Goal: Information Seeking & Learning: Learn about a topic

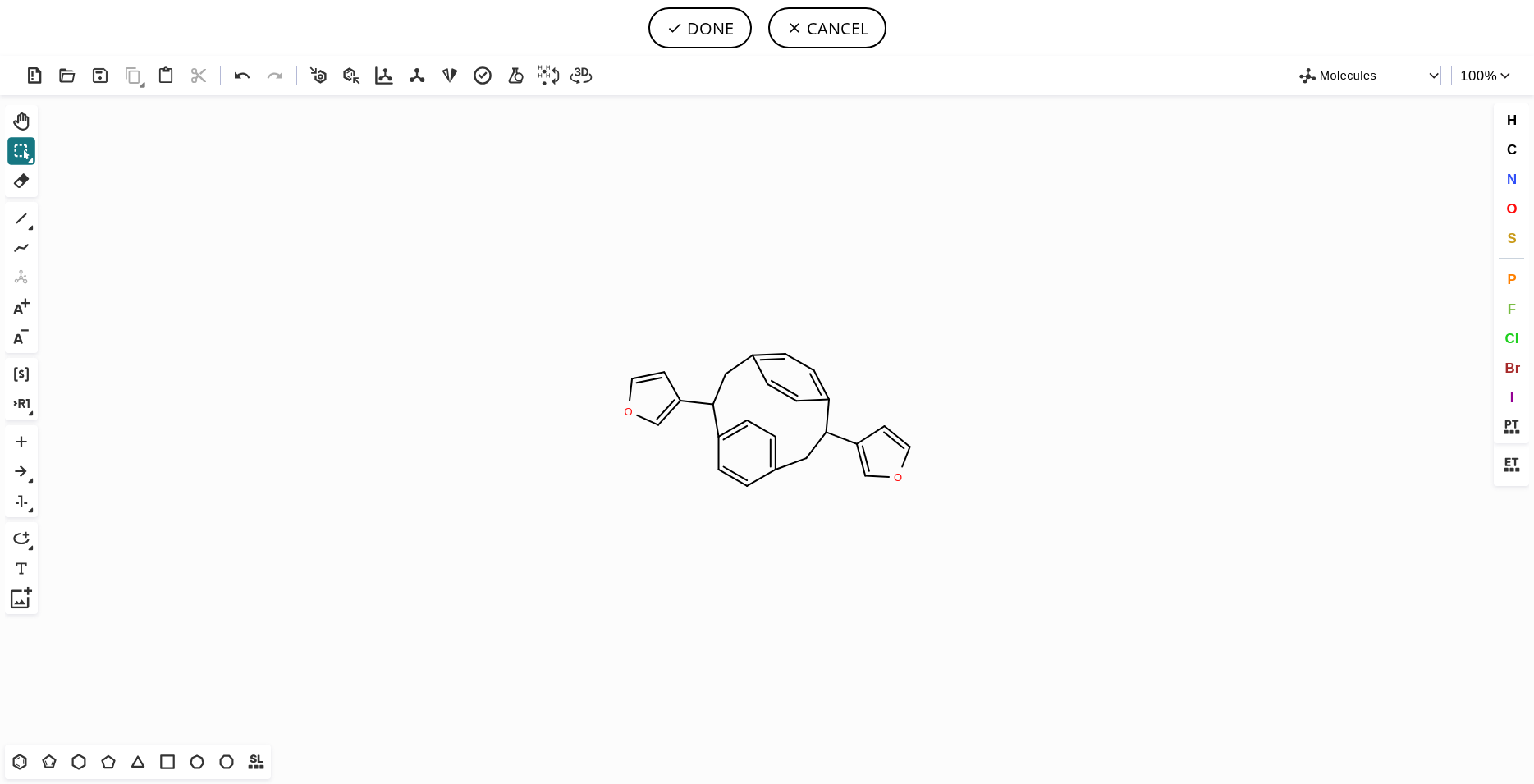
scroll to position [0, 90]
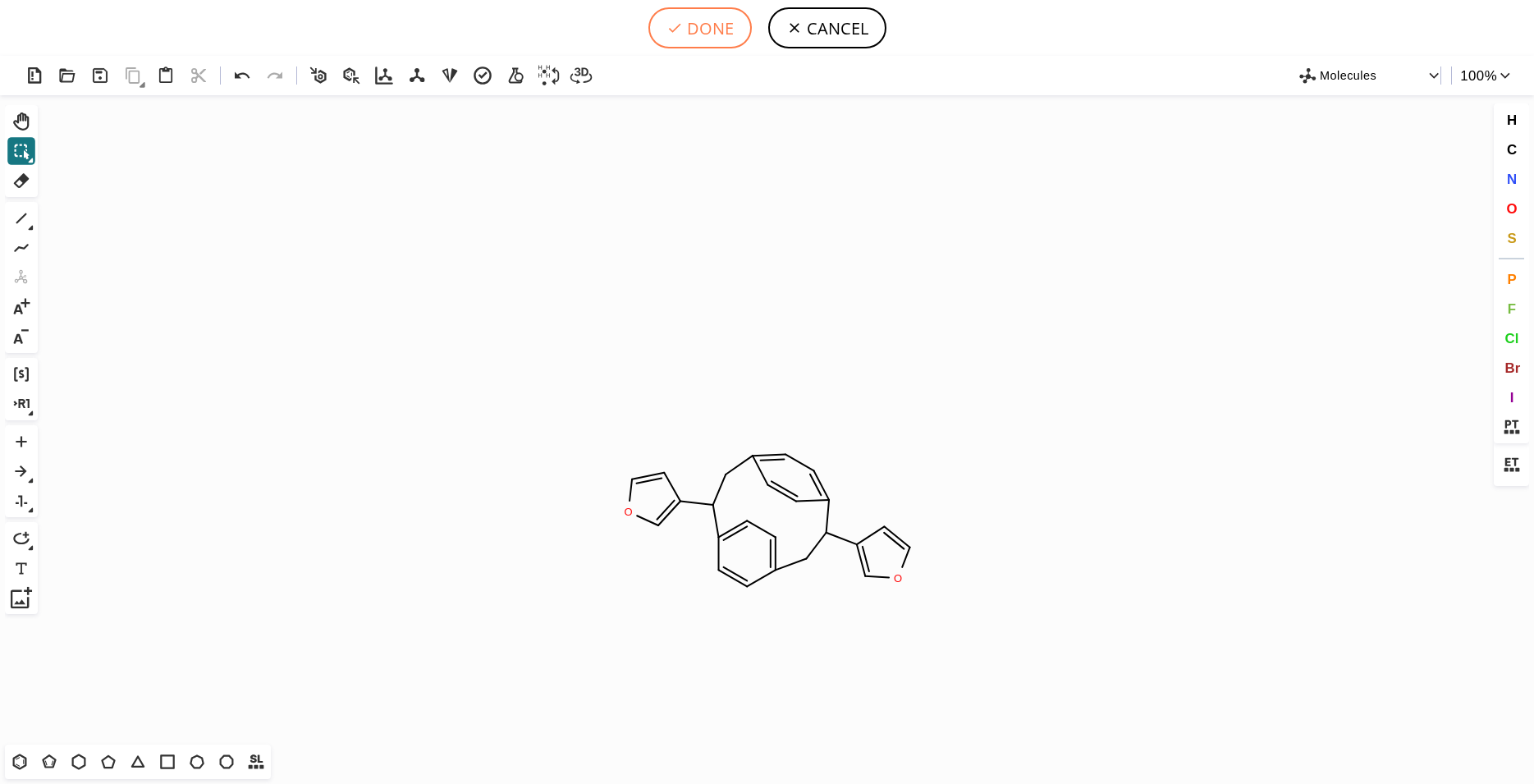
click at [690, 38] on button "DONE" at bounding box center [700, 28] width 103 height 41
type input "C1=C2CC(C3C=CC(CC(C4=COC=C4)C(C=C2)=C1)=CC=3)C1C=COC=1"
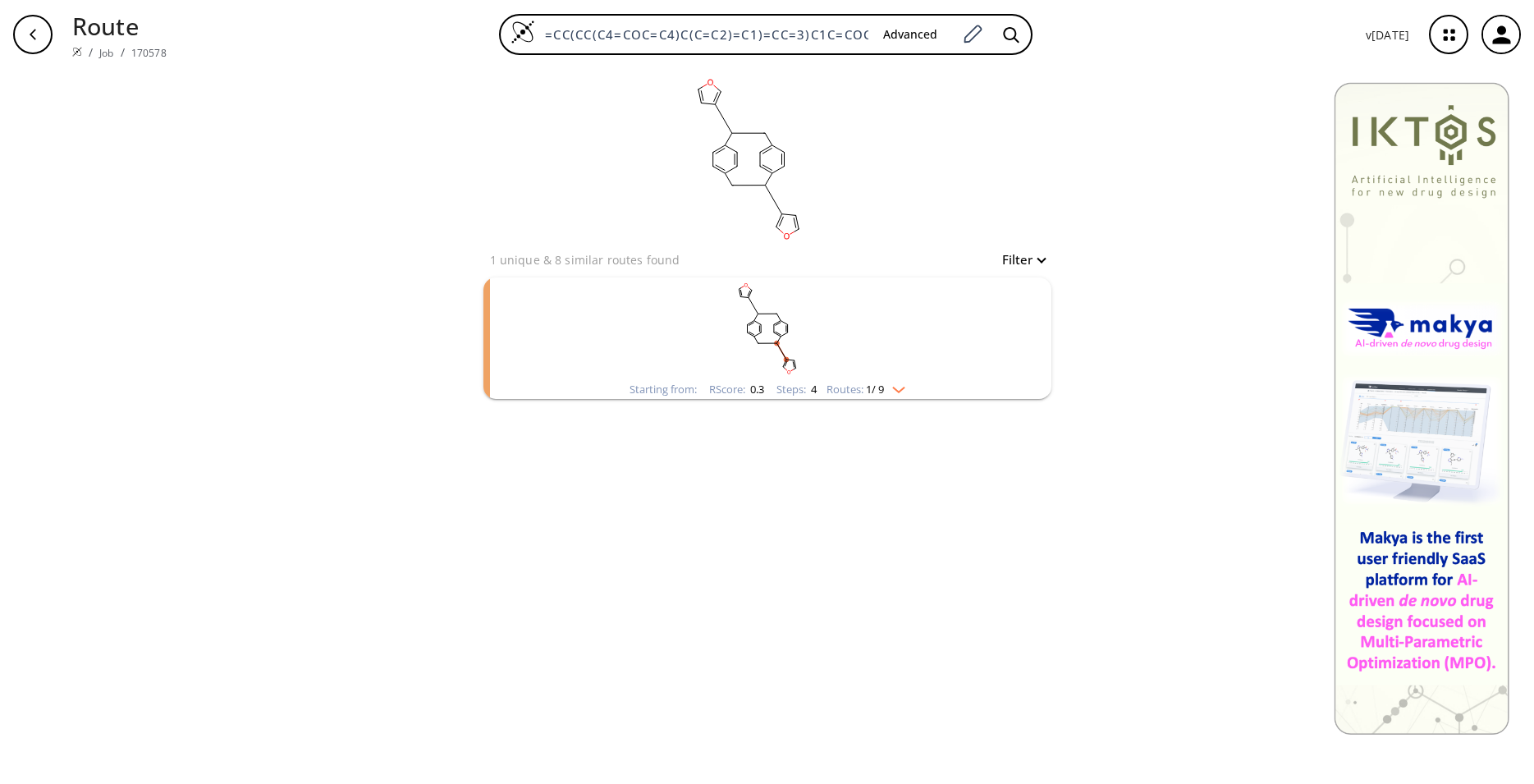
click at [814, 341] on rect "clusters" at bounding box center [767, 329] width 426 height 103
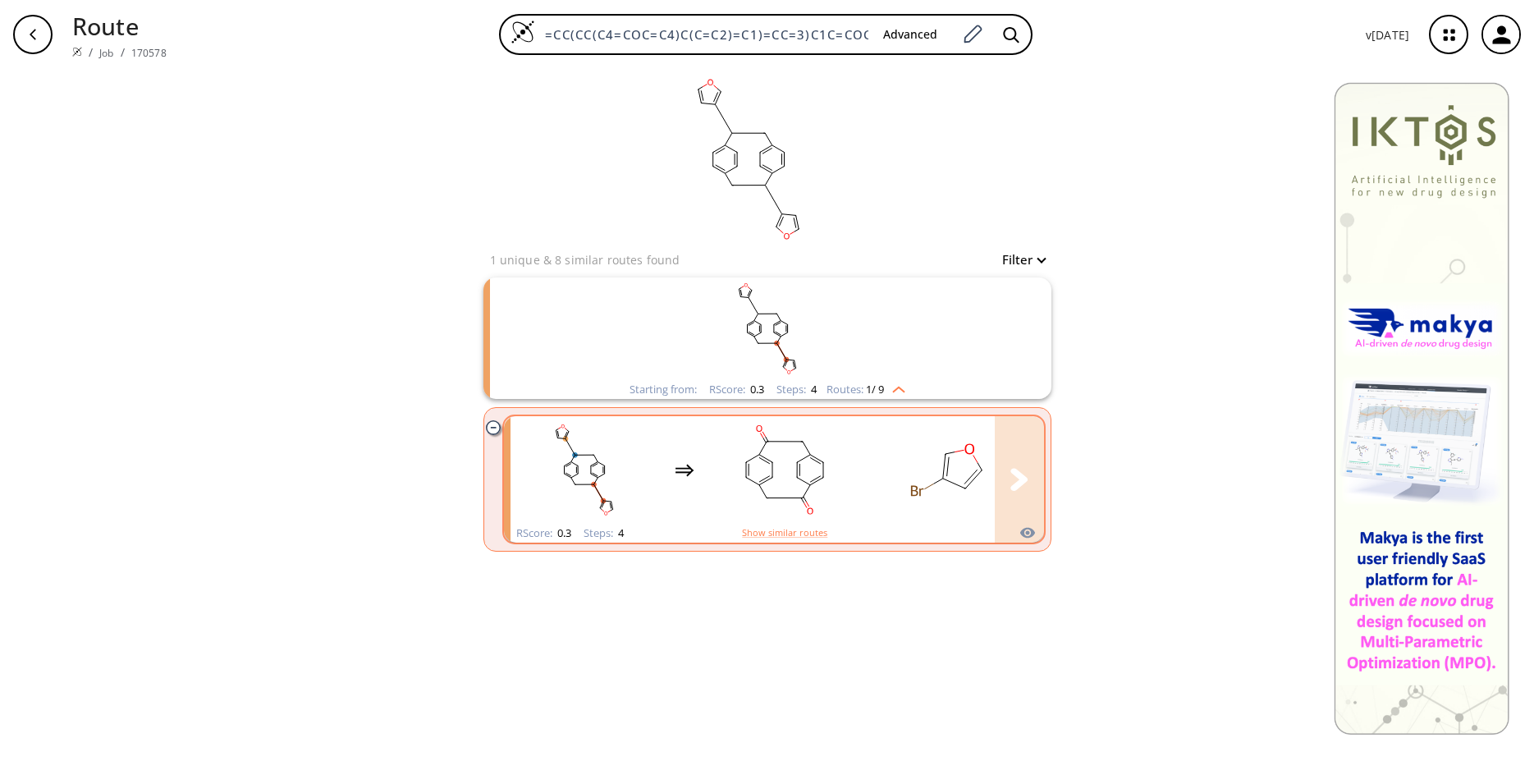
click at [777, 474] on rect "clusters" at bounding box center [784, 470] width 148 height 103
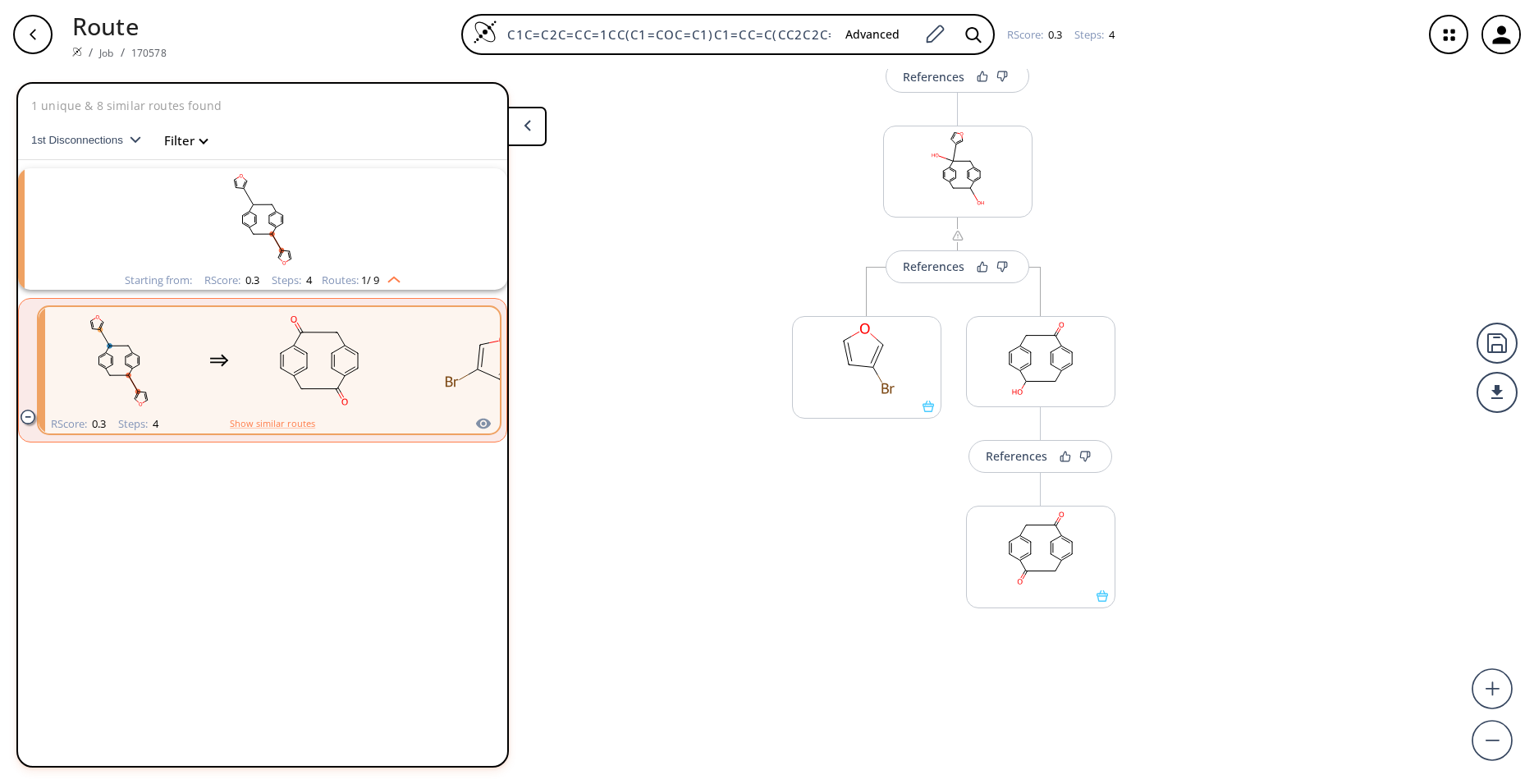
scroll to position [382, 0]
click at [1026, 554] on ellipse at bounding box center [1030, 552] width 8 height 8
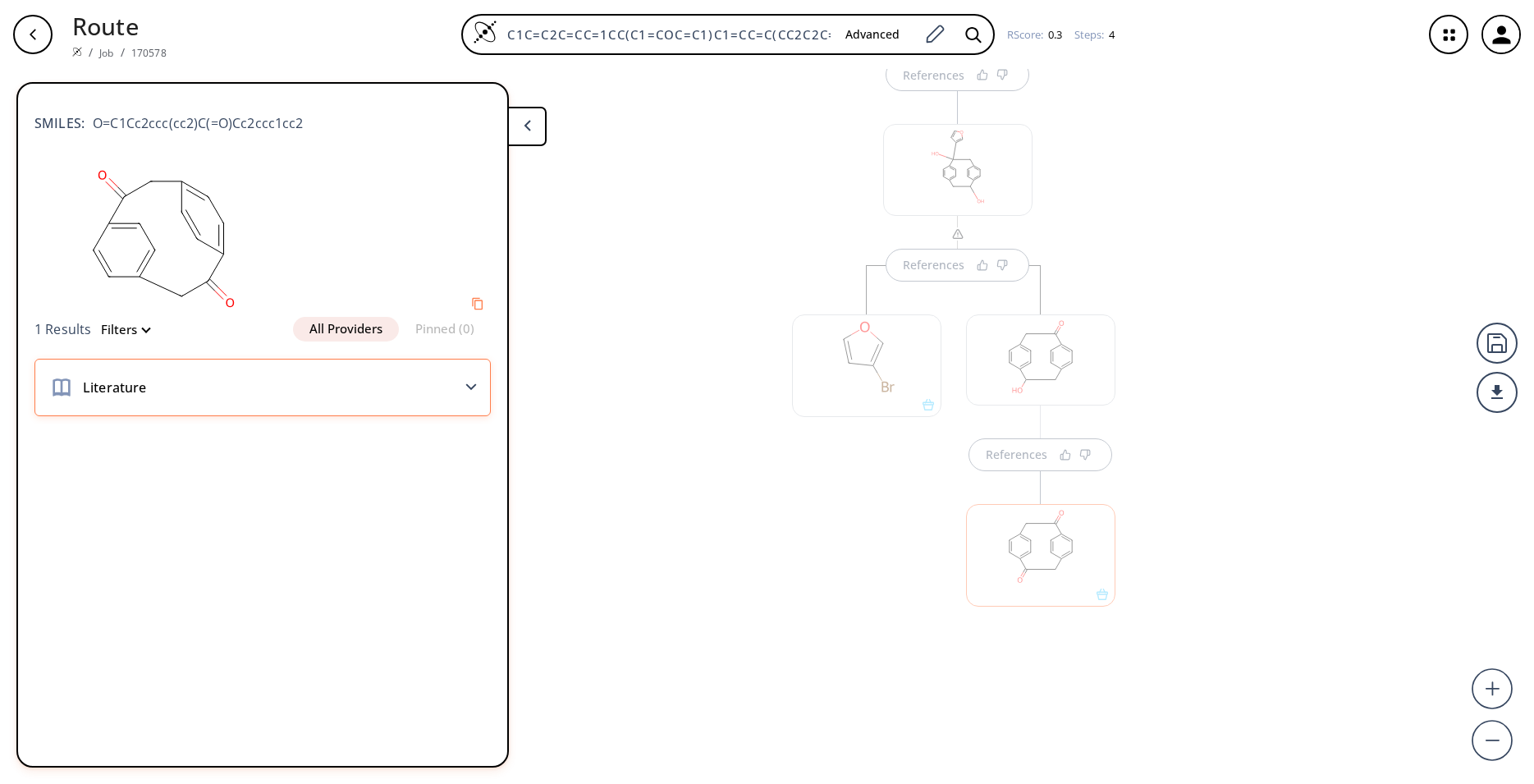
click at [133, 403] on div "Literature" at bounding box center [262, 387] width 456 height 57
click at [600, 206] on div "References References References References" at bounding box center [767, 420] width 1534 height 702
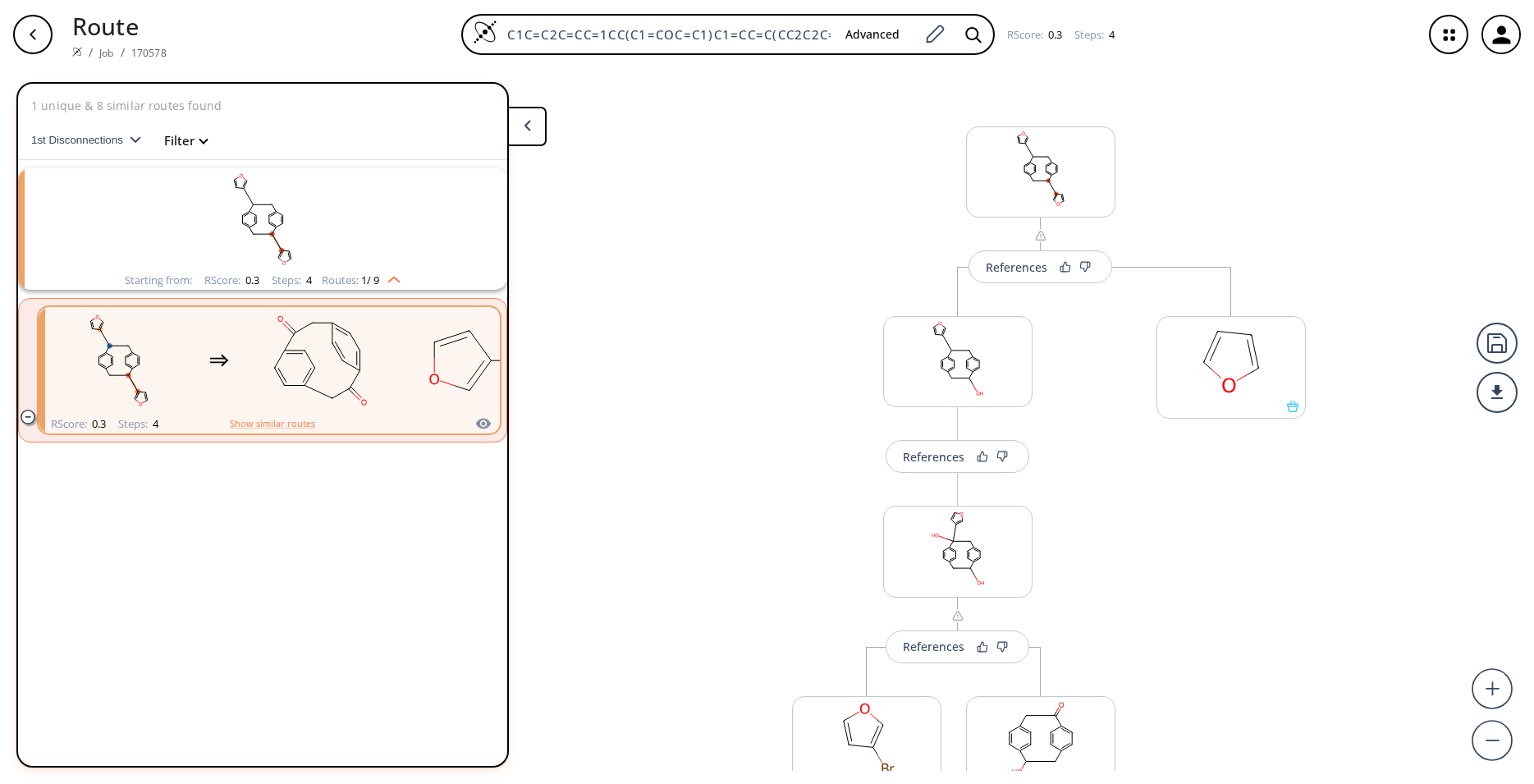
scroll to position [109, 0]
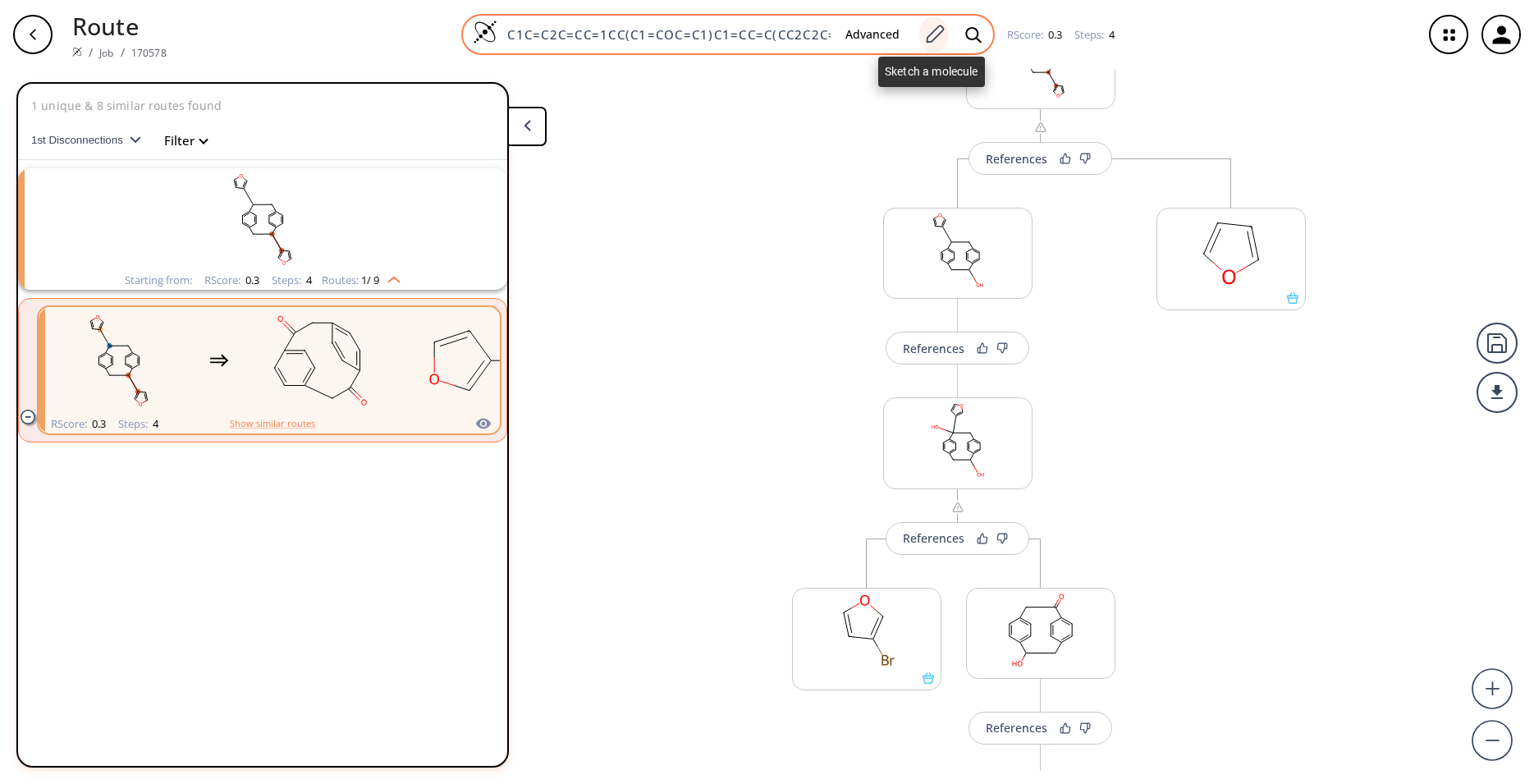
click at [939, 32] on icon at bounding box center [935, 33] width 18 height 18
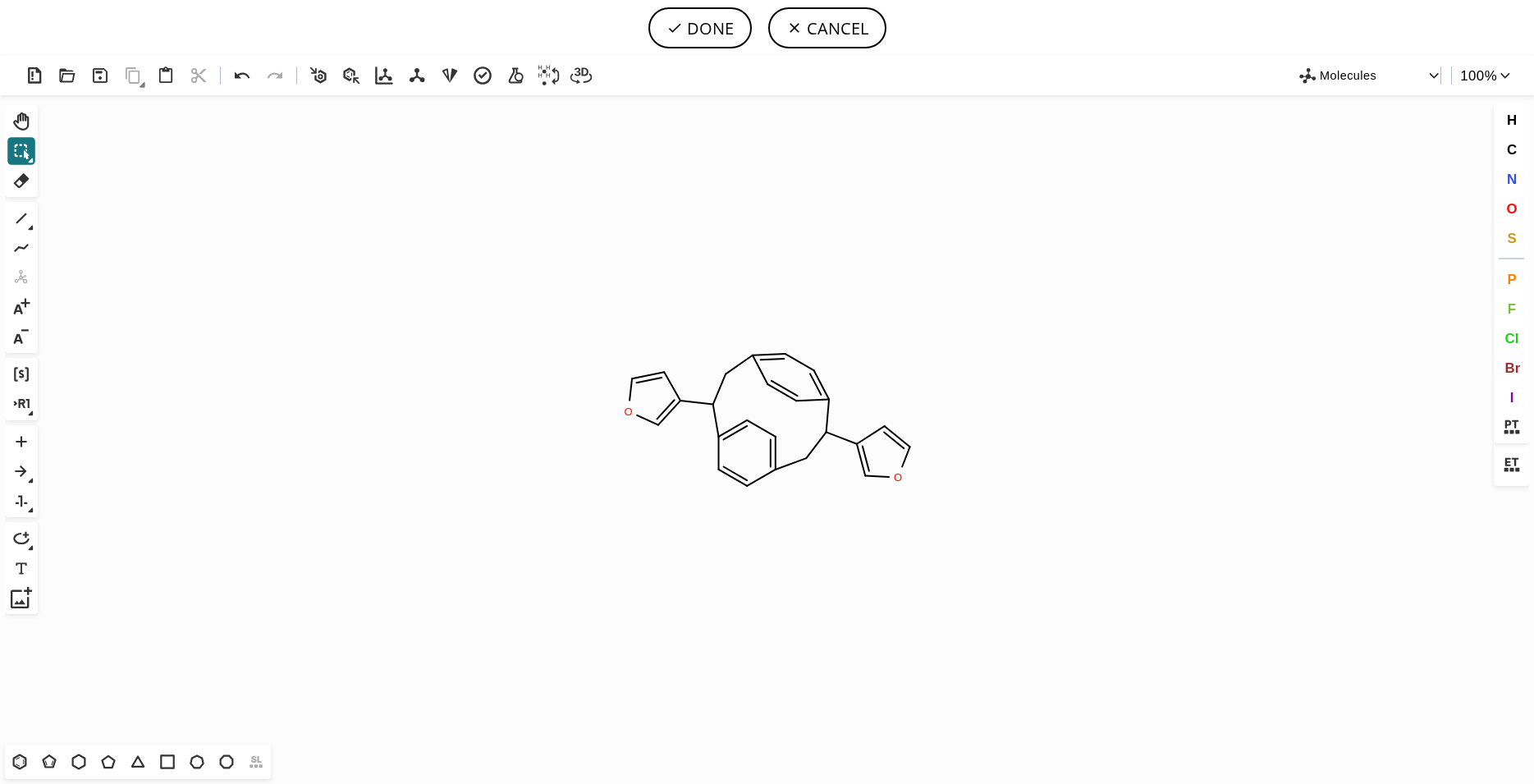
scroll to position [0, 90]
click at [20, 179] on icon at bounding box center [22, 180] width 15 height 14
click at [646, 373] on icon at bounding box center [648, 375] width 42 height 23
click at [638, 385] on tspan "H" at bounding box center [639, 379] width 9 height 12
click at [654, 372] on tspan "3" at bounding box center [657, 374] width 6 height 12
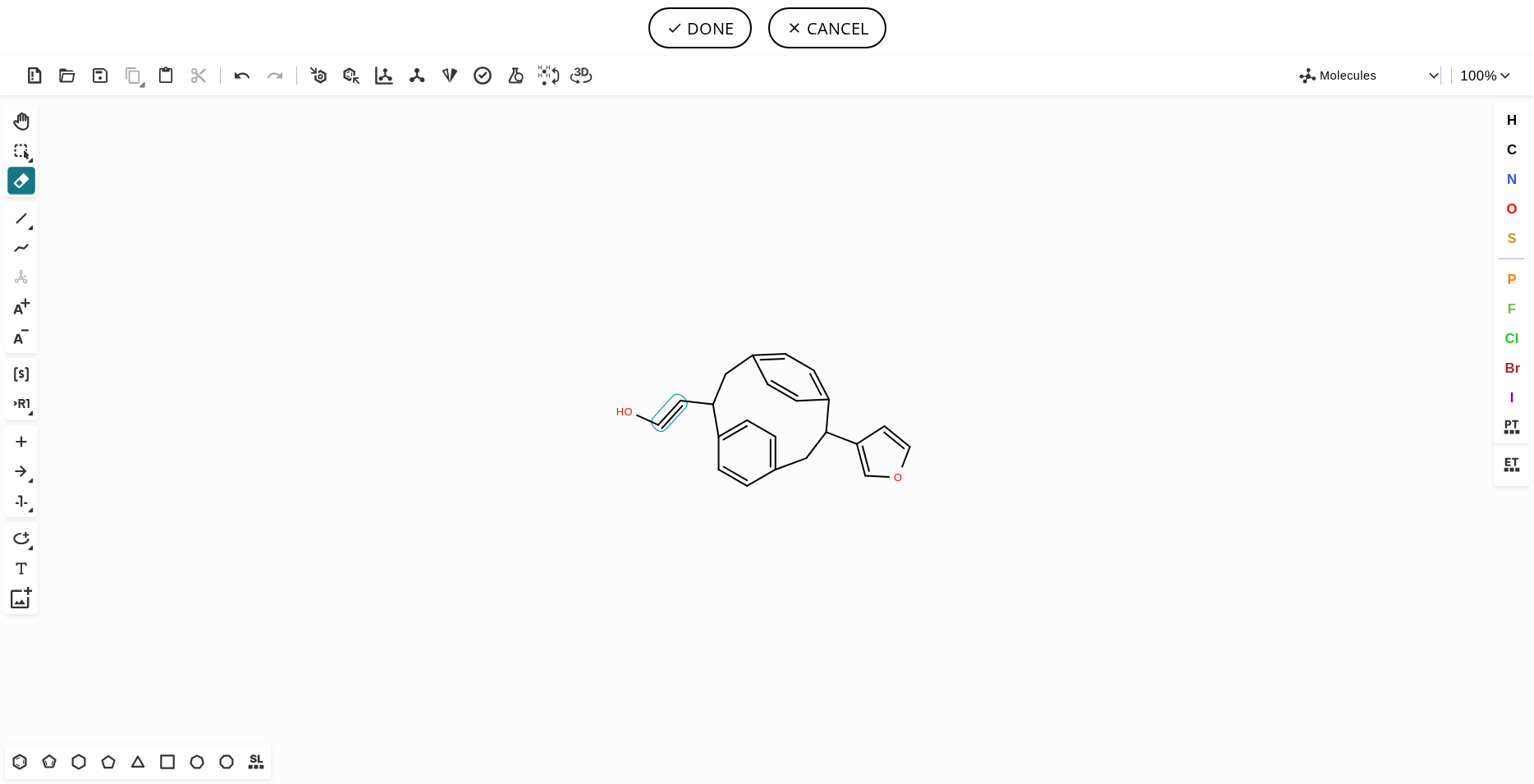
click at [665, 417] on icon at bounding box center [670, 414] width 24 height 28
click at [646, 414] on icon at bounding box center [643, 419] width 24 height 21
click at [658, 422] on tspan "C" at bounding box center [658, 424] width 9 height 12
click at [628, 413] on tspan "O" at bounding box center [628, 411] width 9 height 12
click at [878, 425] on circle at bounding box center [884, 425] width 21 height 21
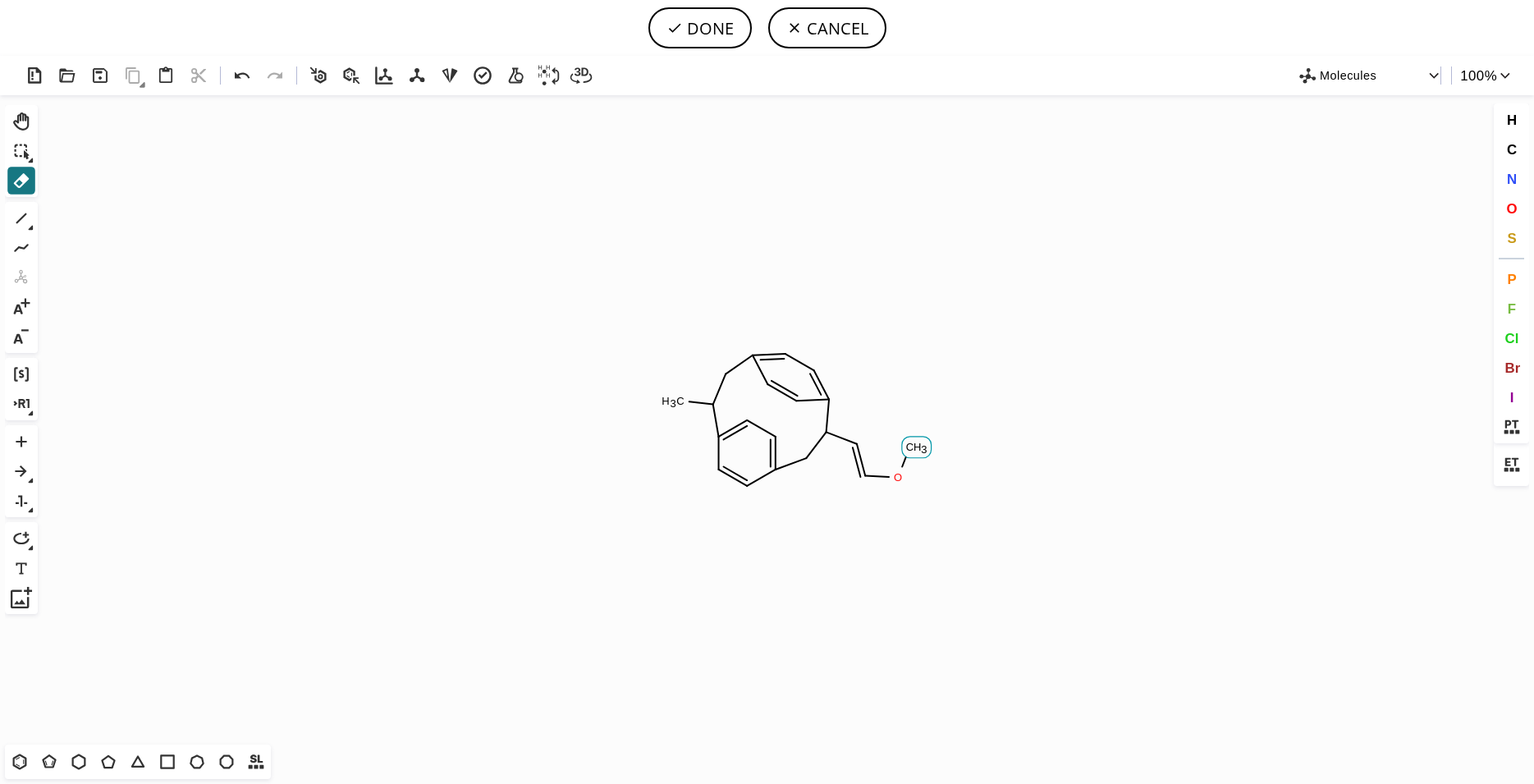
click at [908, 452] on tspan "C" at bounding box center [910, 446] width 9 height 12
click at [898, 473] on tspan "O" at bounding box center [898, 477] width 9 height 12
click at [858, 464] on icon at bounding box center [858, 454] width 10 height 22
click at [868, 478] on tspan "C" at bounding box center [865, 475] width 9 height 12
click at [29, 216] on icon at bounding box center [21, 218] width 21 height 21
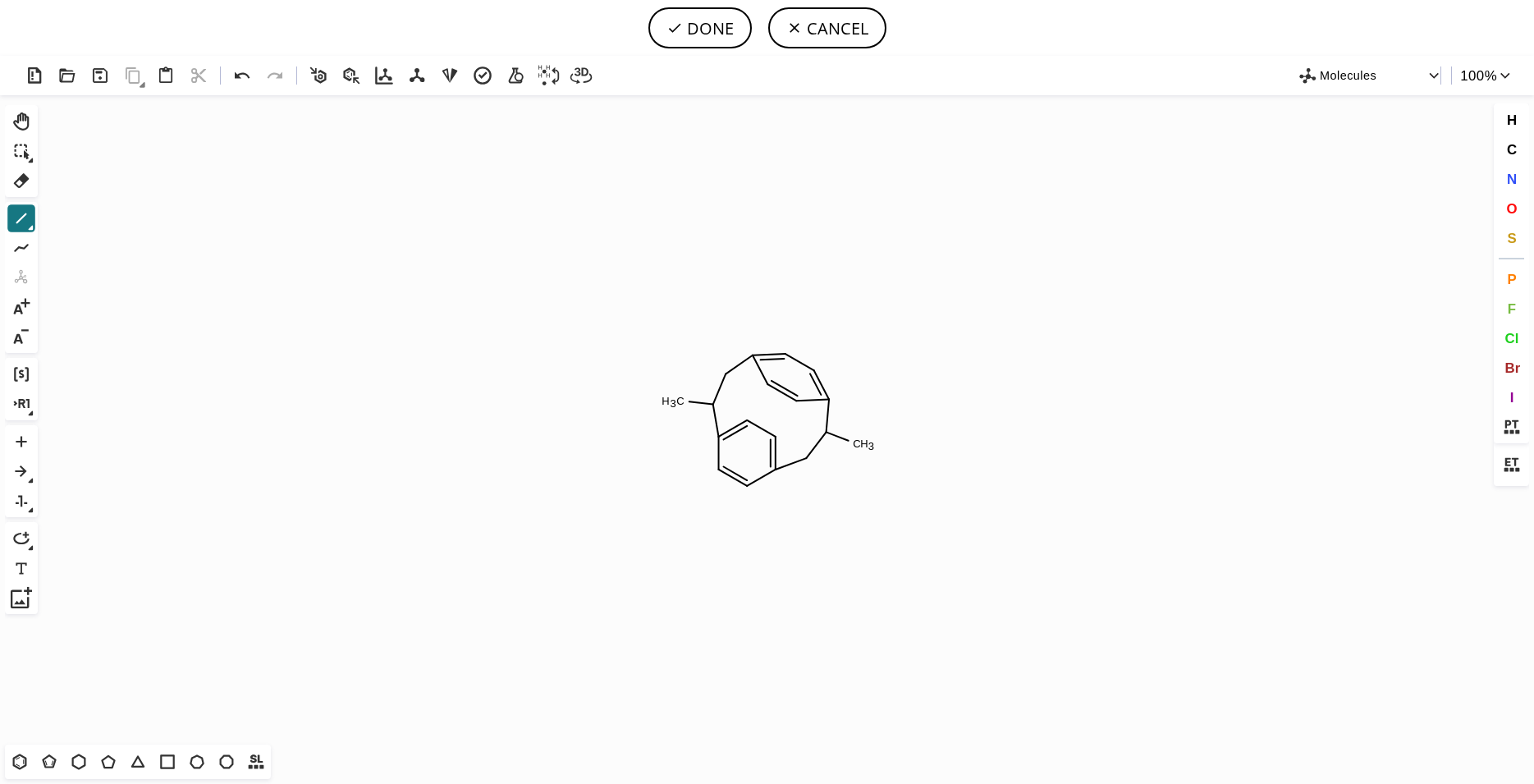
click at [694, 406] on icon "Created with [PERSON_NAME] 2.3.0 C H 3 C H 3" at bounding box center [766, 420] width 1445 height 650
click at [847, 436] on icon "Created with [PERSON_NAME] 2.3.0 C H 2 C H 3" at bounding box center [766, 420] width 1445 height 650
click at [1505, 209] on button "O" at bounding box center [1511, 208] width 28 height 28
click at [862, 444] on tspan "O" at bounding box center [862, 444] width 9 height 12
click at [674, 402] on tspan "O" at bounding box center [674, 402] width 9 height 12
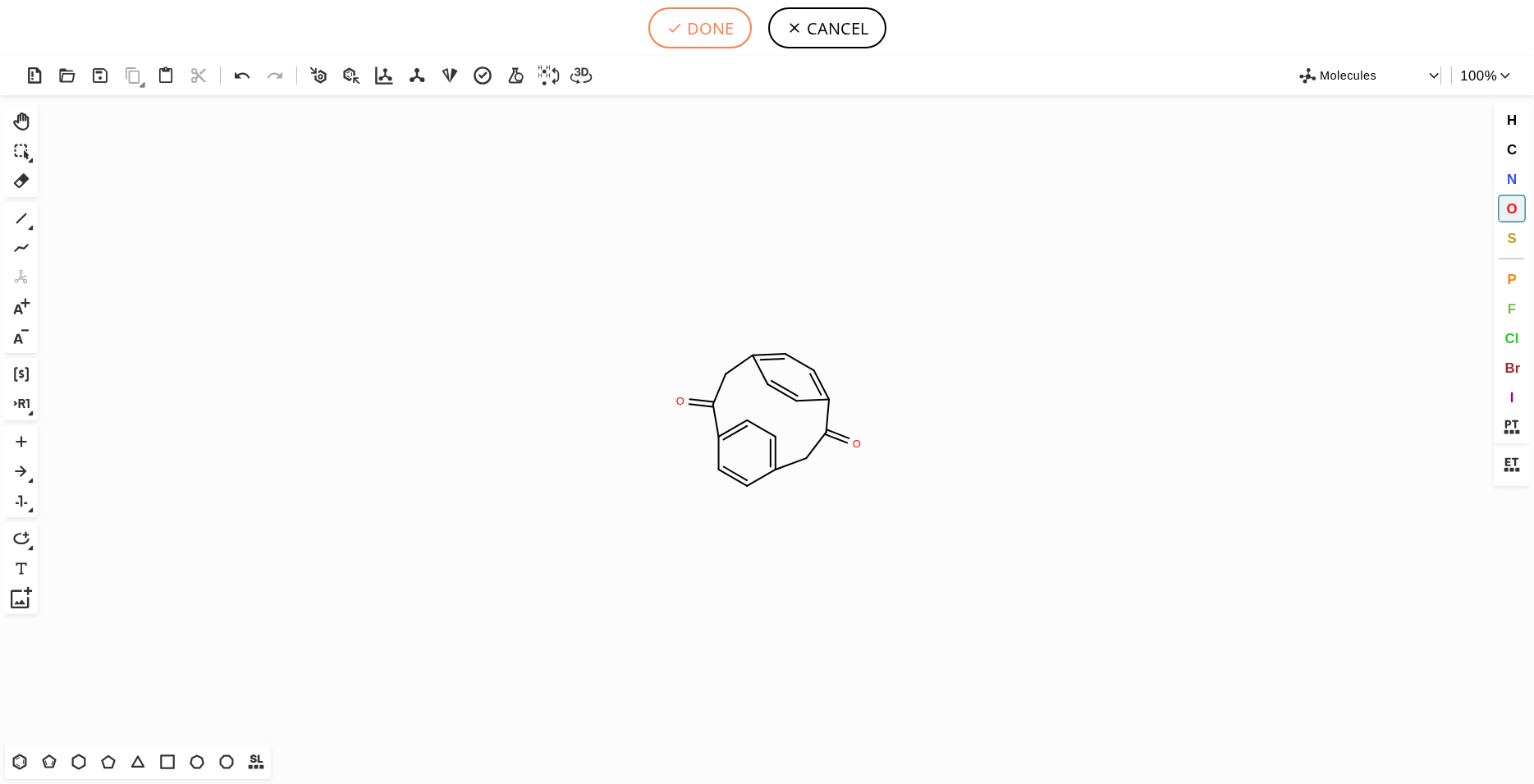
click at [698, 30] on button "DONE" at bounding box center [700, 28] width 103 height 41
type input "C1=C2CC(C3C=CC(CC(=O)C(C=C2)=C1)=CC=3)=O"
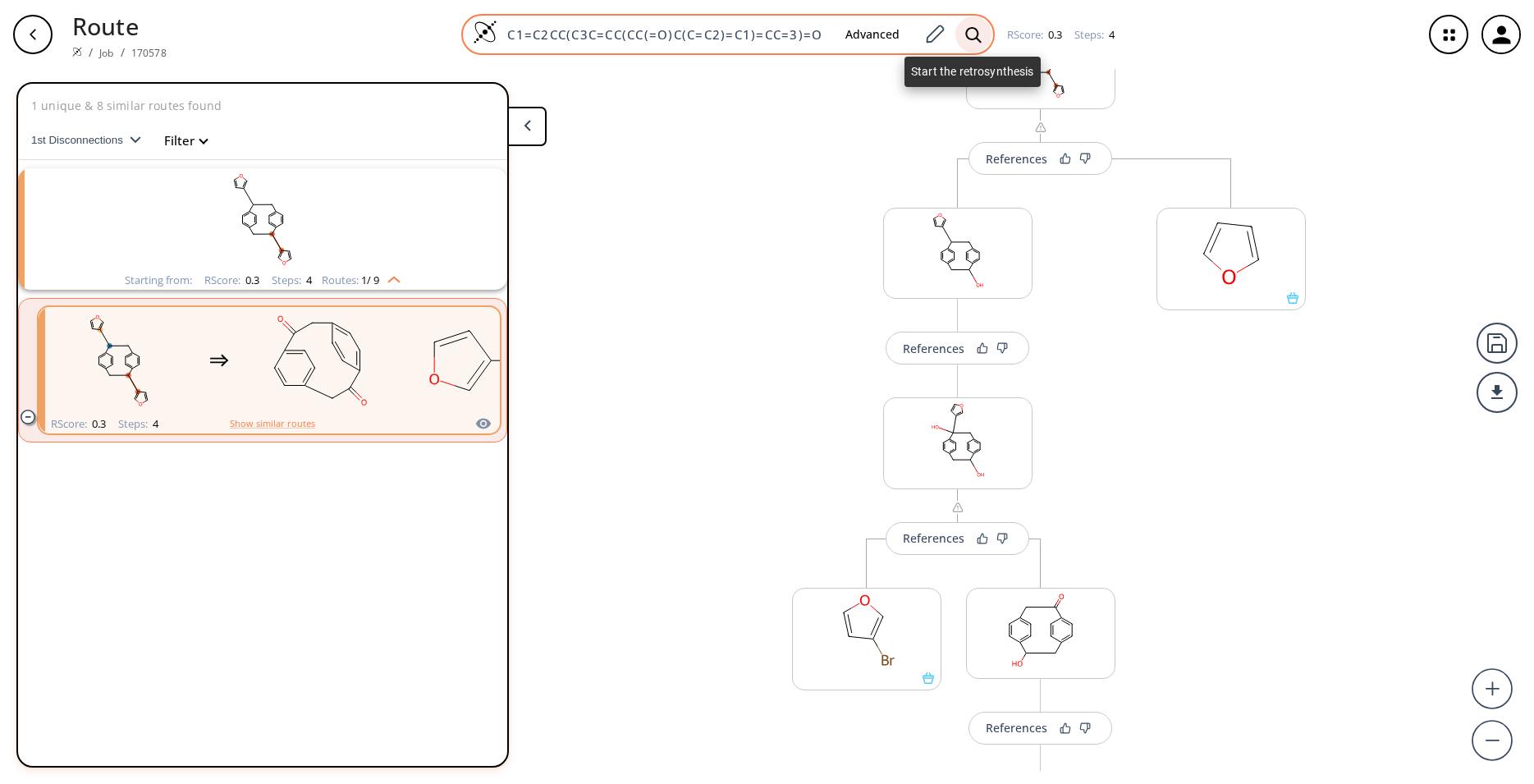
click at [978, 30] on icon at bounding box center [973, 35] width 16 height 17
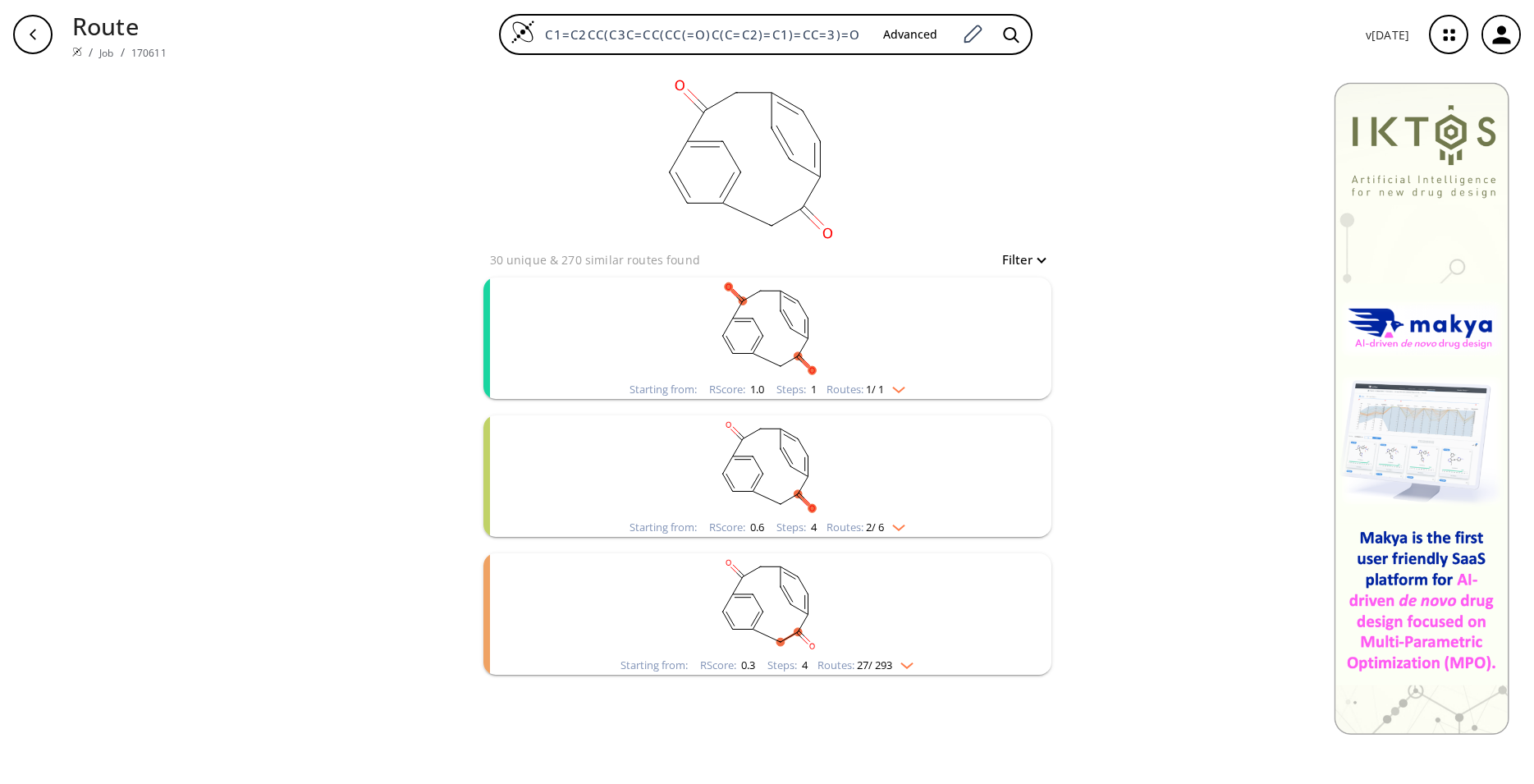
click at [339, 452] on div "clear 30 unique & 270 similar routes found Filter Starting from: RScore : 1.0 S…" at bounding box center [767, 425] width 1534 height 714
click at [931, 350] on rect "clusters" at bounding box center [767, 329] width 426 height 103
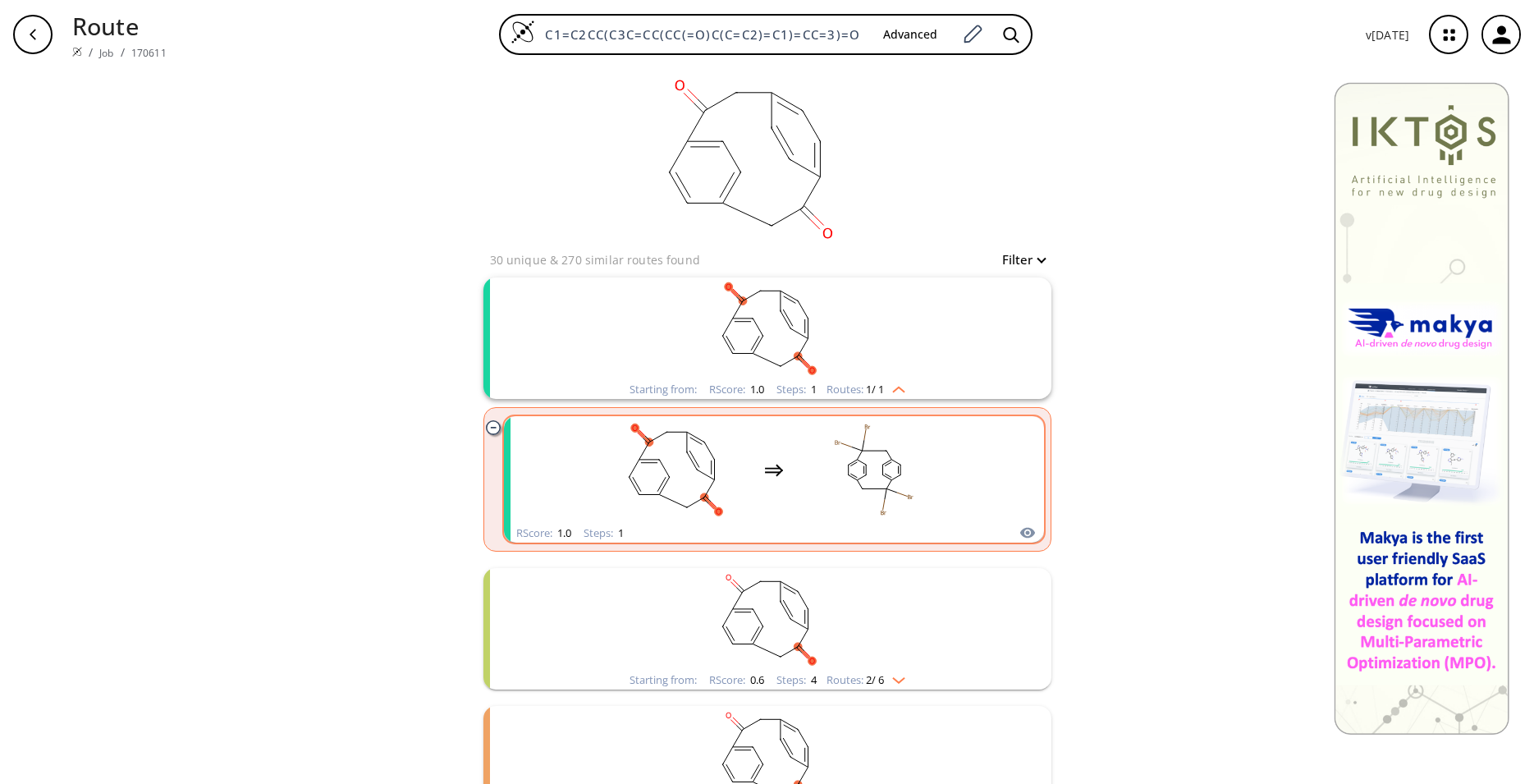
click at [943, 464] on div "clusters" at bounding box center [774, 469] width 362 height 108
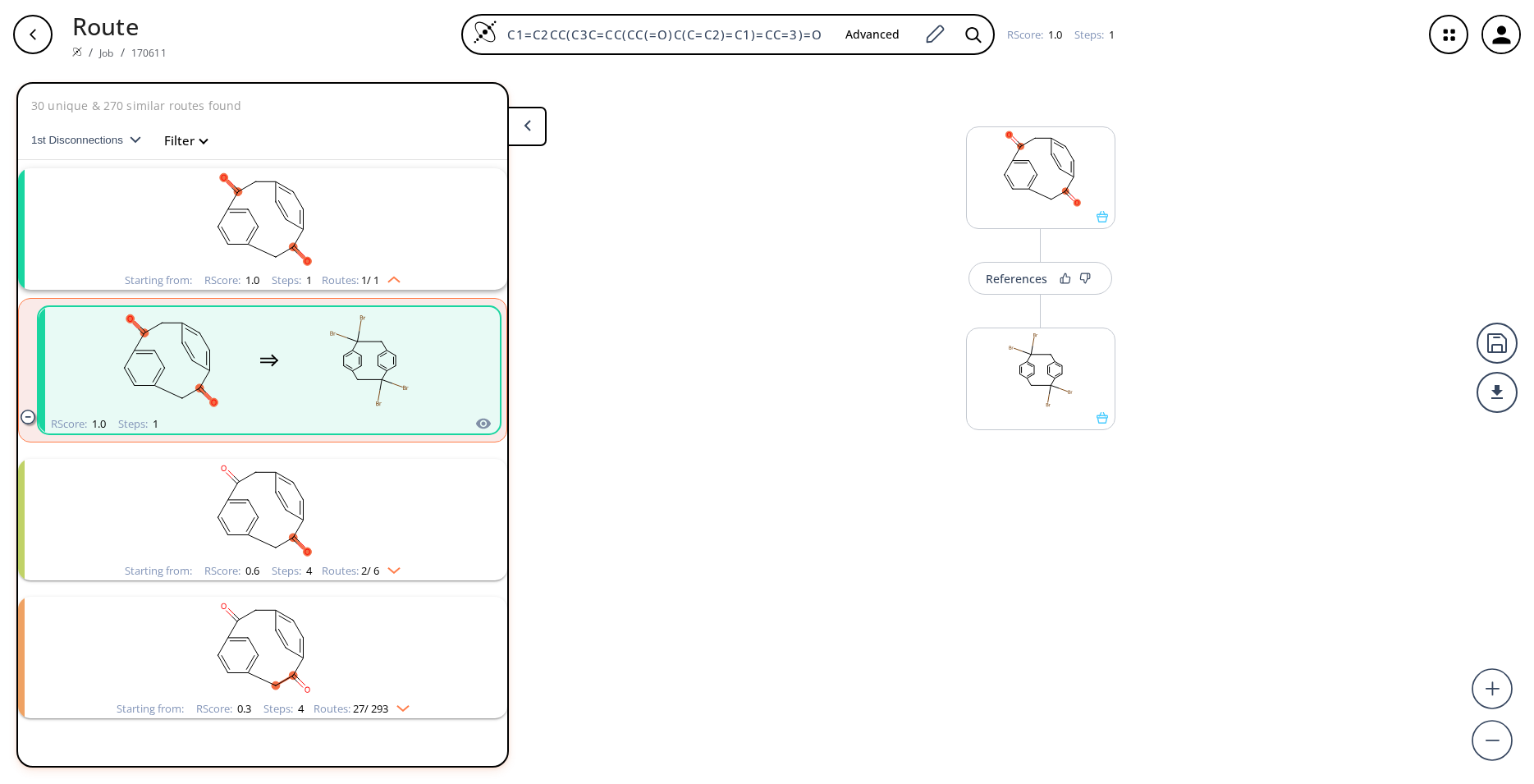
click at [457, 516] on rect "clusters" at bounding box center [262, 510] width 426 height 103
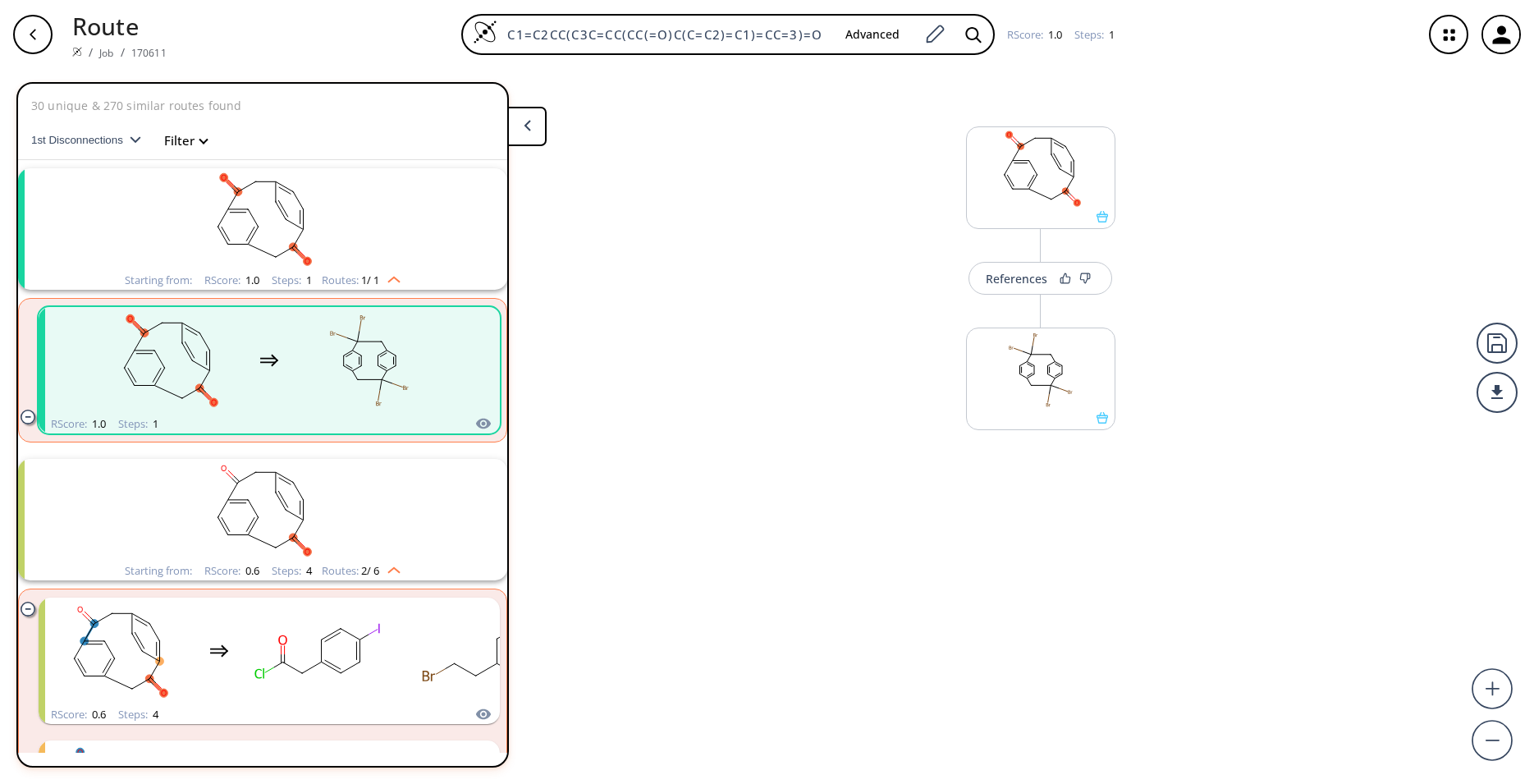
click at [457, 516] on rect "clusters" at bounding box center [262, 510] width 426 height 103
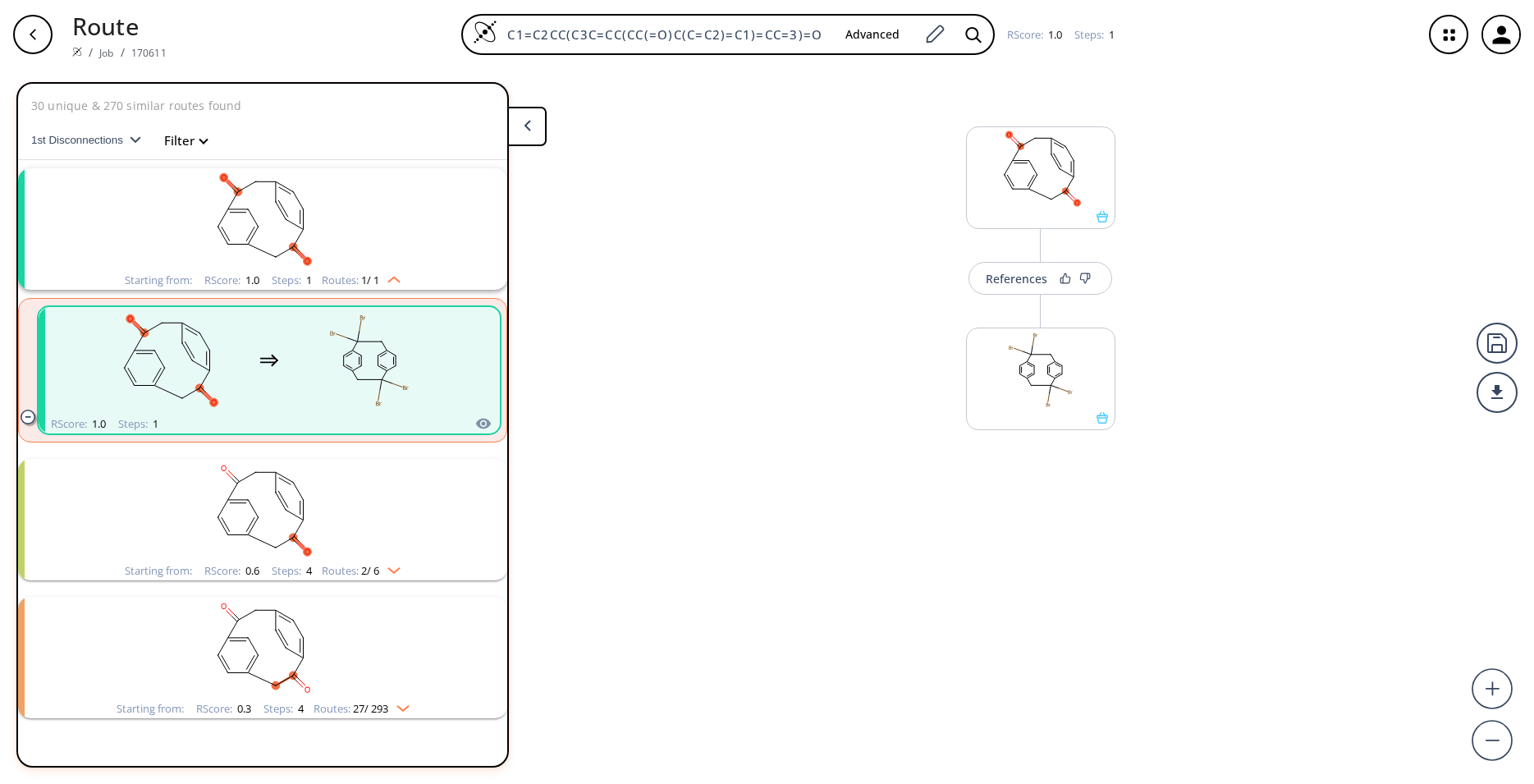
click at [457, 516] on rect "clusters" at bounding box center [262, 510] width 426 height 103
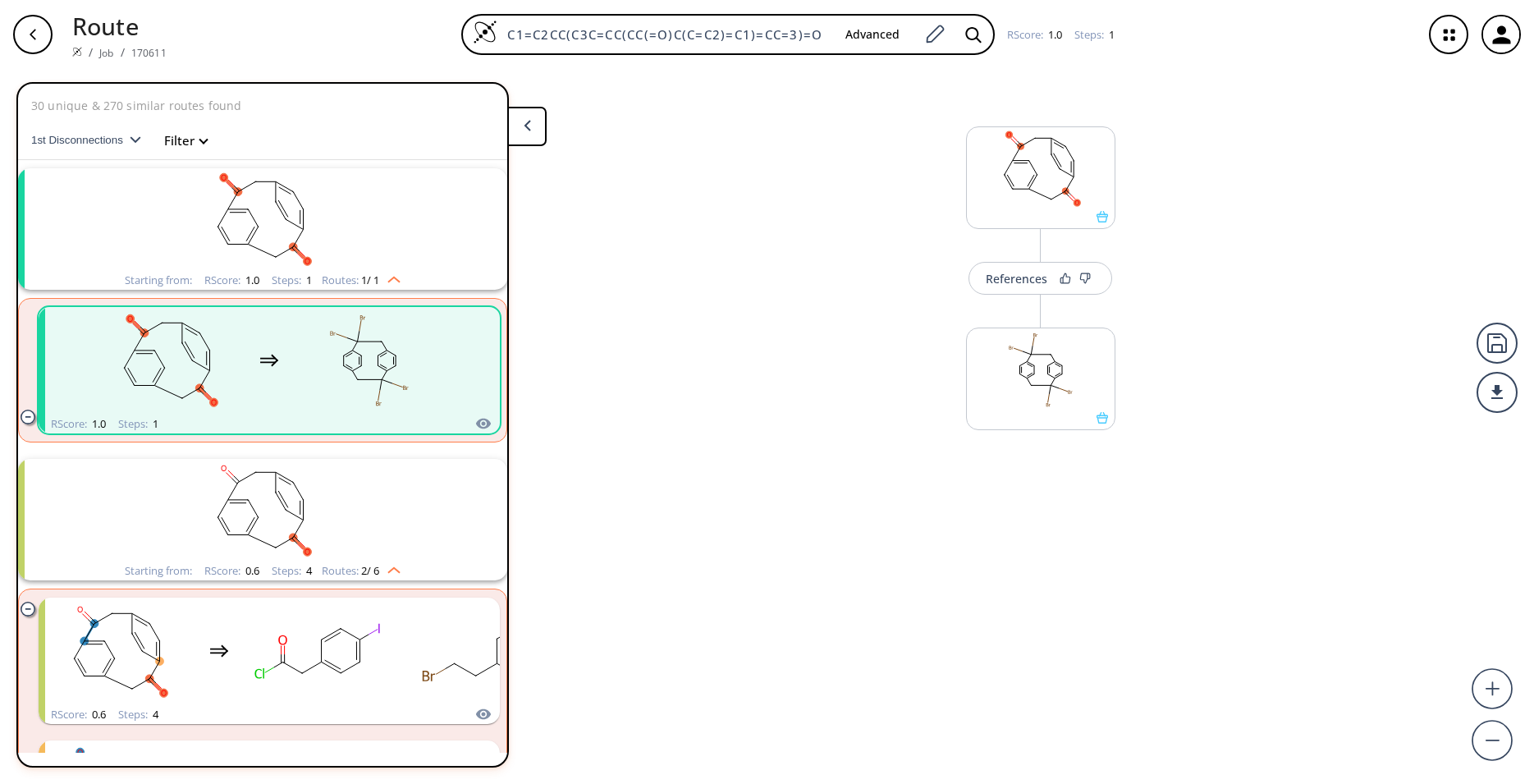
scroll to position [109, 0]
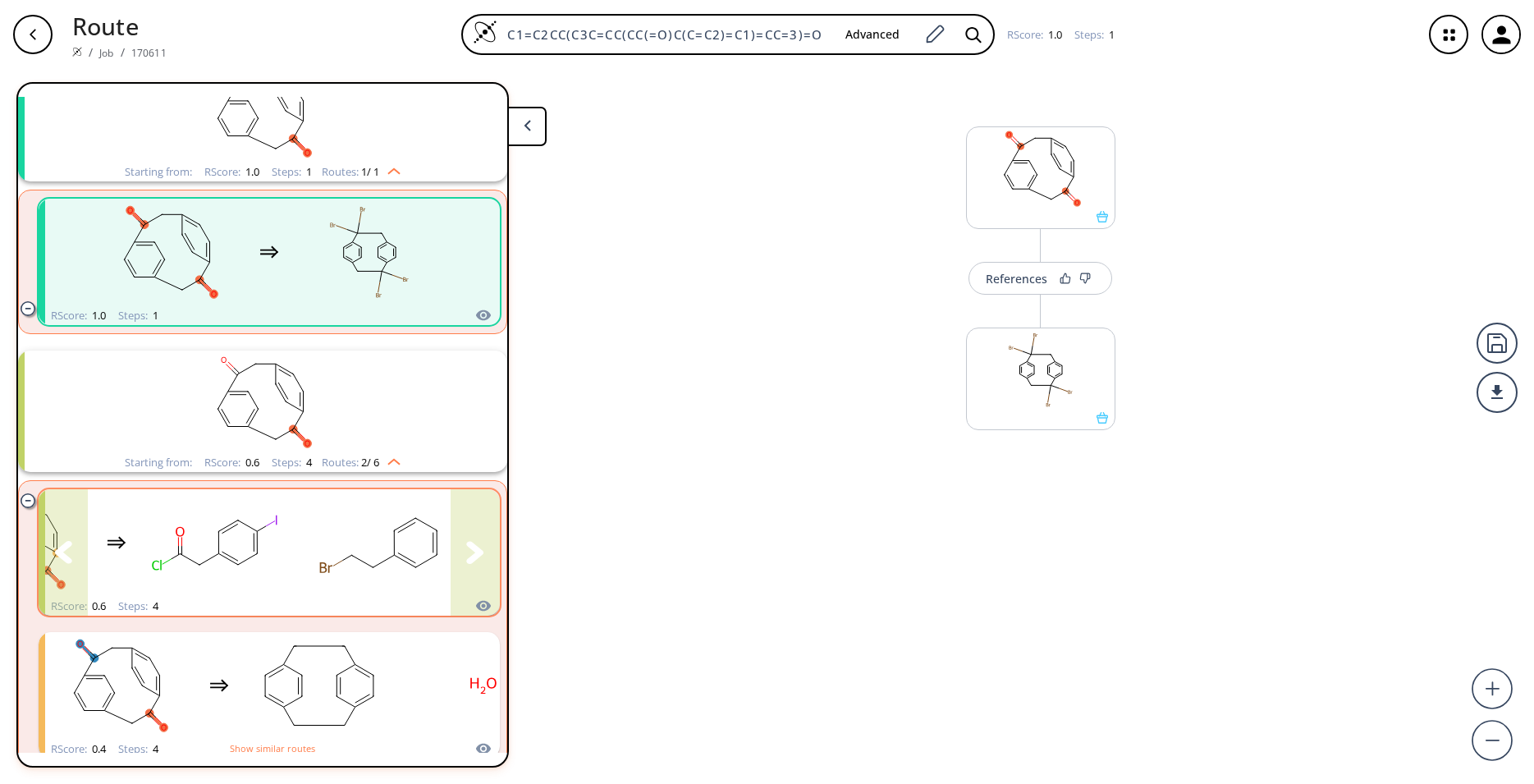
click at [386, 529] on ellipse "clusters" at bounding box center [393, 529] width 14 height 14
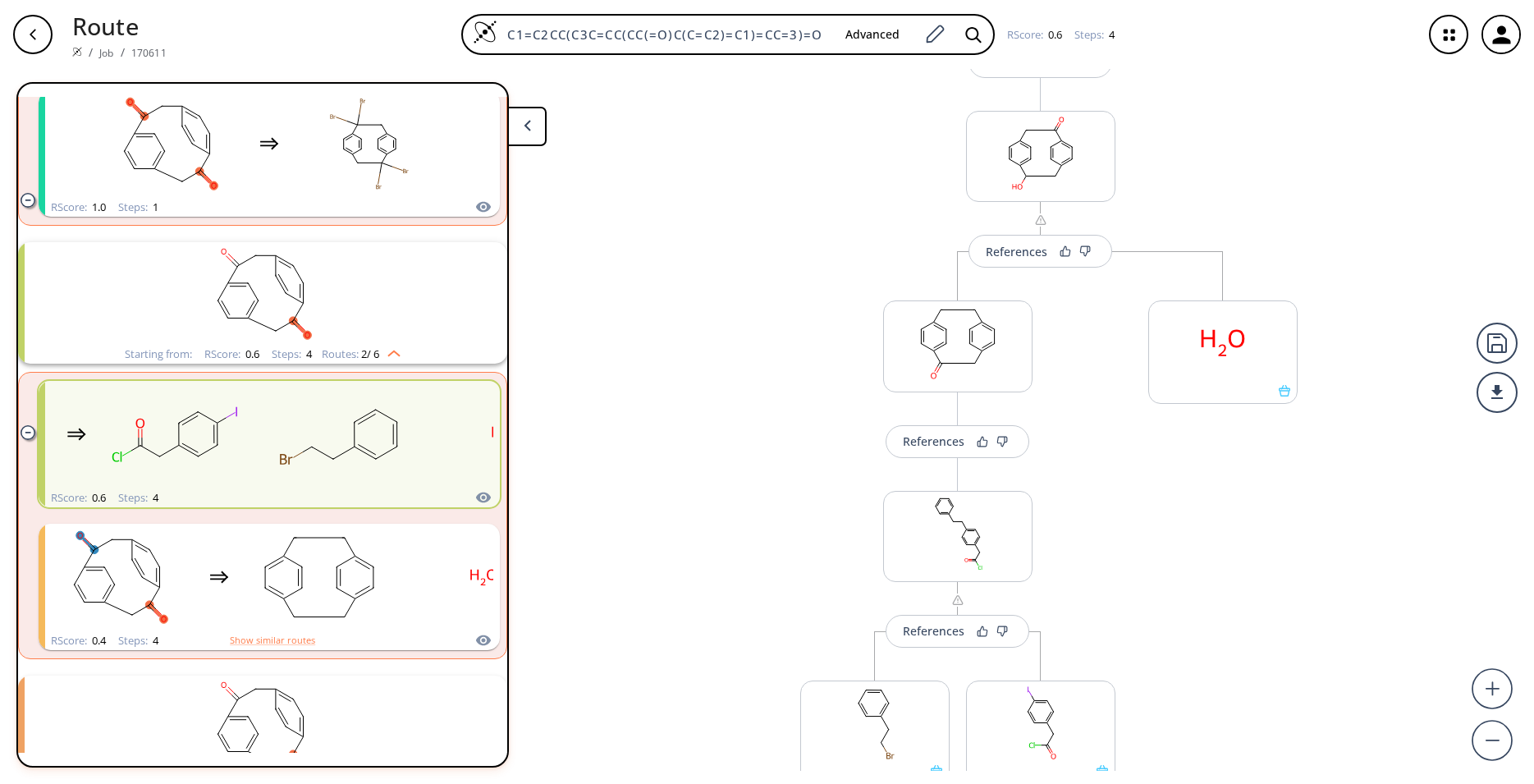
scroll to position [325, 0]
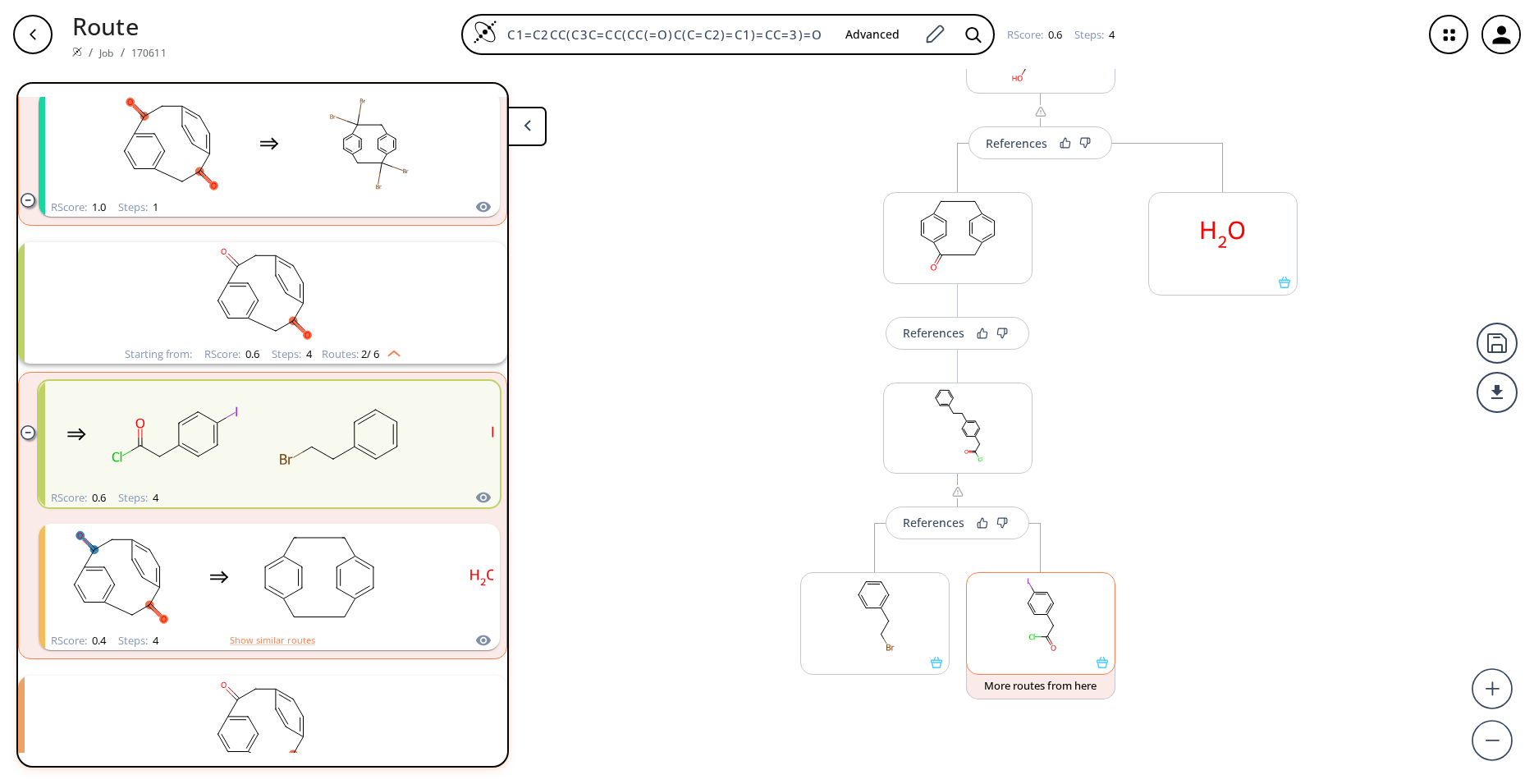
click at [1097, 661] on icon at bounding box center [1102, 662] width 11 height 11
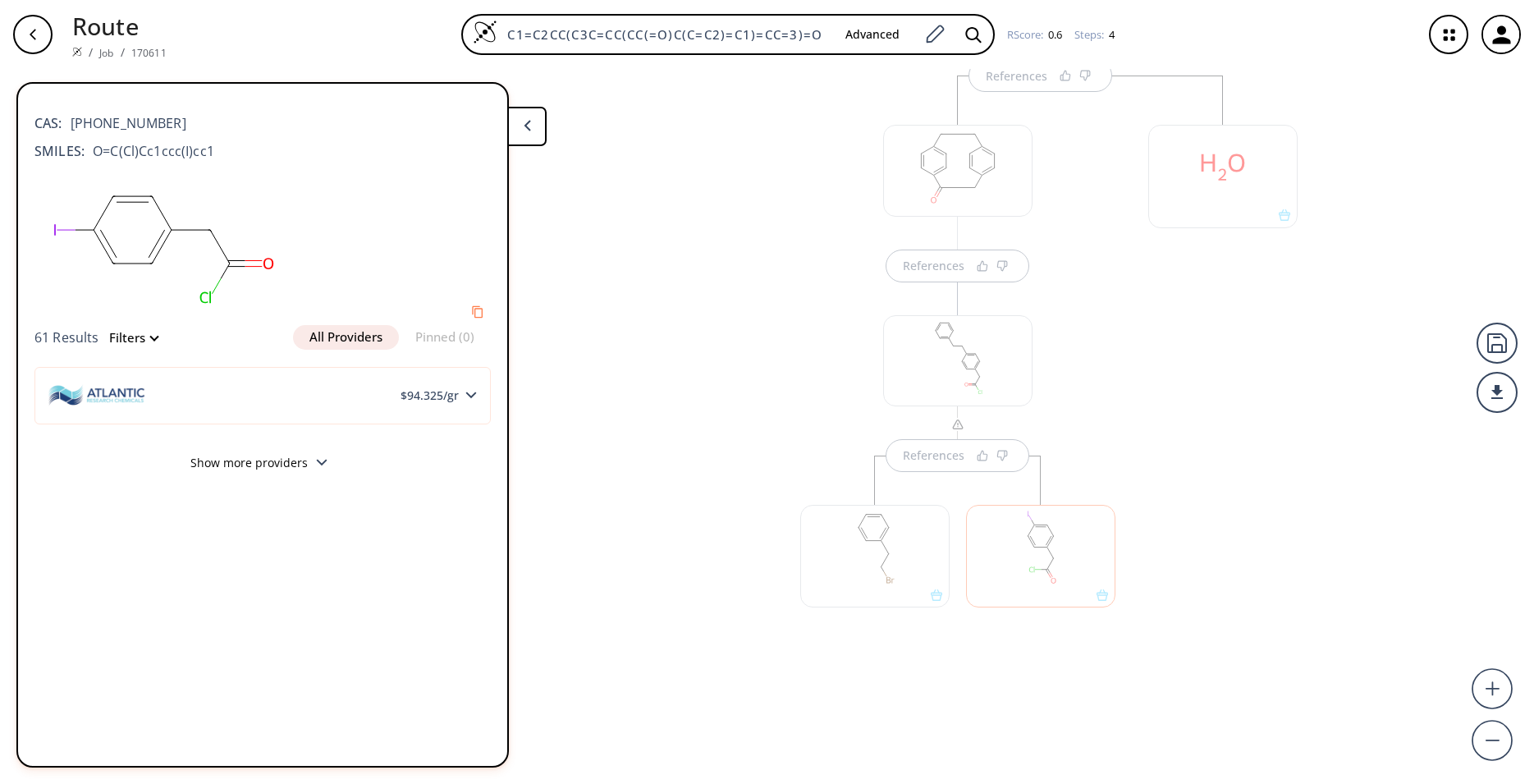
scroll to position [393, 0]
click at [526, 131] on icon at bounding box center [528, 126] width 8 height 11
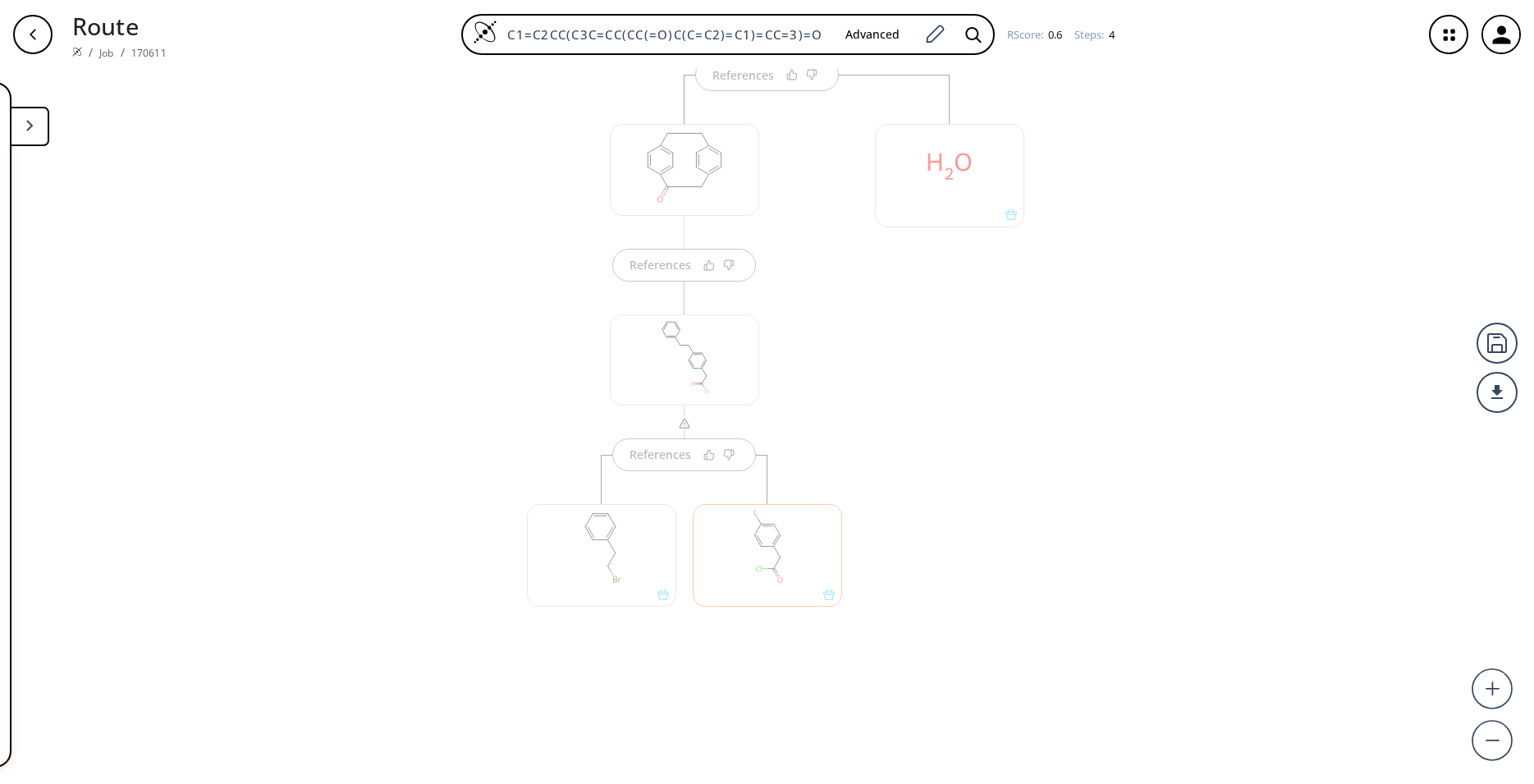
click at [26, 133] on button at bounding box center [29, 126] width 39 height 39
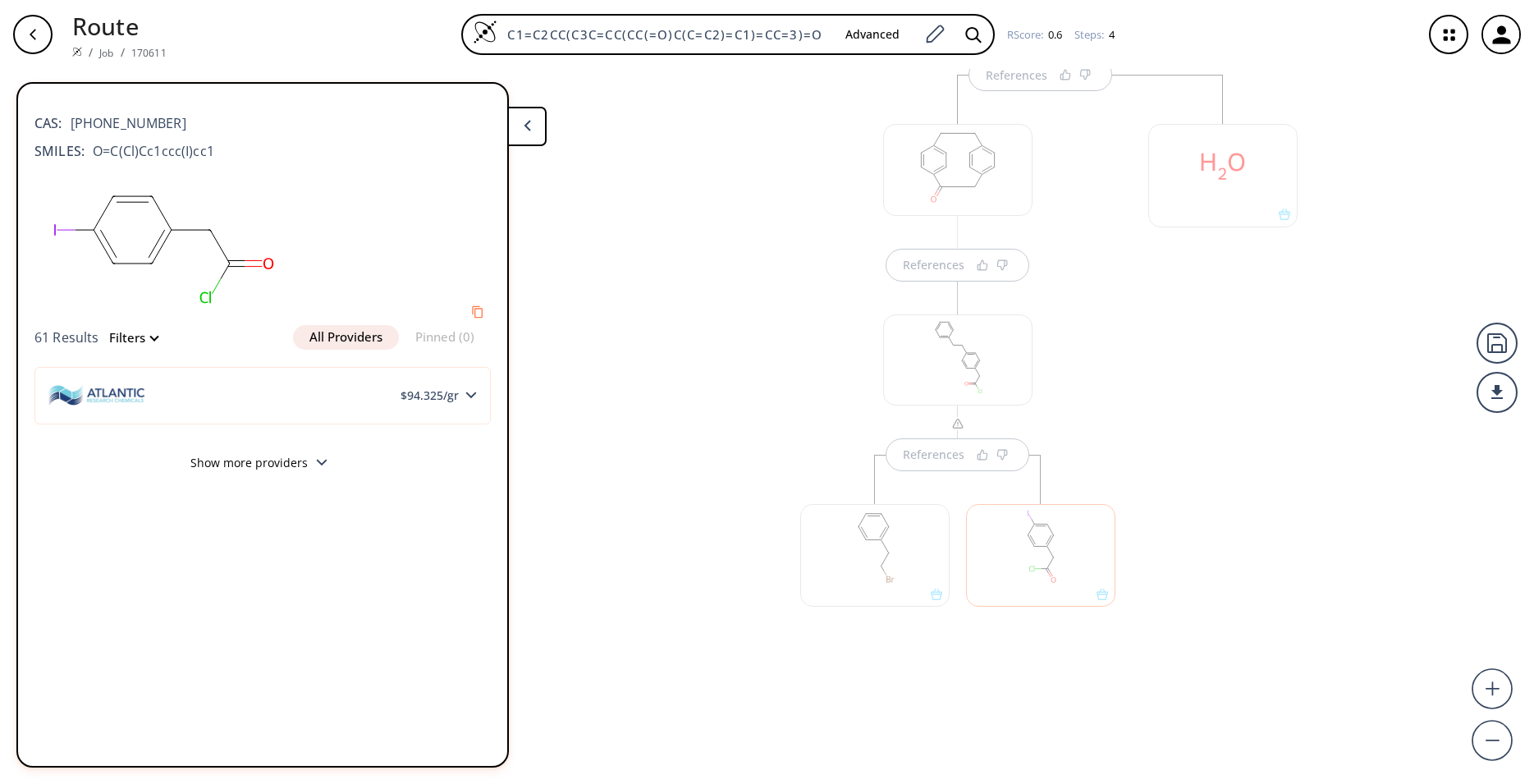
click at [660, 483] on div "References References References References" at bounding box center [767, 420] width 1534 height 702
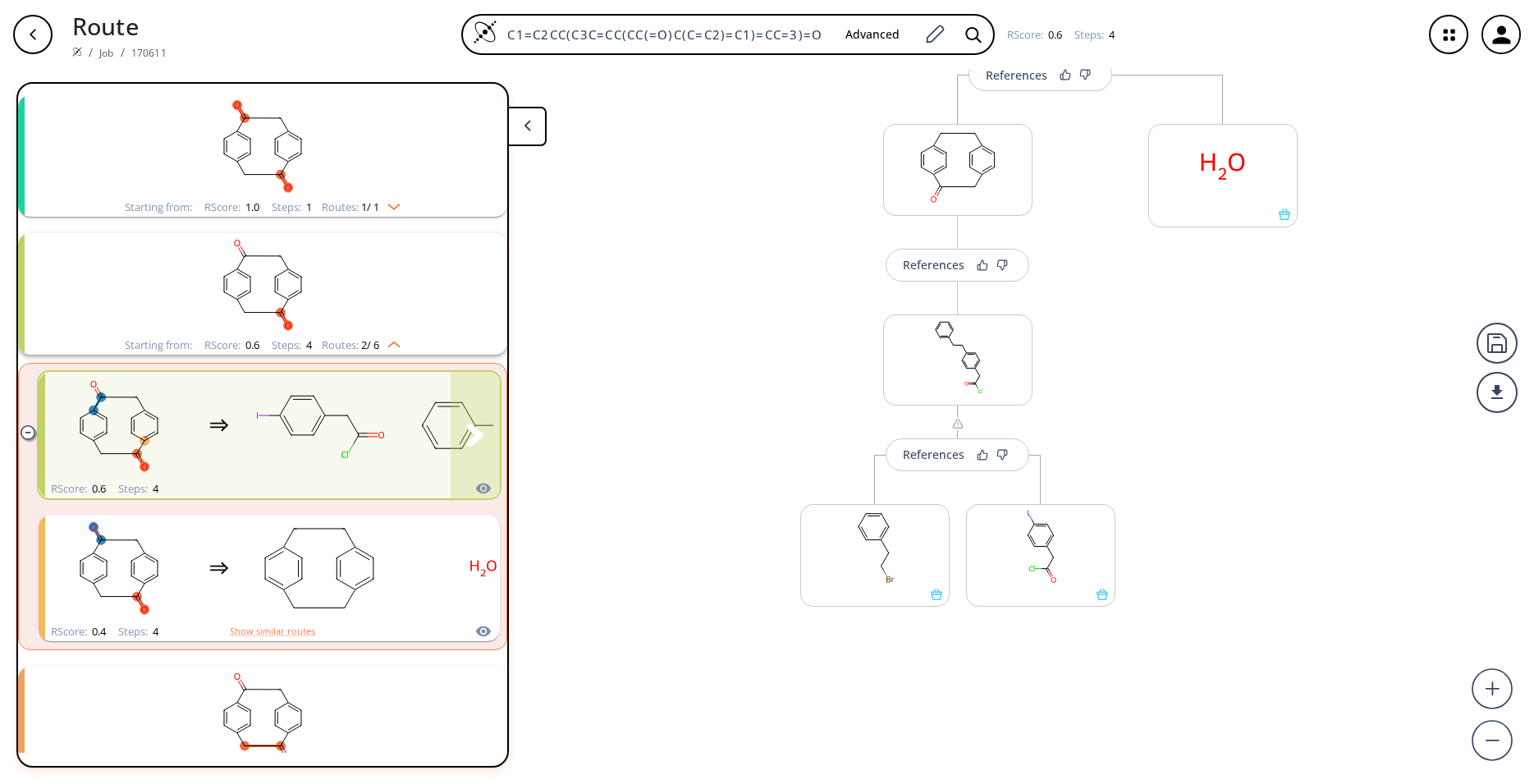
scroll to position [109, 0]
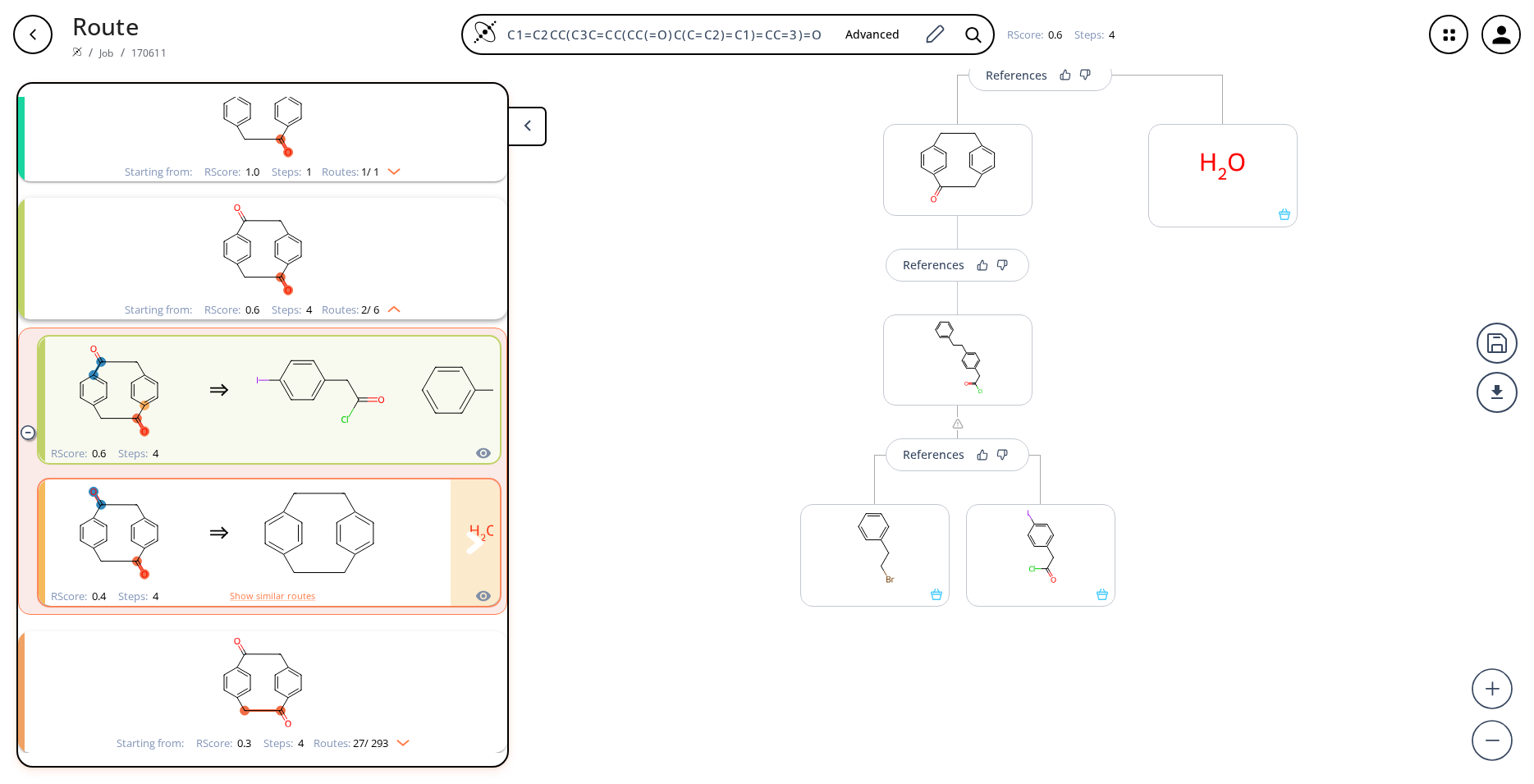
click at [371, 515] on rect "clusters" at bounding box center [319, 533] width 148 height 103
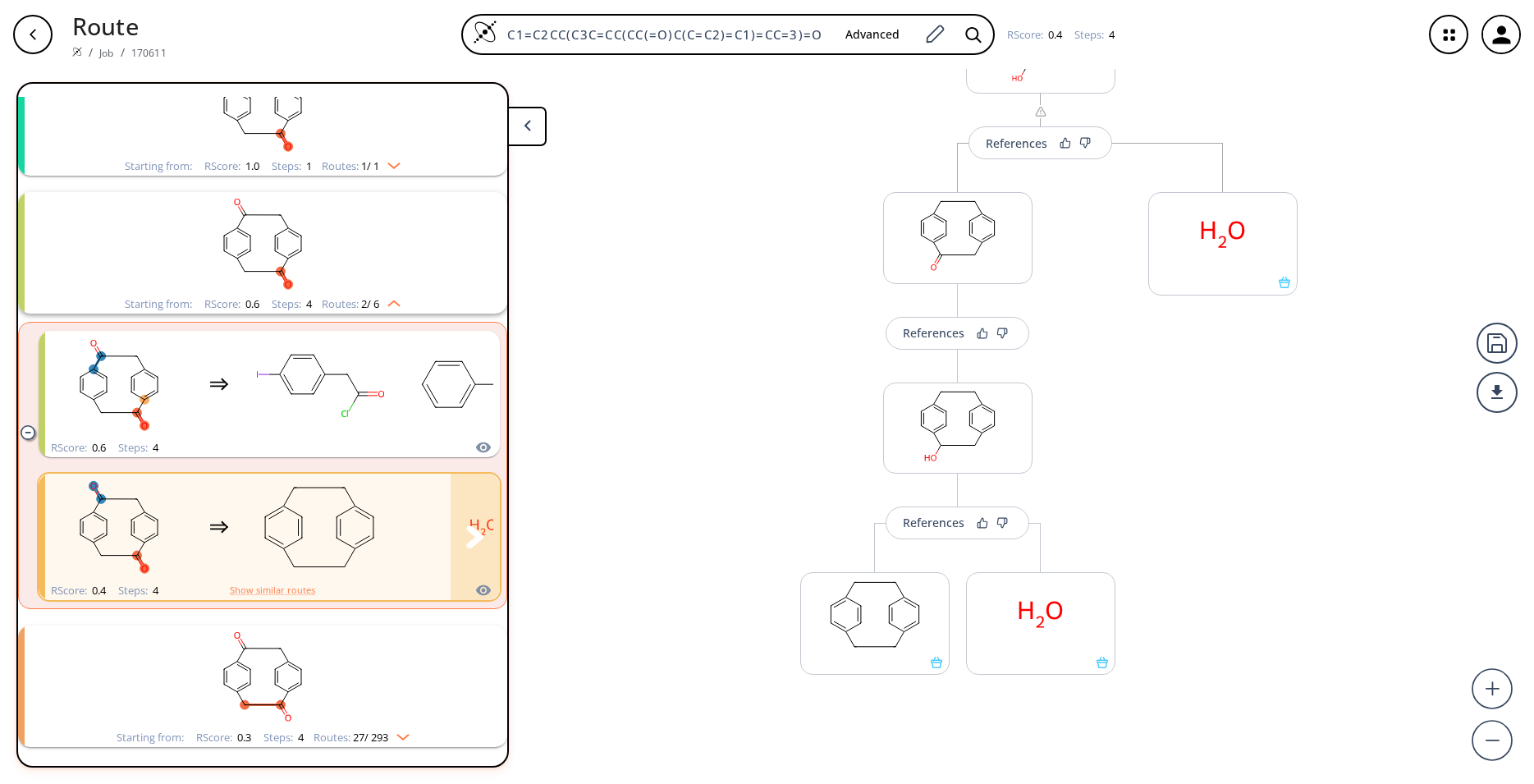
scroll to position [116, 0]
click at [398, 661] on rect "clusters" at bounding box center [262, 674] width 426 height 103
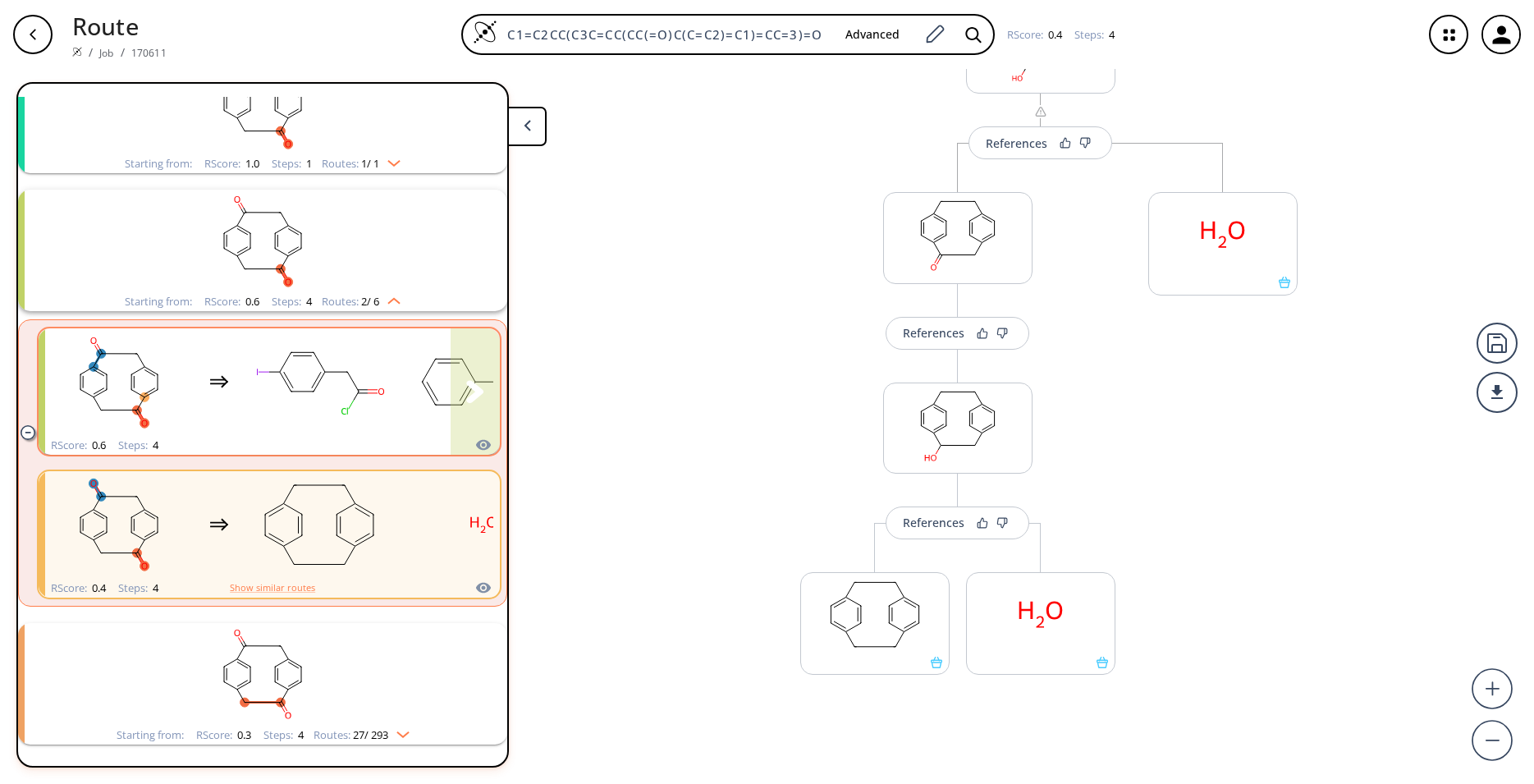
click at [180, 399] on rect "clusters" at bounding box center [118, 382] width 148 height 103
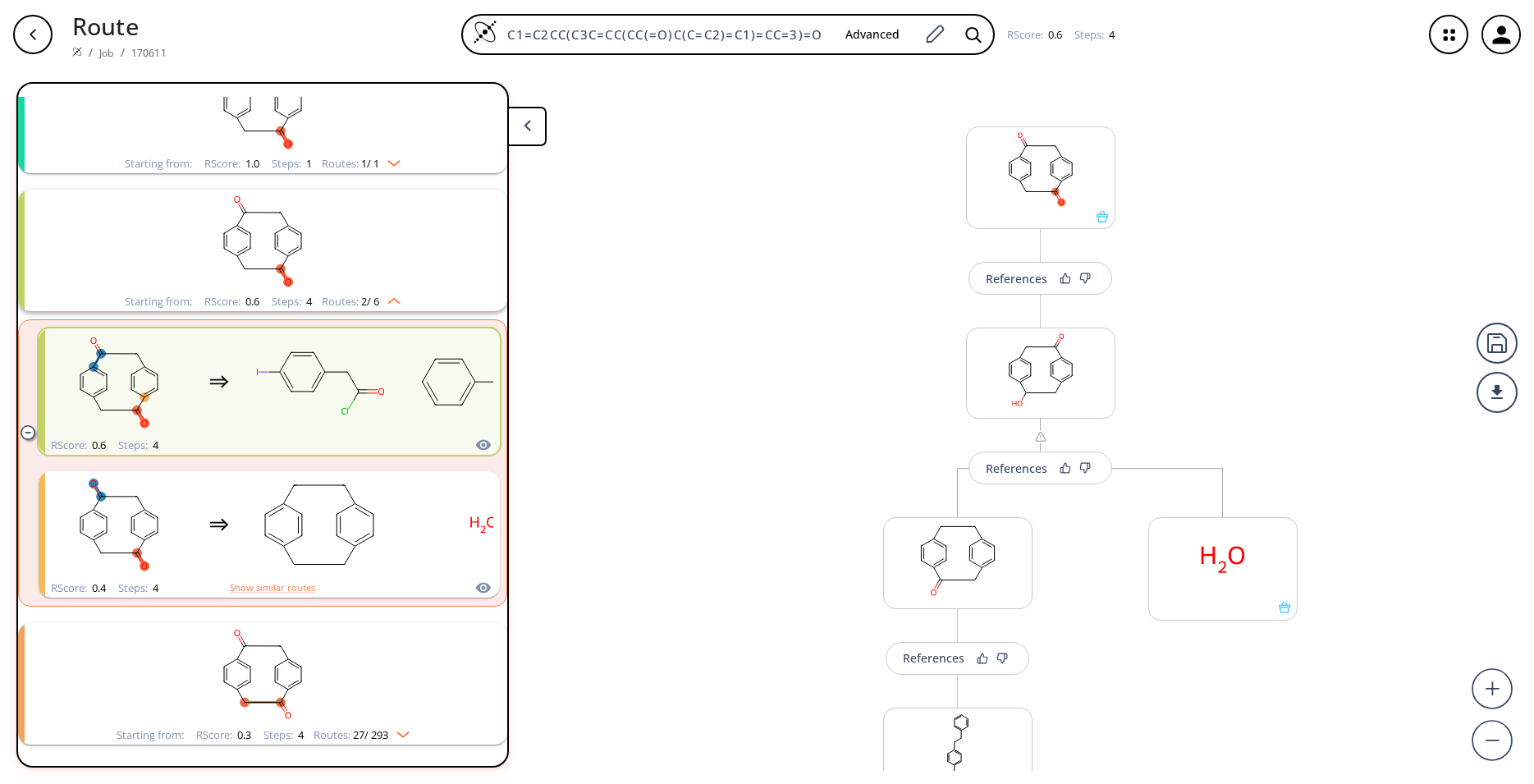
scroll to position [393, 0]
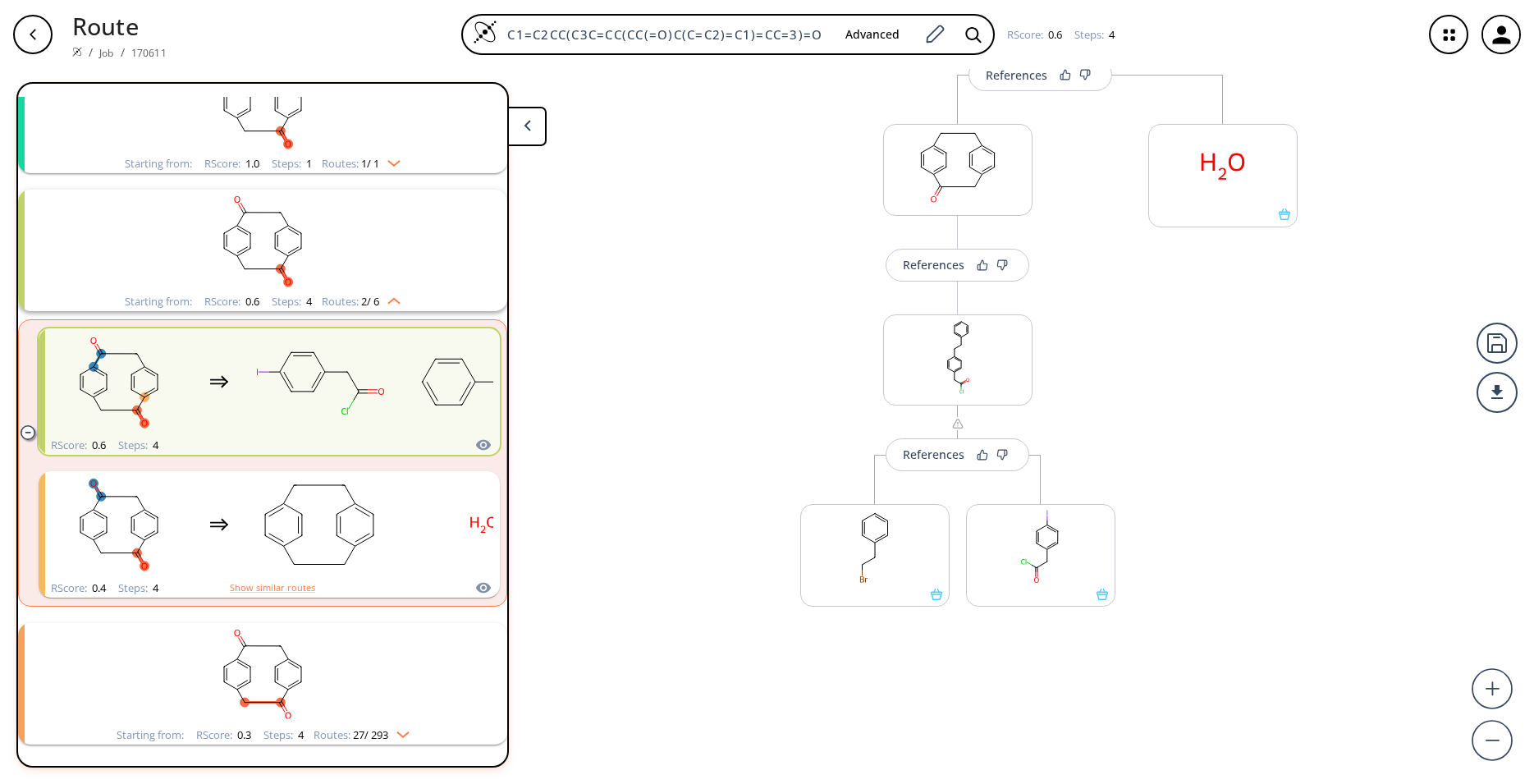
click at [23, 426] on div "clusters" at bounding box center [28, 434] width 14 height 20
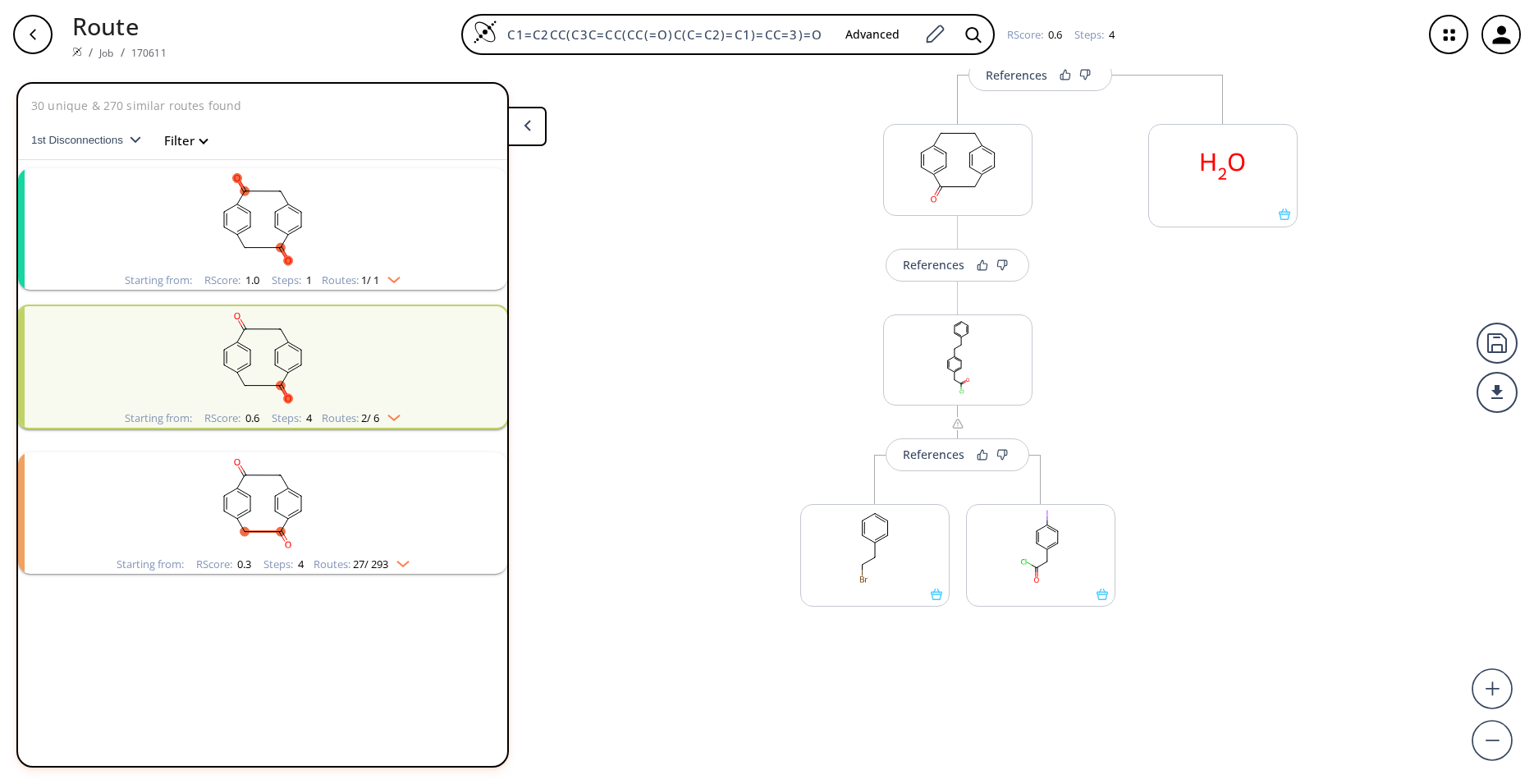
scroll to position [0, 0]
click at [174, 521] on rect "clusters" at bounding box center [262, 495] width 426 height 103
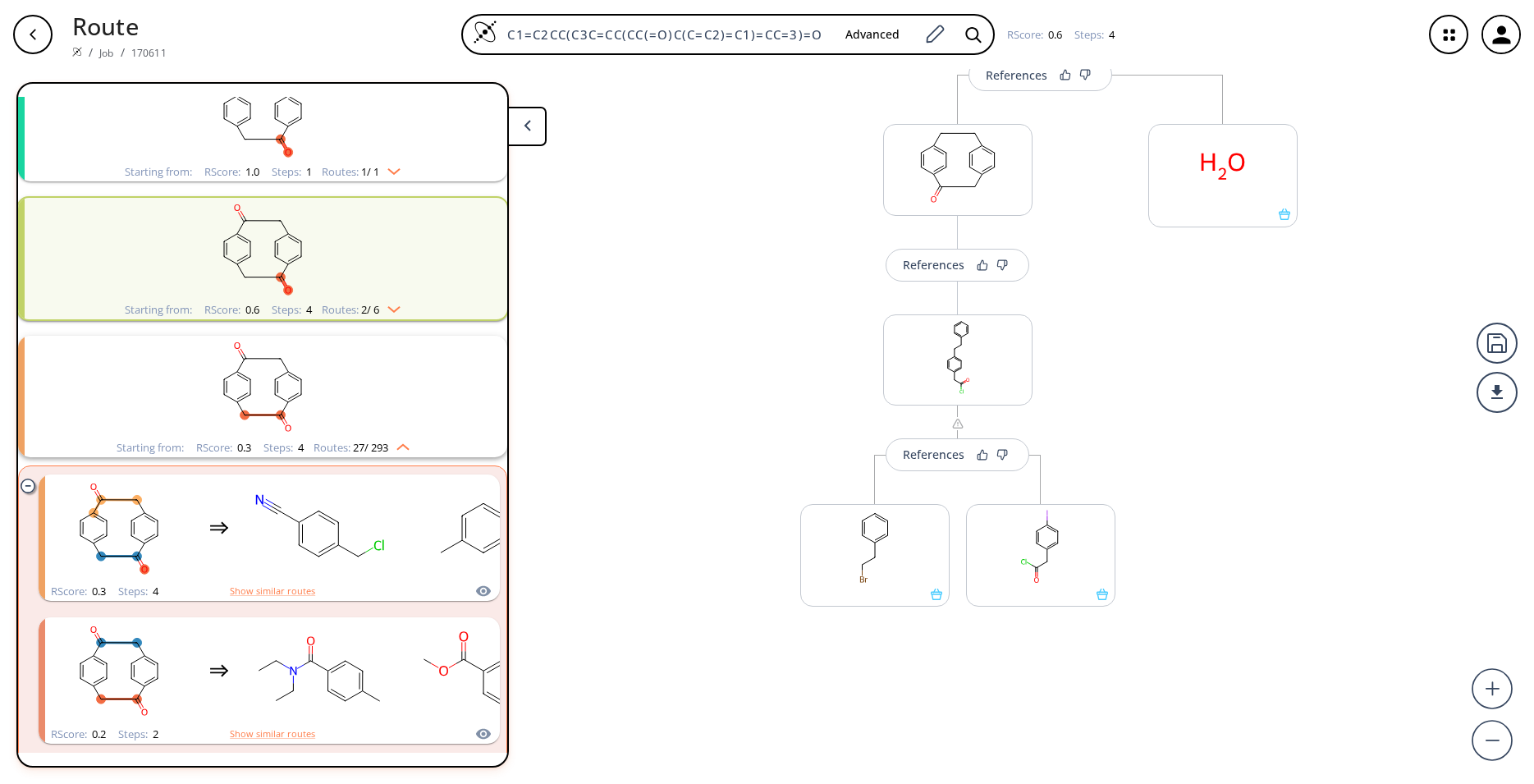
scroll to position [325, 0]
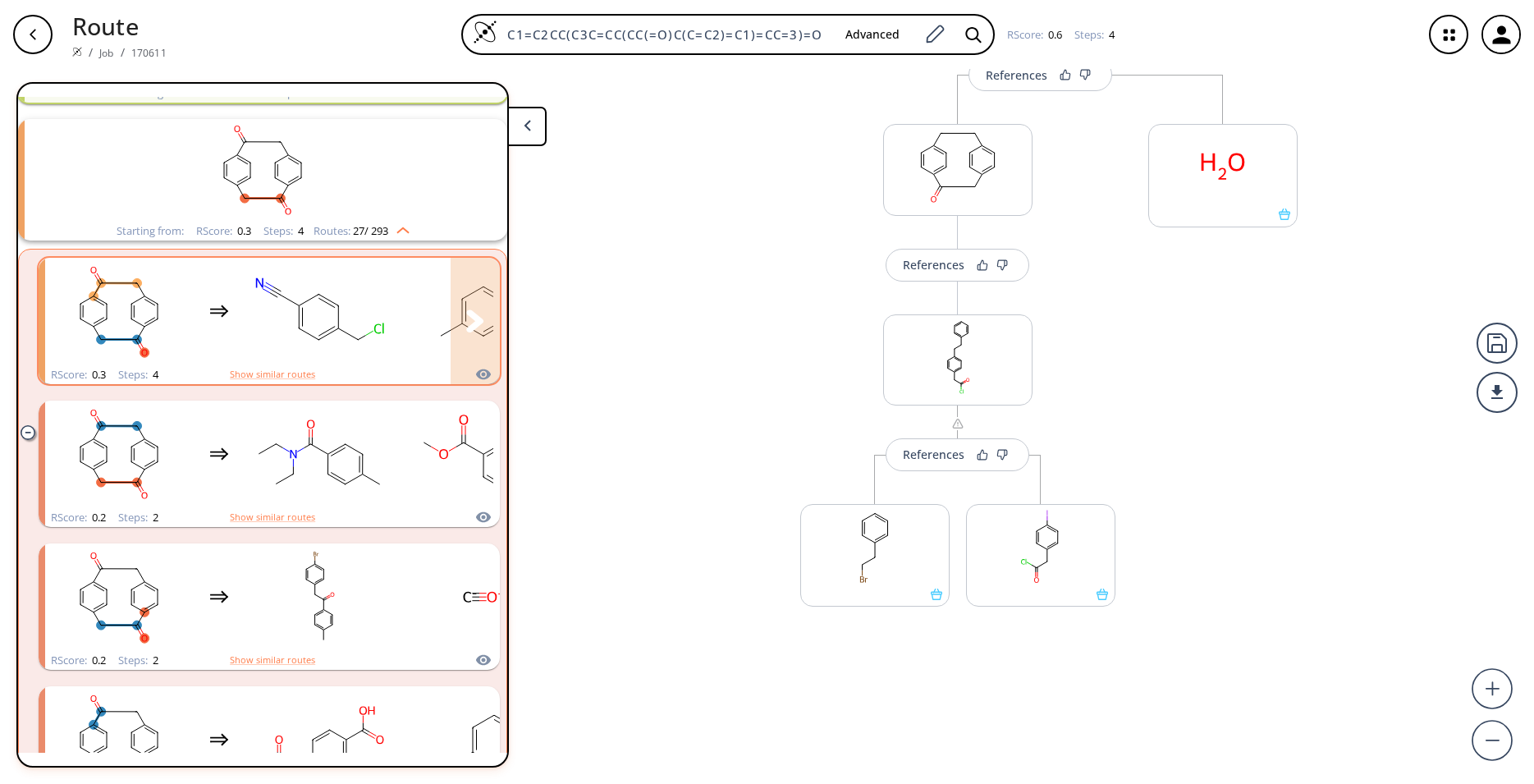
click at [368, 315] on rect "clusters" at bounding box center [319, 312] width 148 height 103
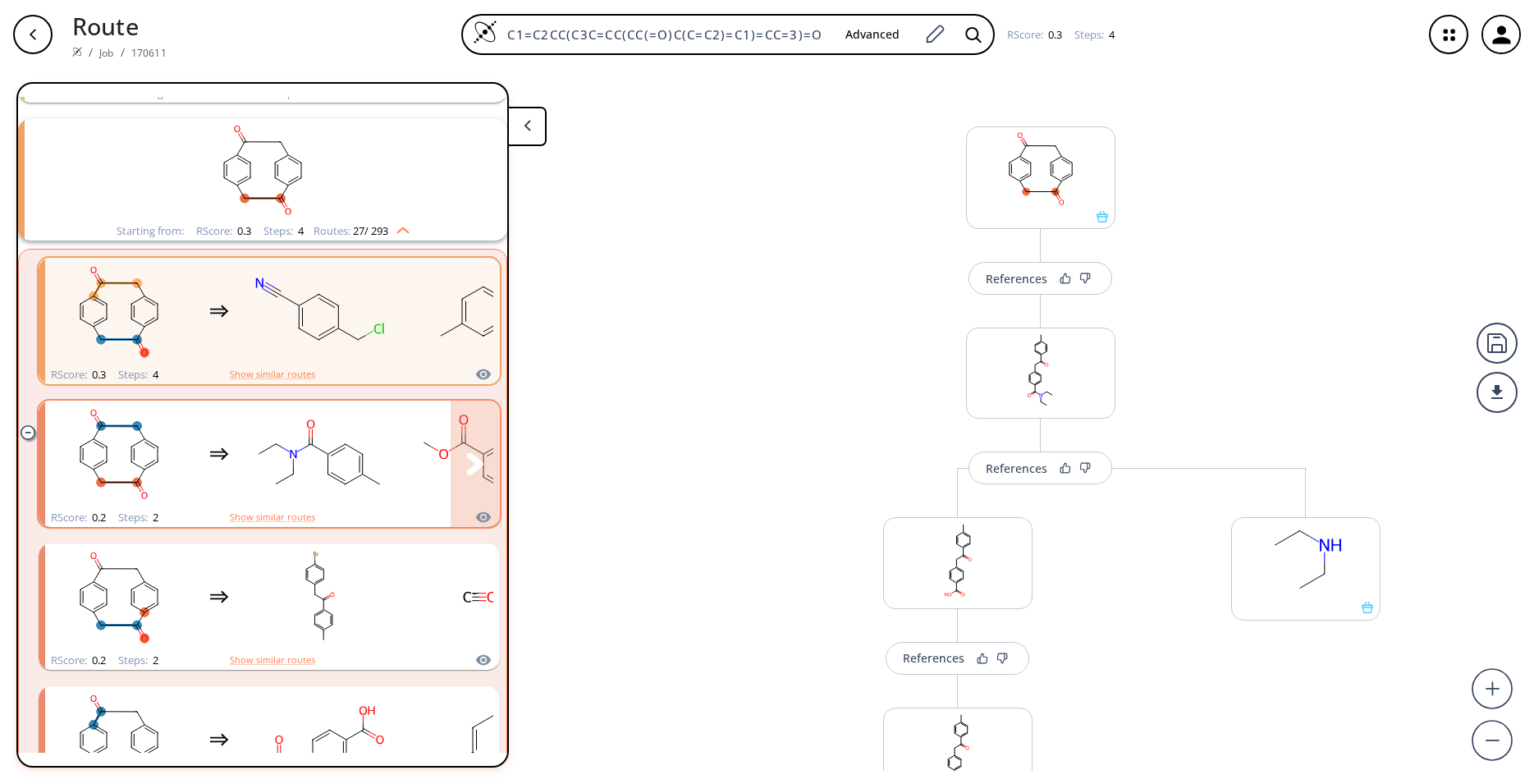
click at [254, 495] on rect "clusters" at bounding box center [319, 454] width 148 height 103
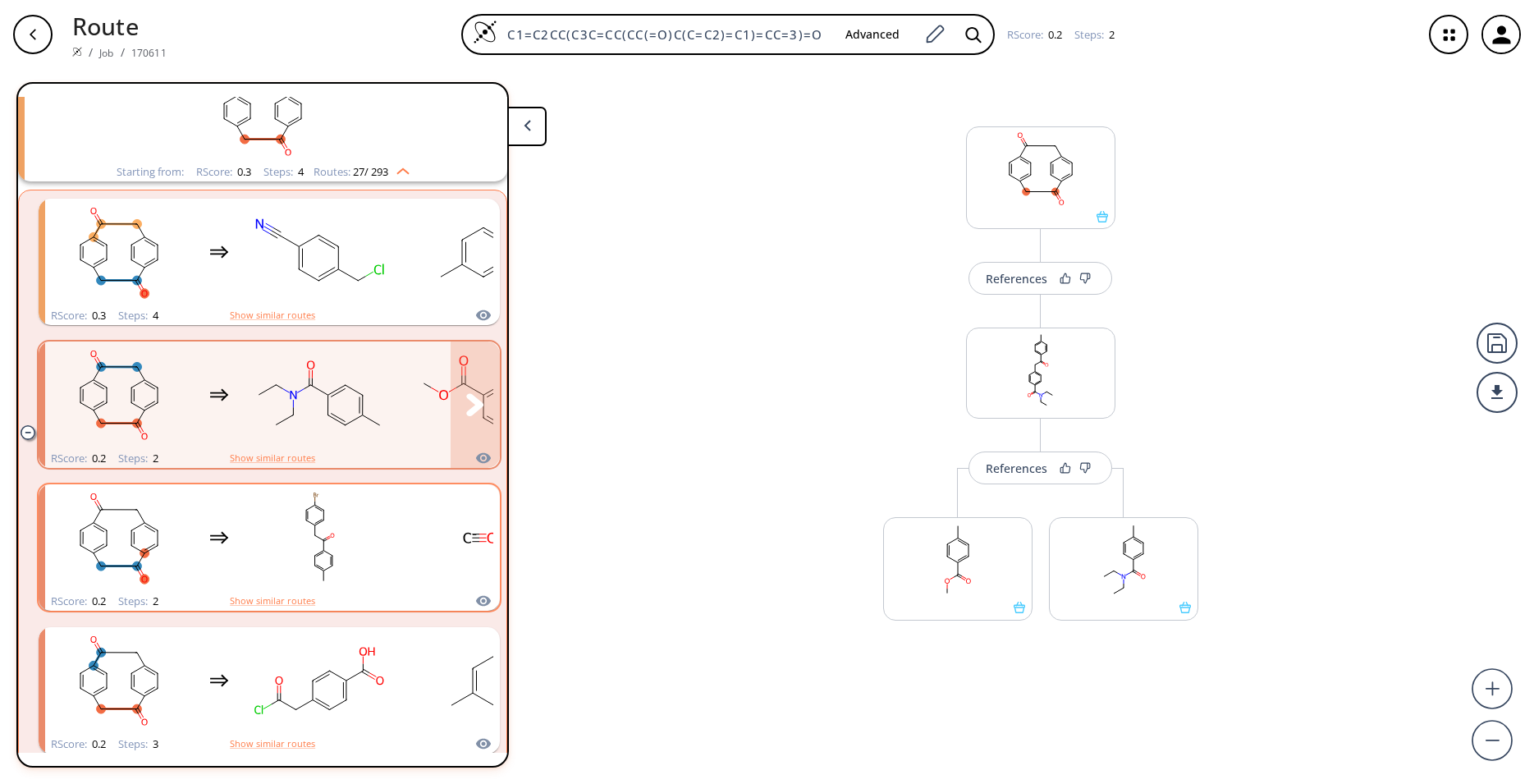
scroll to position [433, 0]
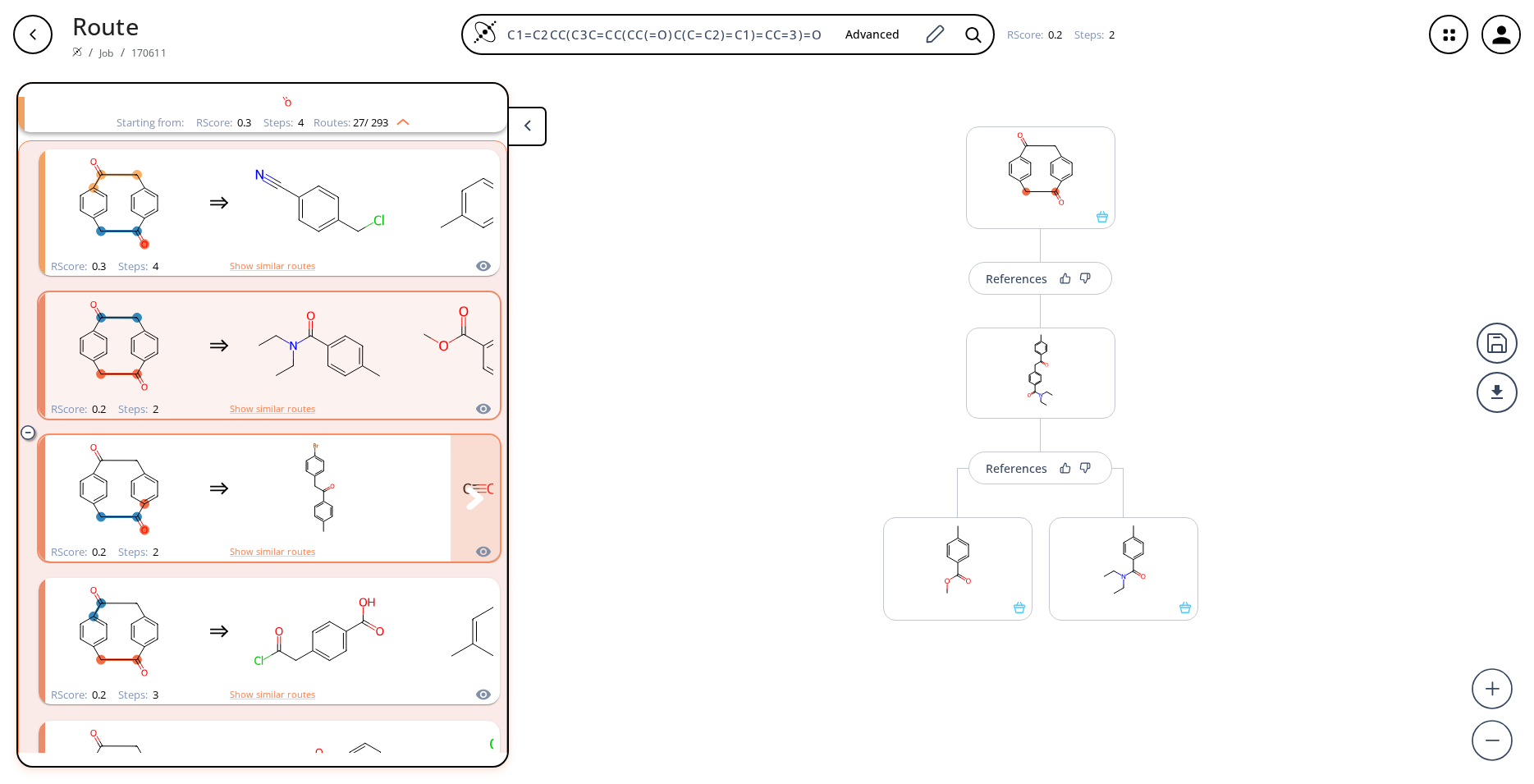
click at [271, 497] on rect "clusters" at bounding box center [319, 489] width 148 height 103
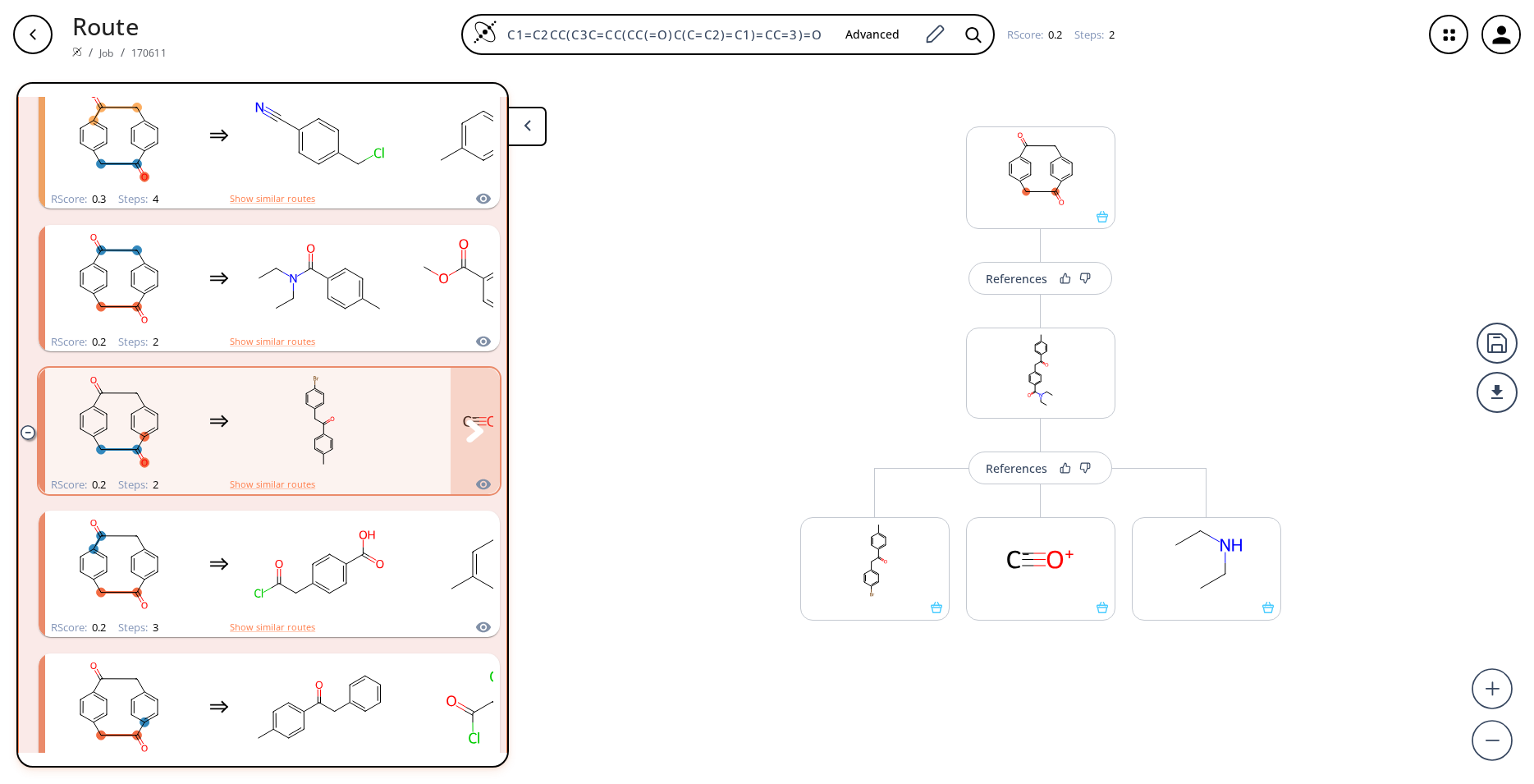
scroll to position [542, 0]
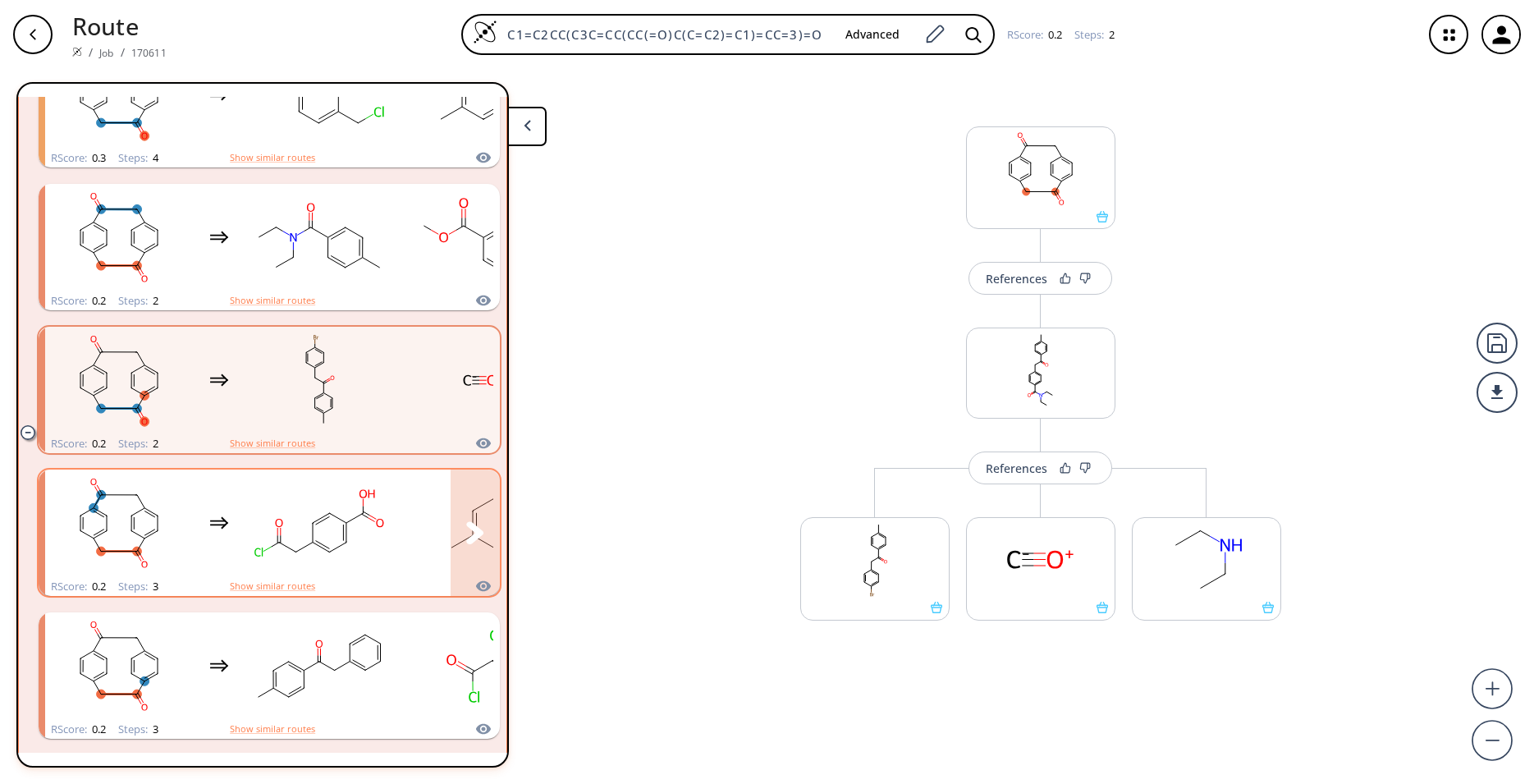
click at [268, 527] on rect "clusters" at bounding box center [319, 524] width 148 height 103
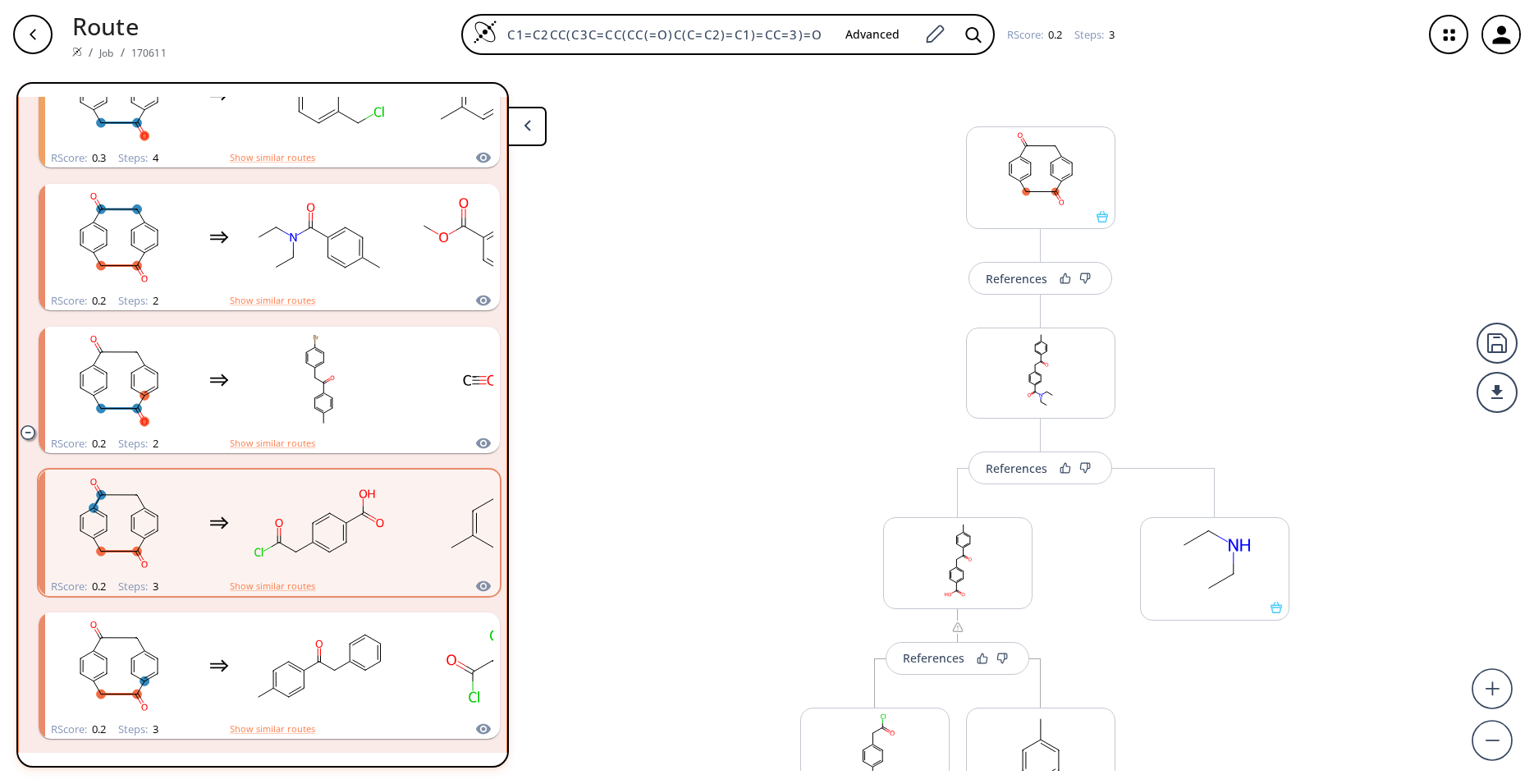
scroll to position [109, 0]
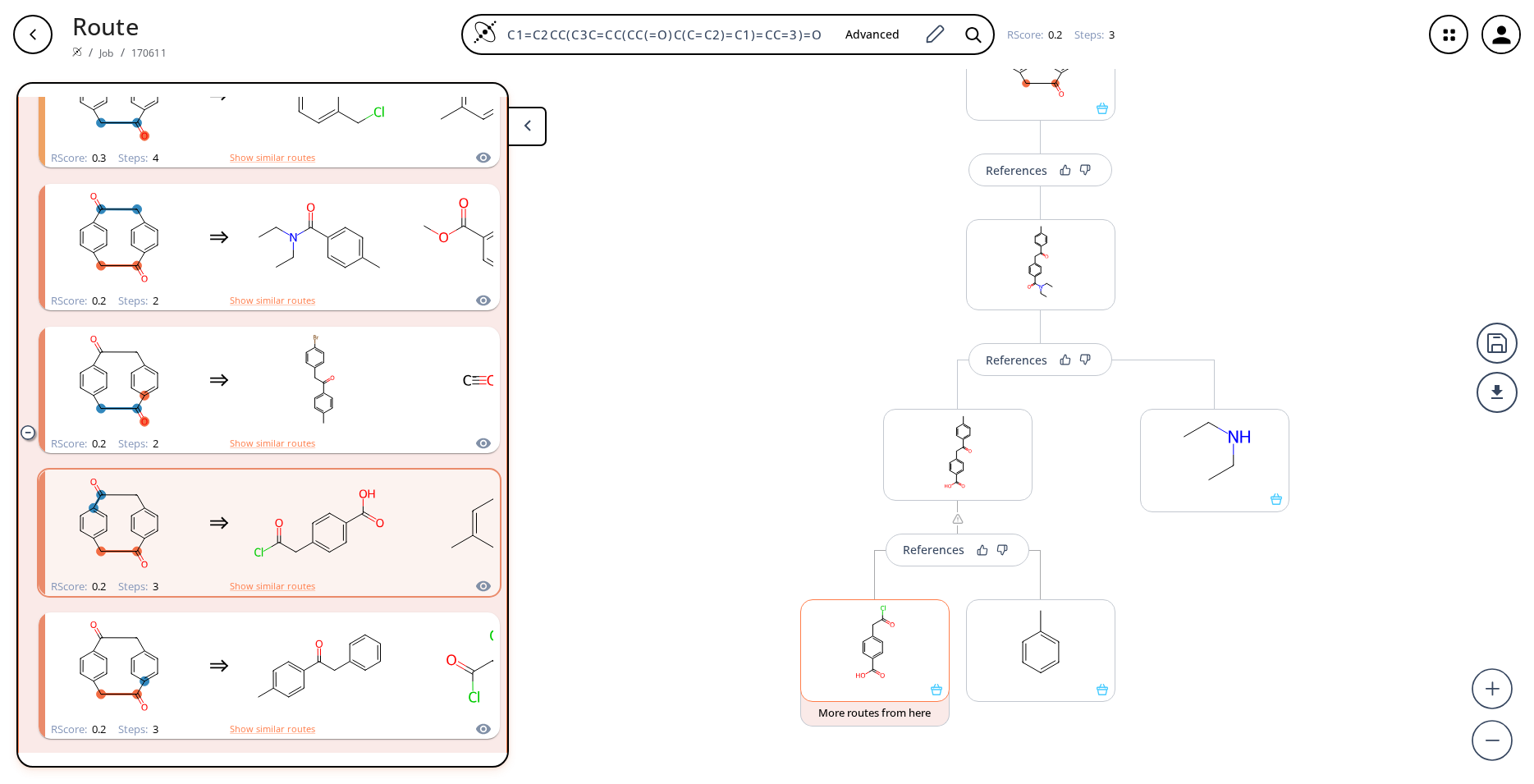
click at [930, 699] on div at bounding box center [875, 650] width 150 height 103
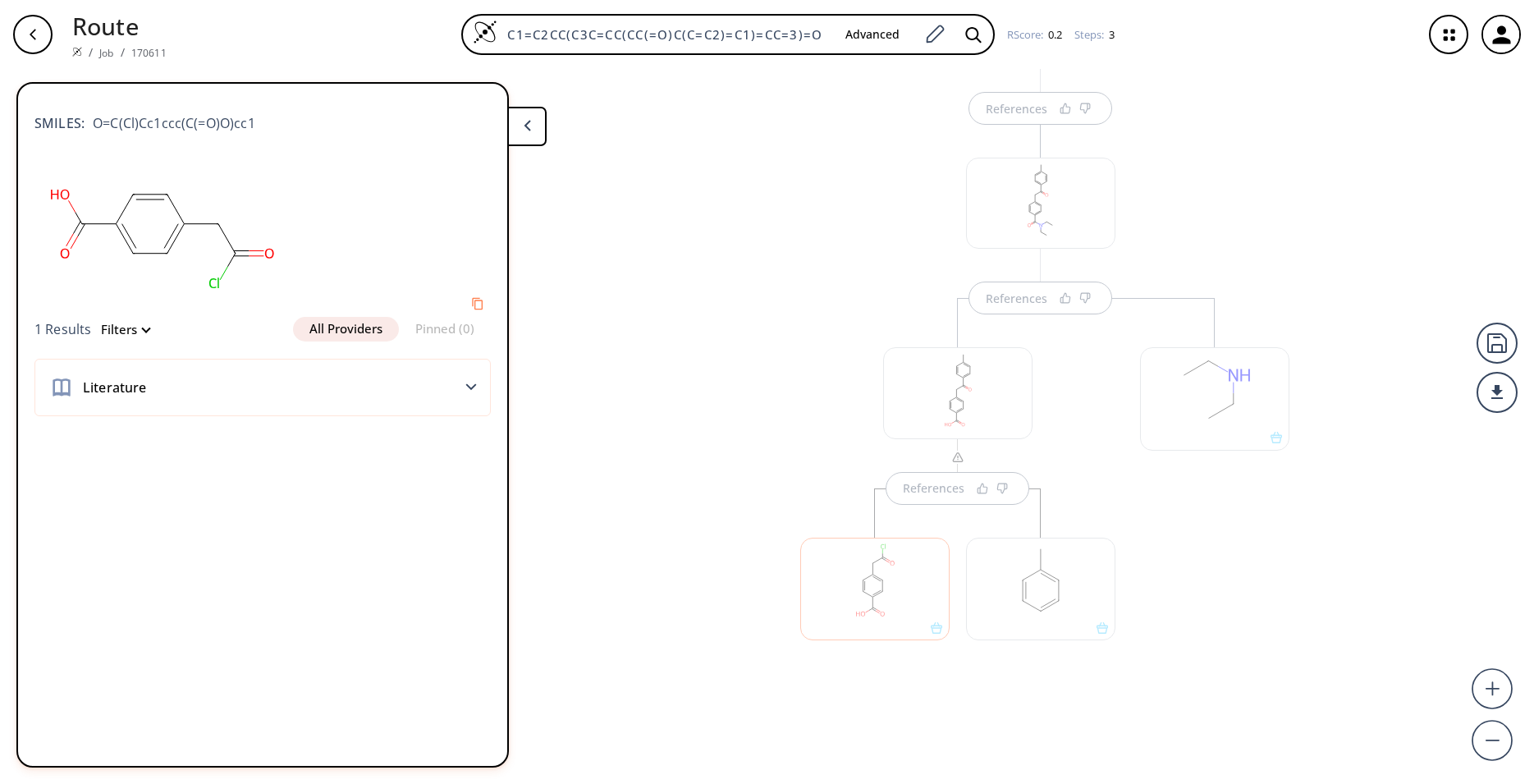
scroll to position [171, 0]
click at [932, 635] on div at bounding box center [875, 588] width 150 height 103
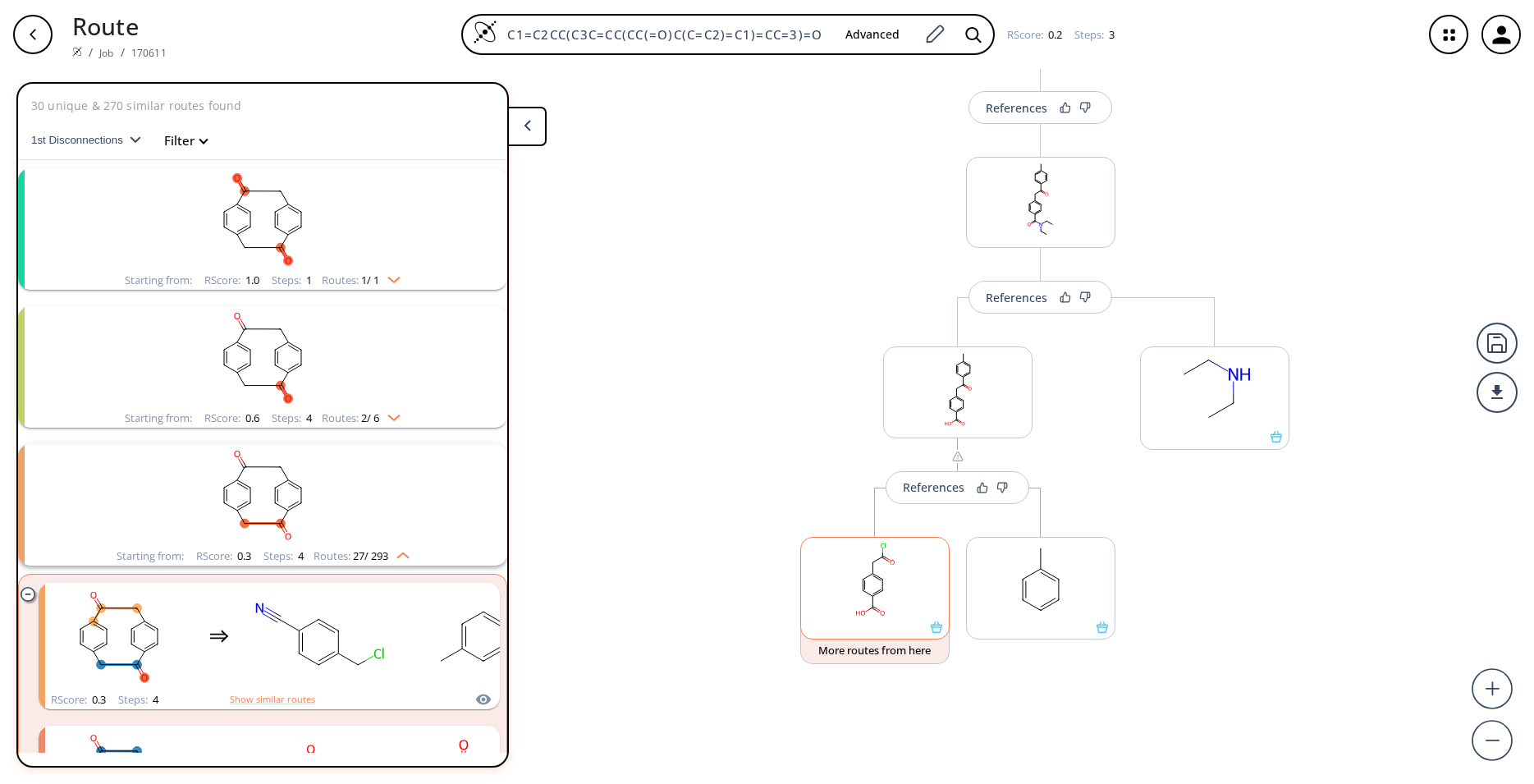
click at [931, 629] on icon at bounding box center [937, 627] width 11 height 11
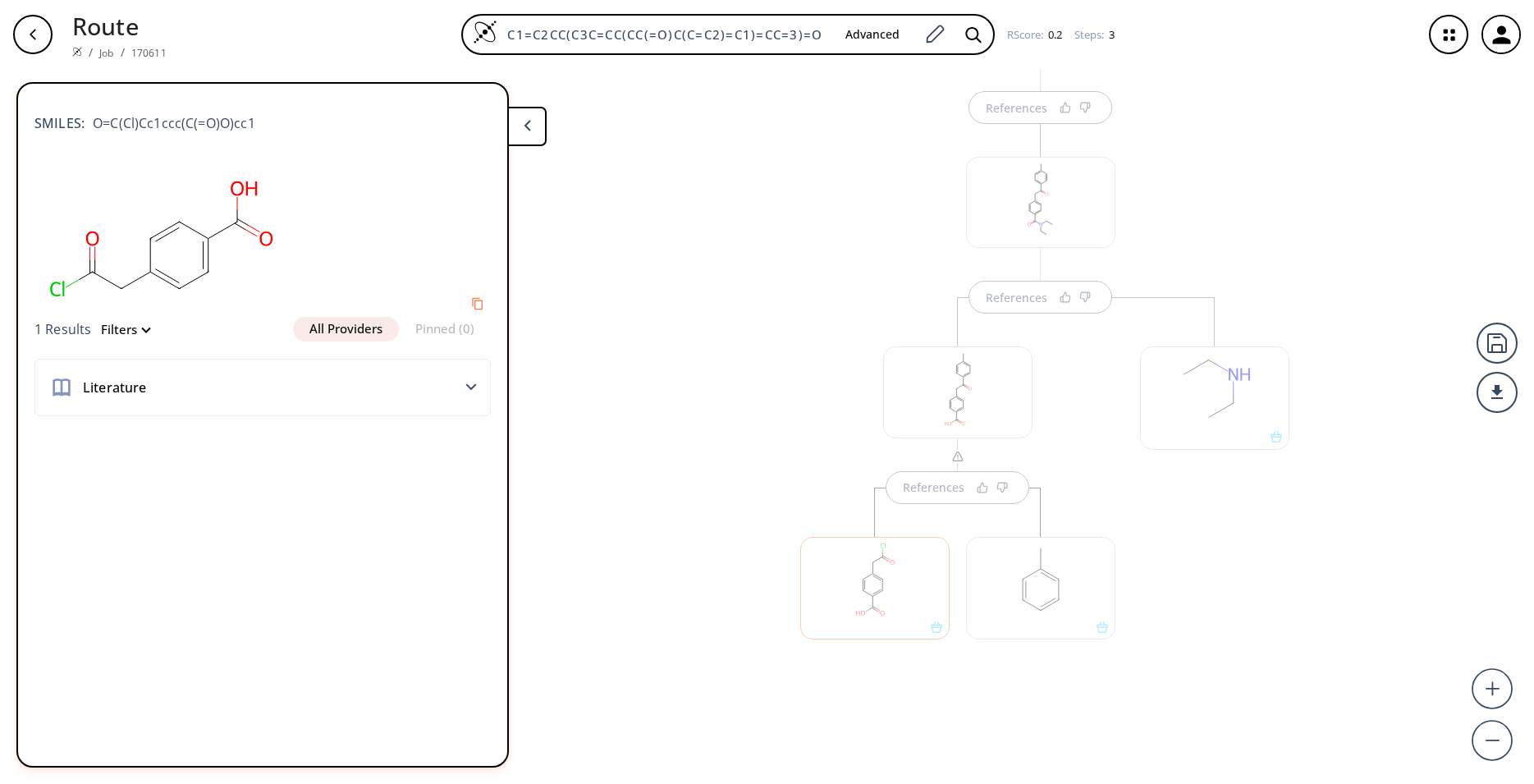
click at [928, 629] on div at bounding box center [875, 588] width 150 height 103
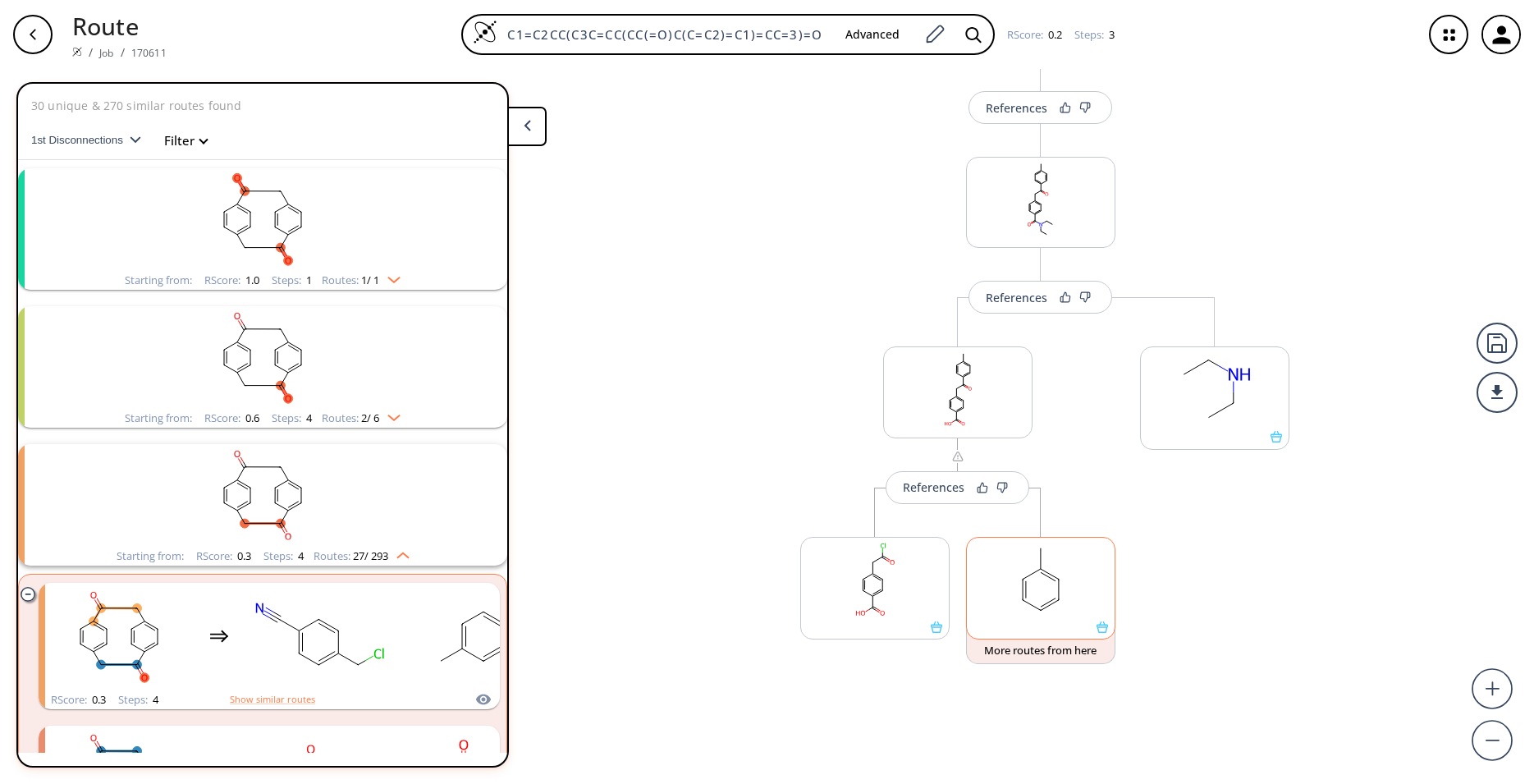
click at [1104, 634] on div at bounding box center [1041, 588] width 150 height 103
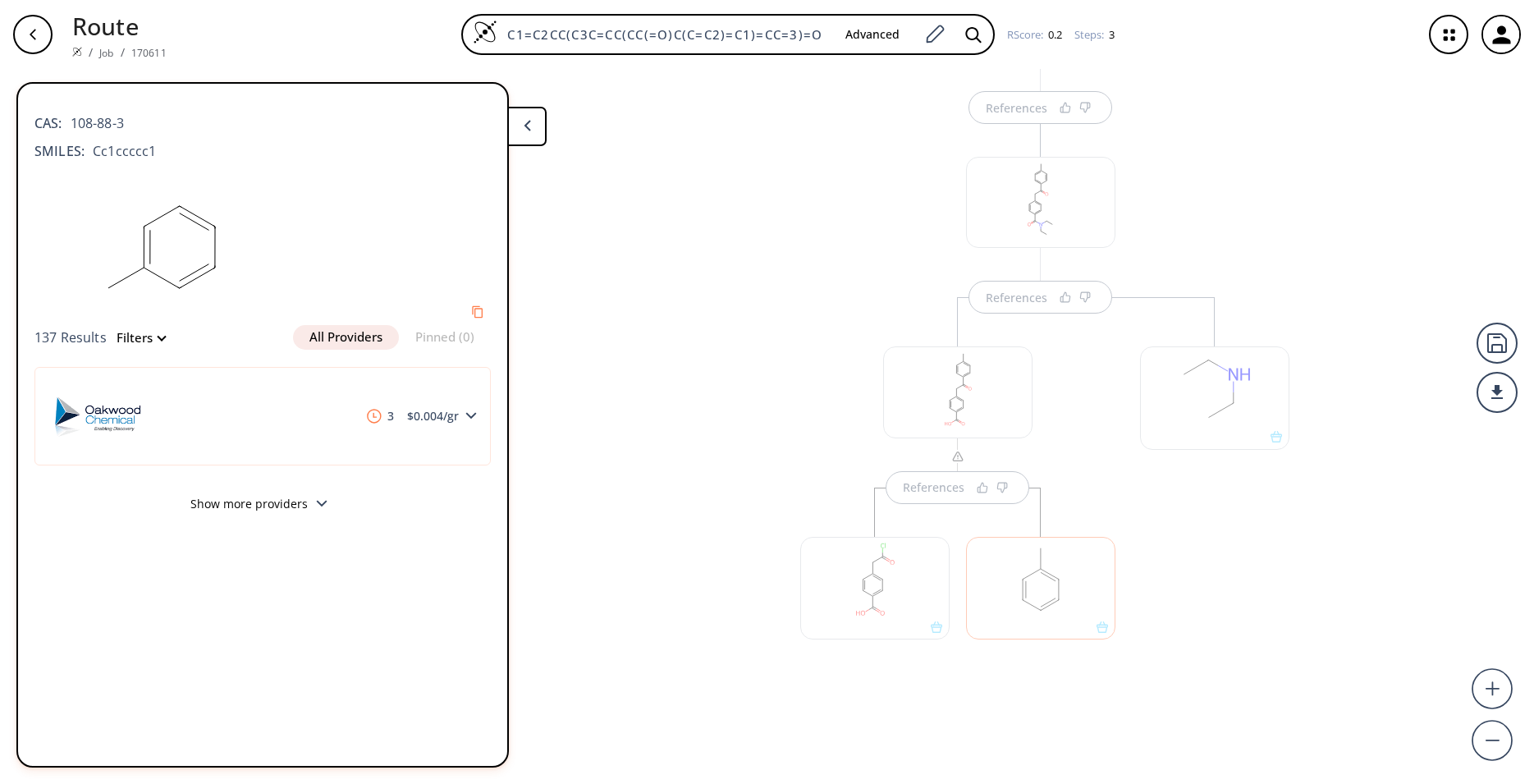
click at [1104, 634] on div at bounding box center [1041, 588] width 150 height 103
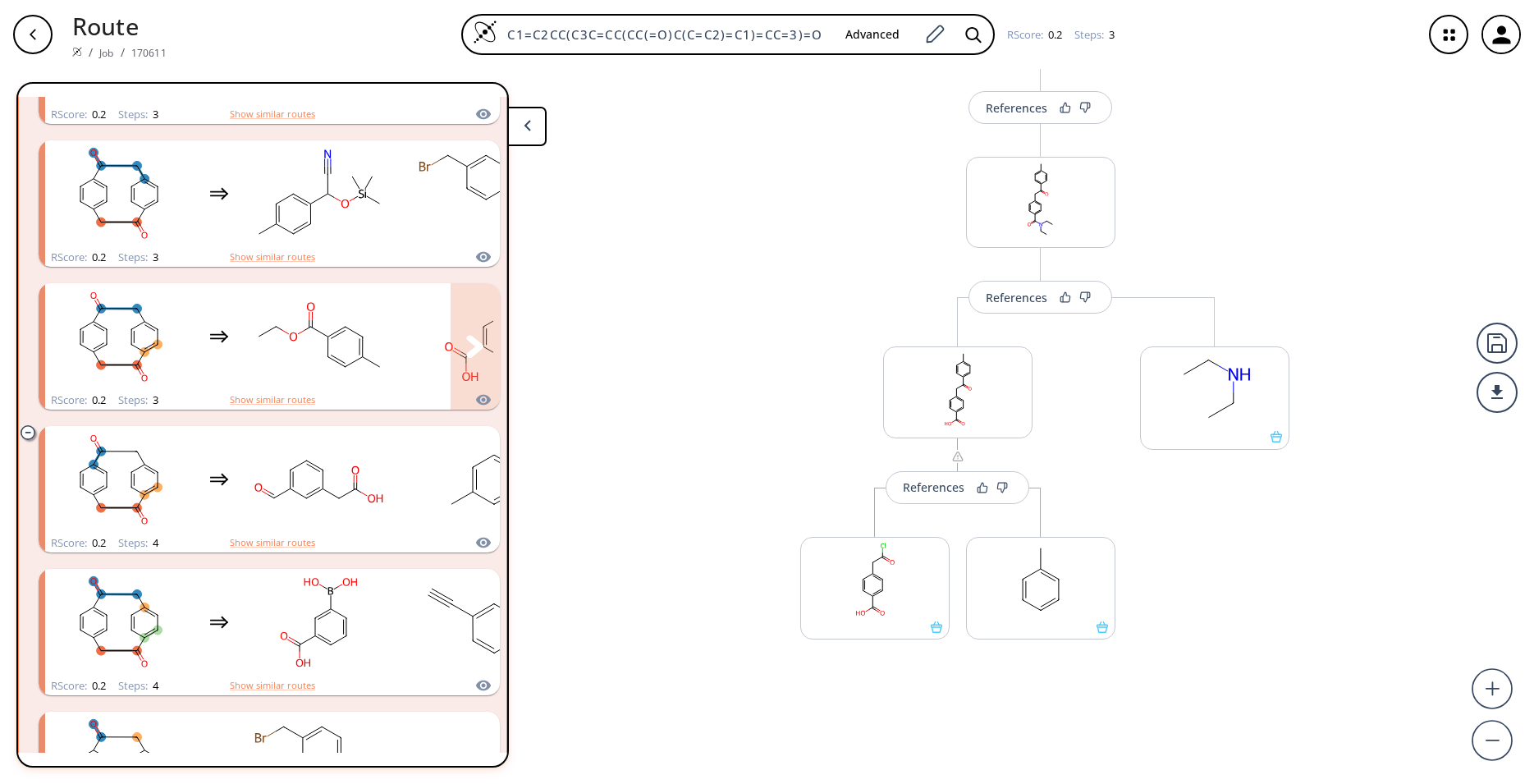
scroll to position [1300, 0]
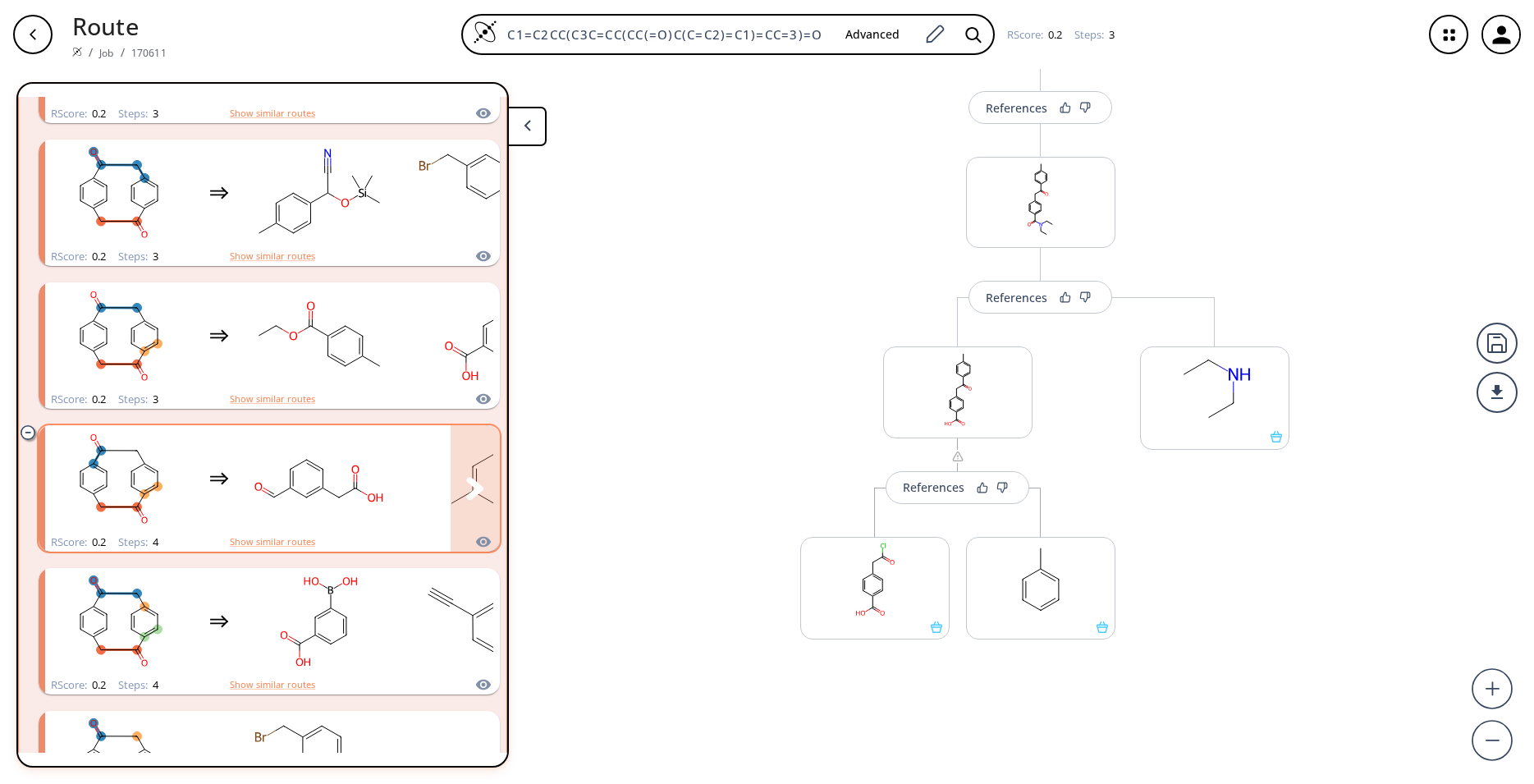
click at [361, 513] on rect "clusters" at bounding box center [319, 479] width 148 height 103
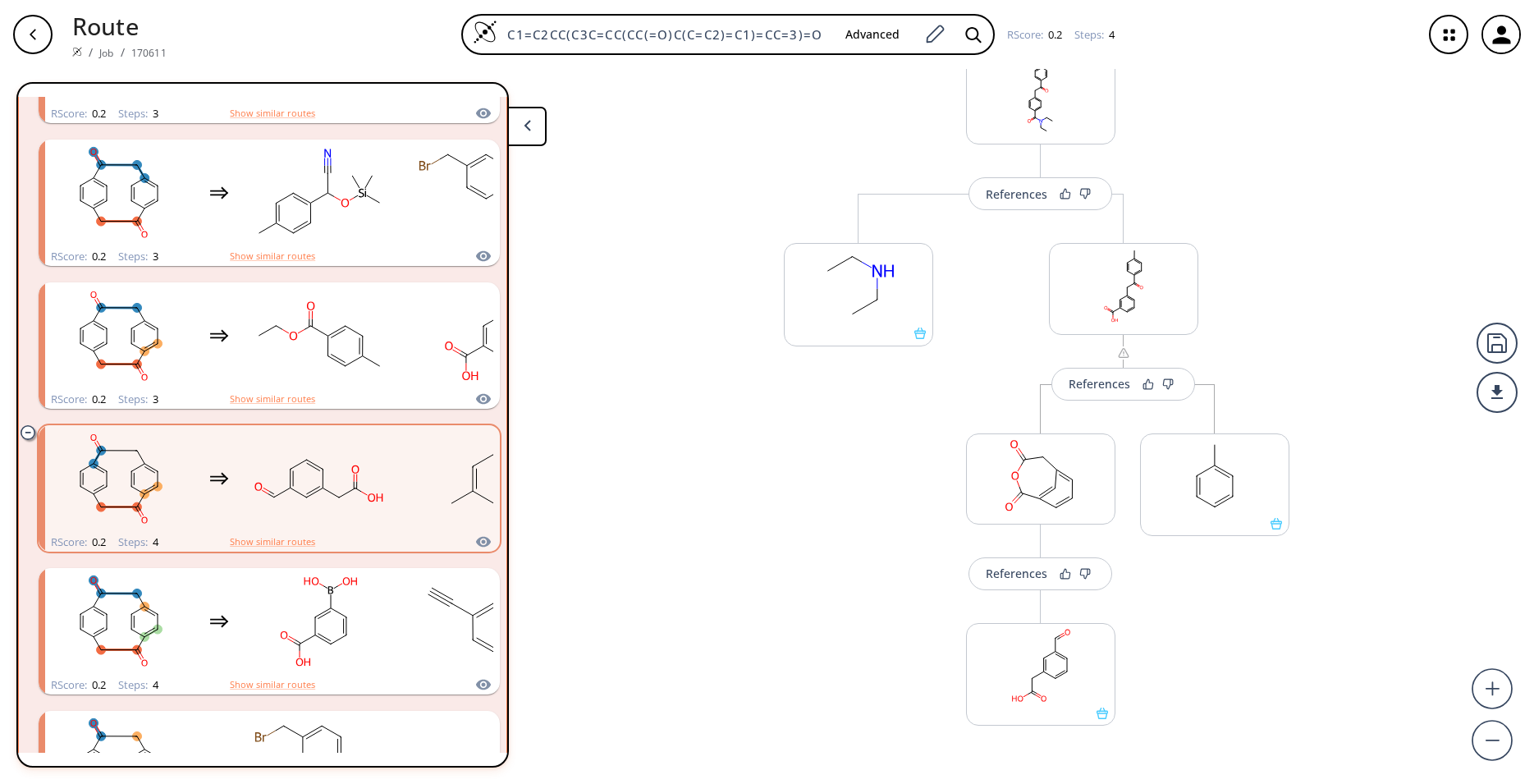
scroll to position [325, 0]
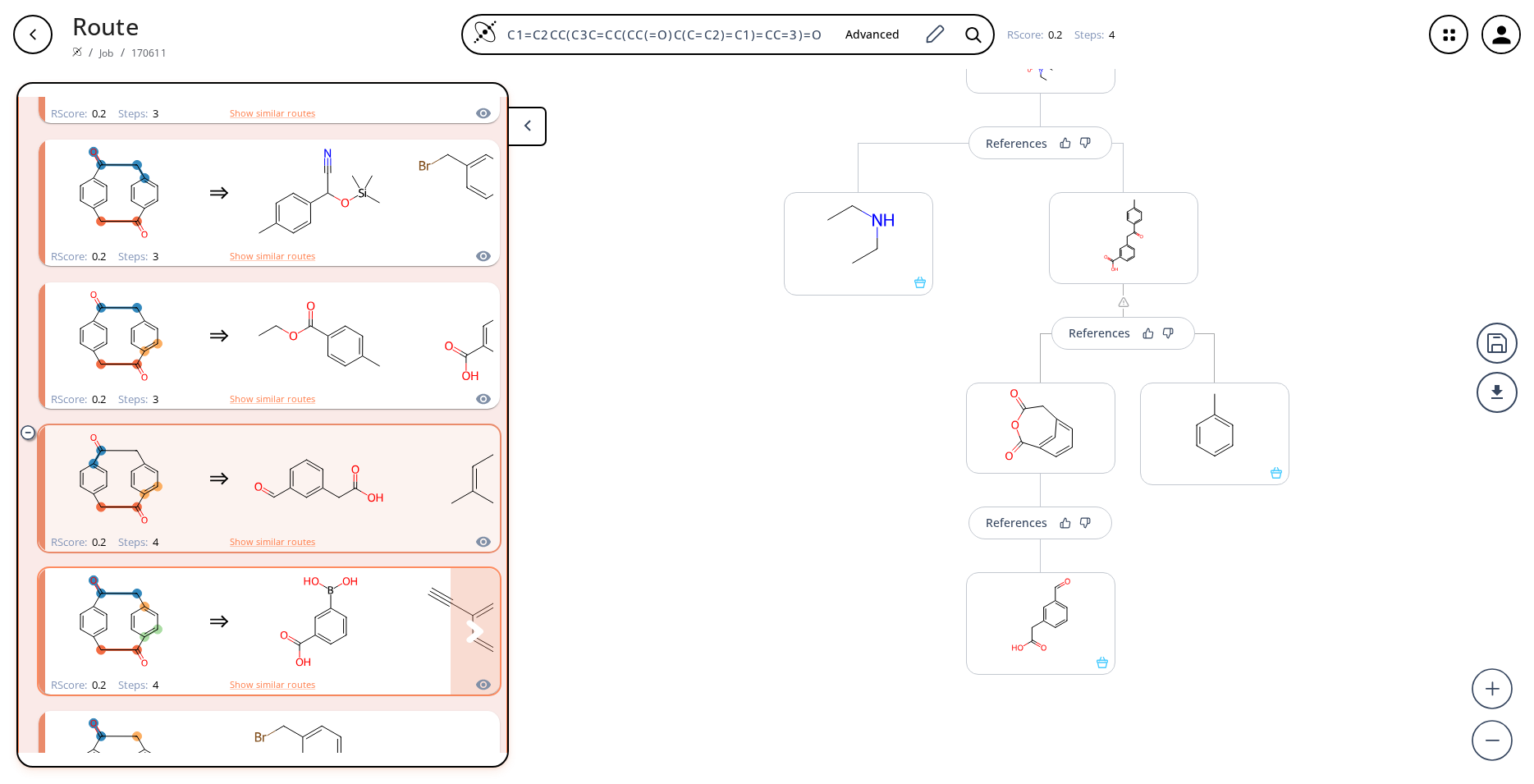
click at [362, 628] on rect "clusters" at bounding box center [319, 622] width 148 height 103
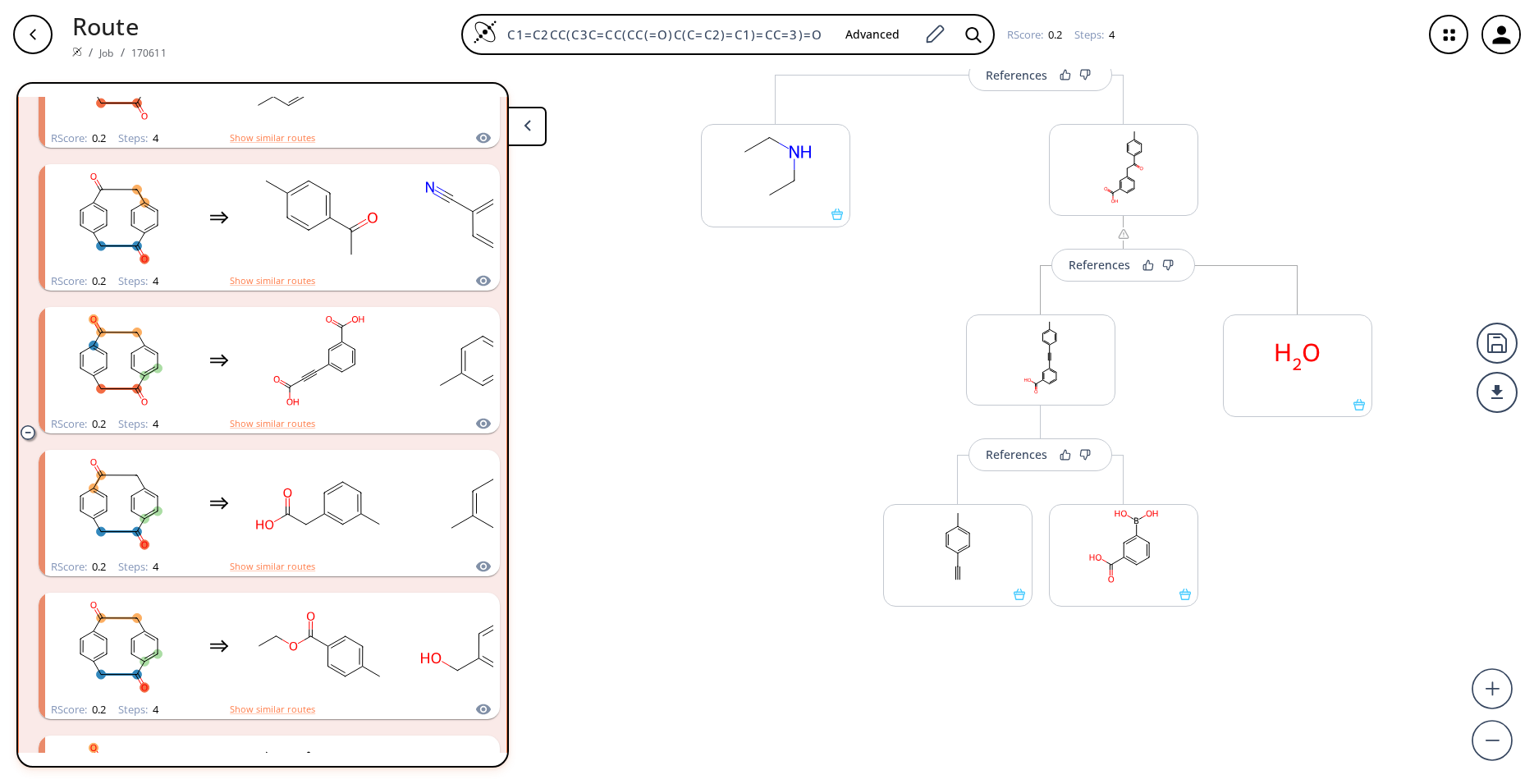
scroll to position [2383, 0]
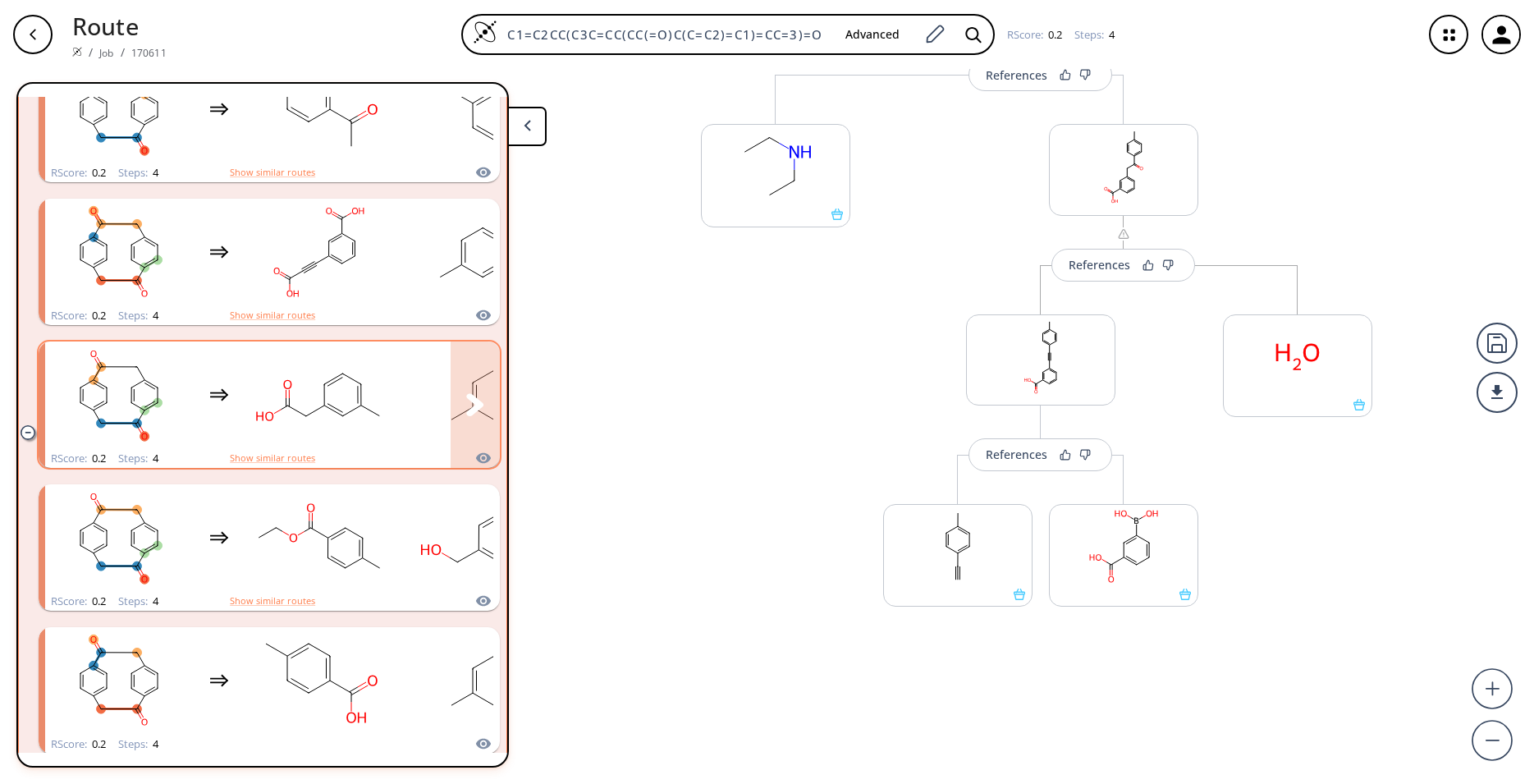
click at [372, 417] on rect "clusters" at bounding box center [319, 396] width 148 height 103
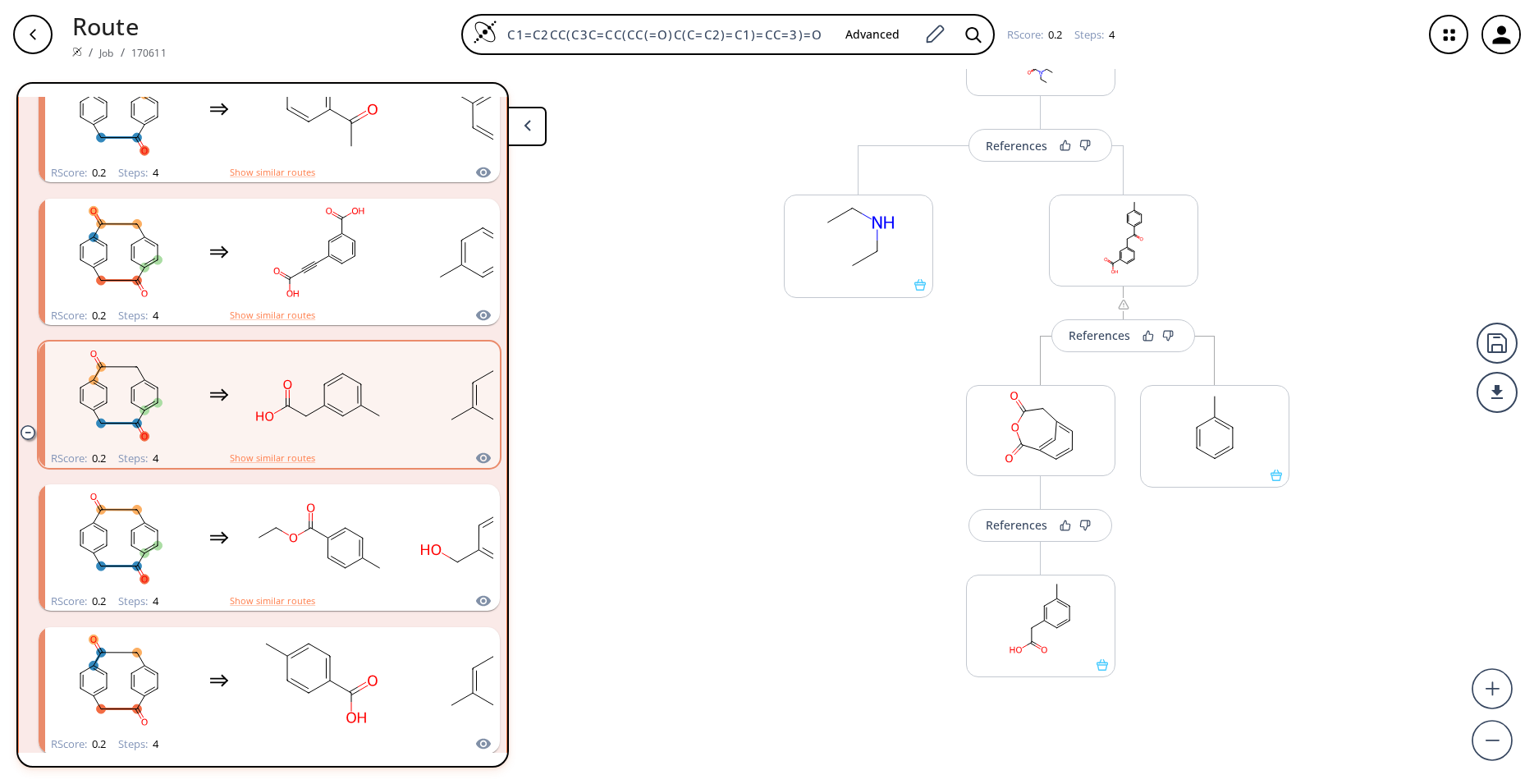
scroll to position [325, 0]
click at [289, 574] on rect "clusters" at bounding box center [319, 538] width 148 height 103
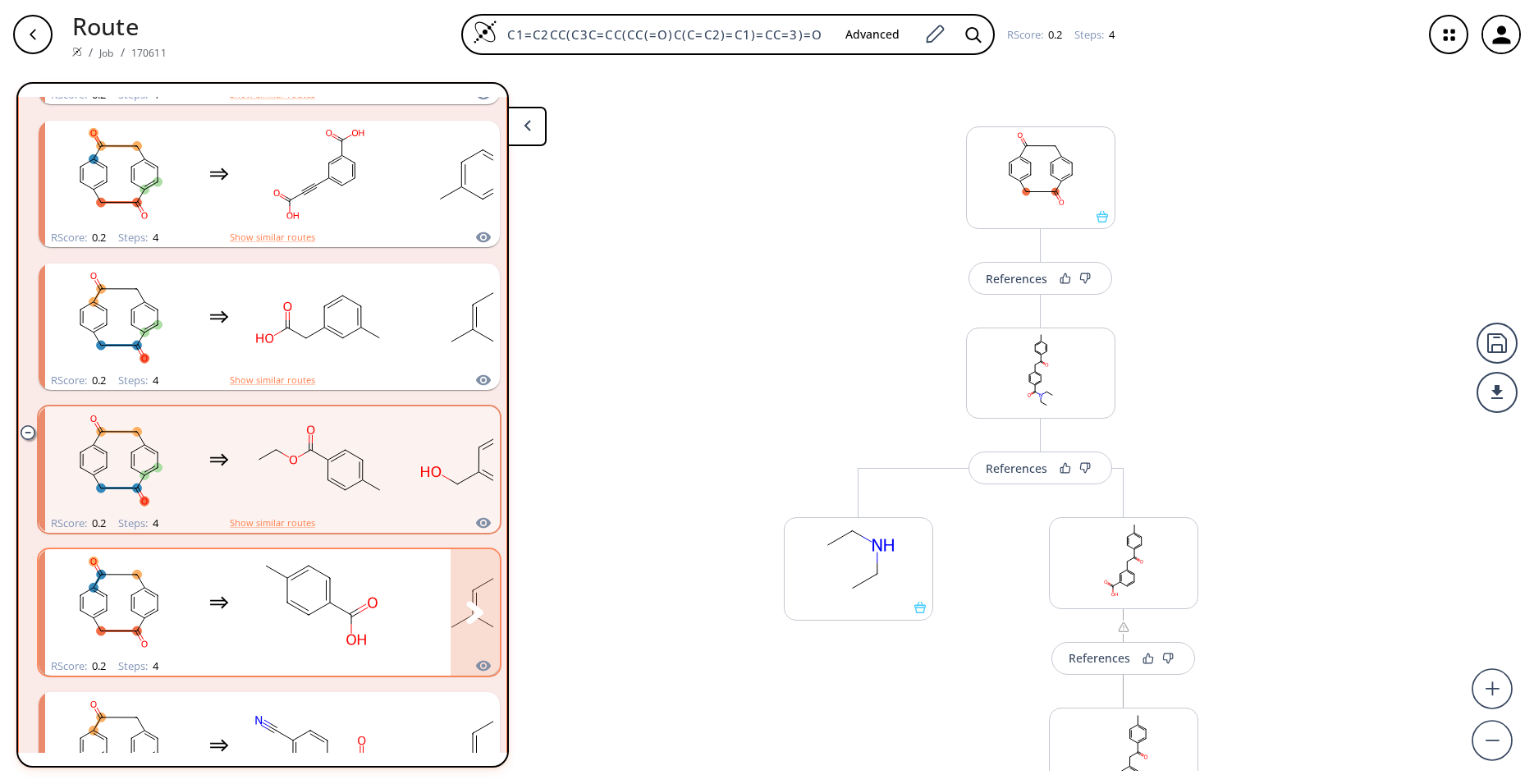
scroll to position [2491, 0]
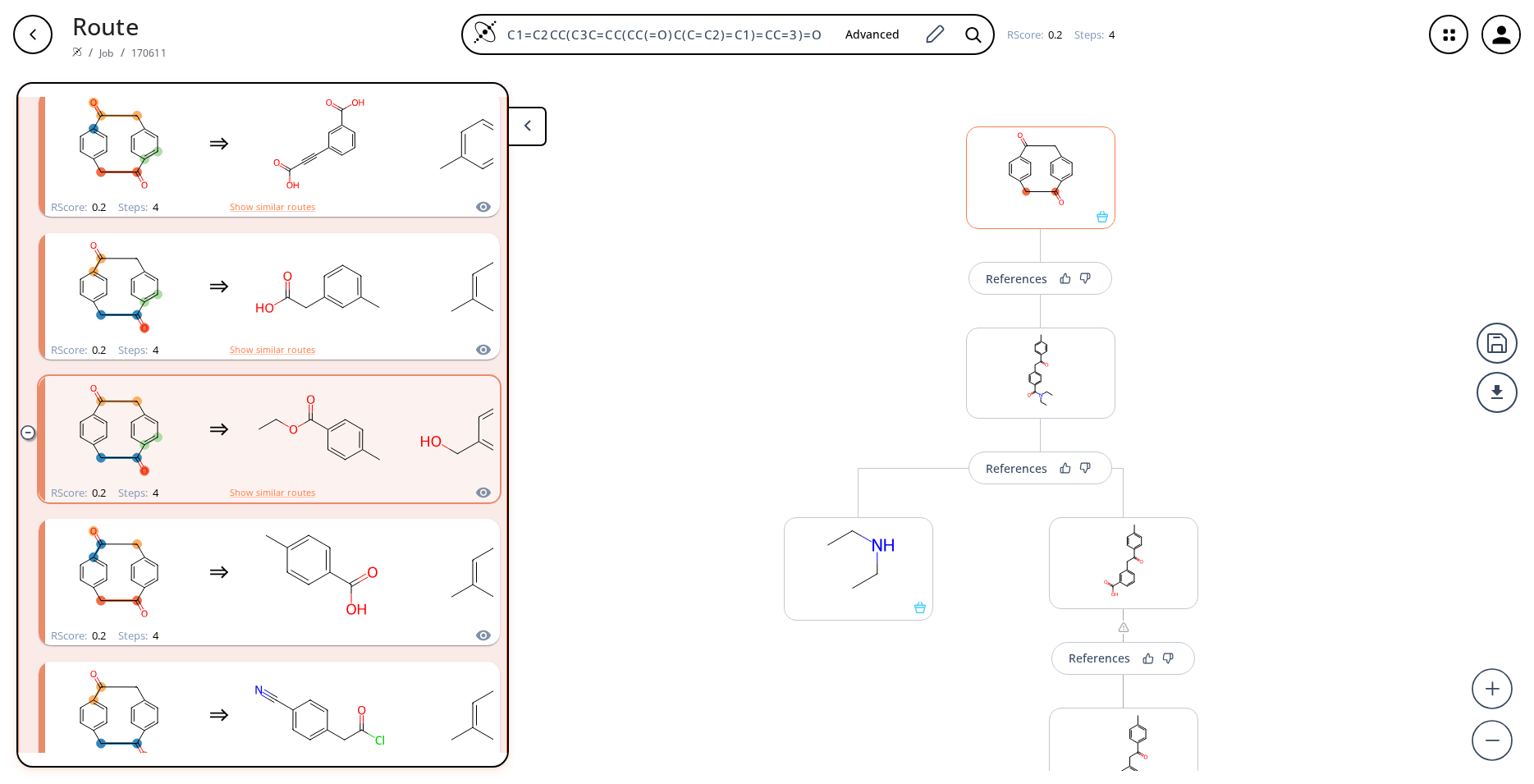
click at [1097, 212] on icon at bounding box center [1102, 217] width 11 height 11
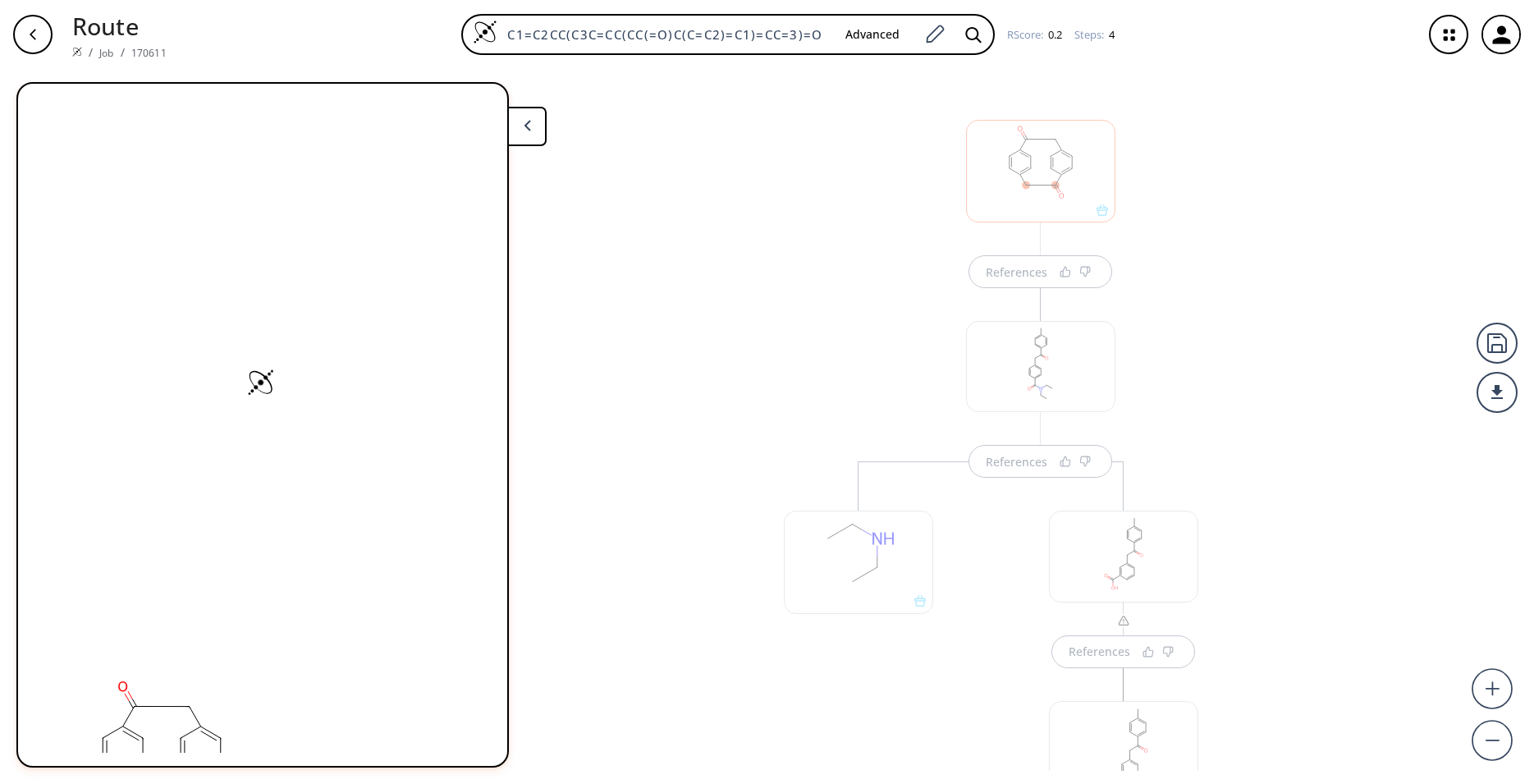
scroll to position [9, 0]
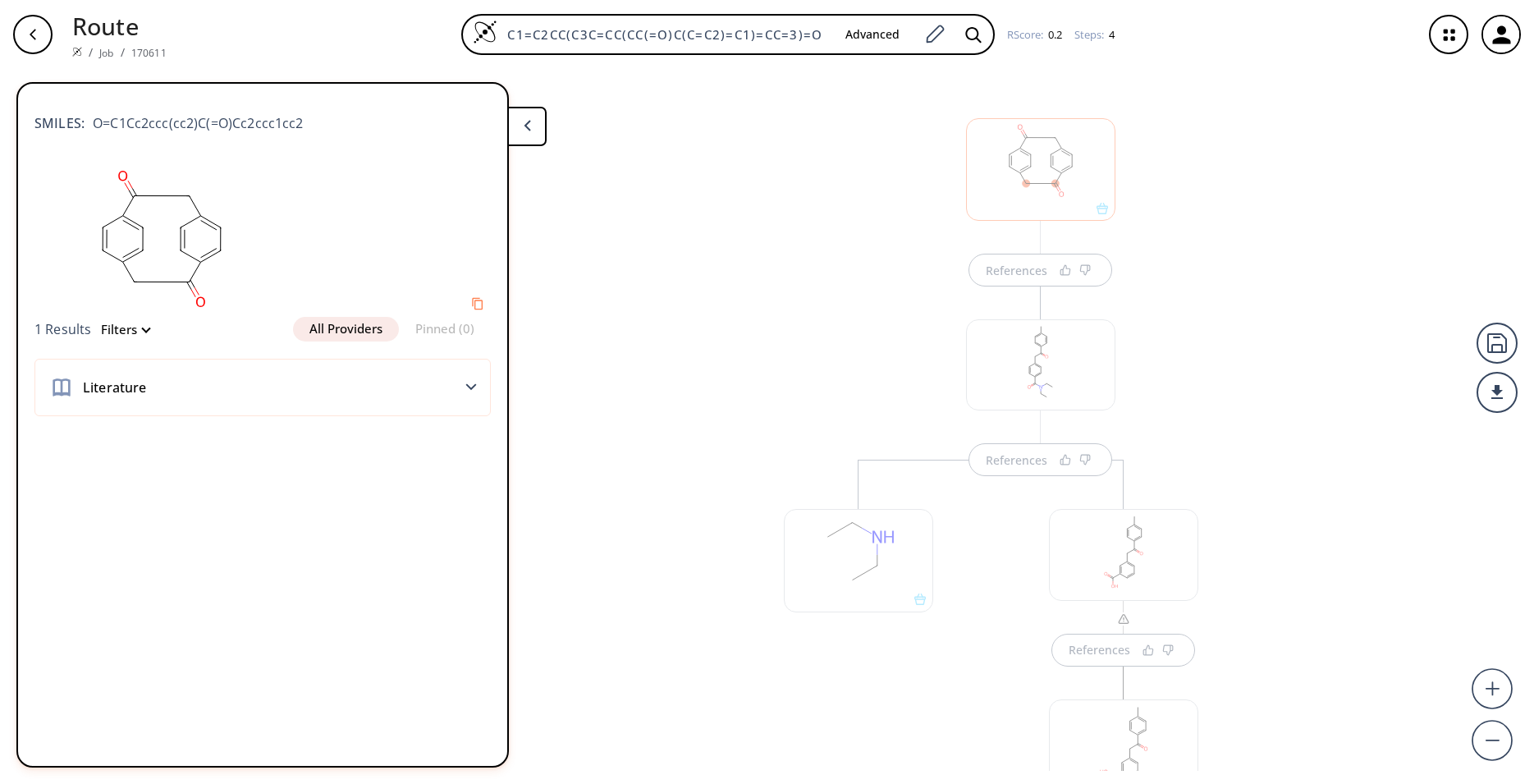
click at [380, 331] on button "All Providers" at bounding box center [345, 329] width 106 height 25
click at [476, 388] on icon at bounding box center [471, 387] width 11 height 8
click at [326, 391] on div "Literature" at bounding box center [262, 387] width 456 height 57
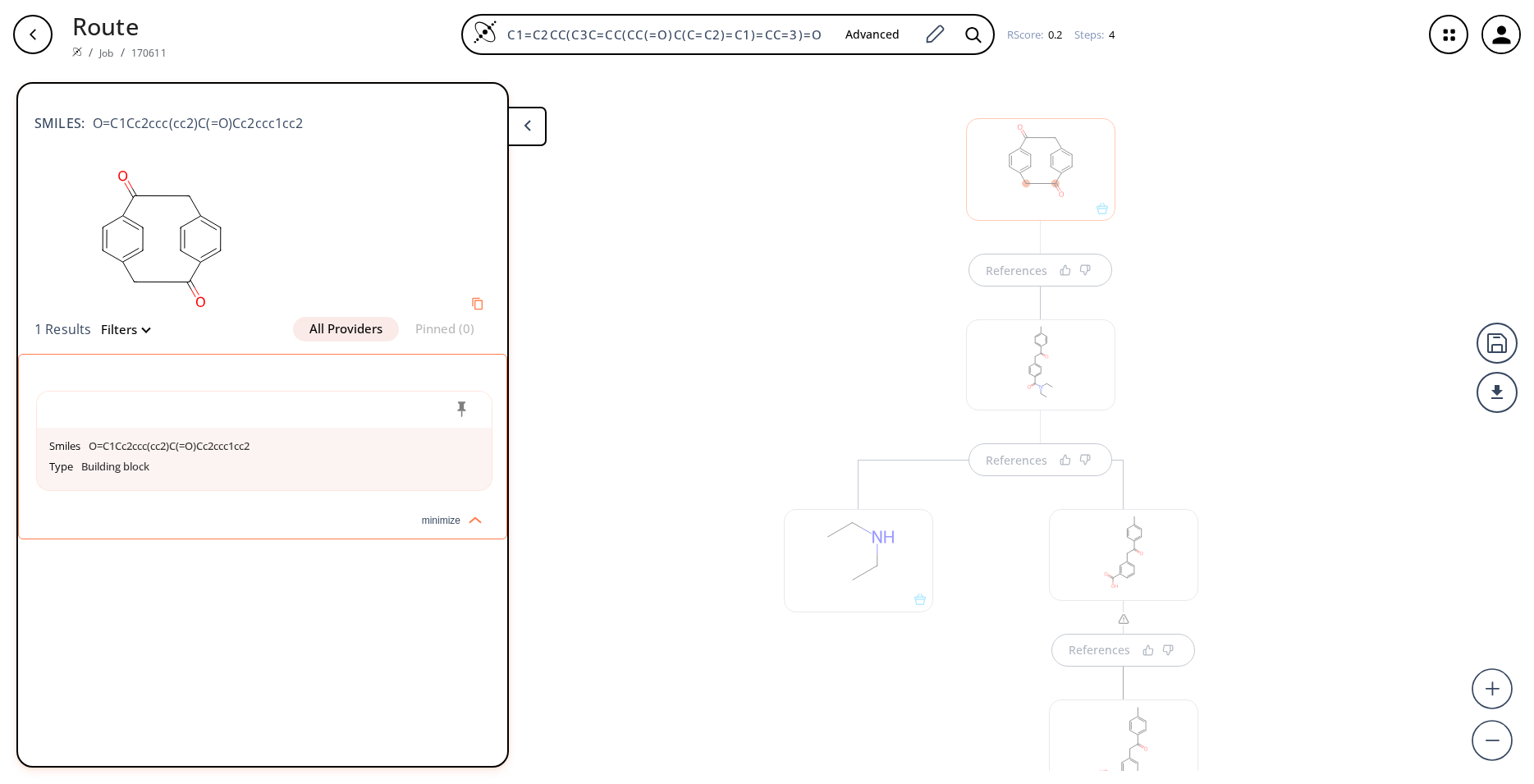
click at [700, 258] on div "References References References References" at bounding box center [767, 420] width 1534 height 702
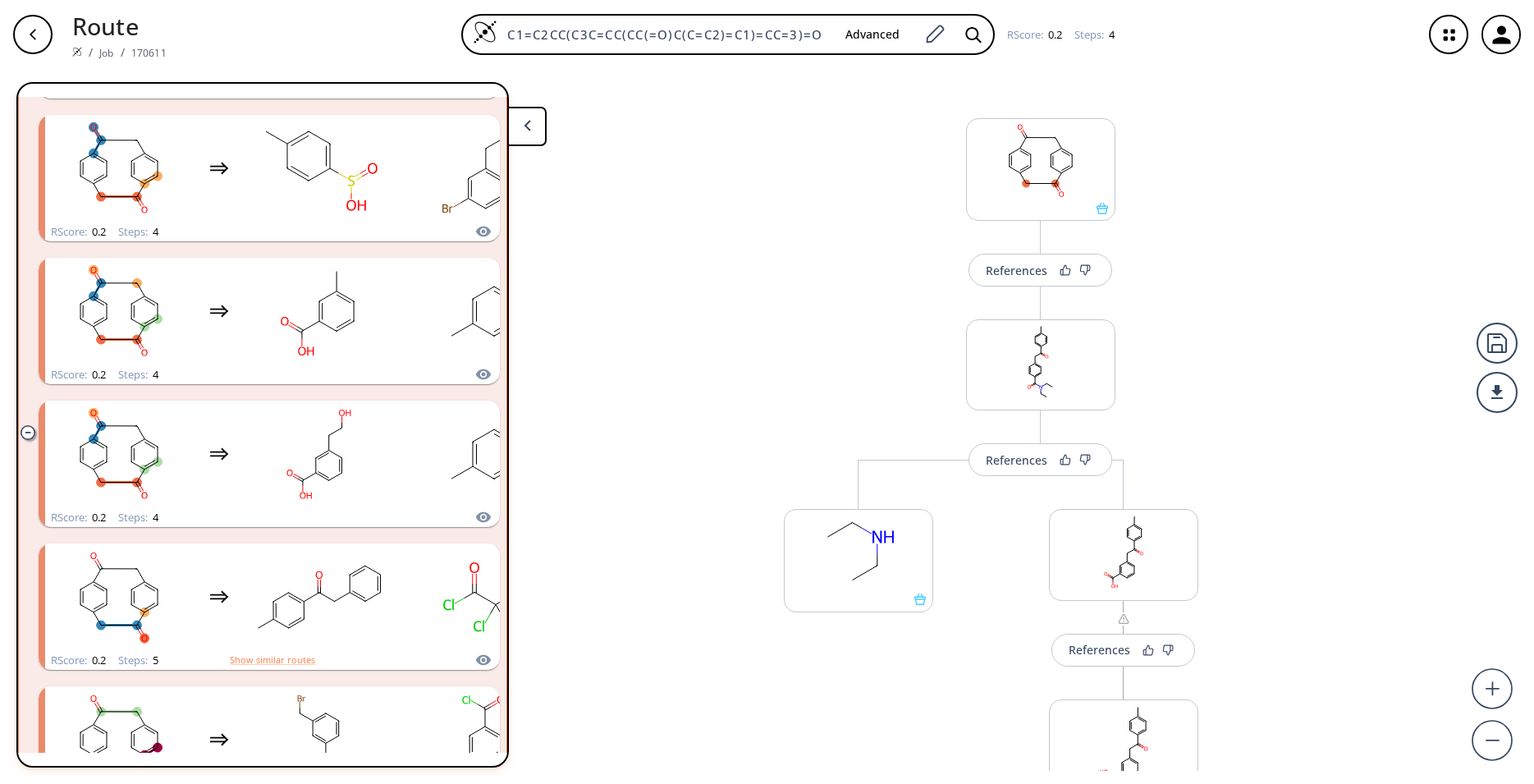
scroll to position [3686, 0]
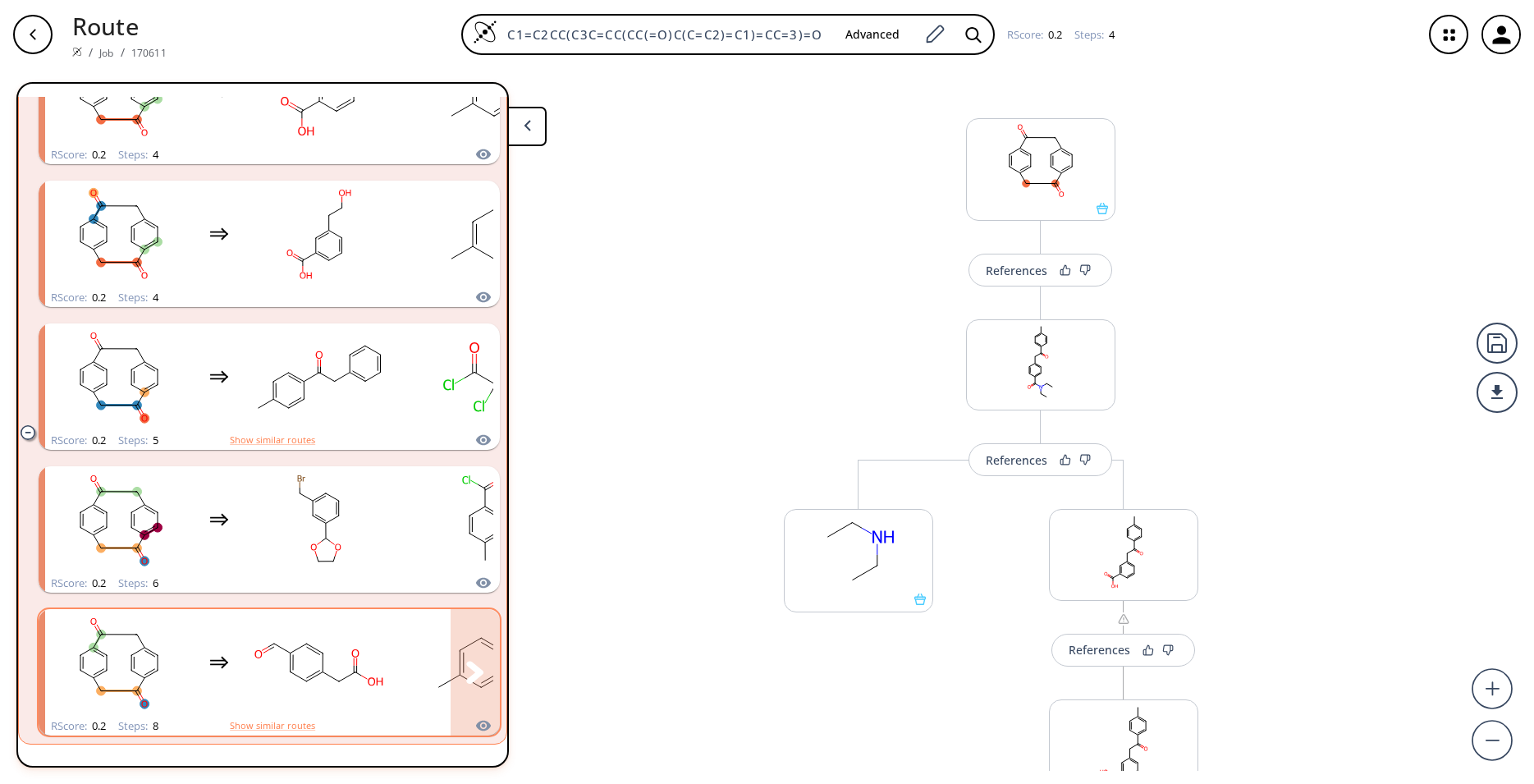
click at [328, 670] on ellipse "clusters" at bounding box center [322, 671] width 11 height 11
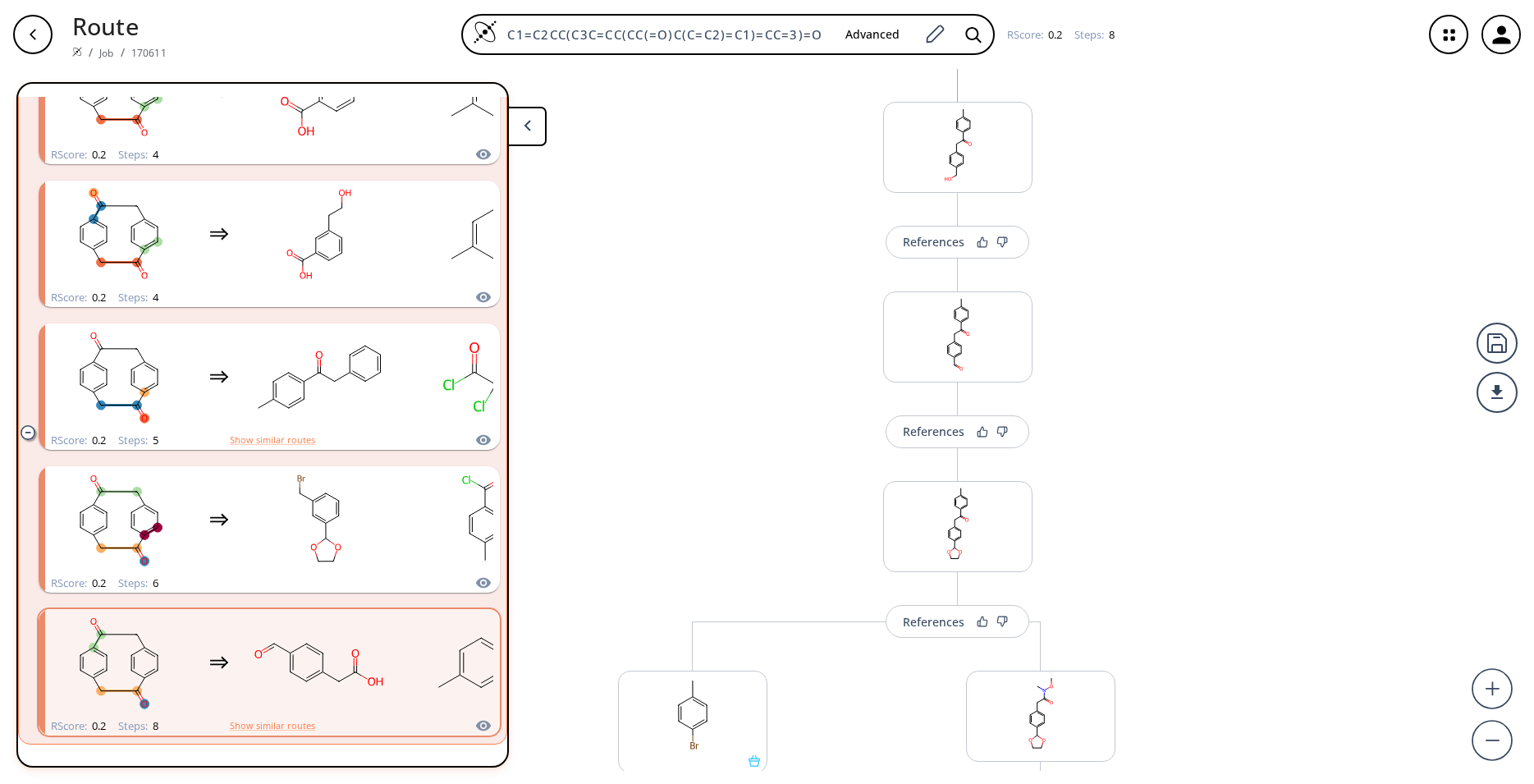
scroll to position [650, 0]
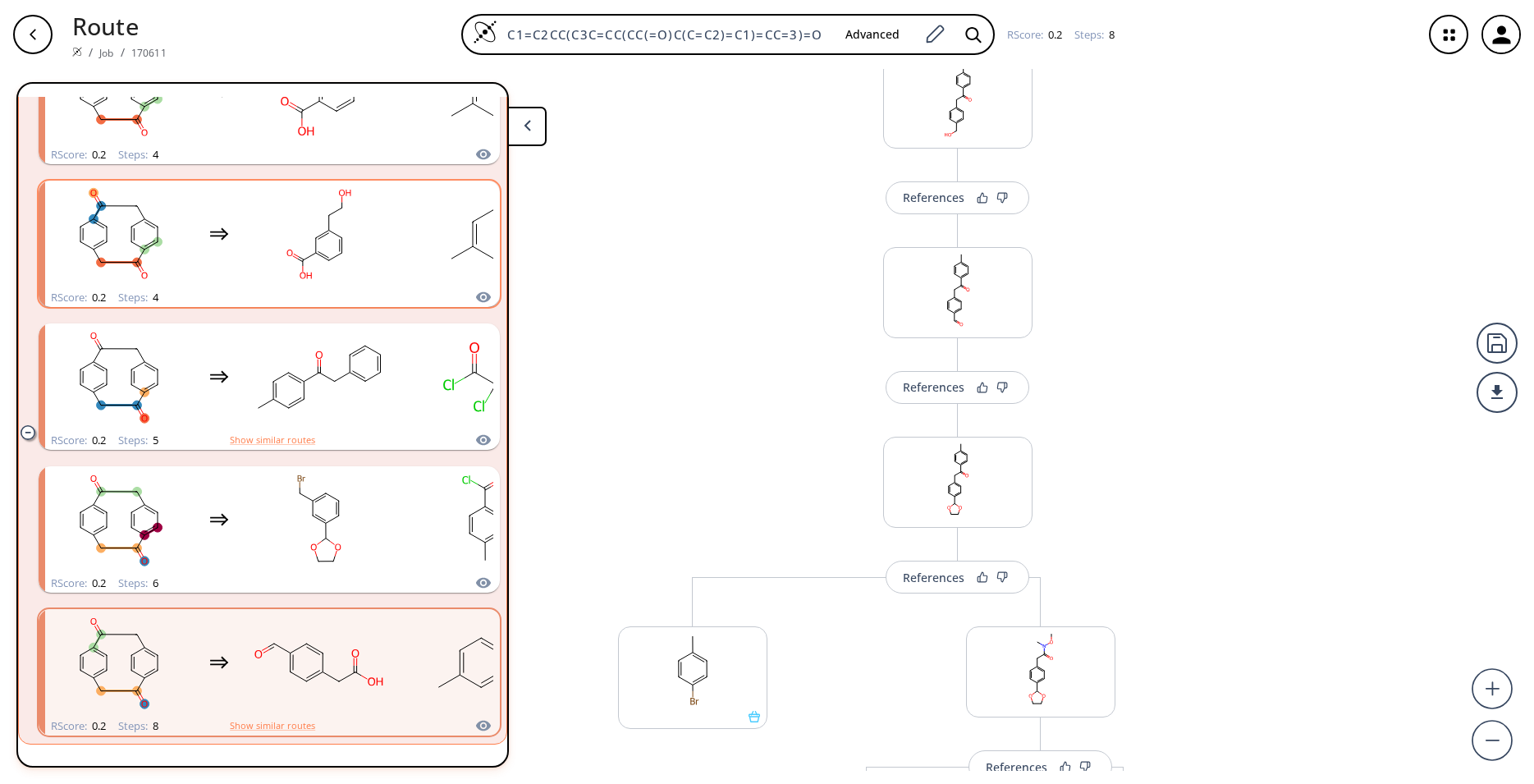
click at [273, 256] on rect "clusters" at bounding box center [319, 235] width 148 height 103
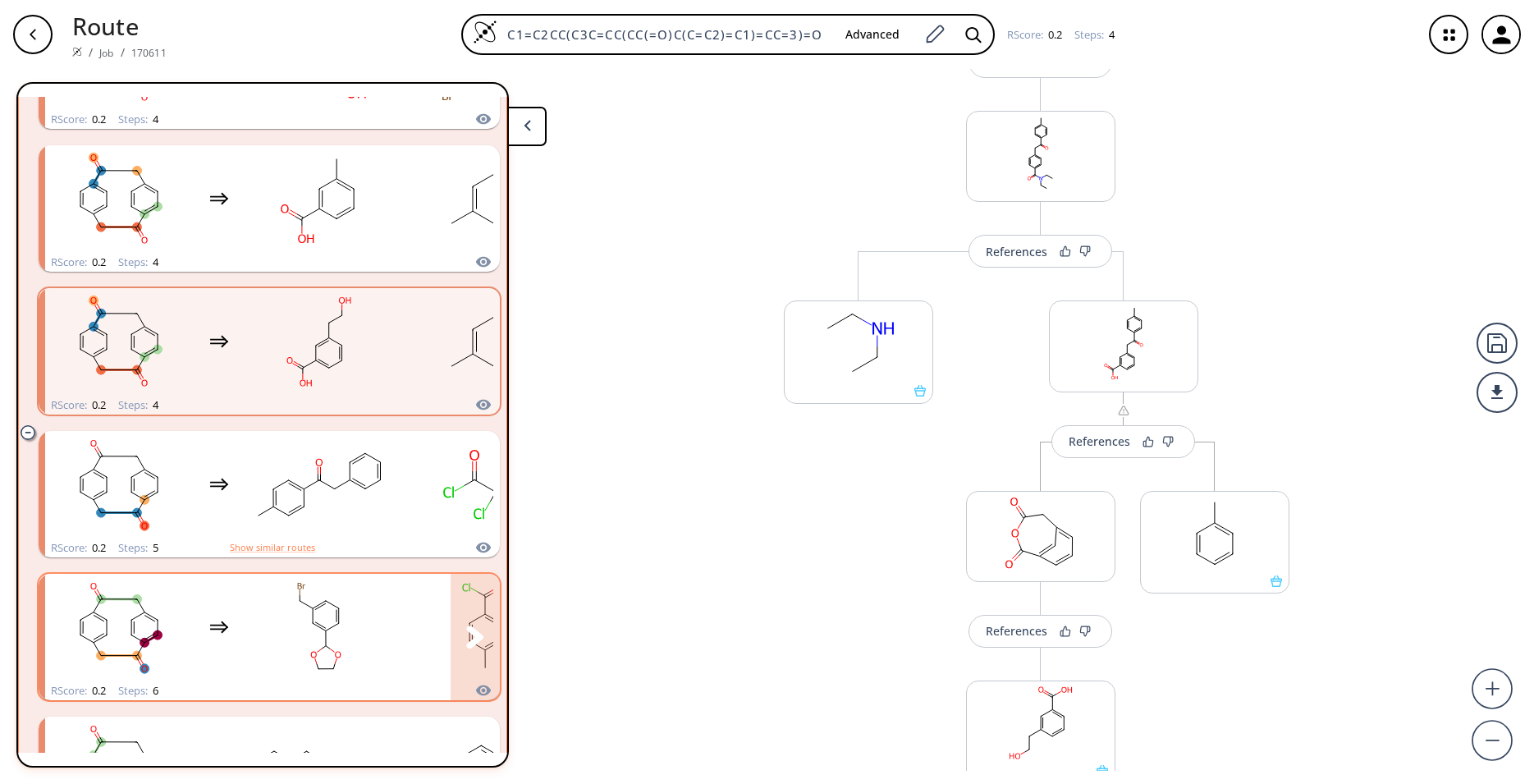
scroll to position [3578, 0]
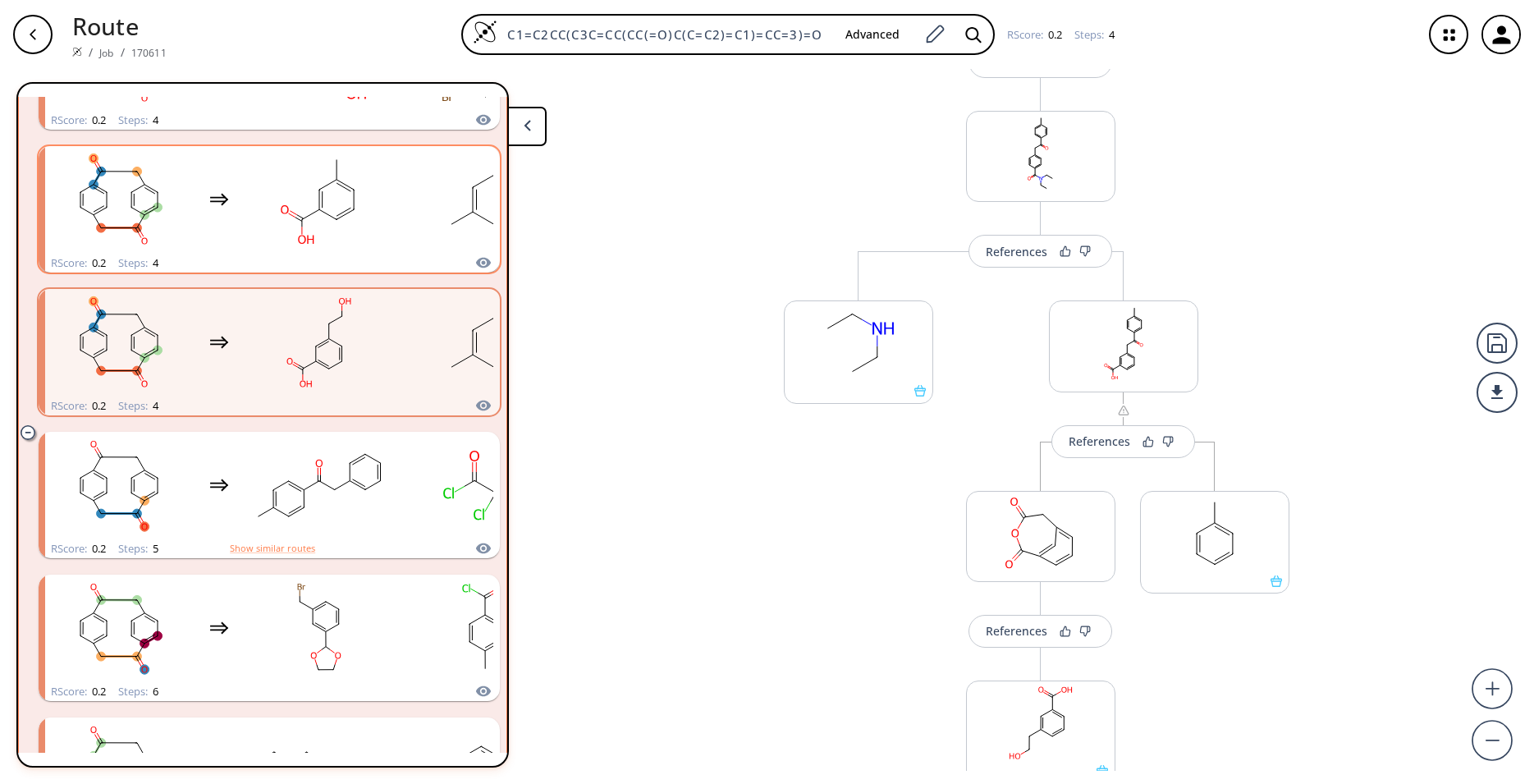
click at [401, 241] on div "clusters" at bounding box center [383, 199] width 676 height 108
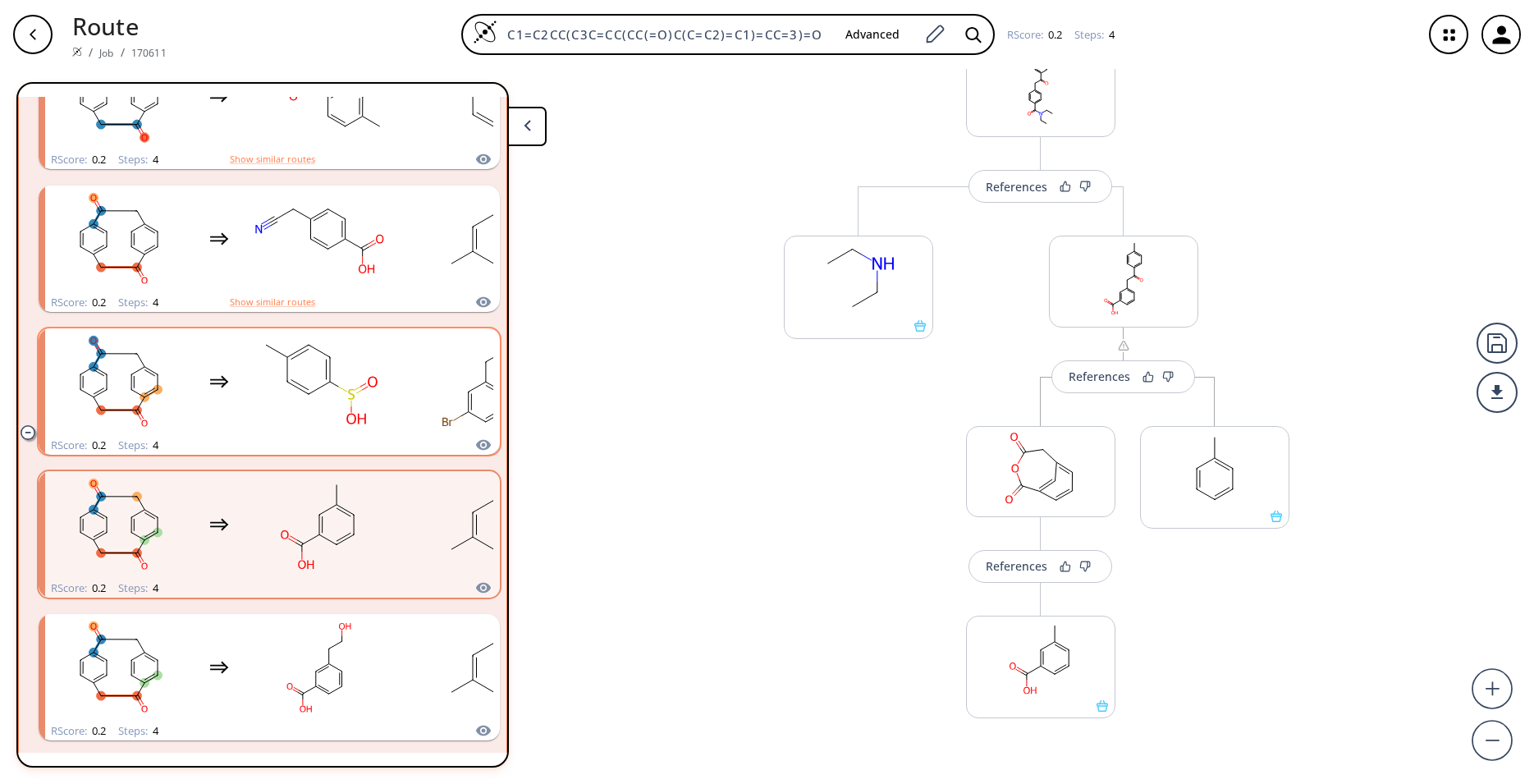
scroll to position [285, 0]
click at [275, 351] on rect "clusters" at bounding box center [319, 382] width 148 height 103
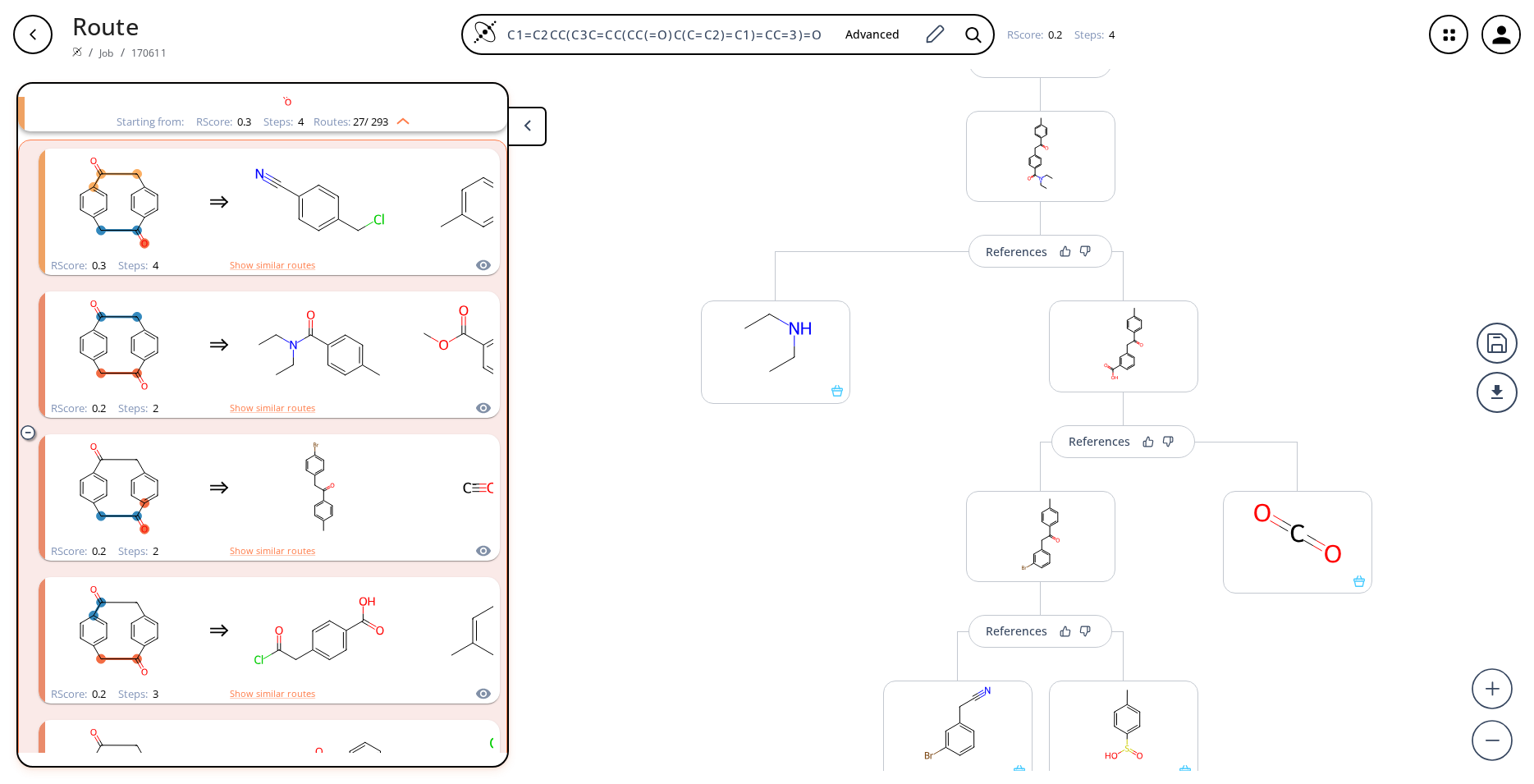
scroll to position [437, 0]
click at [178, 353] on rect "clusters" at bounding box center [118, 342] width 148 height 103
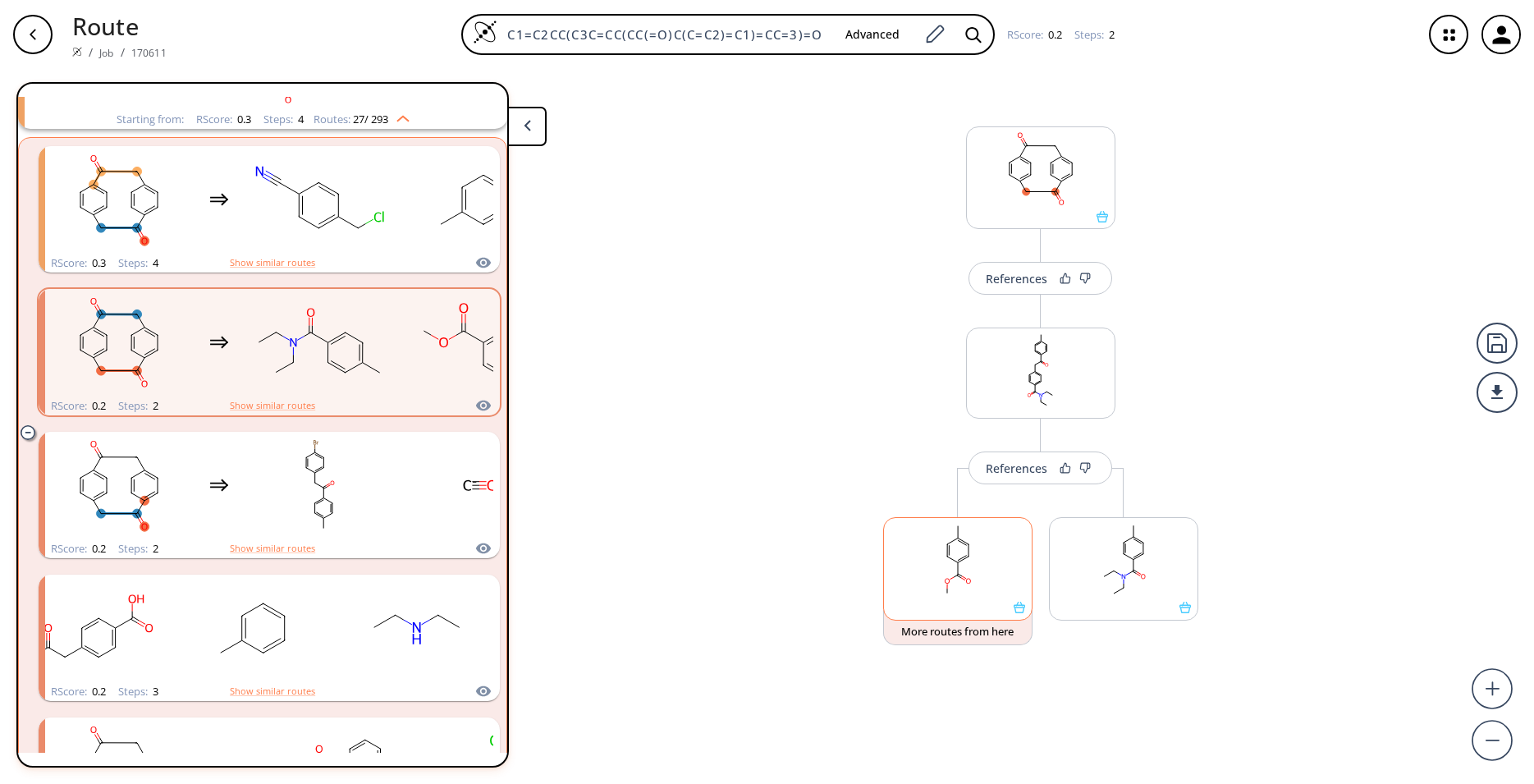
click at [1019, 614] on div at bounding box center [958, 568] width 150 height 103
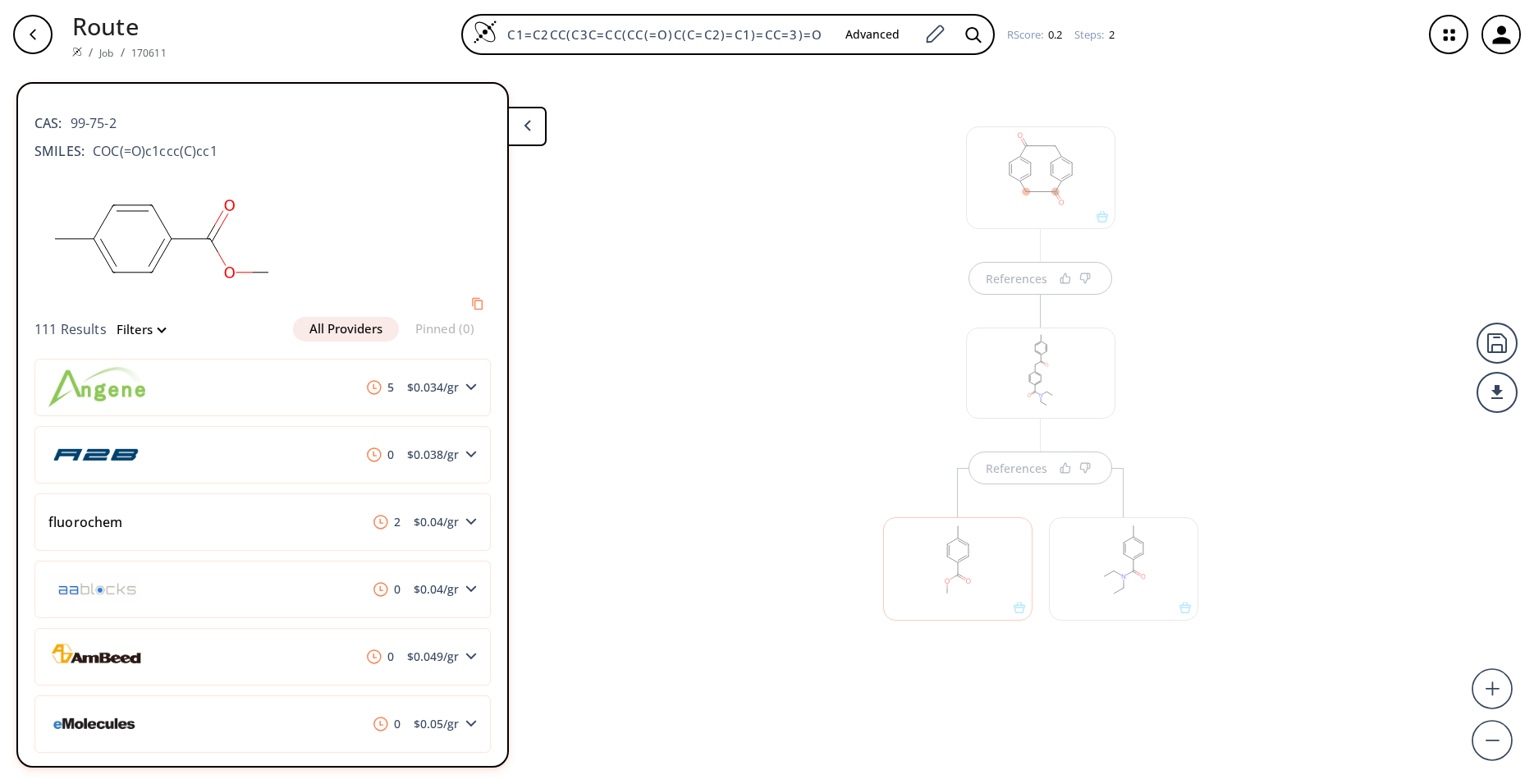
click at [1202, 609] on div at bounding box center [1124, 560] width 166 height 185
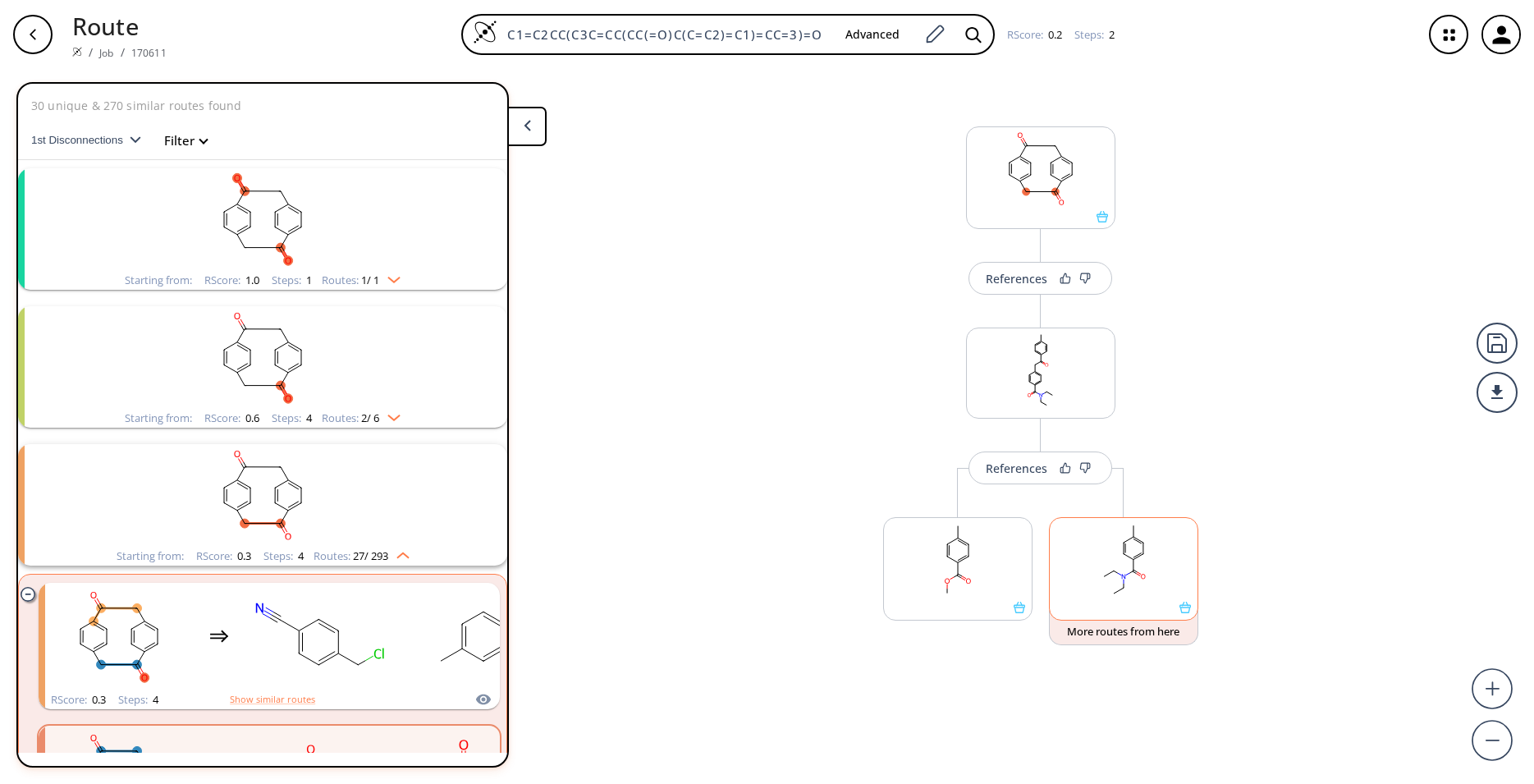
click at [1191, 612] on icon at bounding box center [1185, 608] width 11 height 11
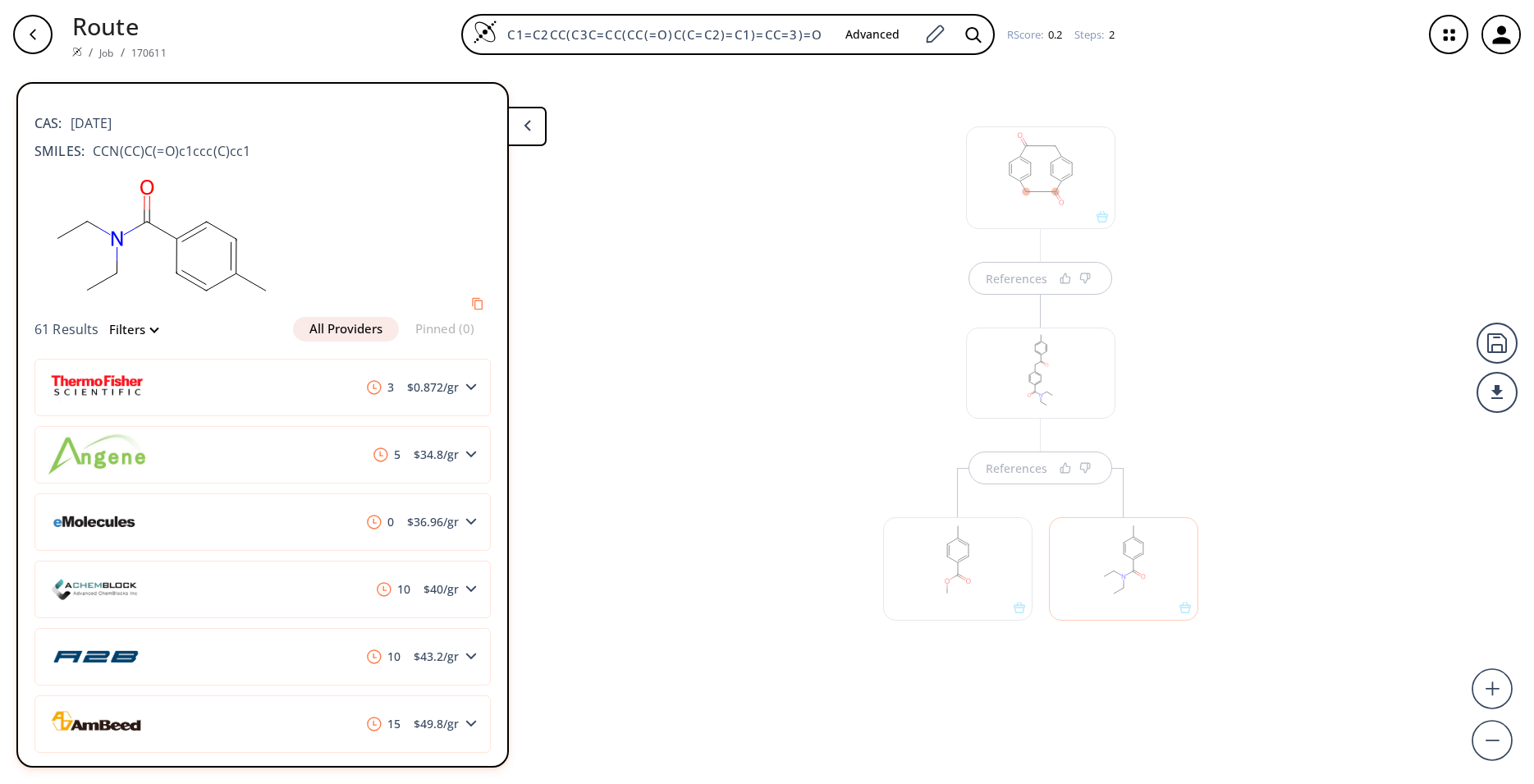
click at [829, 373] on div "References References" at bounding box center [767, 420] width 1534 height 702
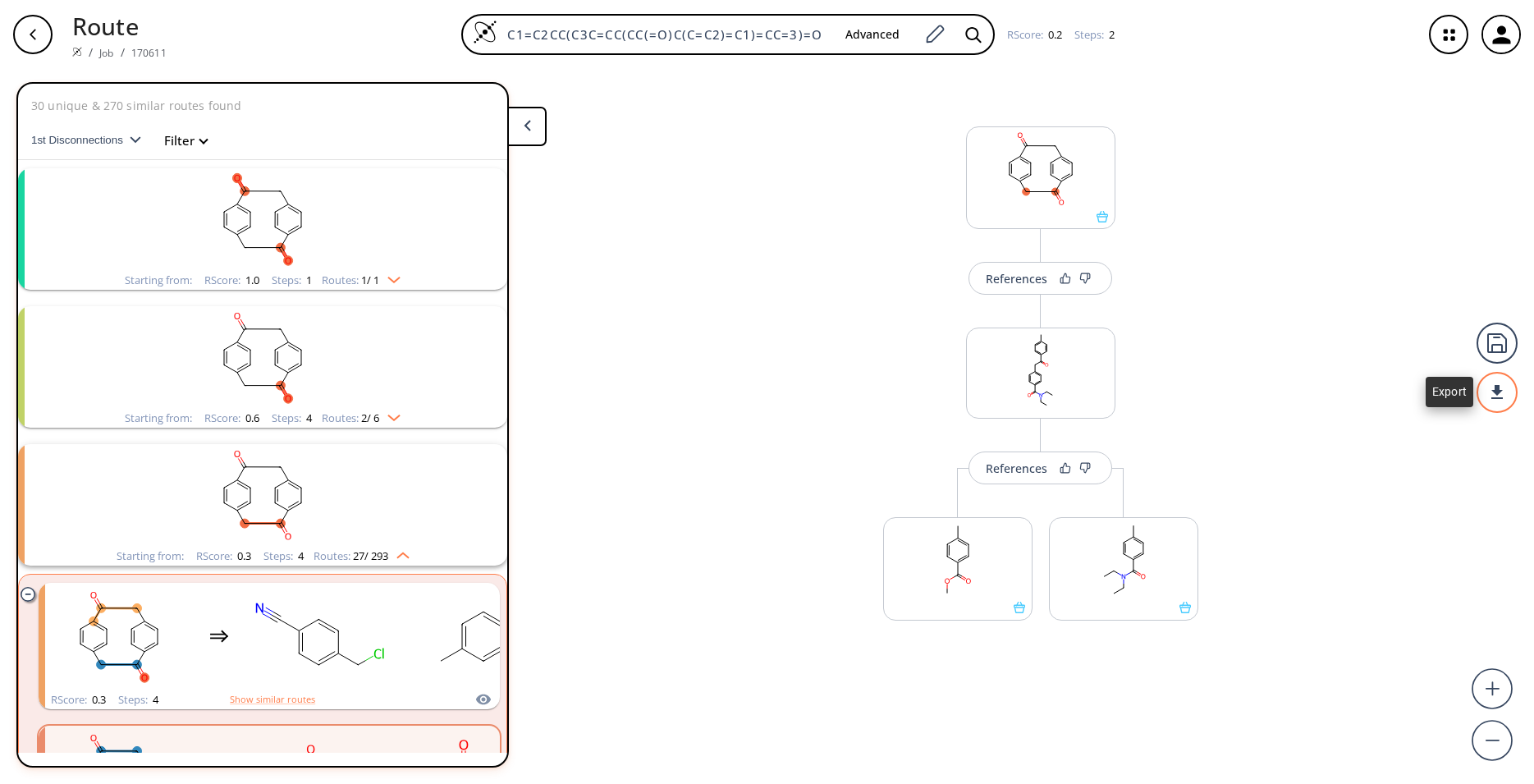
click at [1495, 385] on div at bounding box center [1497, 392] width 41 height 41
click at [1456, 382] on li "PDF" at bounding box center [1436, 385] width 82 height 27
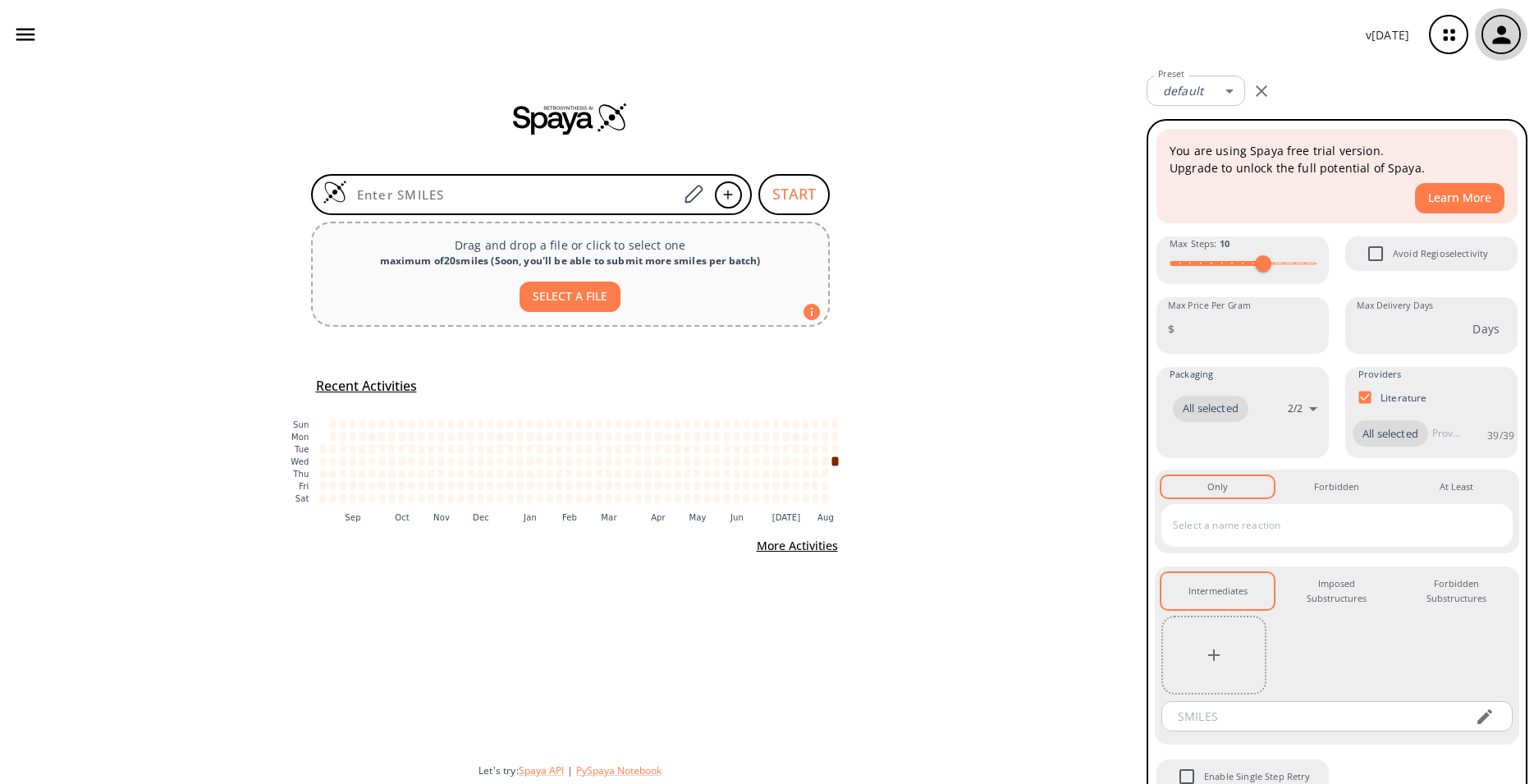
click at [1499, 38] on icon "button" at bounding box center [1501, 34] width 18 height 18
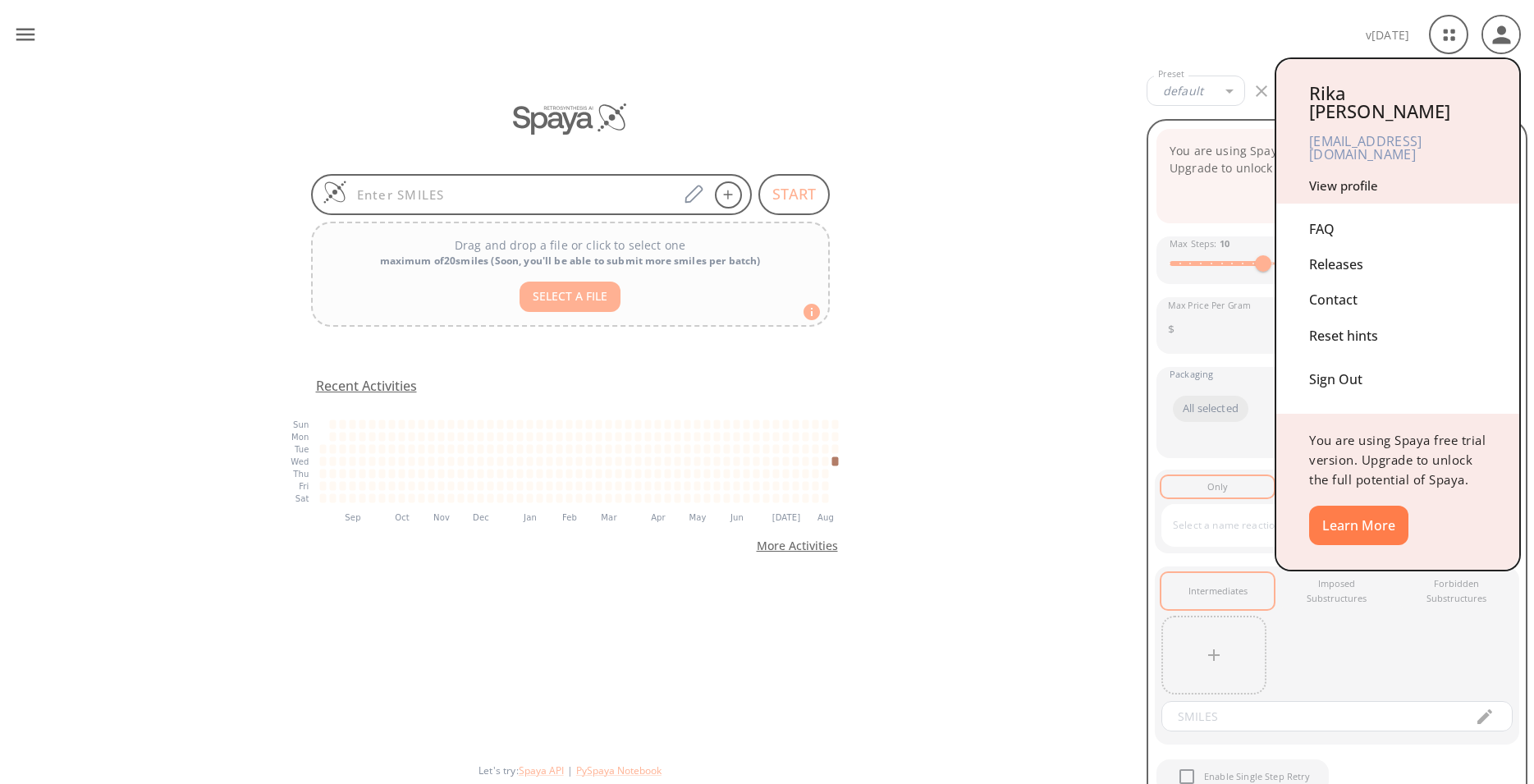
click at [1499, 38] on div at bounding box center [767, 392] width 1534 height 784
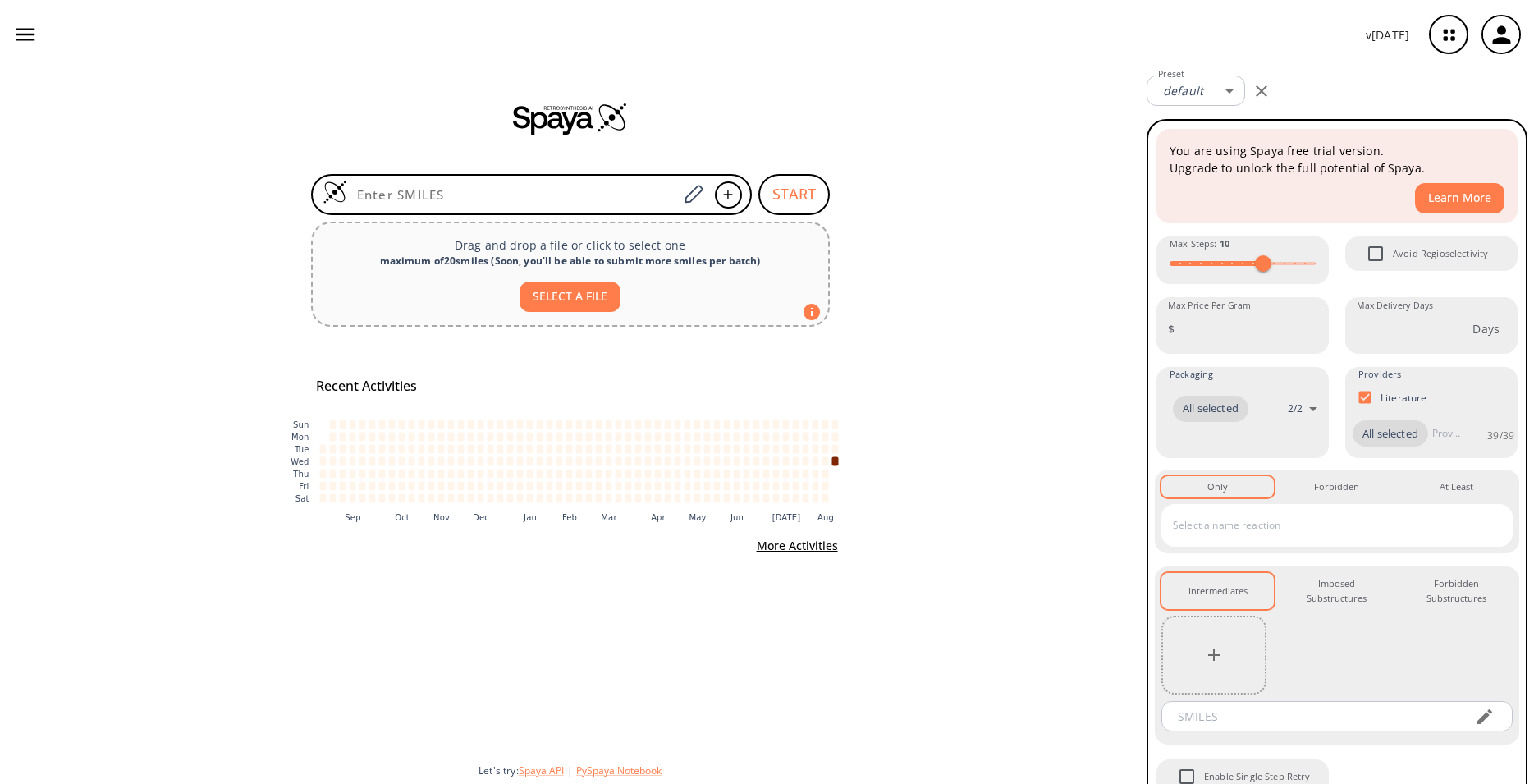
click at [1488, 36] on icon "button" at bounding box center [1502, 34] width 27 height 27
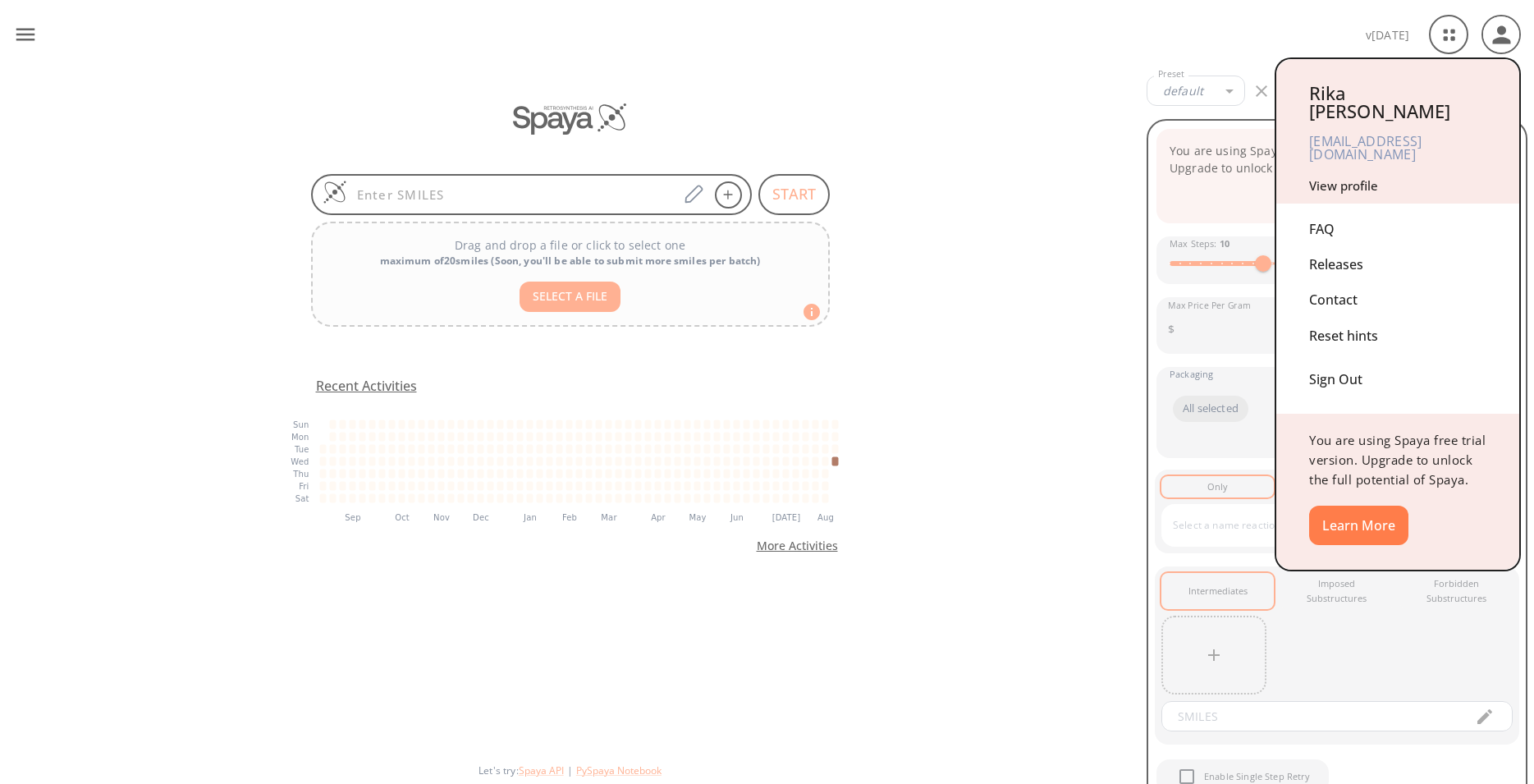
click at [1488, 36] on div at bounding box center [767, 392] width 1534 height 784
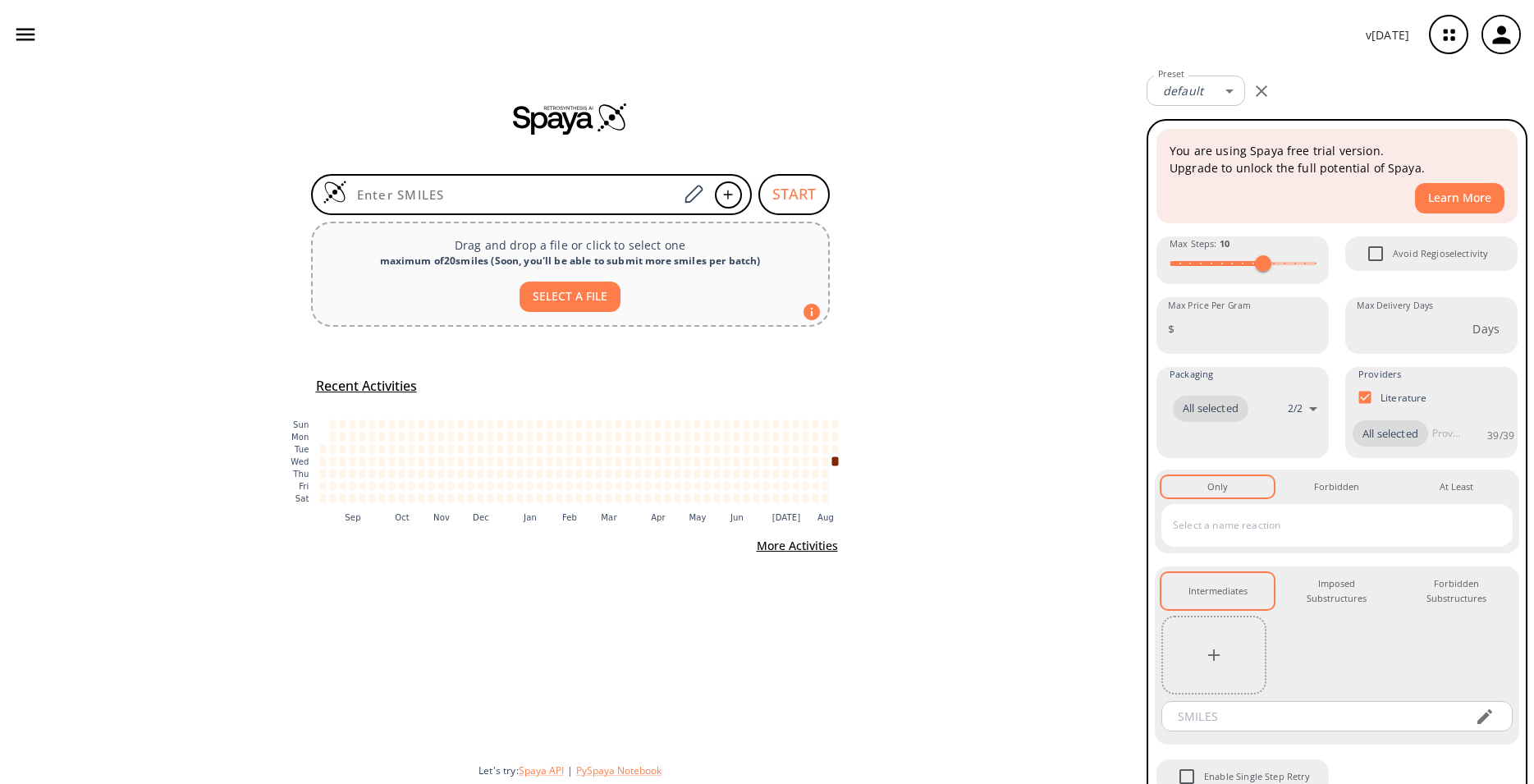
click at [1444, 31] on icon "button" at bounding box center [1448, 34] width 10 height 10
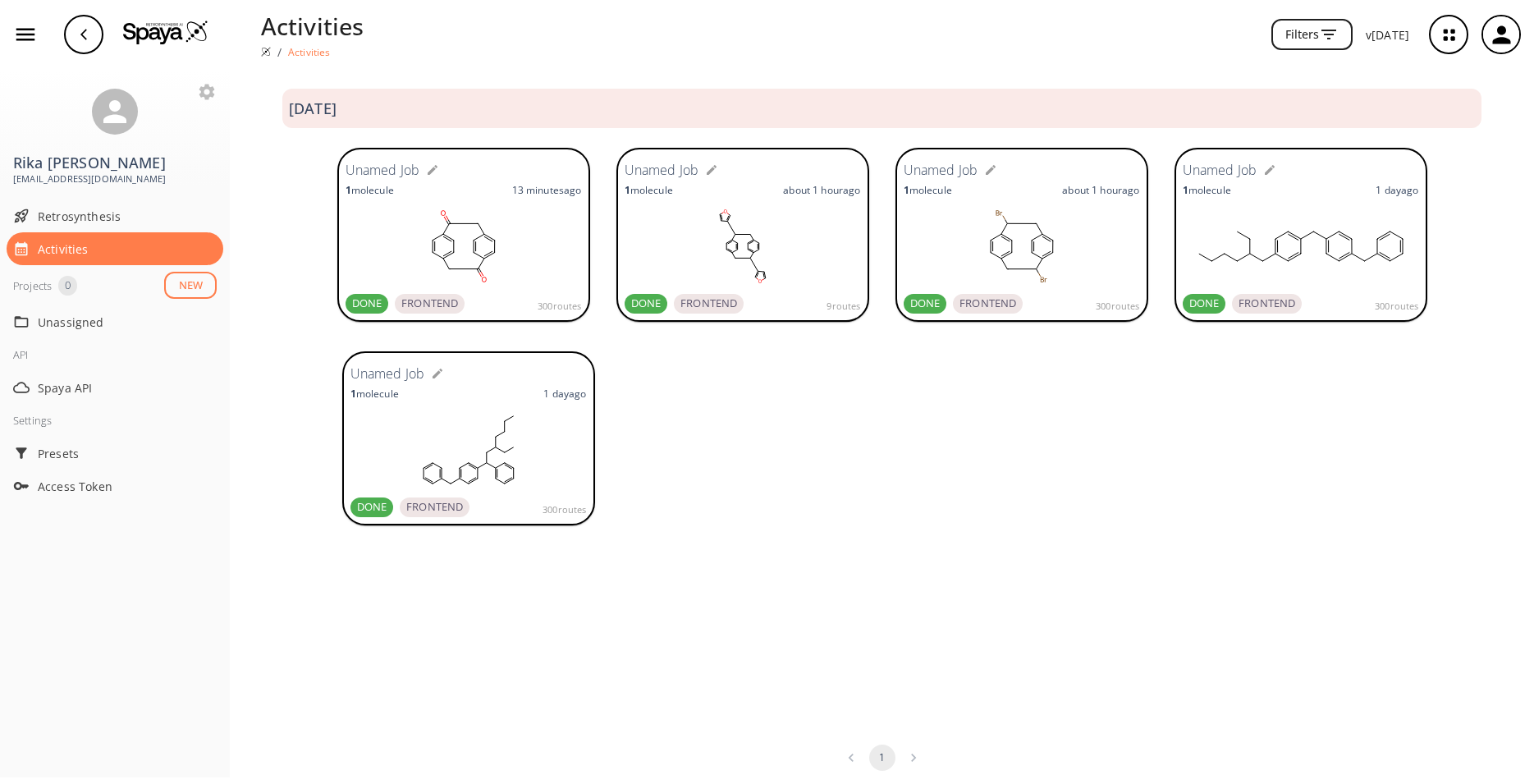
click at [512, 244] on rect at bounding box center [464, 246] width 237 height 82
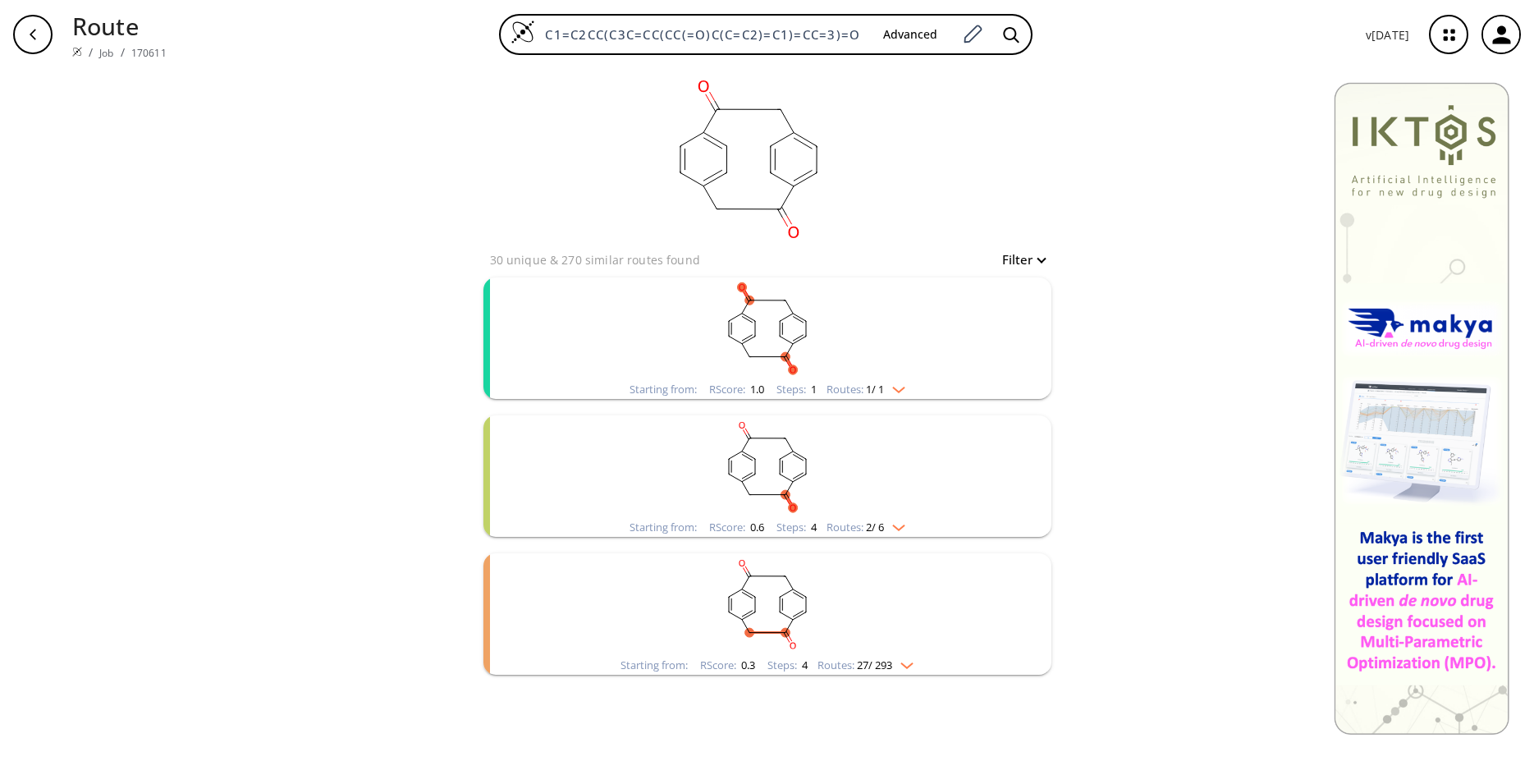
click at [867, 340] on rect "clusters" at bounding box center [767, 329] width 426 height 103
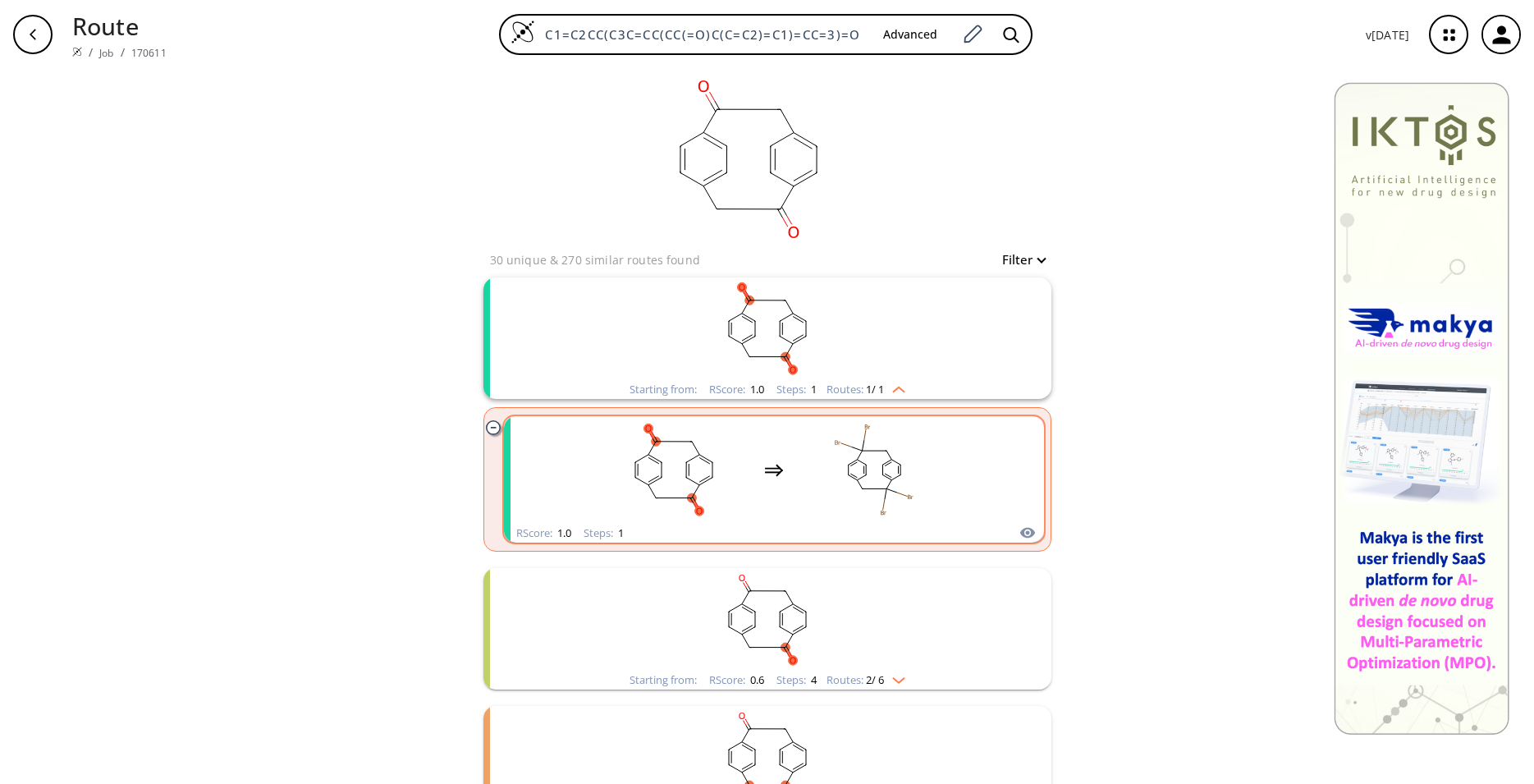
click at [896, 454] on rect "clusters" at bounding box center [874, 470] width 148 height 103
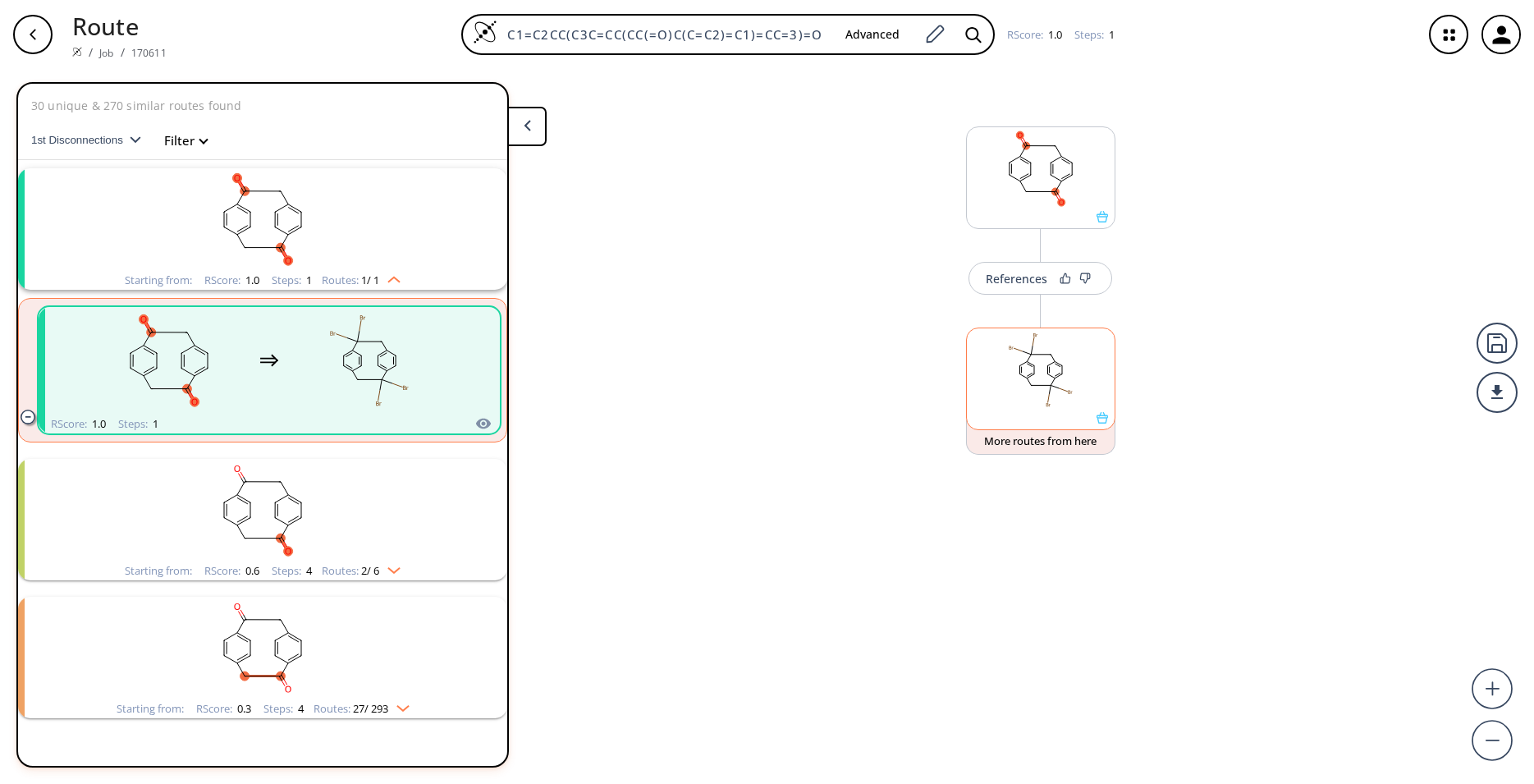
click at [1109, 424] on div at bounding box center [1041, 379] width 150 height 103
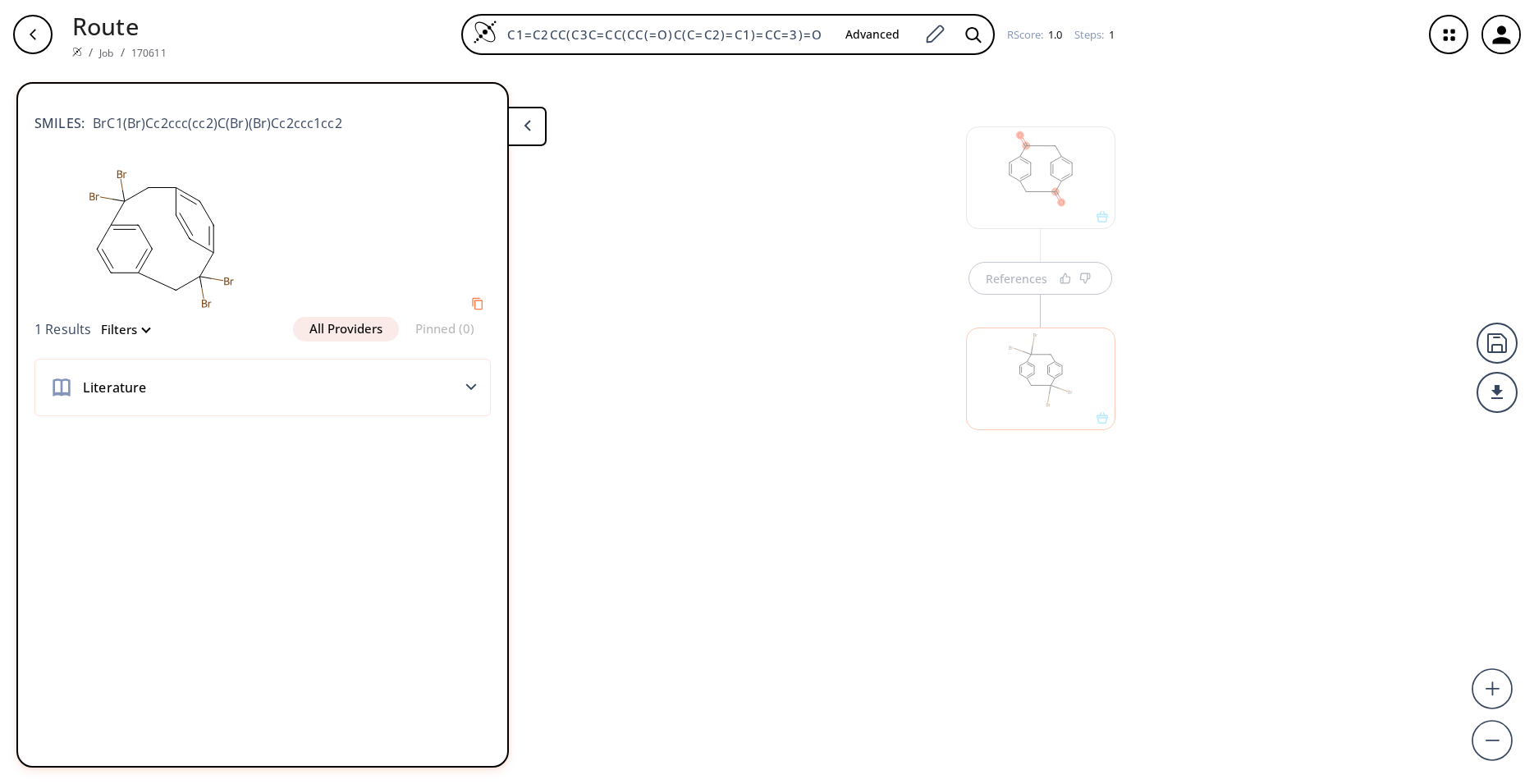
click at [668, 193] on div "References" at bounding box center [767, 420] width 1534 height 702
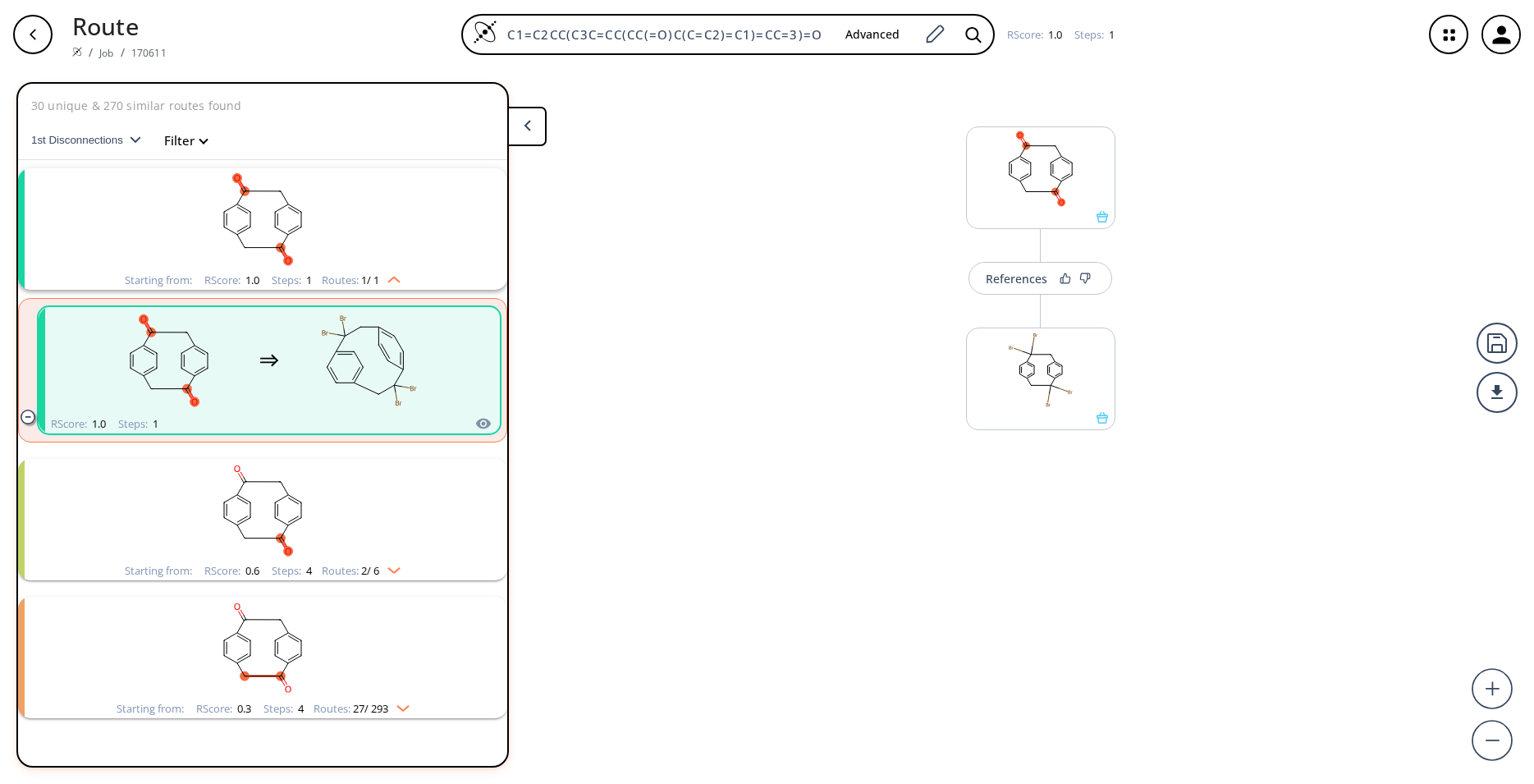
click at [437, 506] on rect "clusters" at bounding box center [262, 510] width 426 height 103
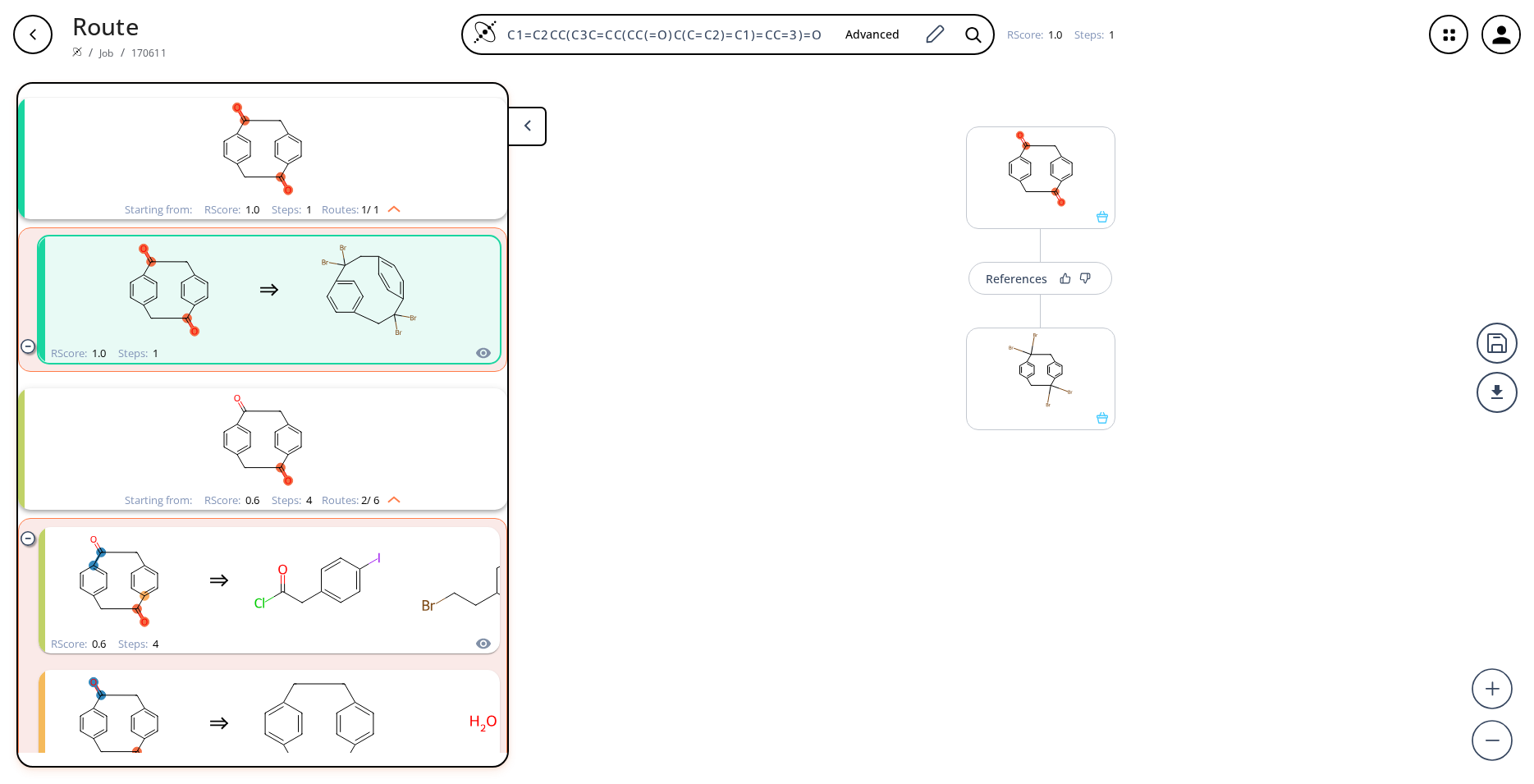
scroll to position [109, 0]
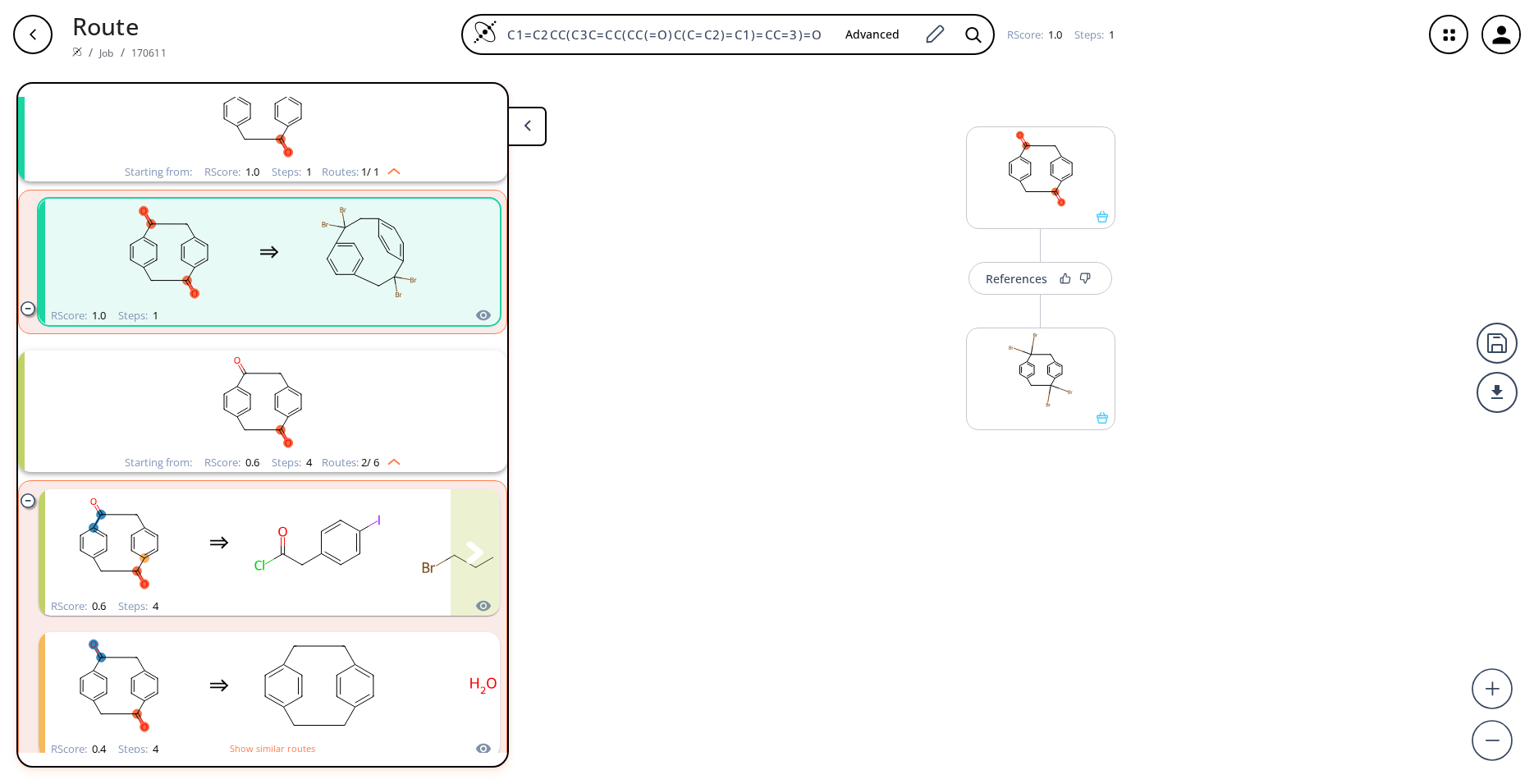
click at [437, 506] on rect "clusters" at bounding box center [483, 543] width 148 height 103
click at [387, 506] on rect "clusters" at bounding box center [319, 543] width 148 height 103
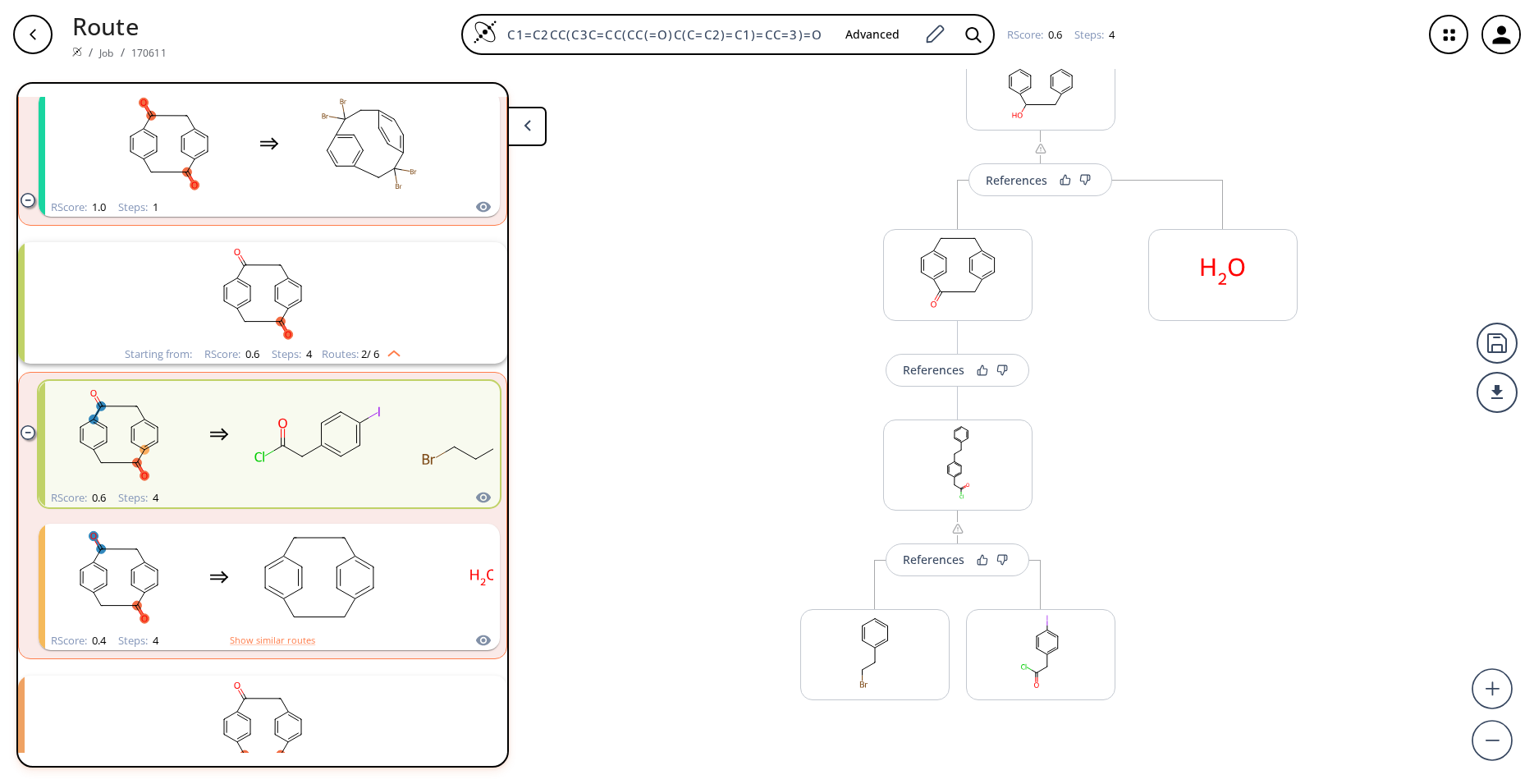
scroll to position [325, 0]
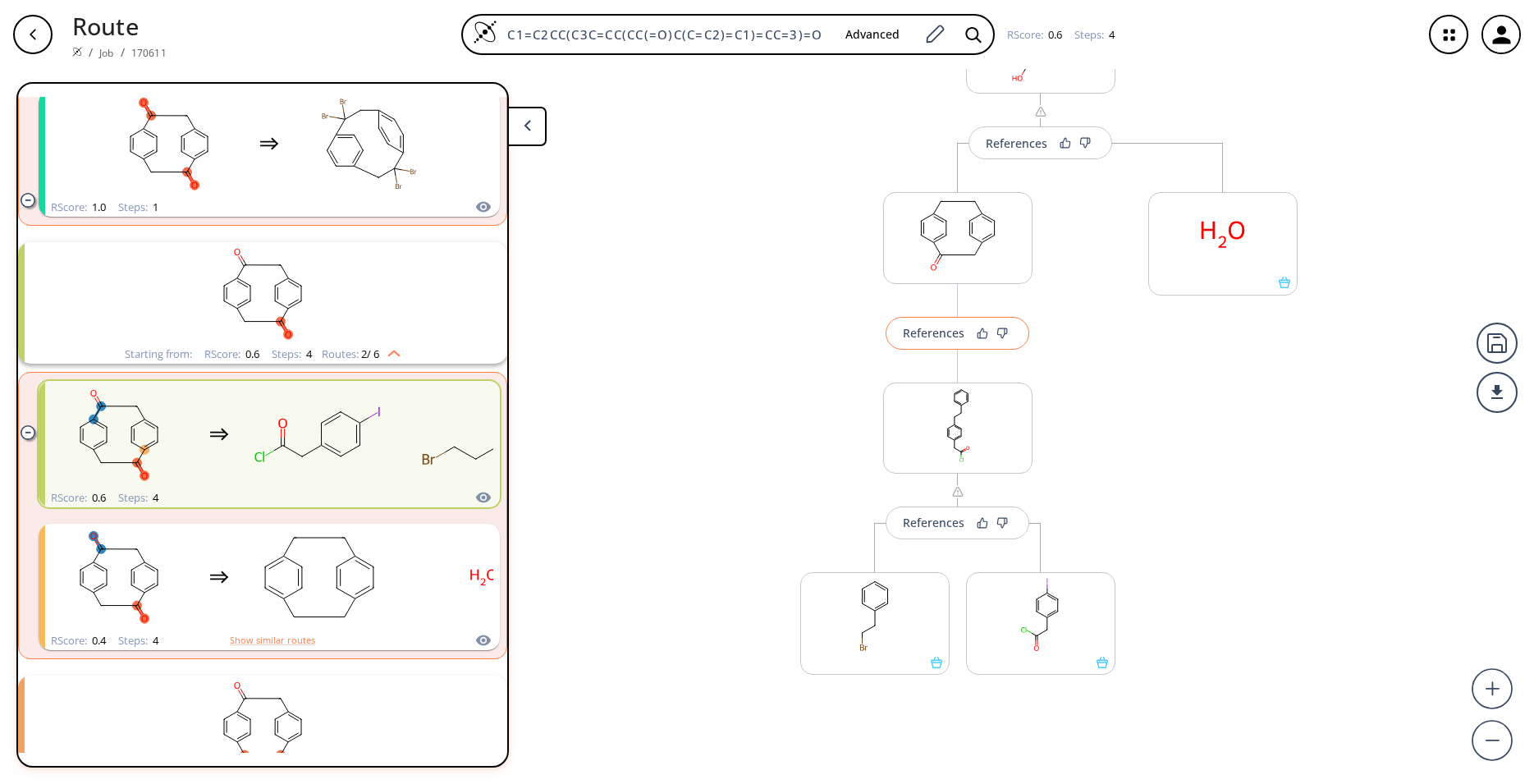
click at [939, 331] on div "References" at bounding box center [933, 332] width 62 height 10
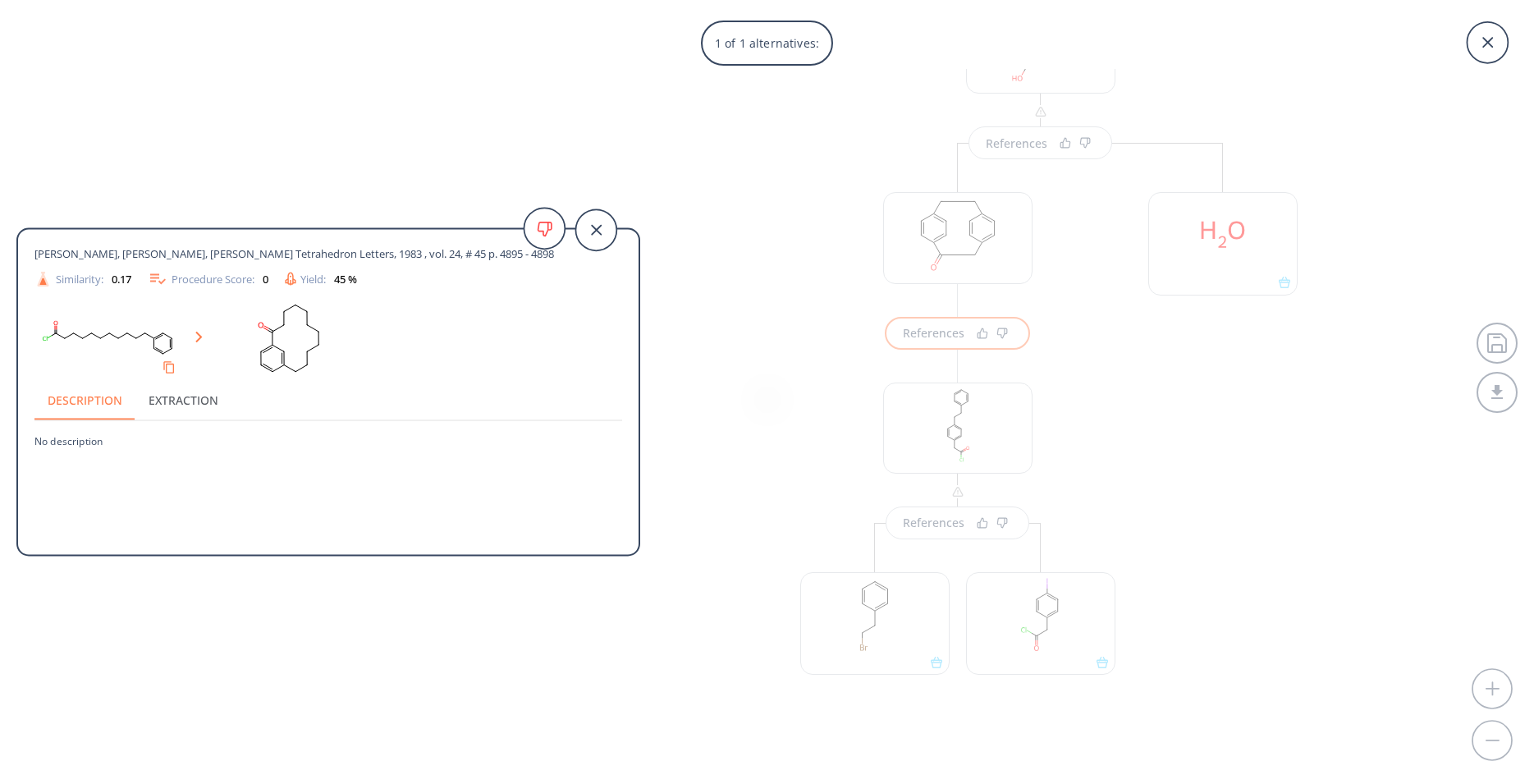
click at [801, 284] on div "1 of 1 alternatives: Trost, Barry M., Yoshida, Jun-ichi Tetrahedron Letters, 19…" at bounding box center [767, 392] width 1534 height 784
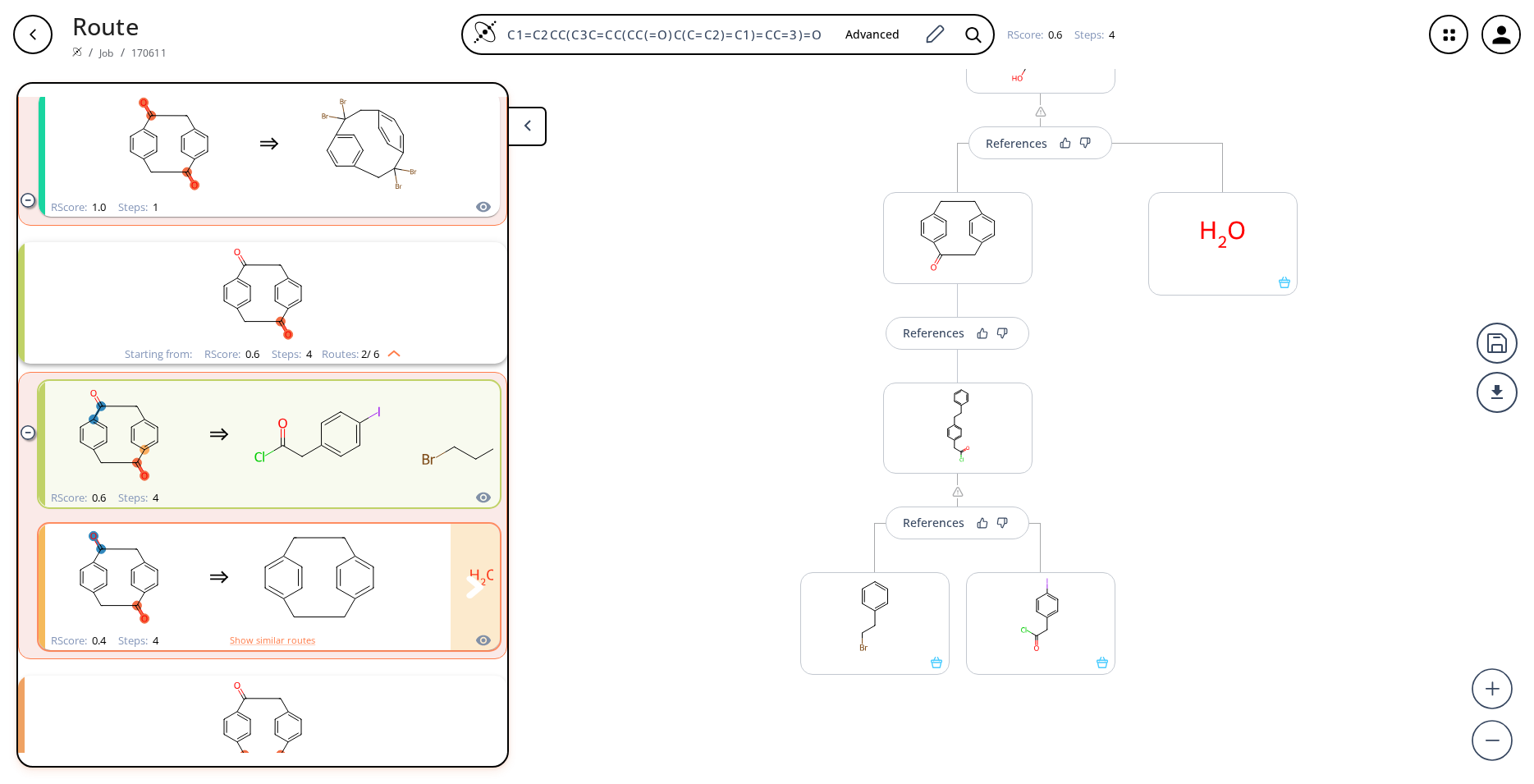
click at [281, 569] on rect "clusters" at bounding box center [319, 578] width 148 height 103
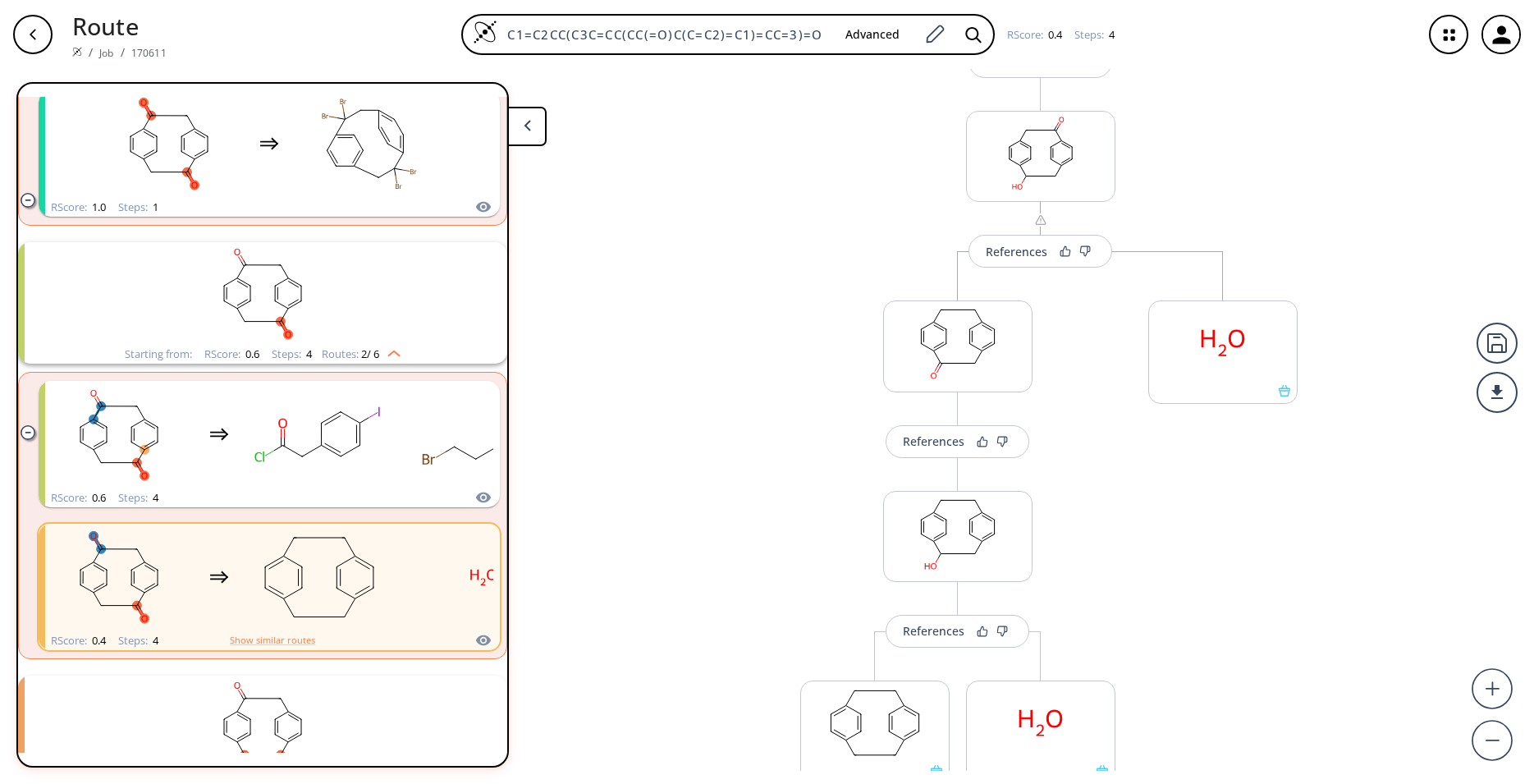
scroll to position [325, 0]
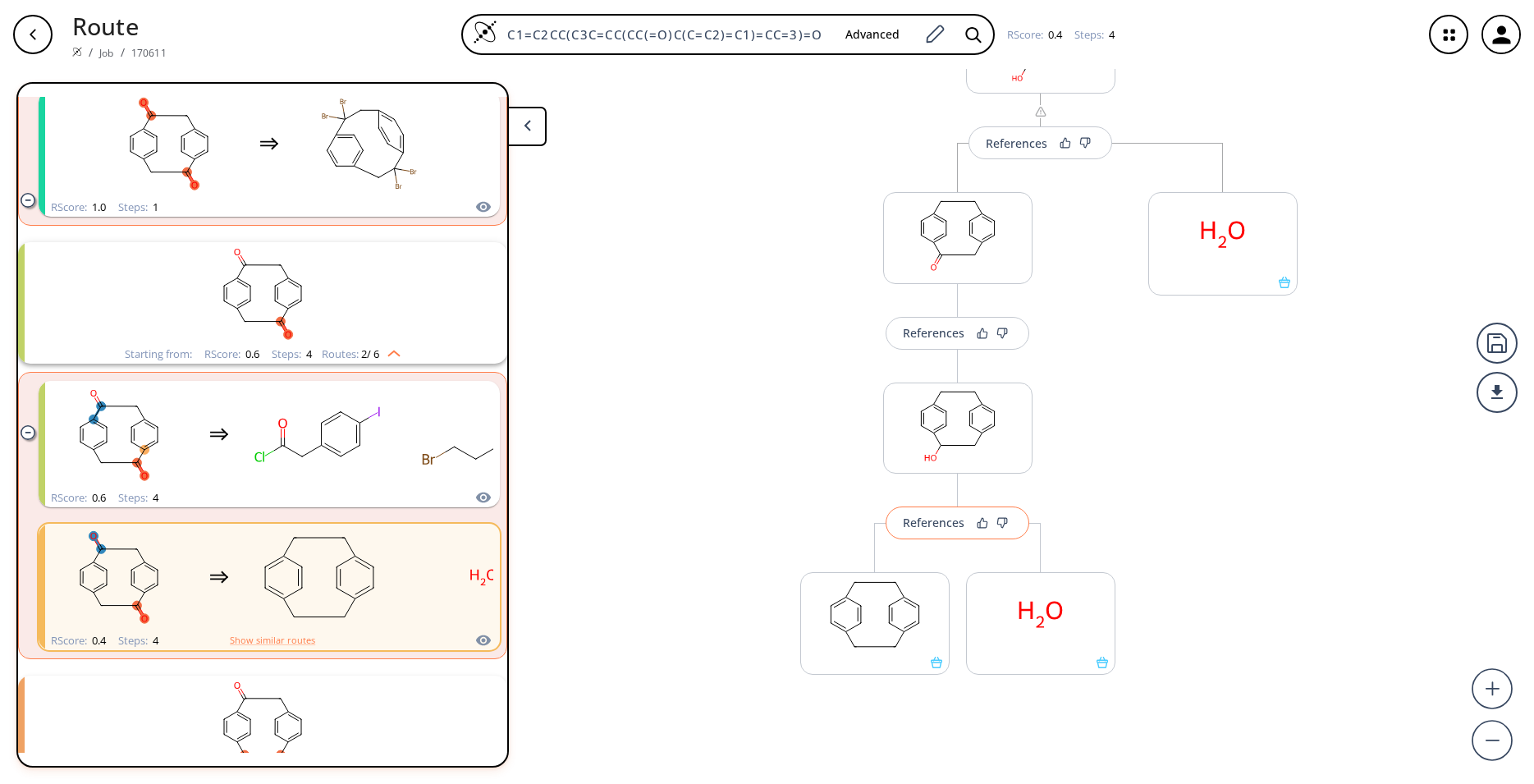
click at [907, 522] on div "References" at bounding box center [933, 522] width 62 height 10
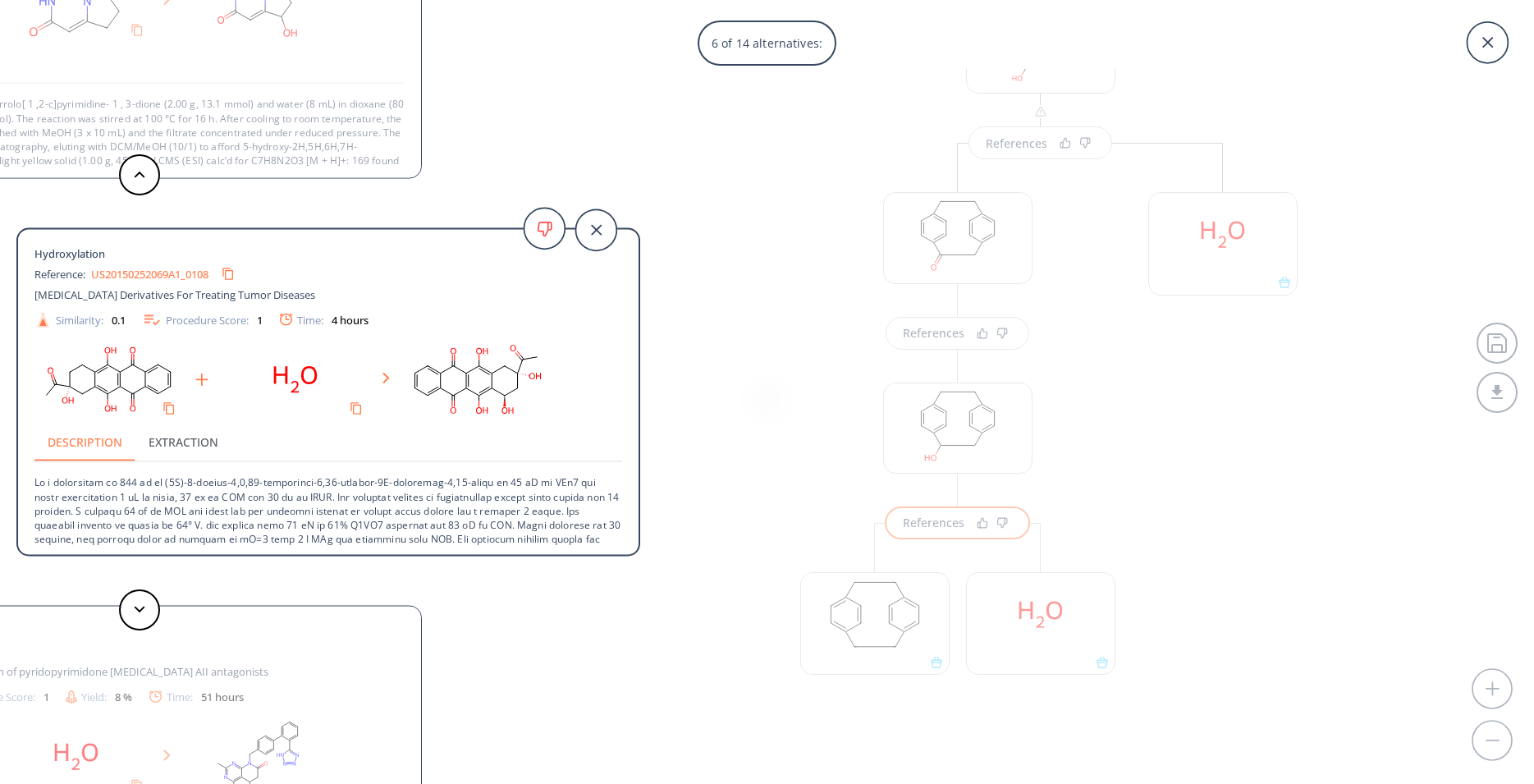
scroll to position [59, 0]
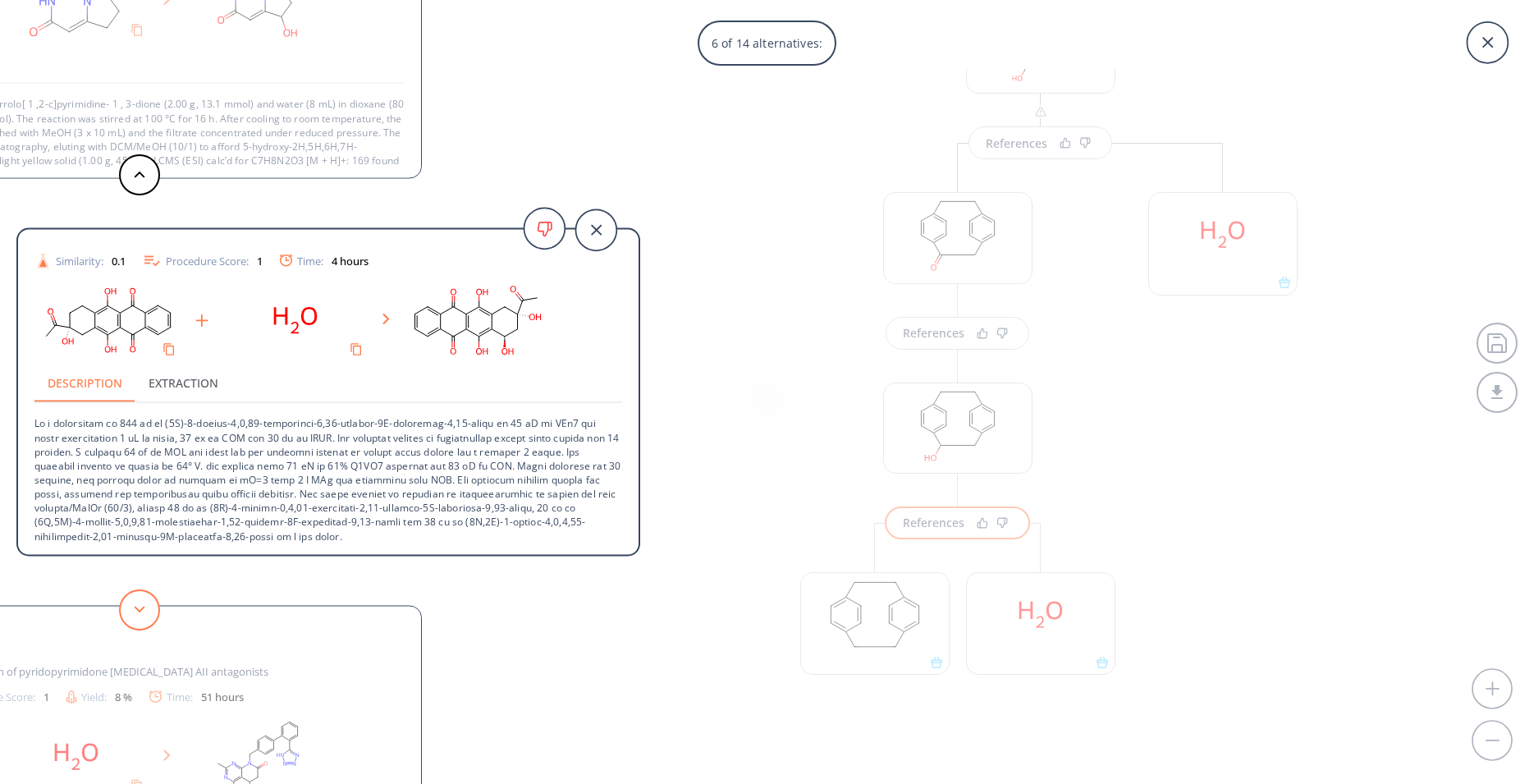
click at [155, 609] on button at bounding box center [139, 609] width 41 height 41
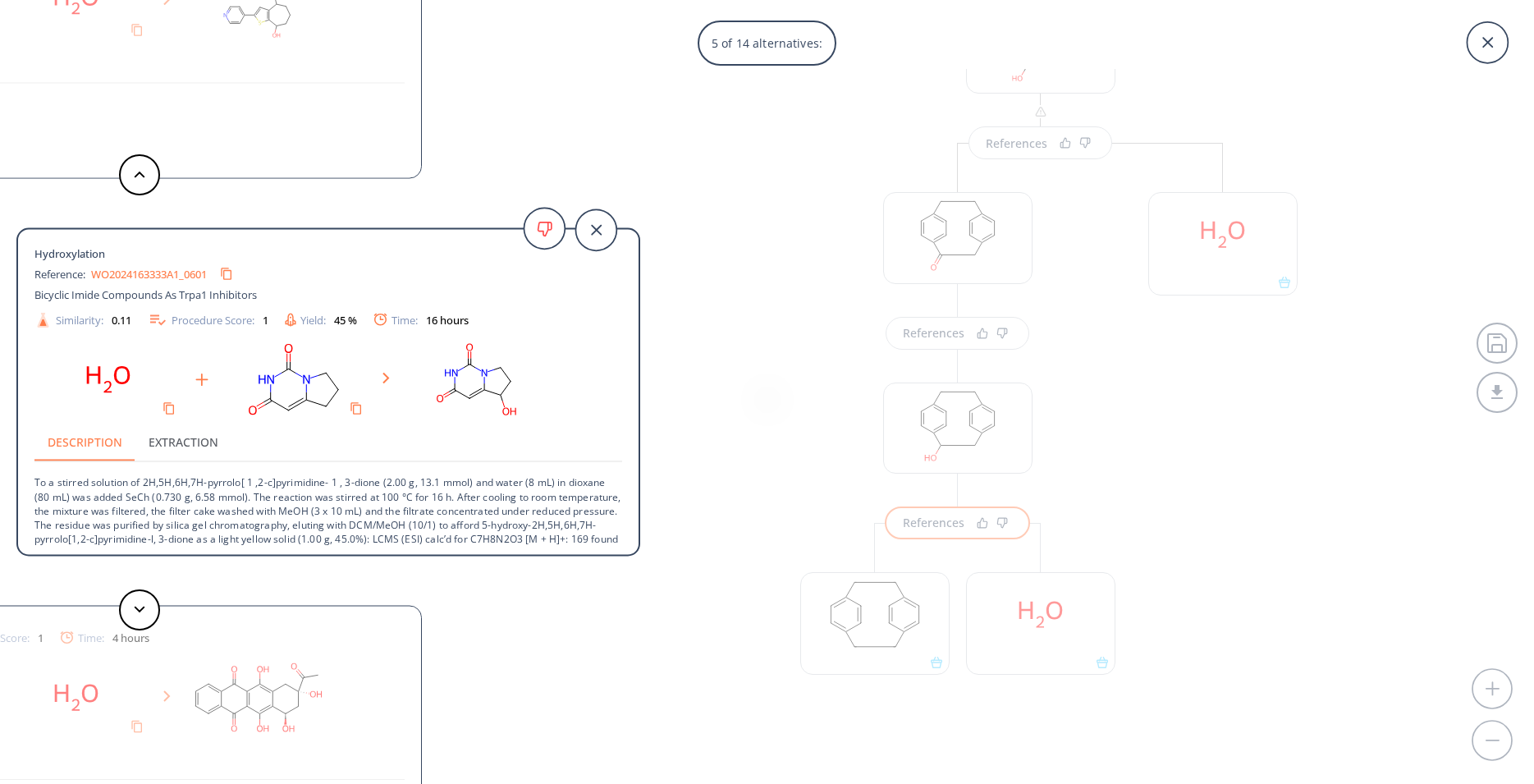
click at [836, 224] on div "5 of 14 alternatives: Hydroxylation Reference: US20140206618A1_0393 Inhibitors …" at bounding box center [767, 392] width 1534 height 784
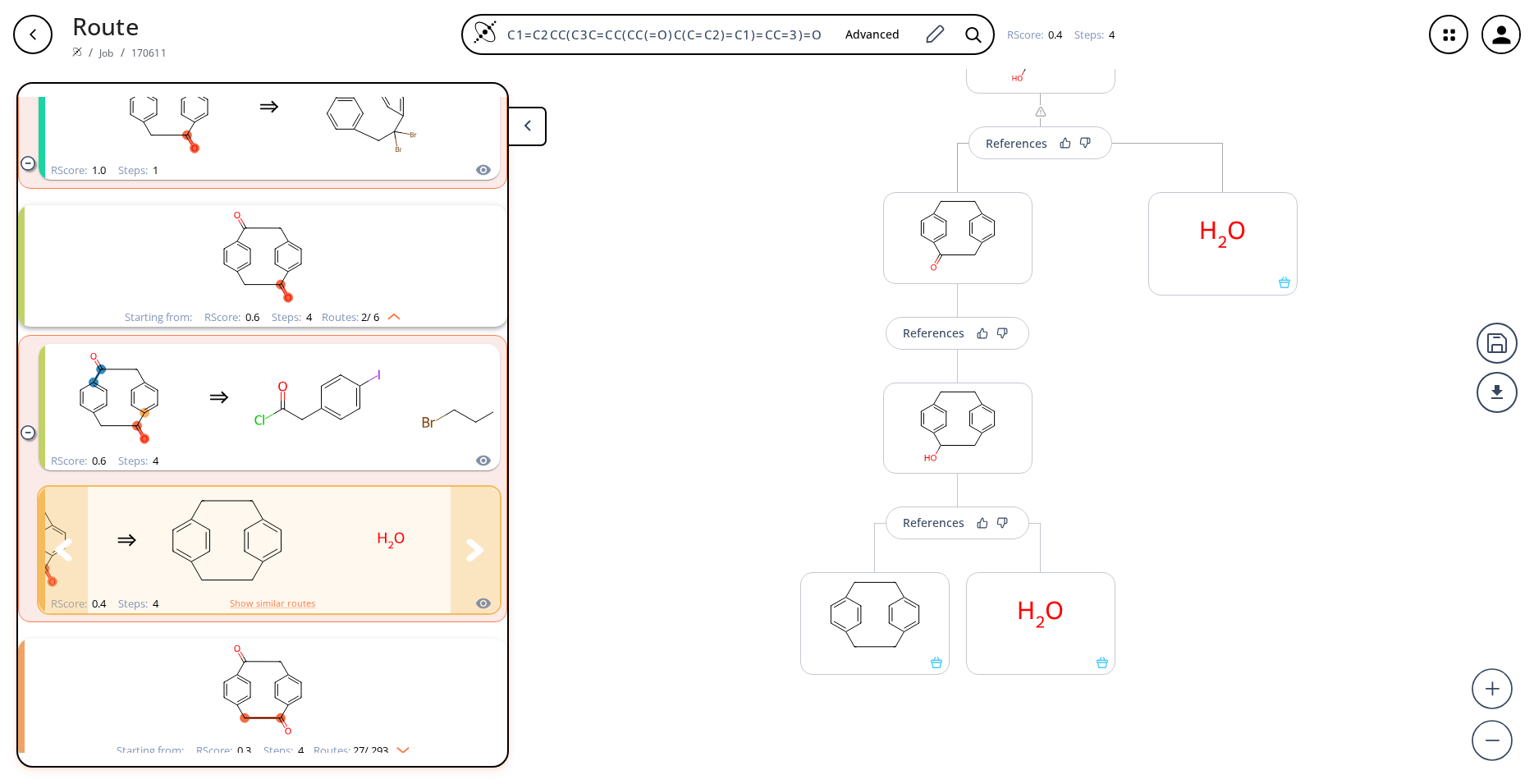
scroll to position [269, 0]
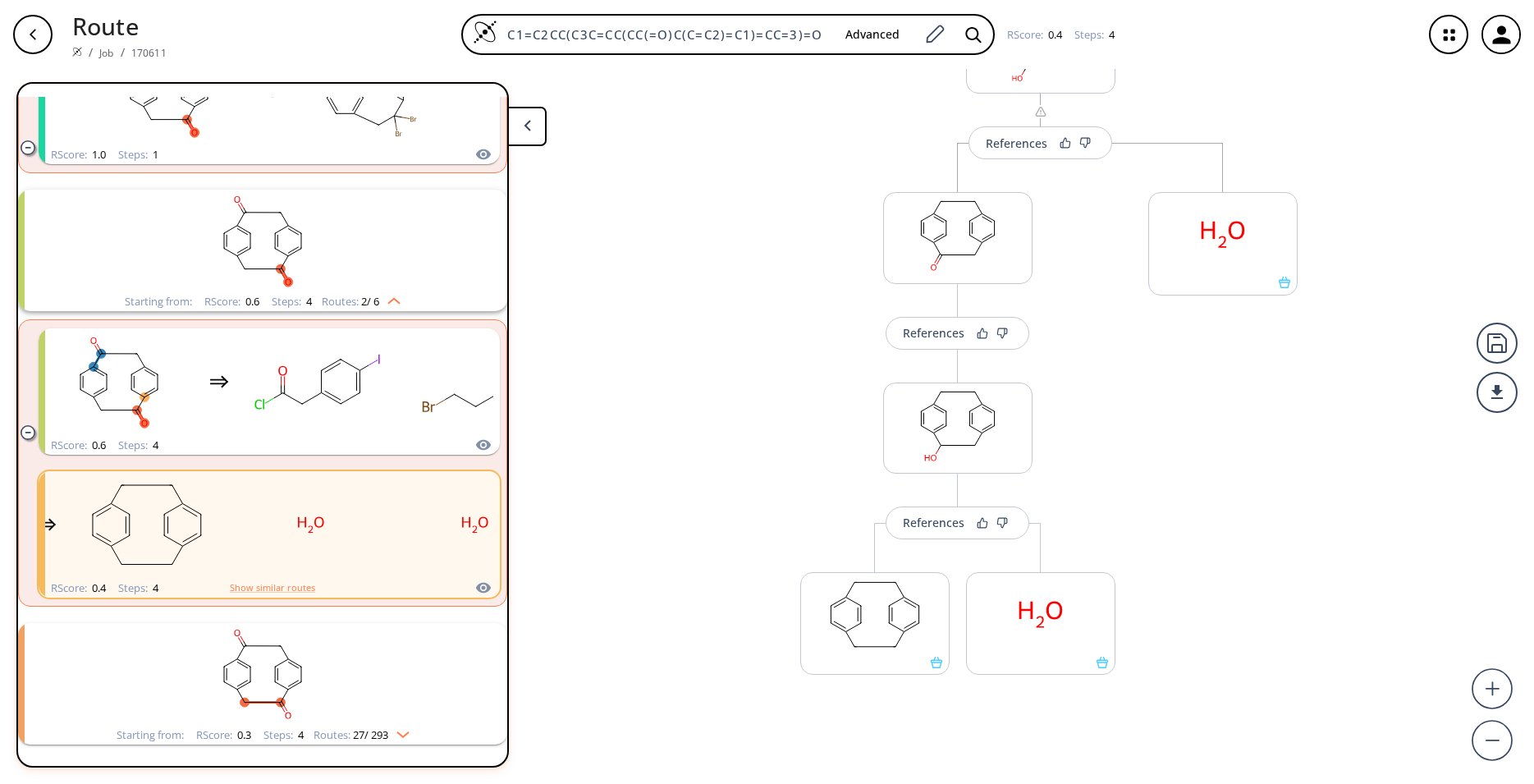
click at [22, 433] on icon "clusters" at bounding box center [28, 432] width 14 height 14
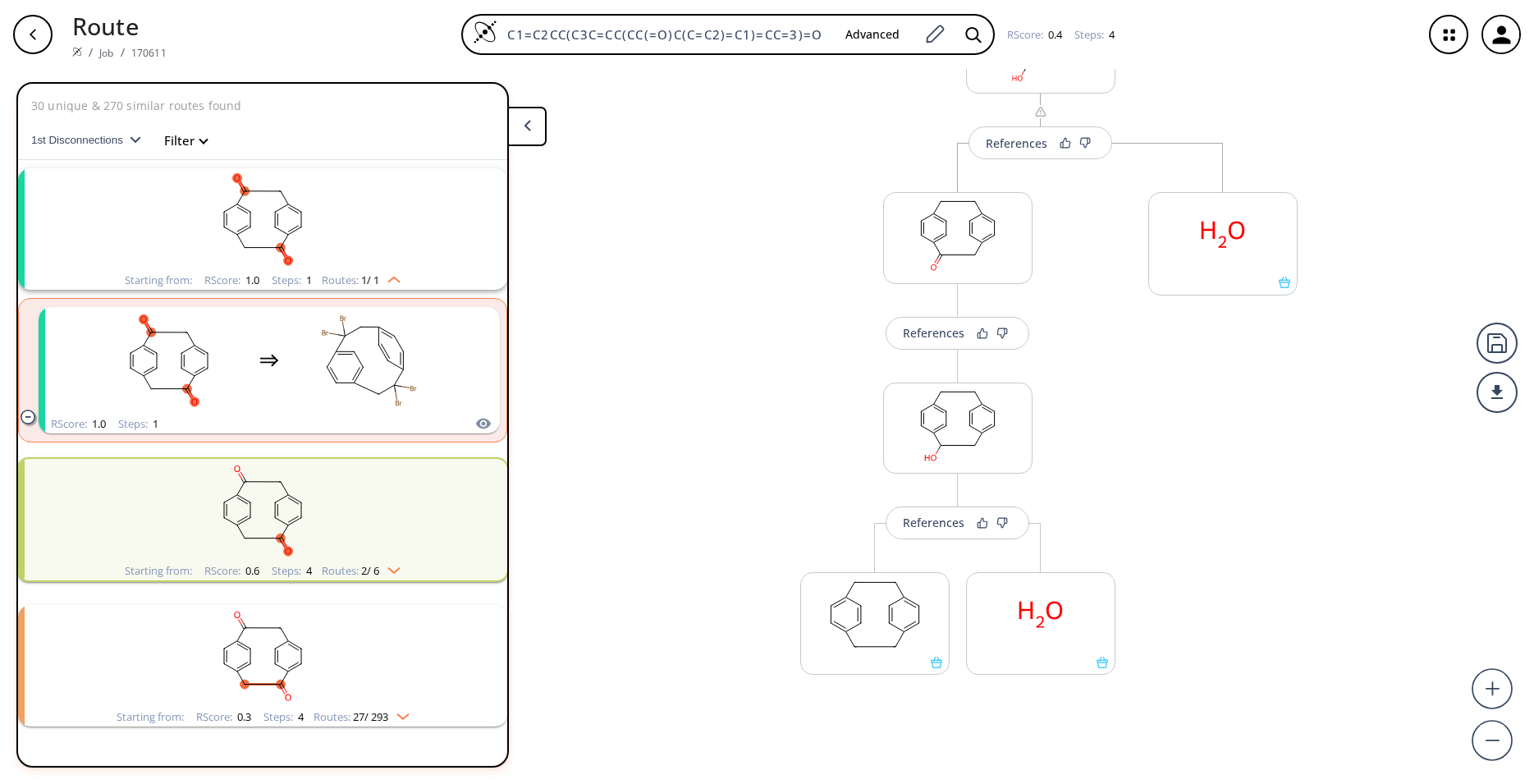
scroll to position [0, 0]
click at [200, 659] on rect "clusters" at bounding box center [262, 649] width 426 height 103
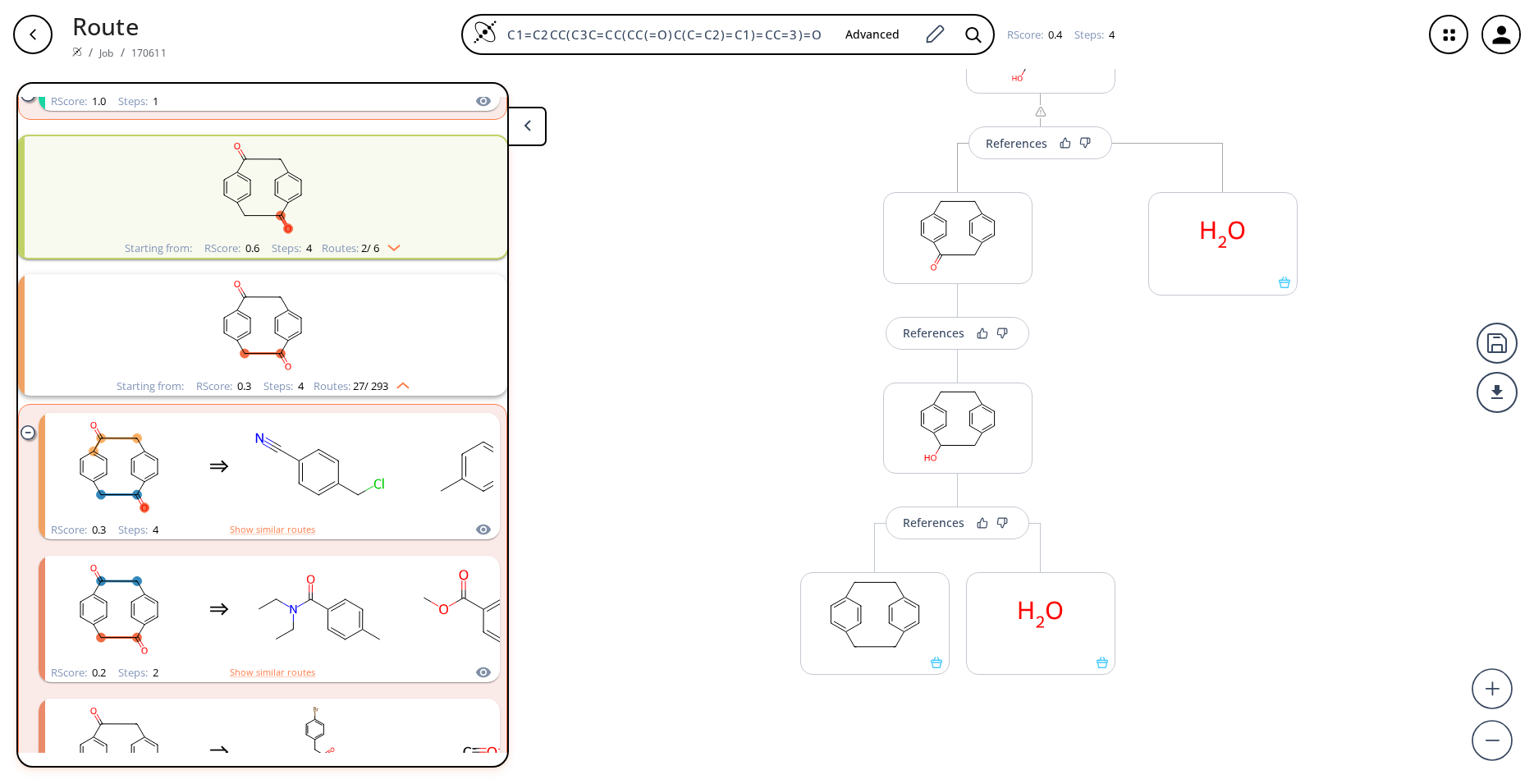
scroll to position [325, 0]
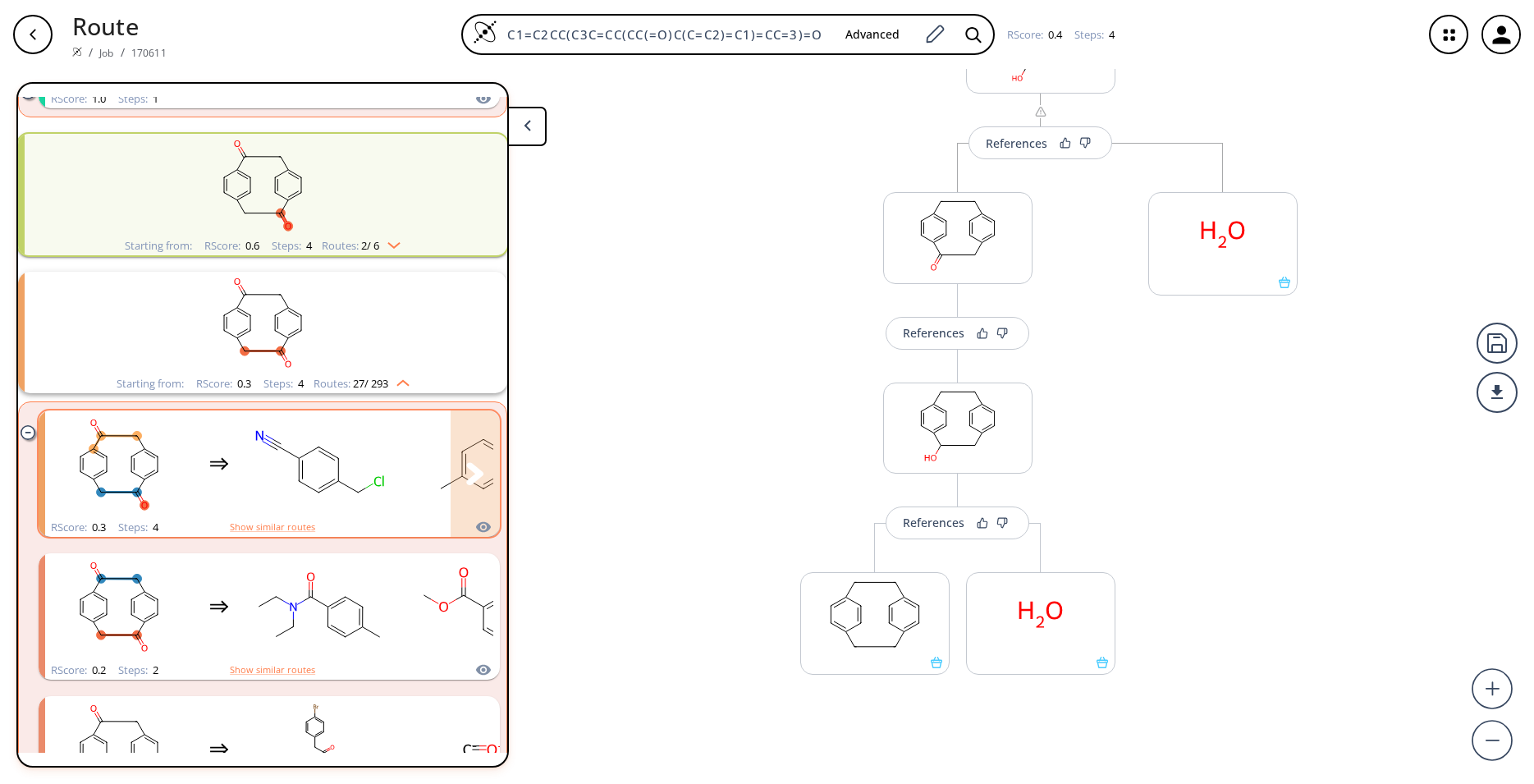
click at [210, 479] on div "clusters" at bounding box center [465, 464] width 840 height 108
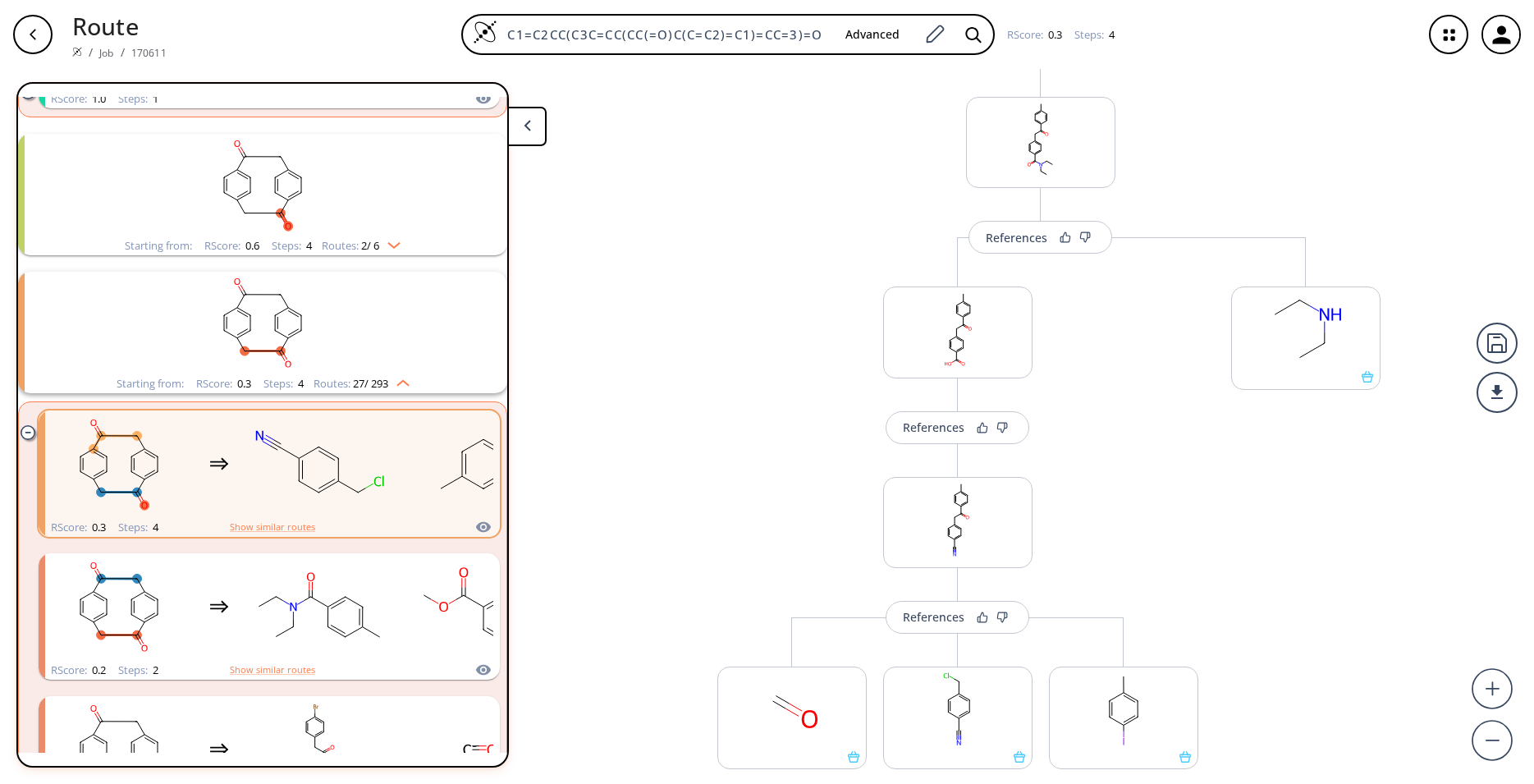
scroll to position [325, 0]
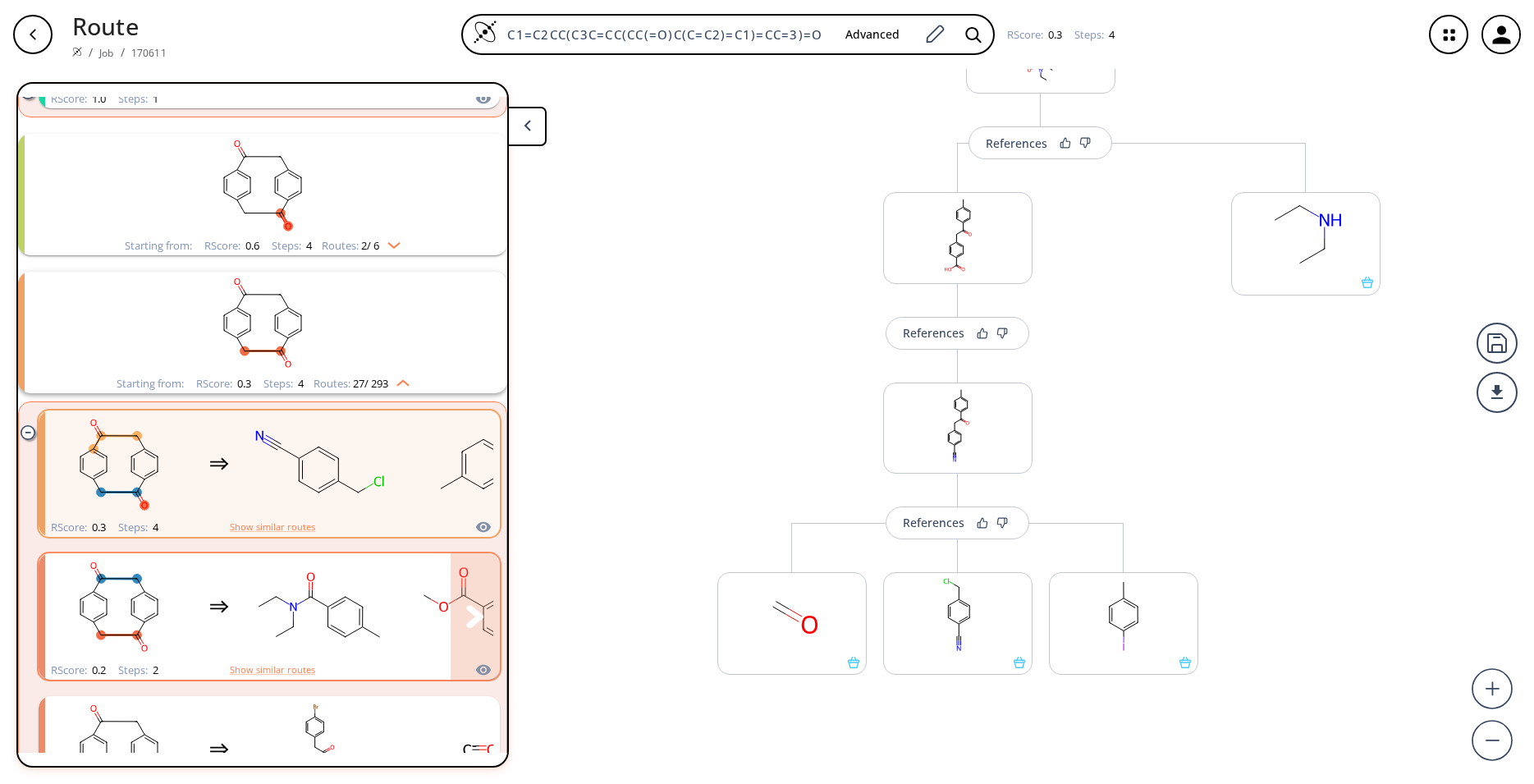
click at [333, 629] on ellipse "clusters" at bounding box center [327, 626] width 12 height 12
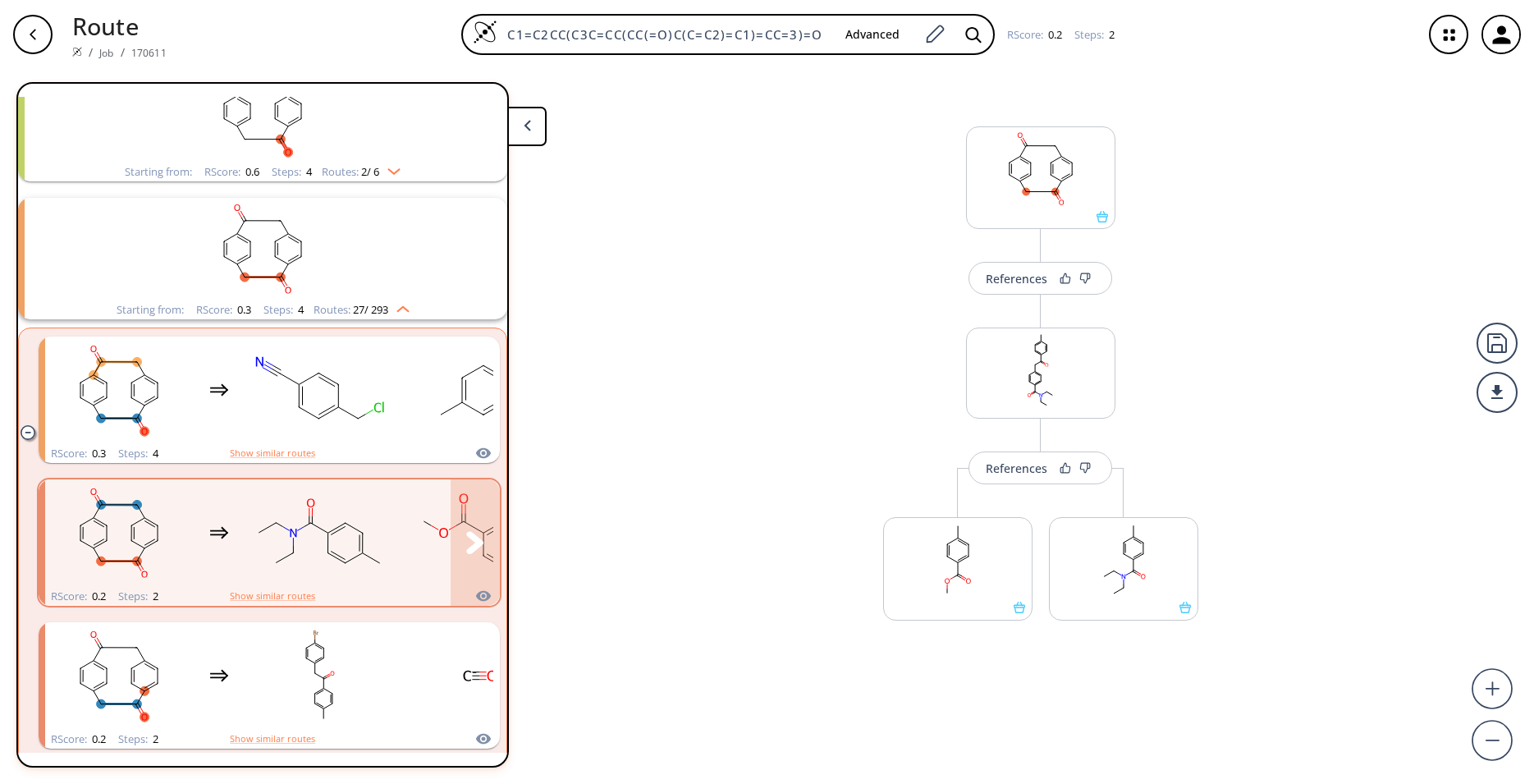
scroll to position [433, 0]
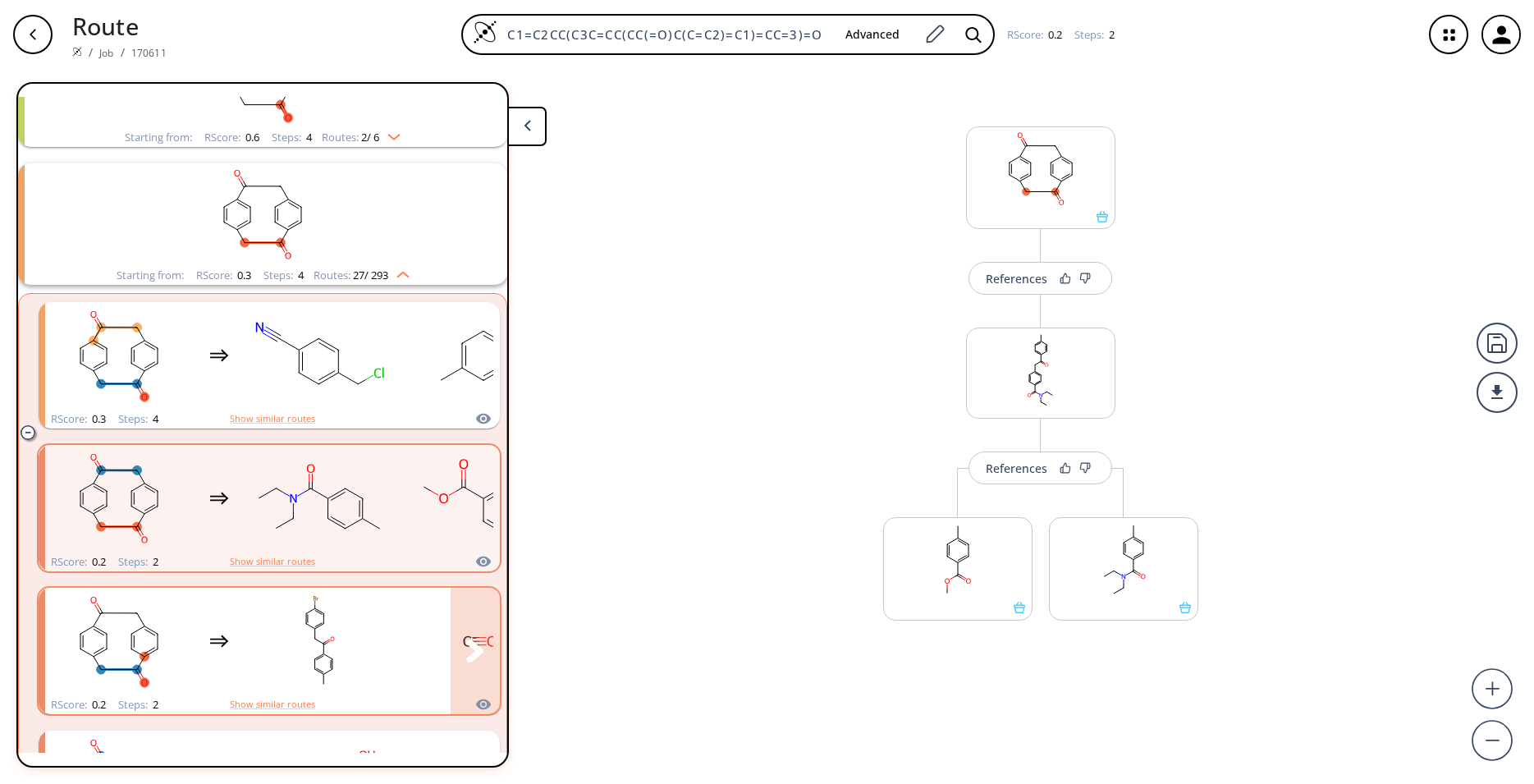
click at [226, 667] on div "clusters" at bounding box center [383, 641] width 676 height 108
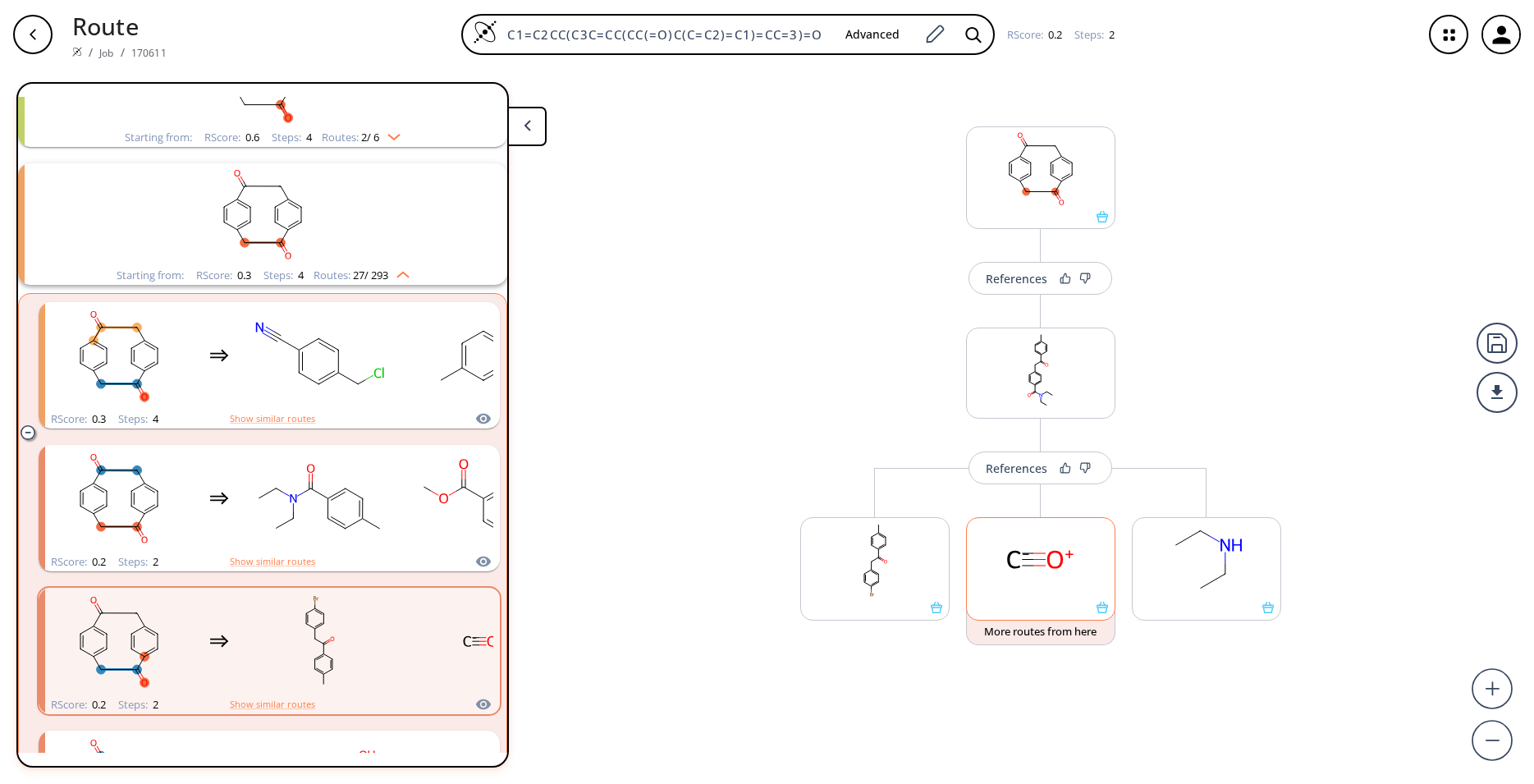
click at [1105, 617] on div at bounding box center [1041, 568] width 150 height 103
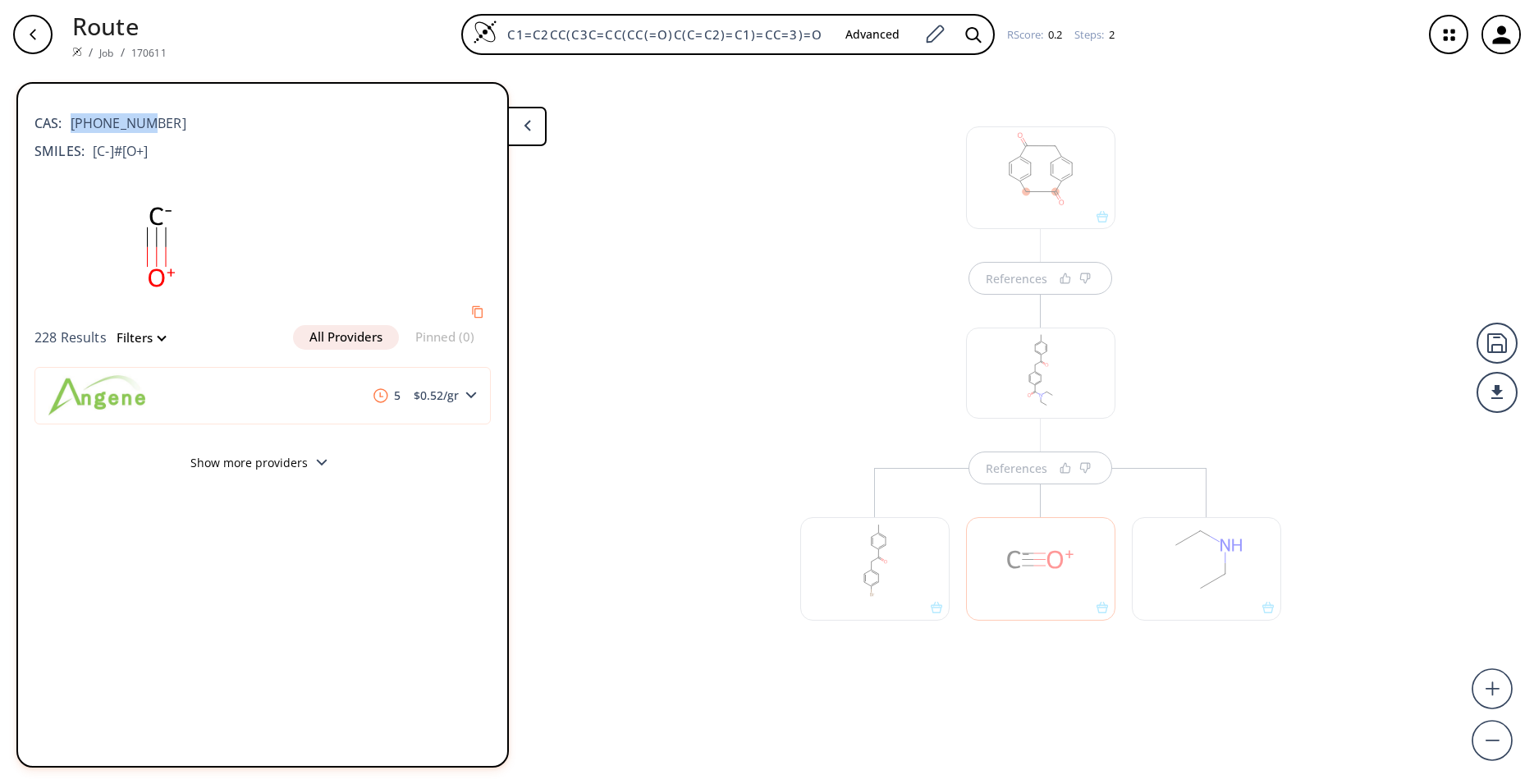
drag, startPoint x: 150, startPoint y: 115, endPoint x: 73, endPoint y: 117, distance: 77.0
click at [73, 117] on div "CAS: 15696-40-9" at bounding box center [262, 115] width 456 height 36
copy span "15696-40-9"
click at [526, 135] on button at bounding box center [527, 126] width 39 height 39
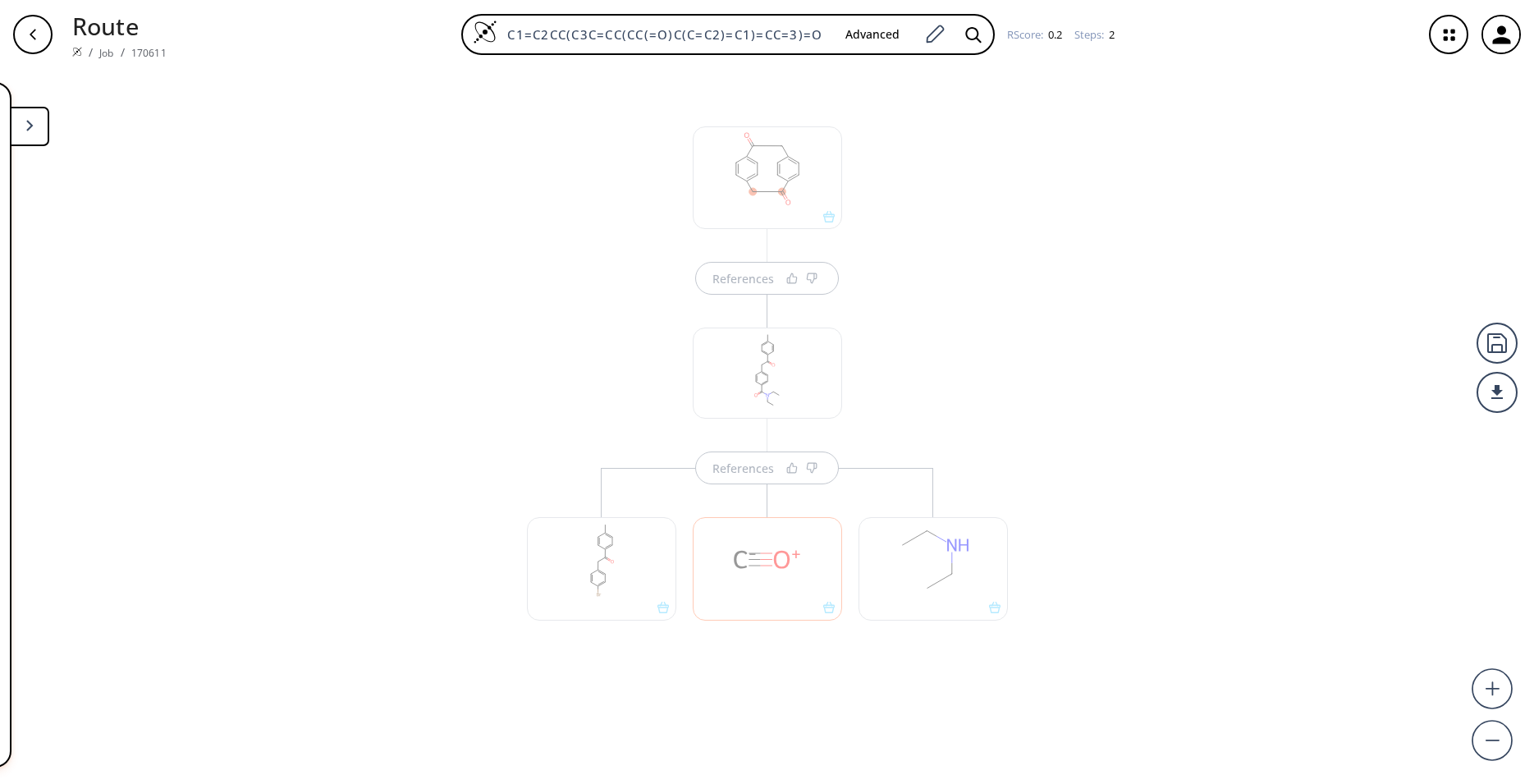
click at [29, 140] on button at bounding box center [29, 126] width 39 height 39
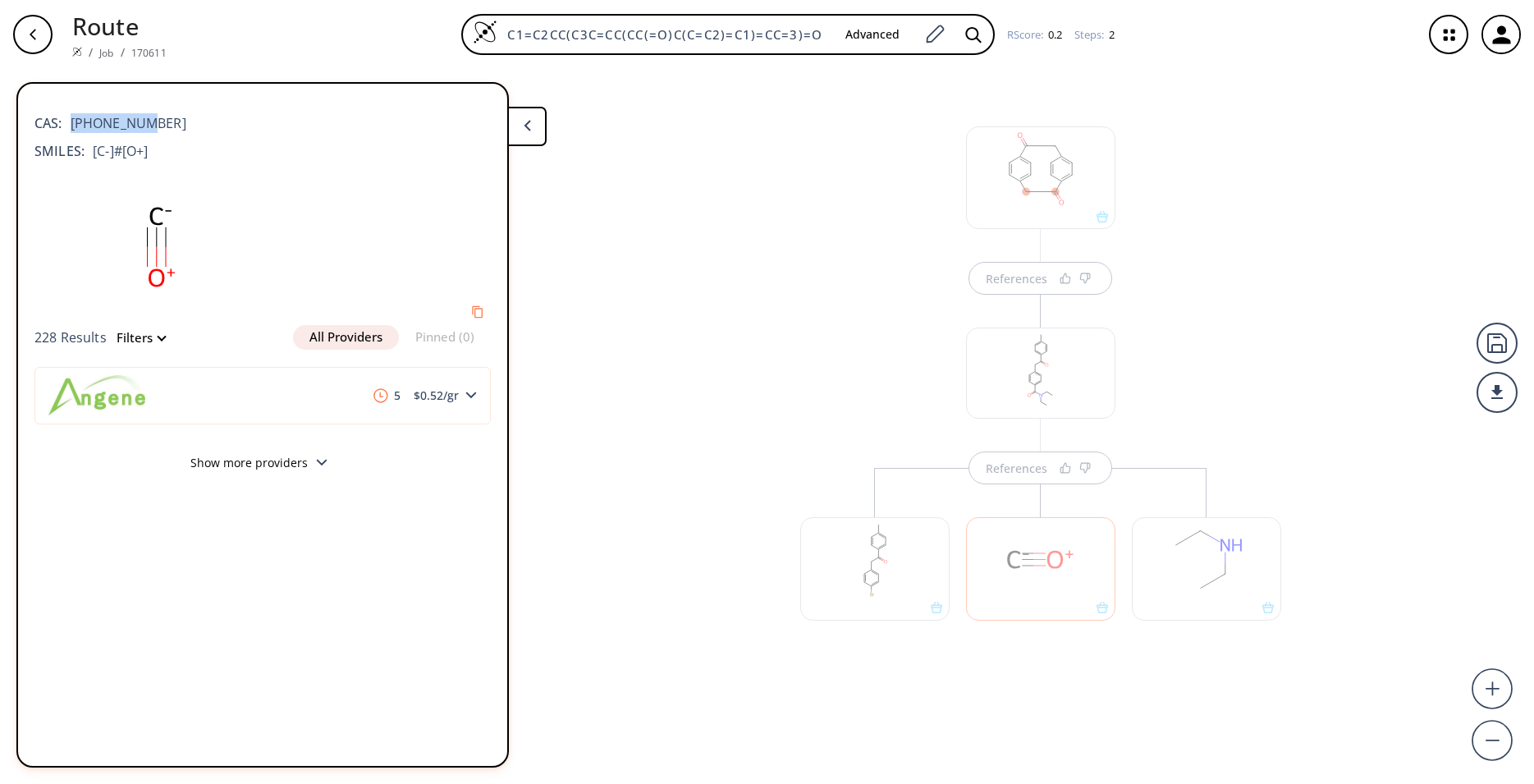
click at [565, 370] on div "References References" at bounding box center [767, 420] width 1534 height 702
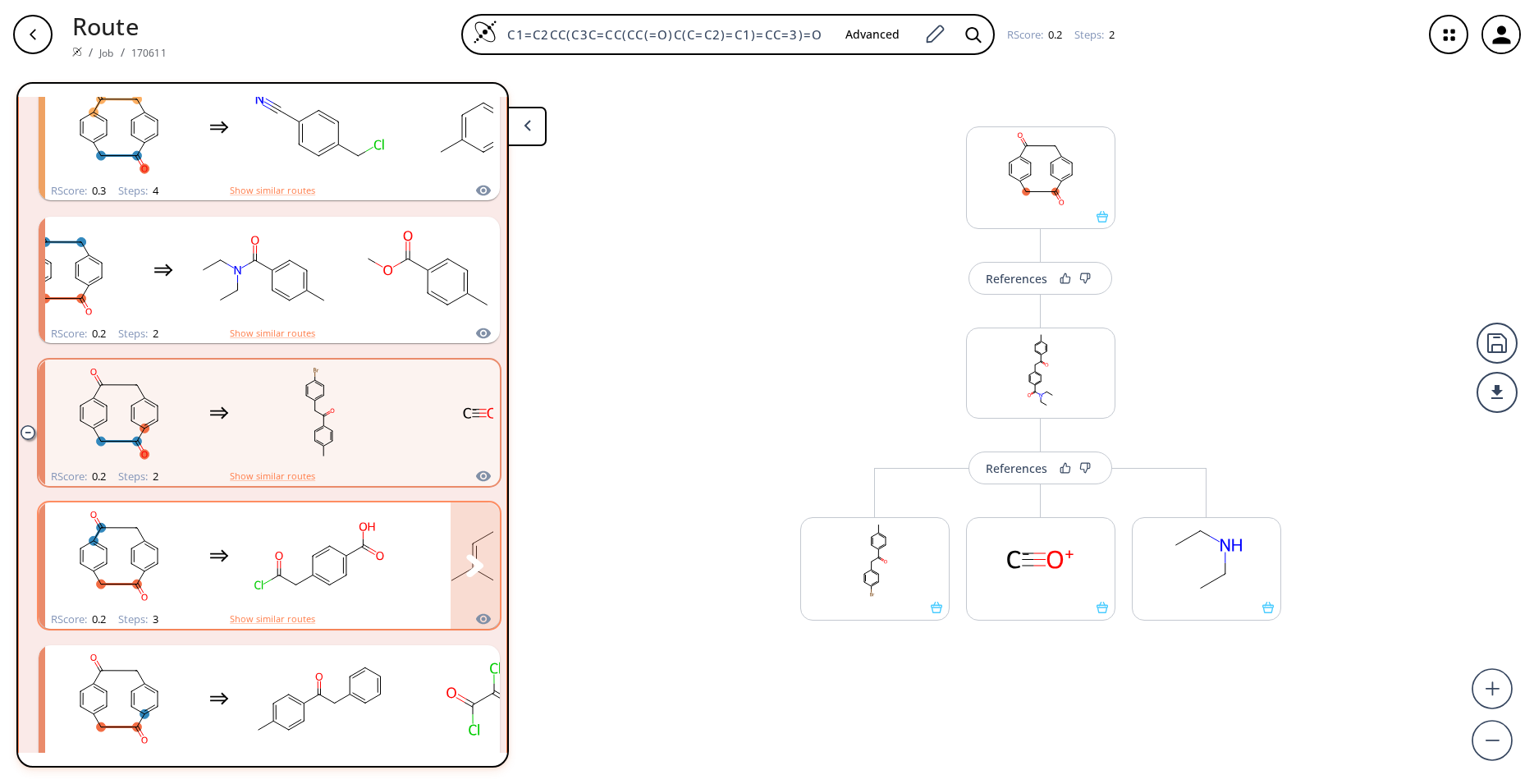
scroll to position [542, 0]
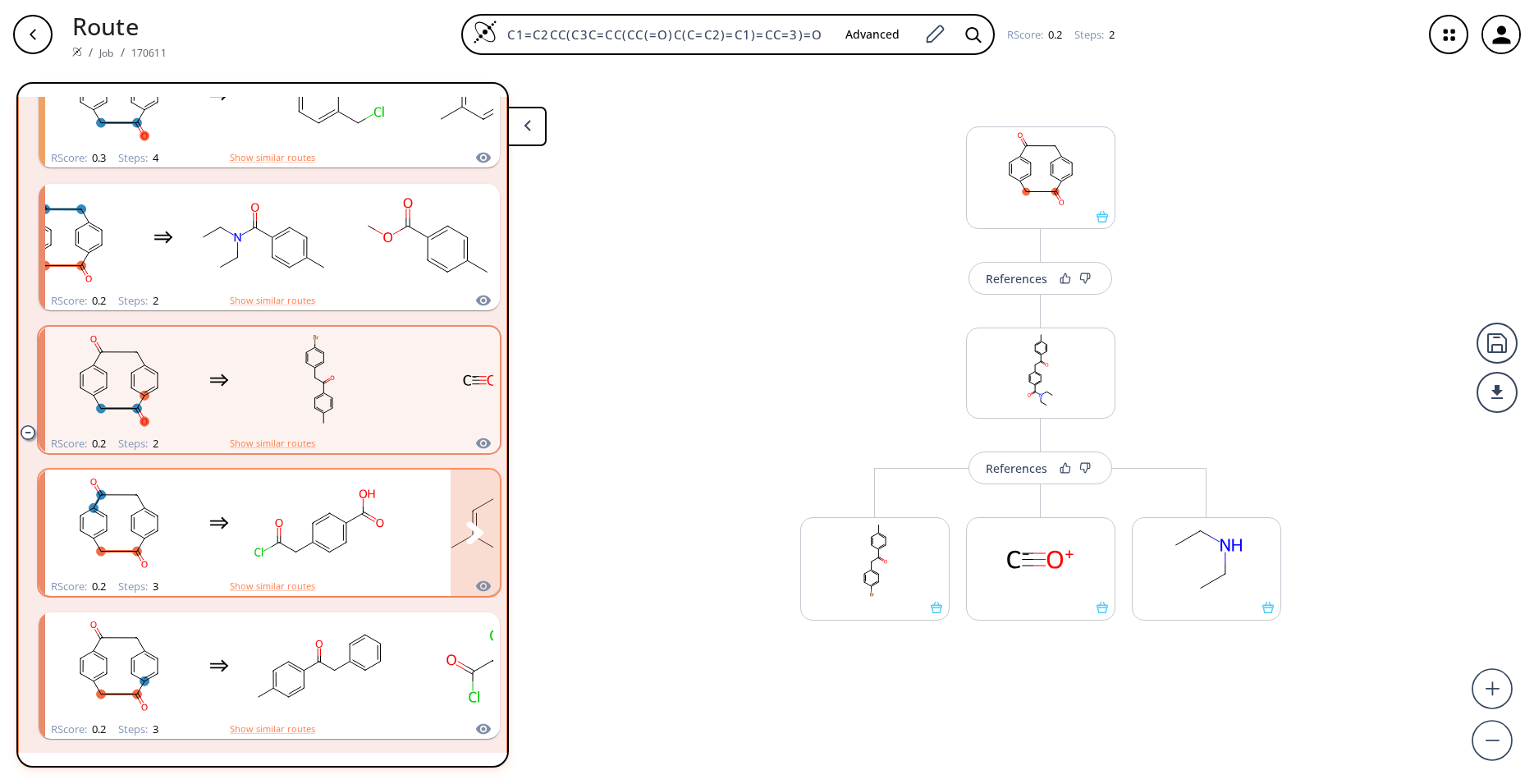
click at [305, 507] on rect "clusters" at bounding box center [319, 524] width 148 height 103
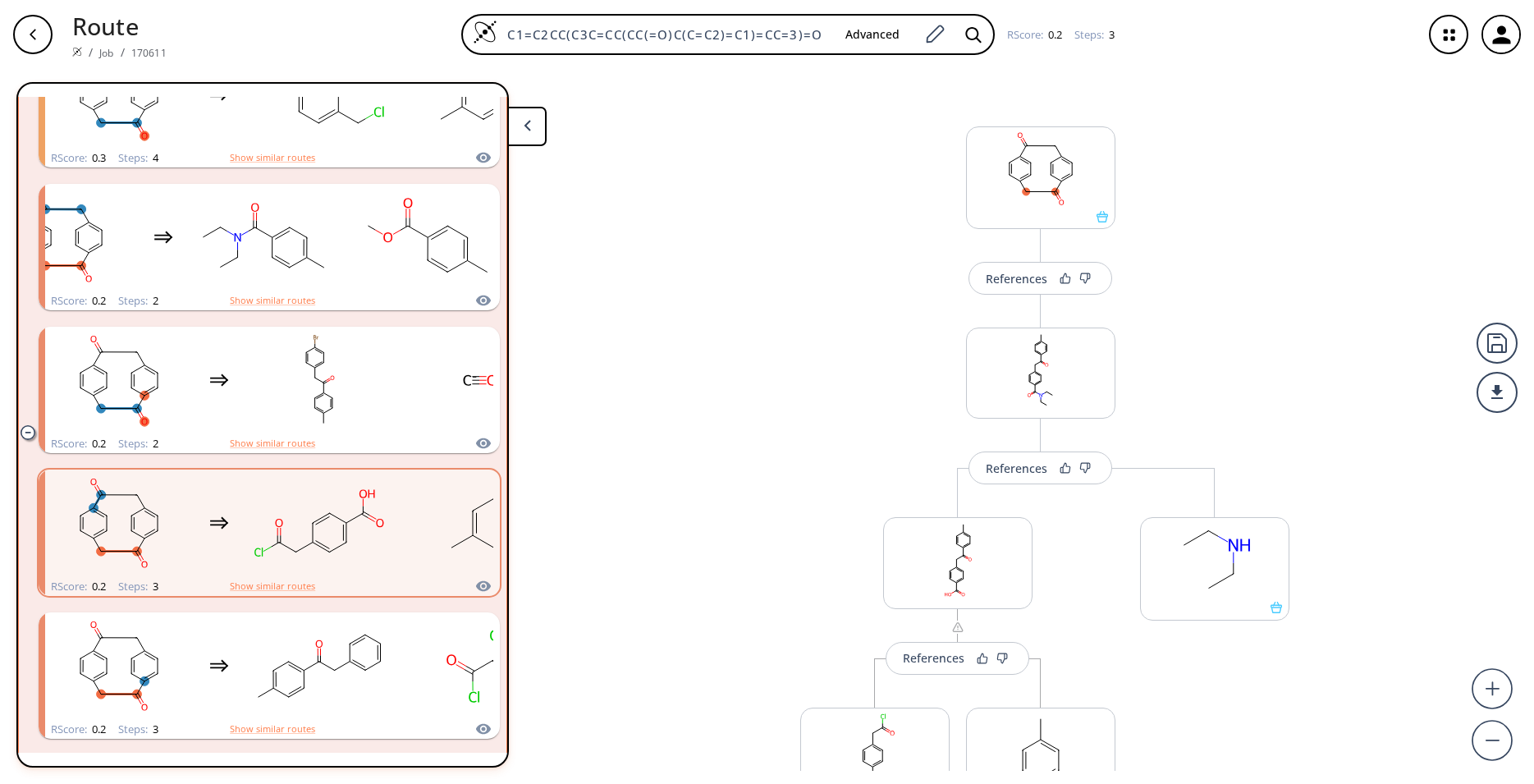
scroll to position [109, 0]
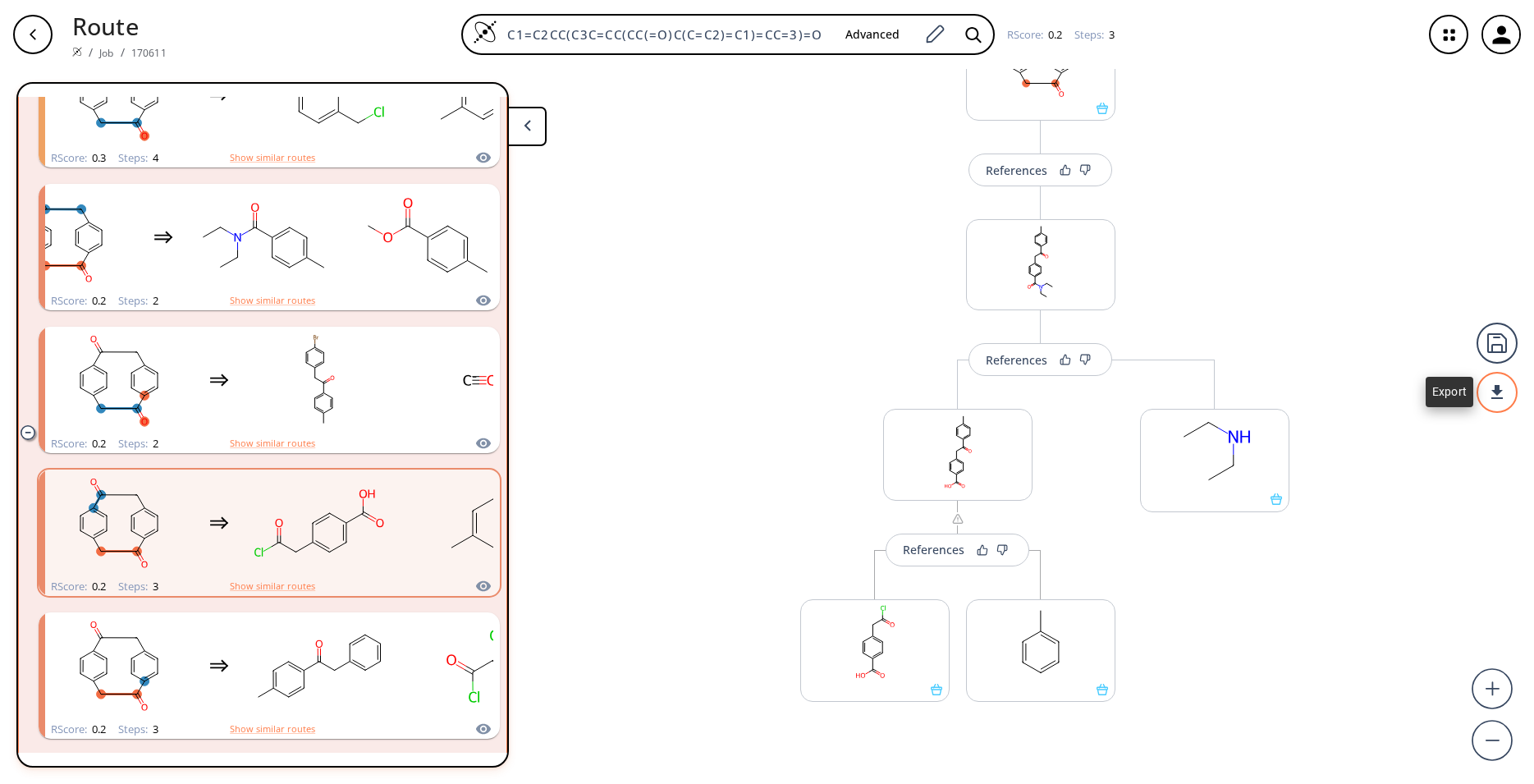
click at [1506, 384] on div at bounding box center [1497, 392] width 41 height 41
click at [1420, 384] on li "PDF" at bounding box center [1436, 385] width 82 height 27
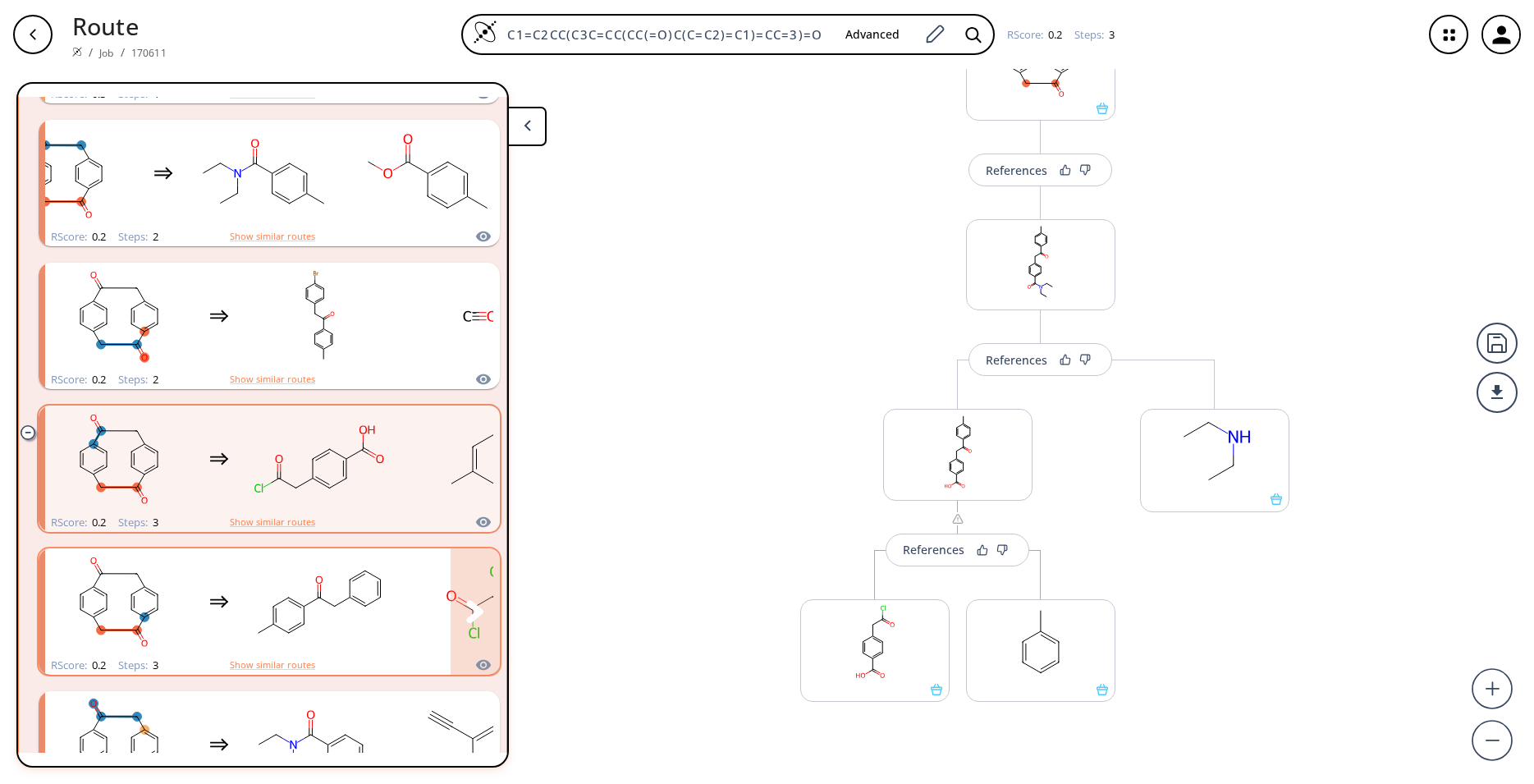
scroll to position [650, 0]
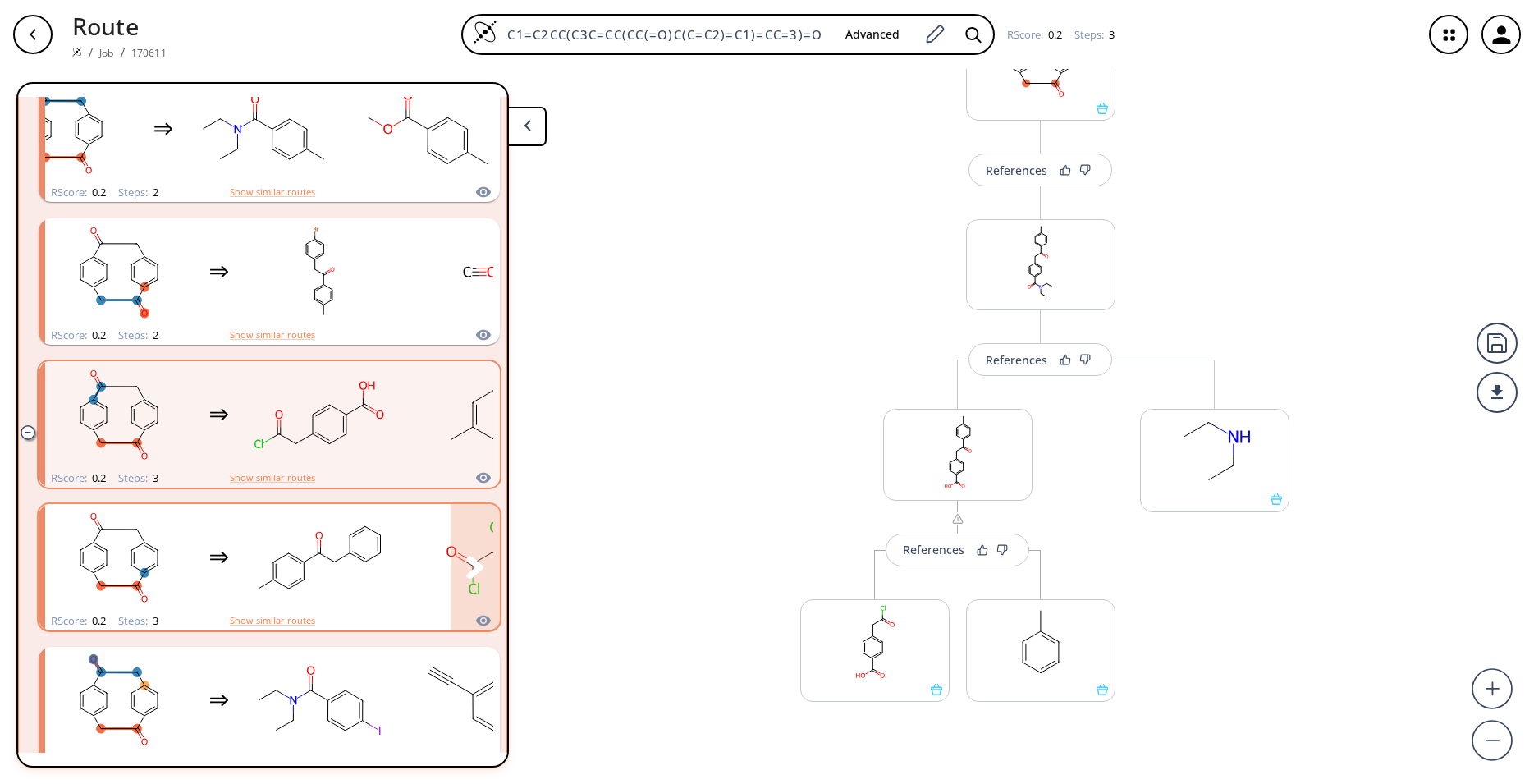
click at [361, 596] on rect "clusters" at bounding box center [319, 558] width 148 height 103
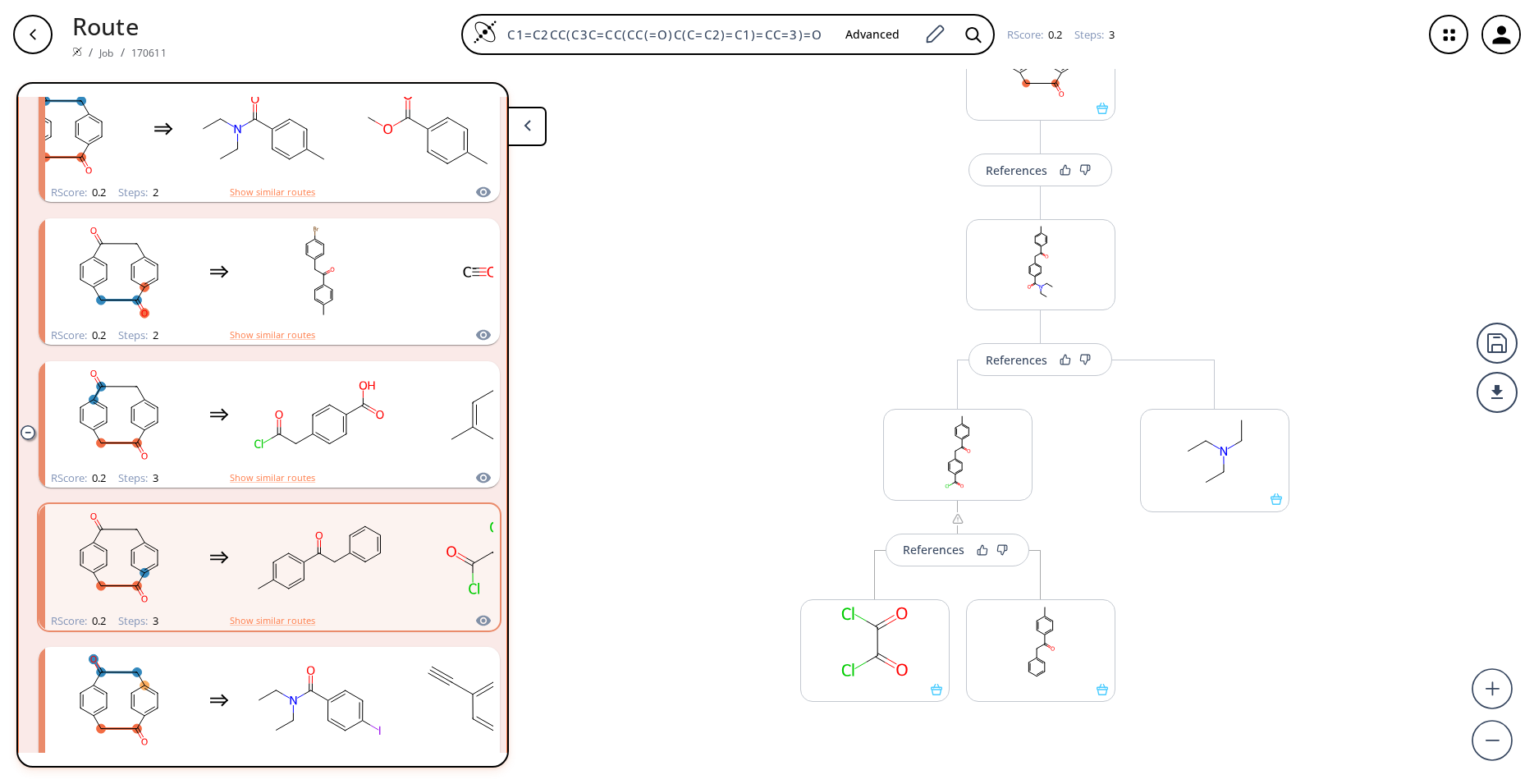
scroll to position [171, 0]
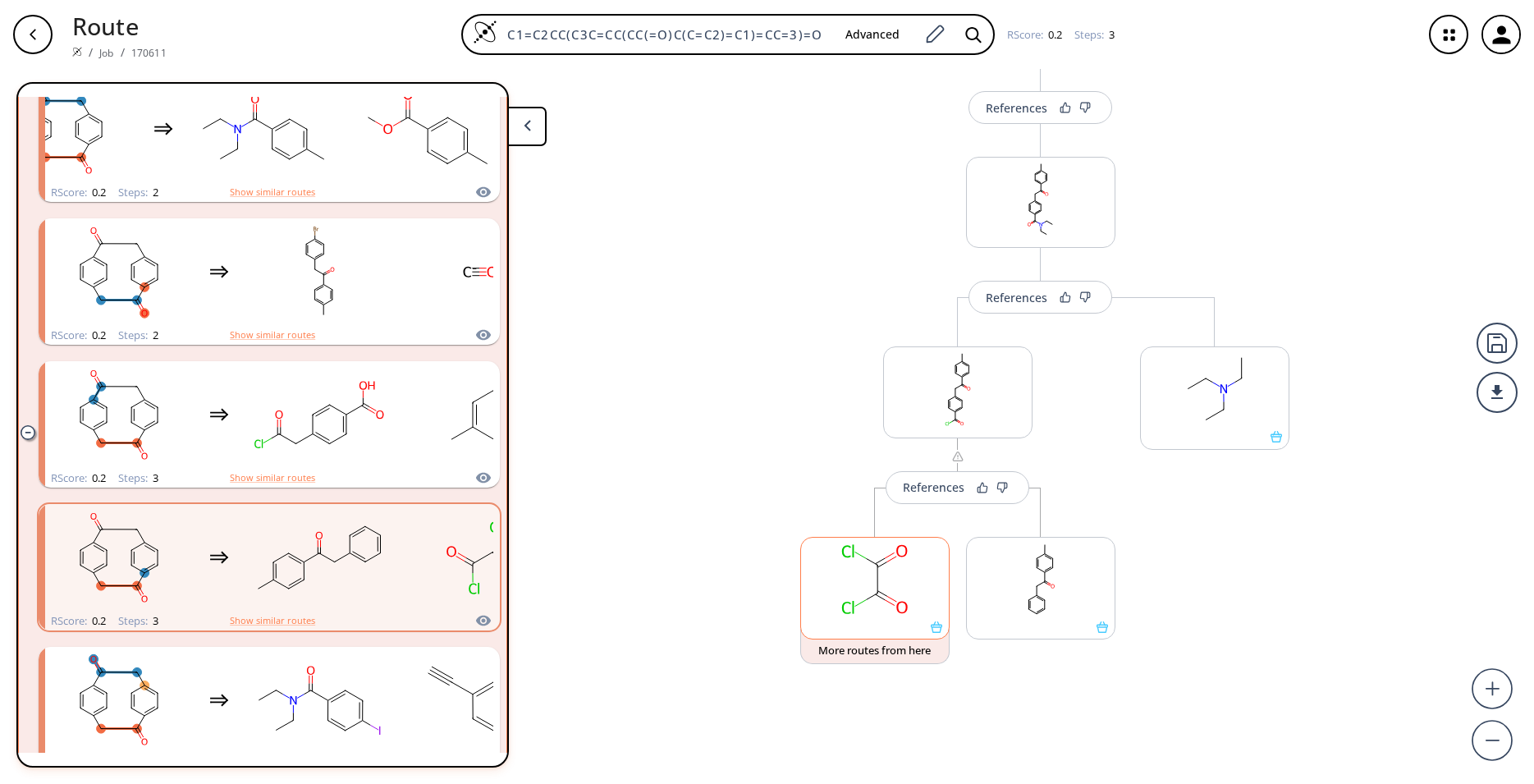
click at [926, 637] on div at bounding box center [875, 588] width 150 height 103
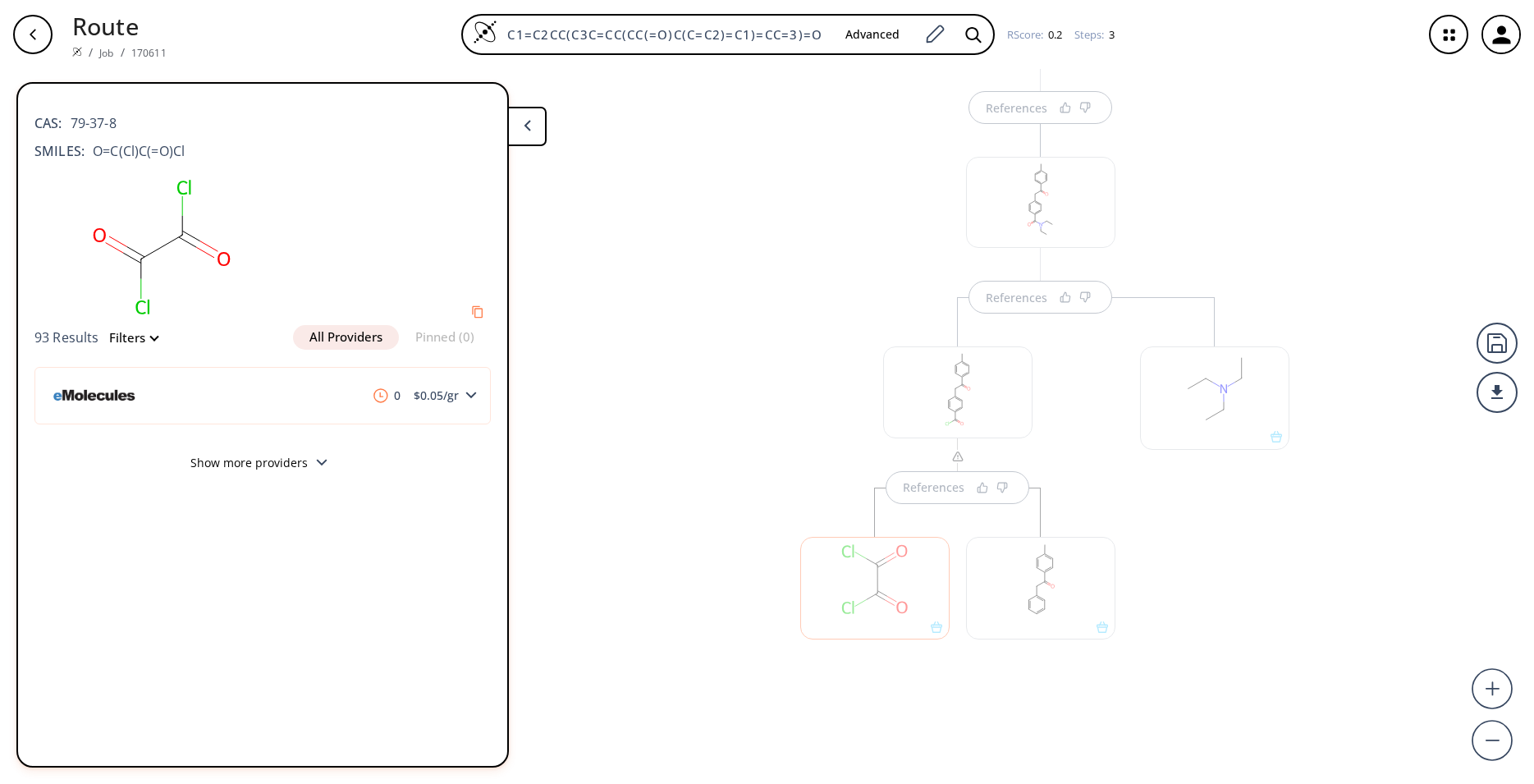
click at [684, 239] on div "References References References" at bounding box center [767, 420] width 1534 height 702
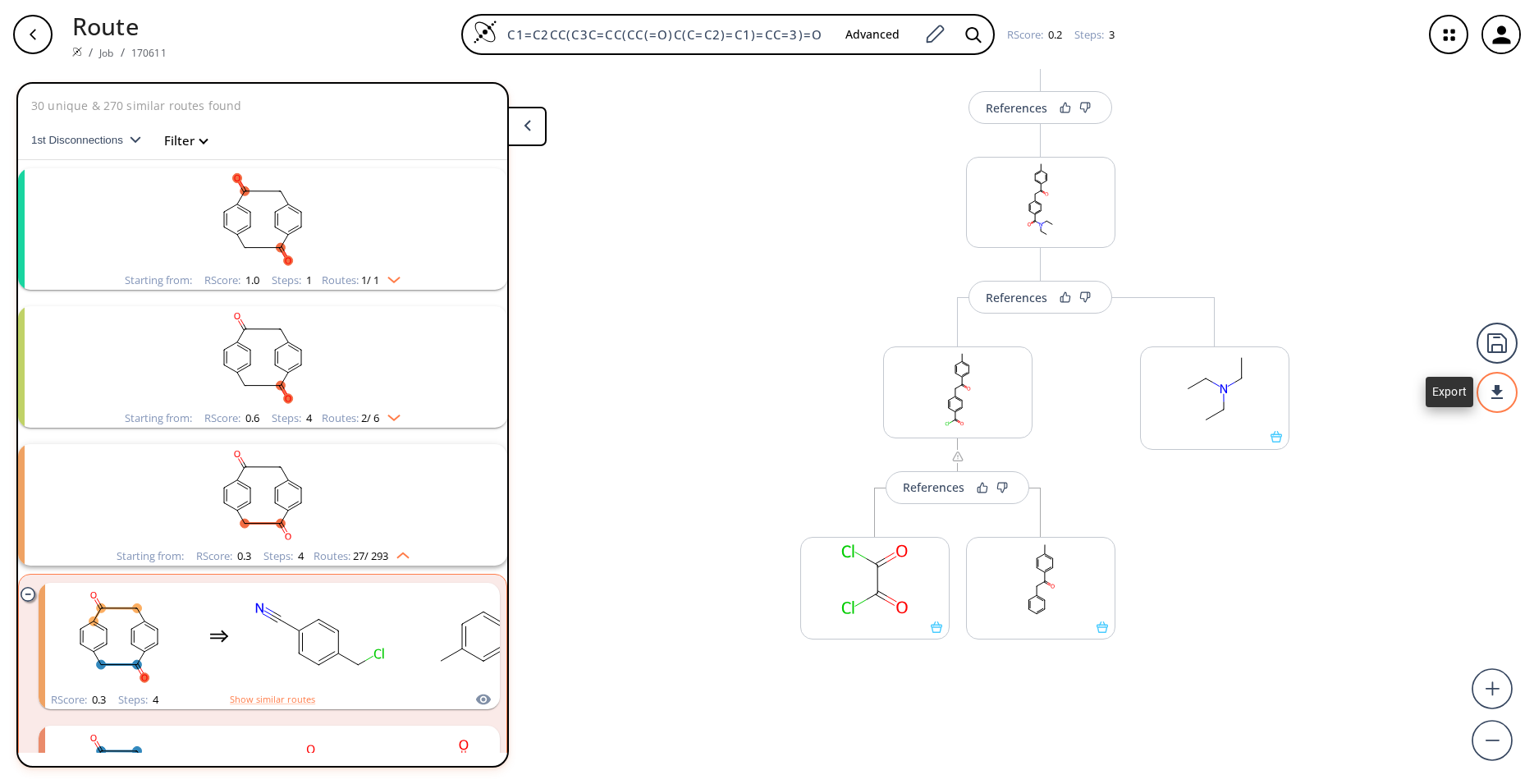
click at [1495, 397] on div at bounding box center [1497, 392] width 41 height 41
click at [1438, 389] on li "PDF" at bounding box center [1436, 385] width 82 height 27
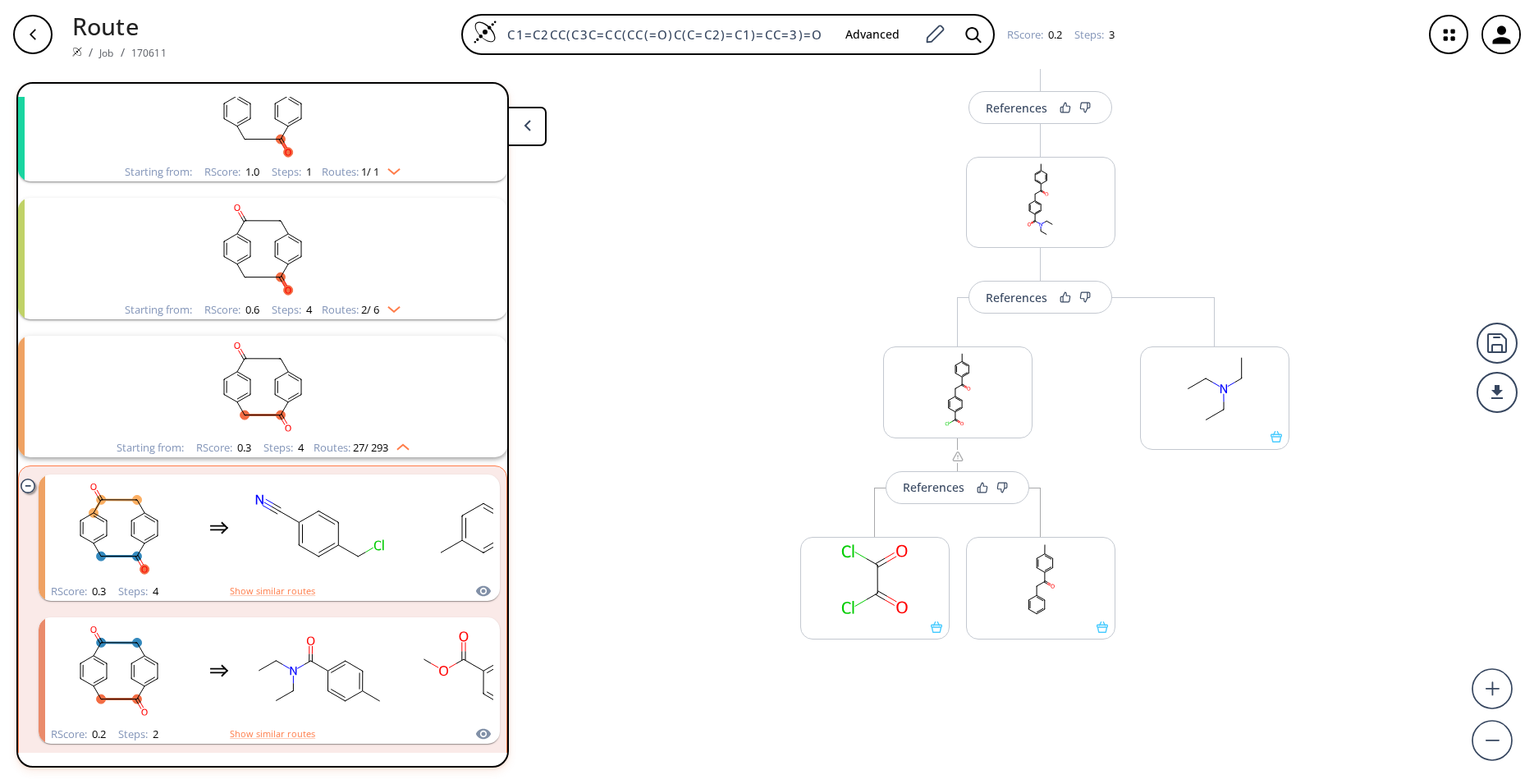
scroll to position [217, 0]
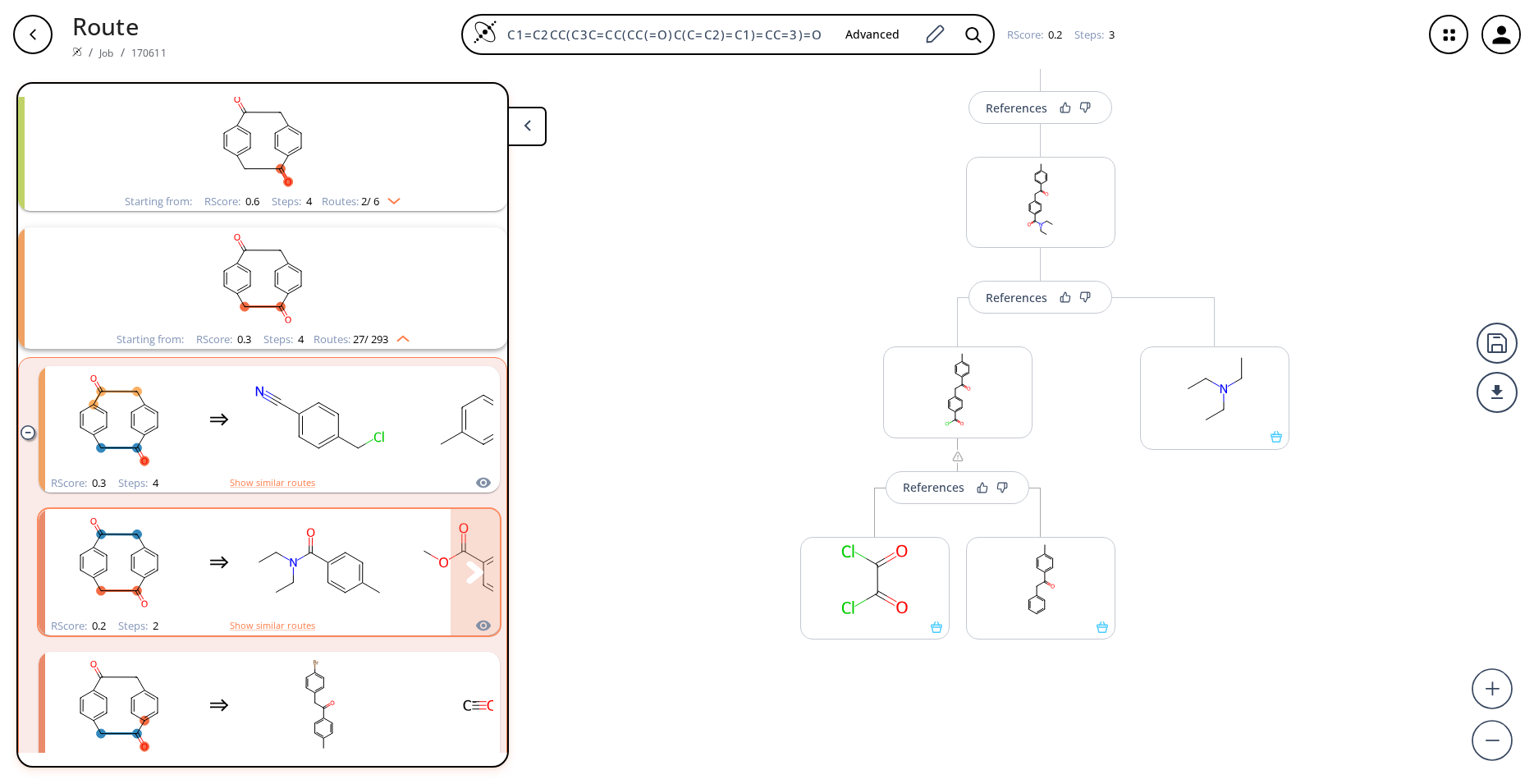
click at [402, 569] on div "clusters" at bounding box center [301, 562] width 512 height 108
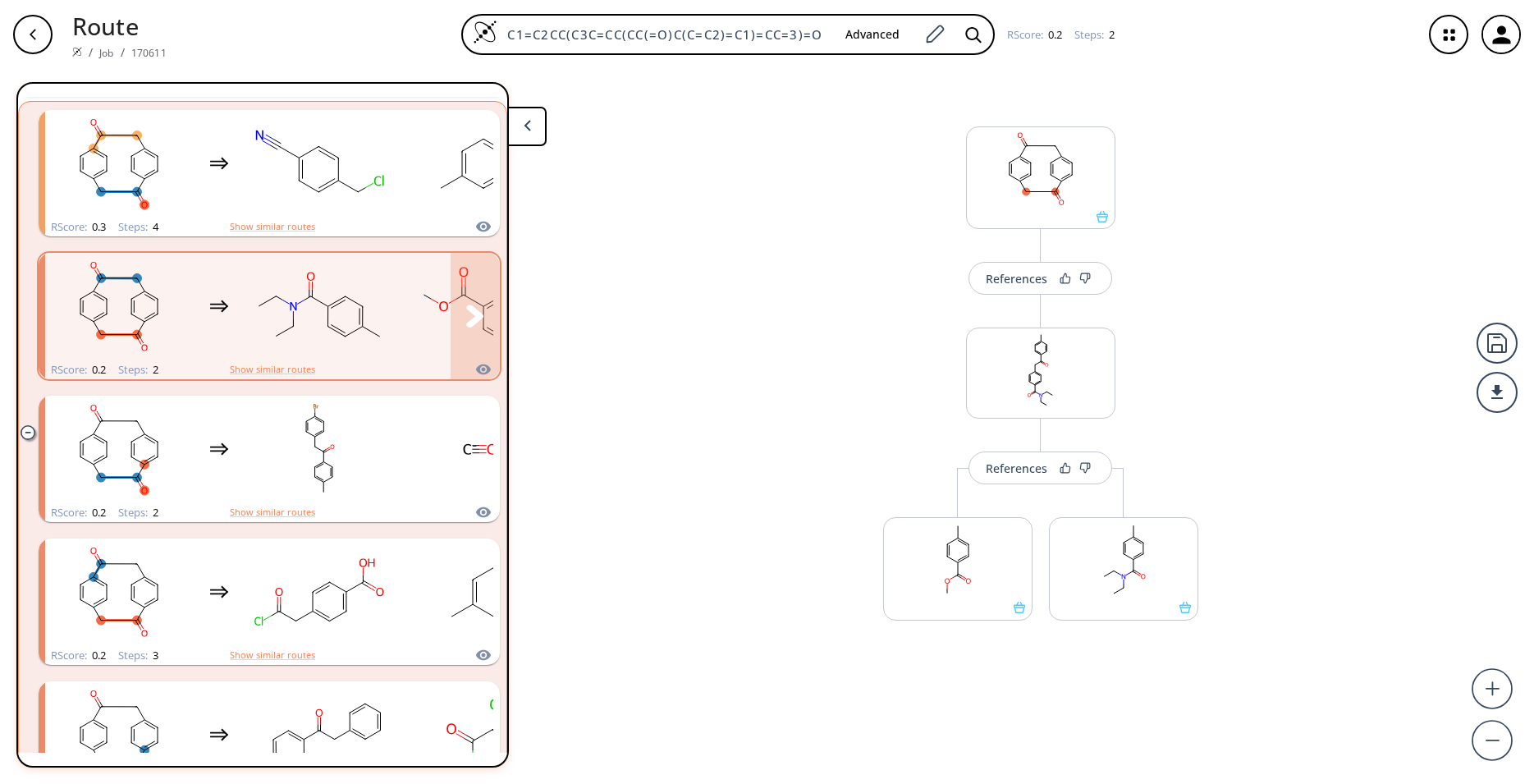
scroll to position [542, 0]
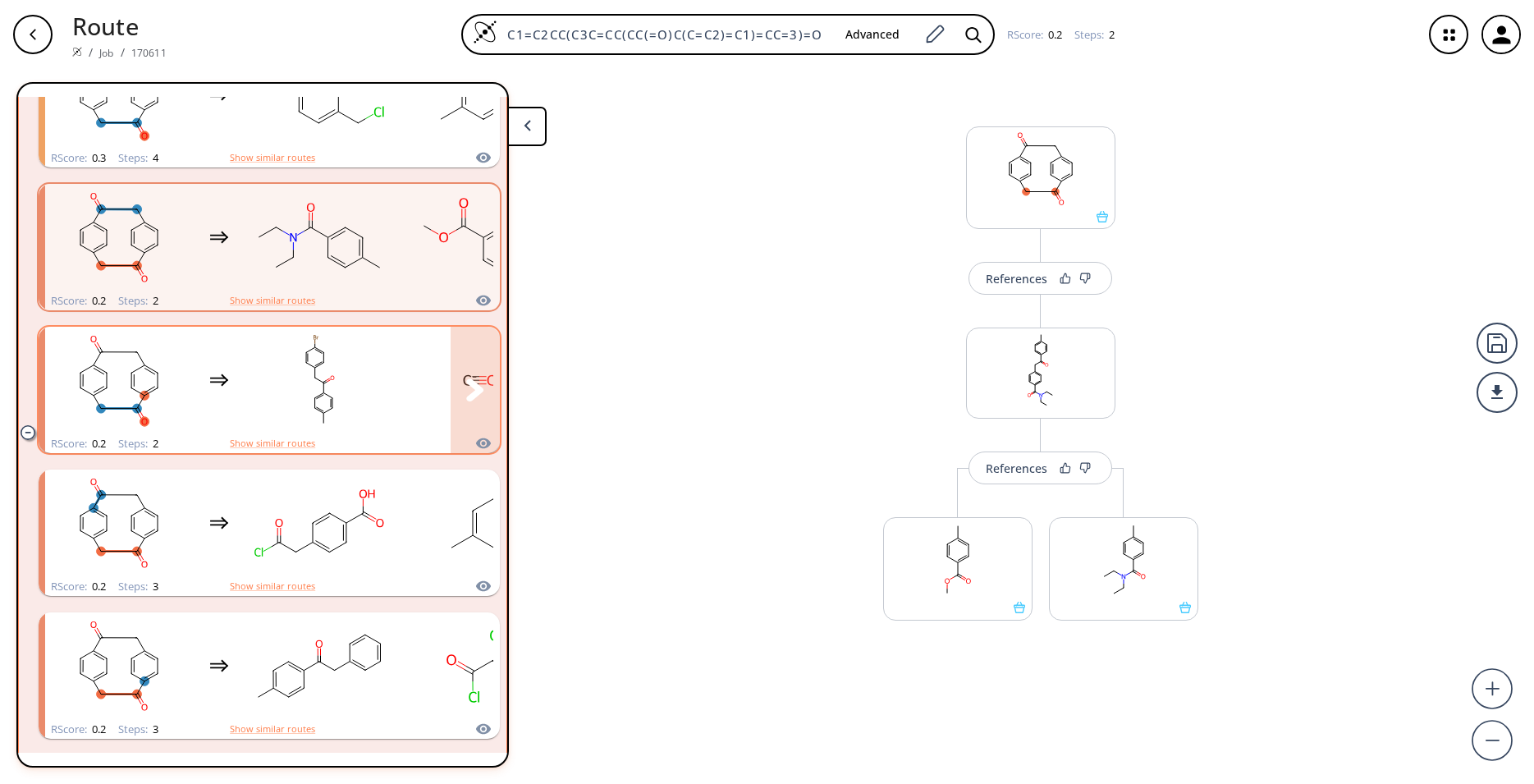
click at [336, 424] on rect "clusters" at bounding box center [319, 381] width 148 height 103
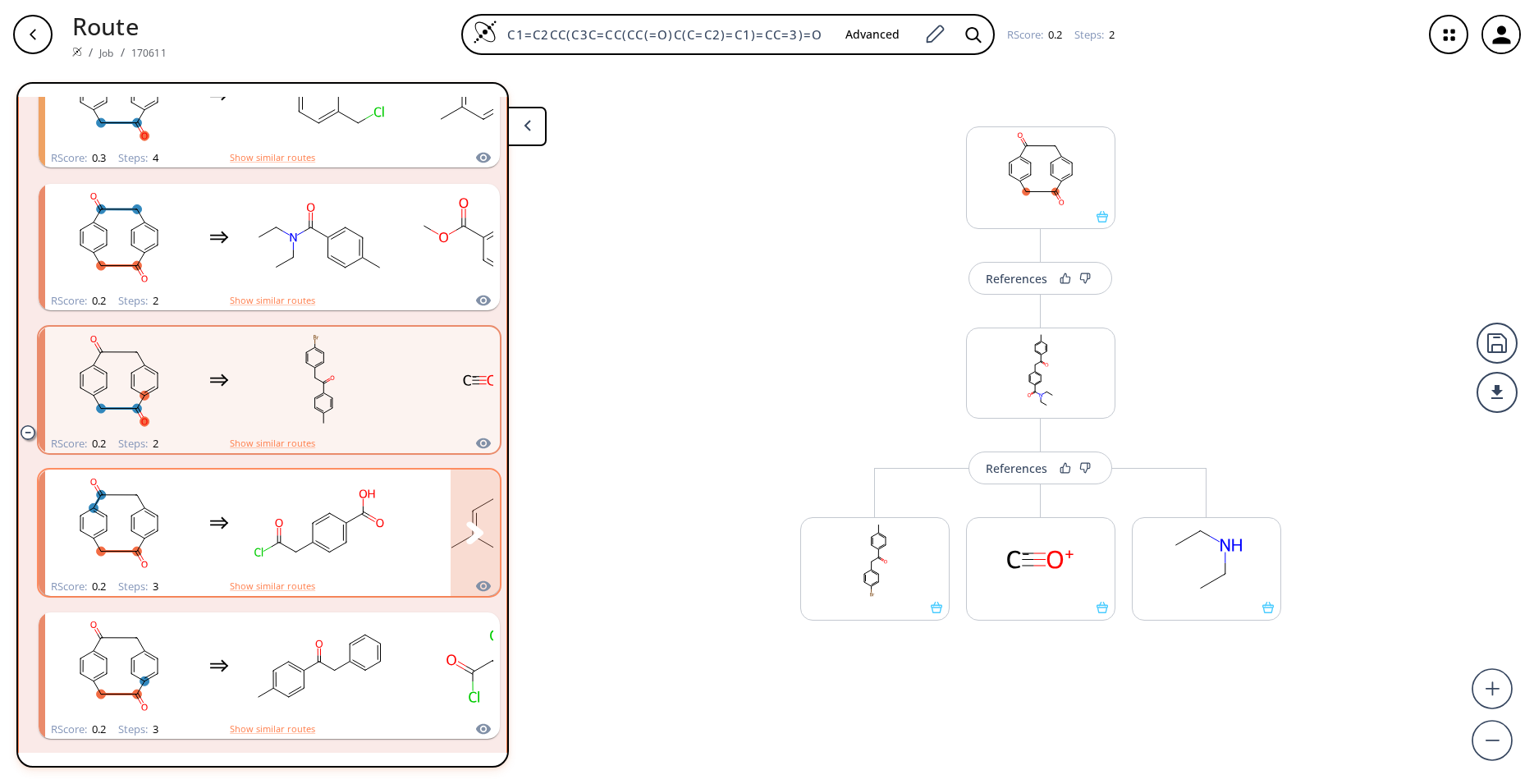
click at [319, 519] on rect "clusters" at bounding box center [319, 524] width 148 height 103
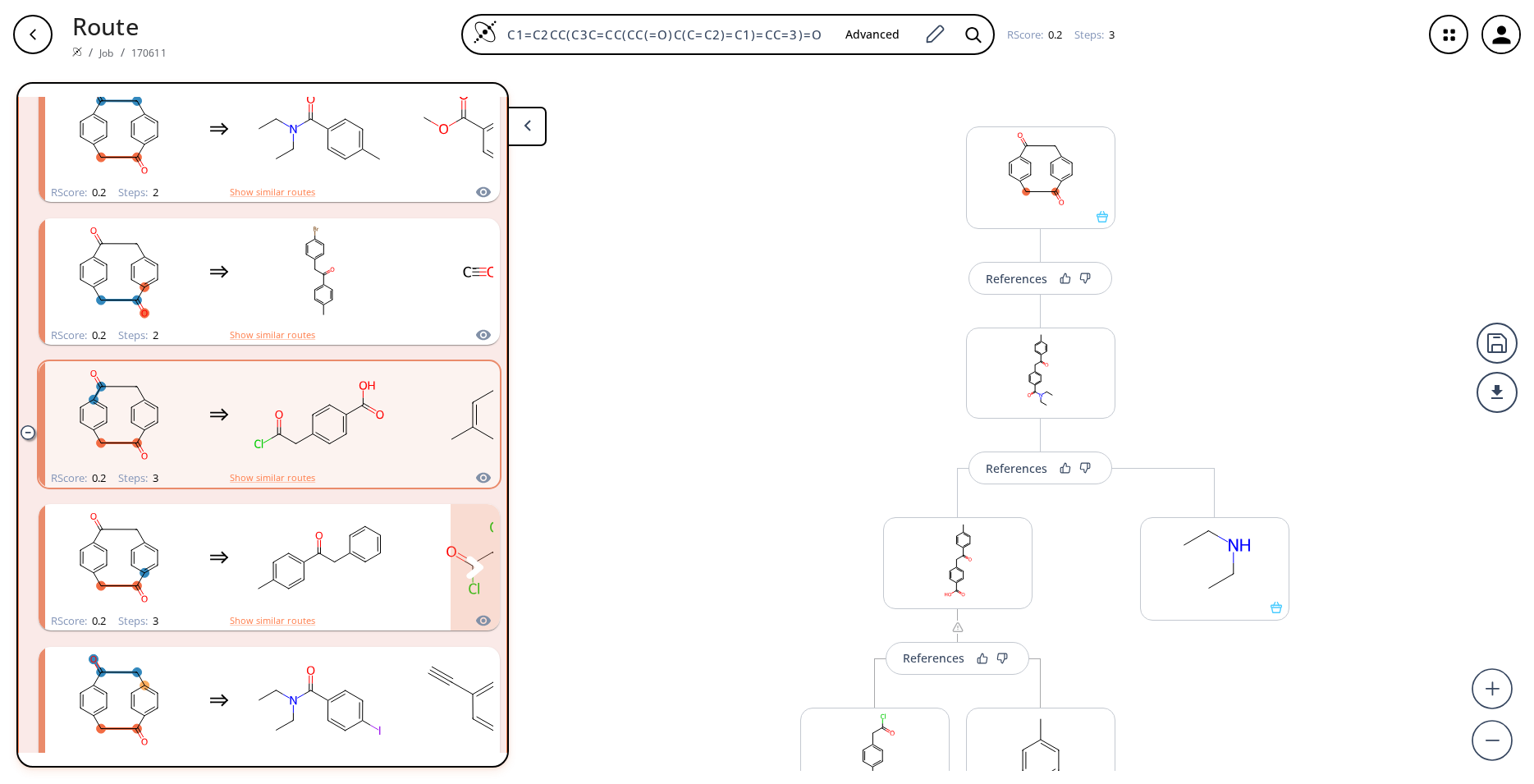
scroll to position [758, 0]
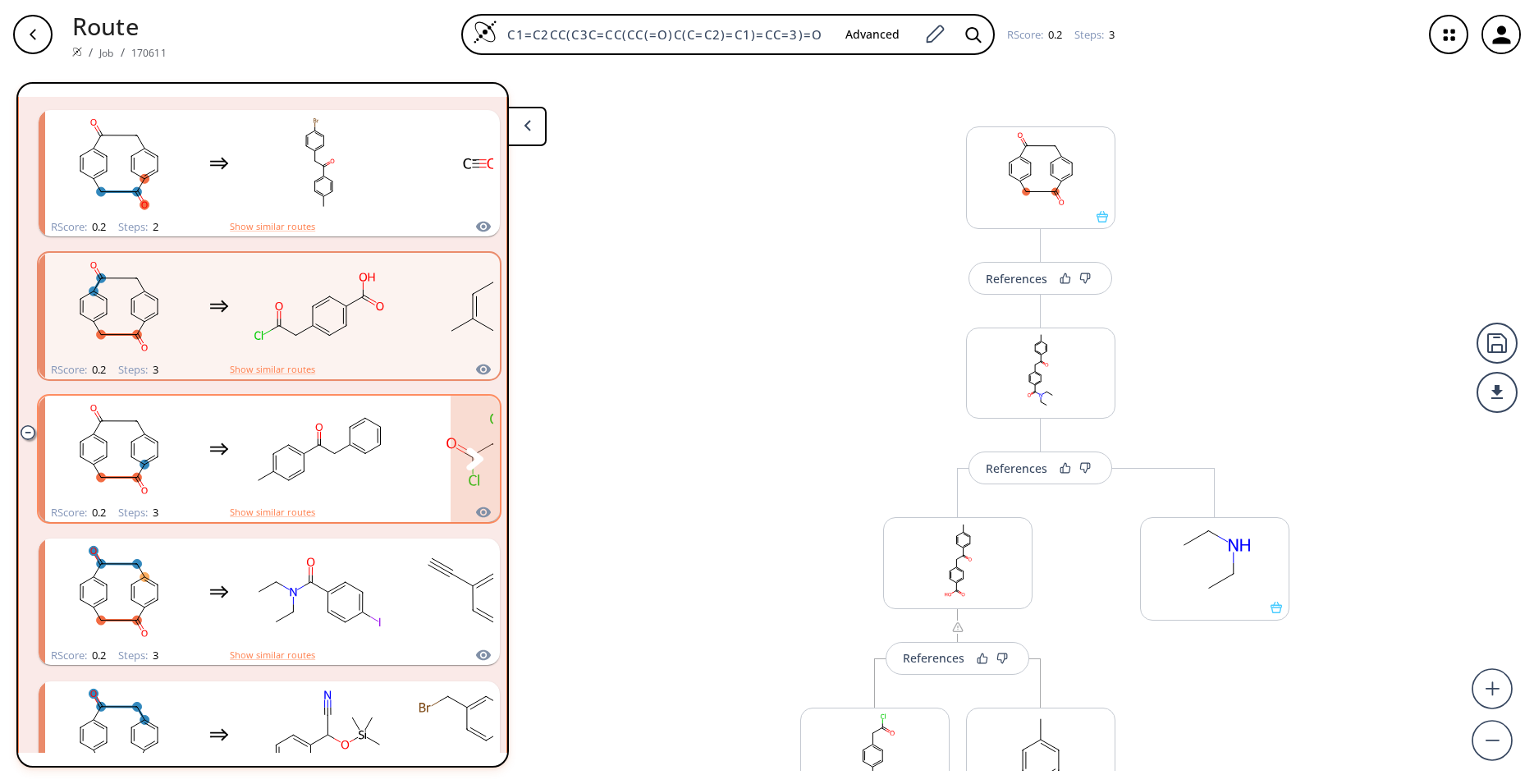
click at [312, 462] on rect "clusters" at bounding box center [319, 449] width 148 height 103
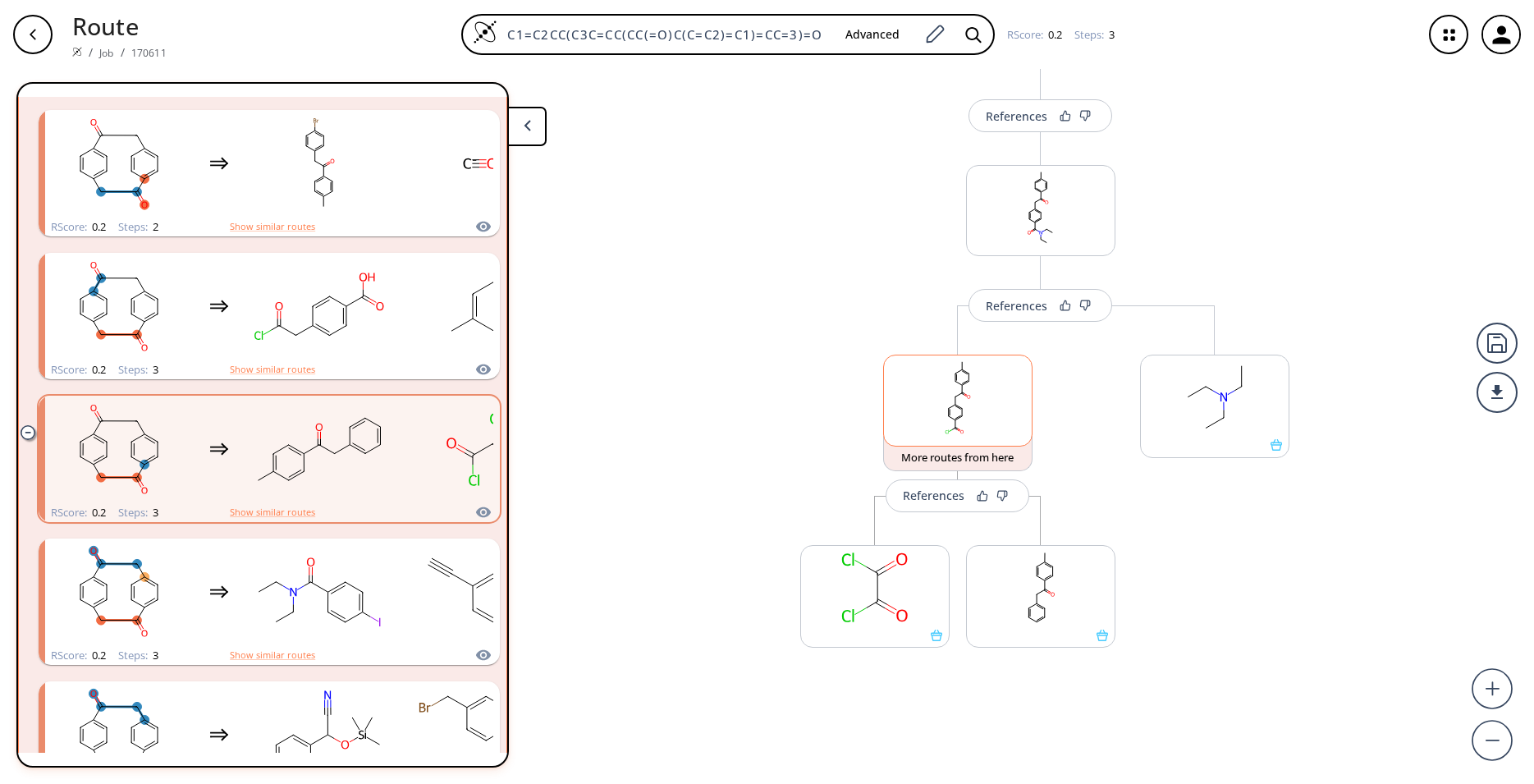
scroll to position [171, 0]
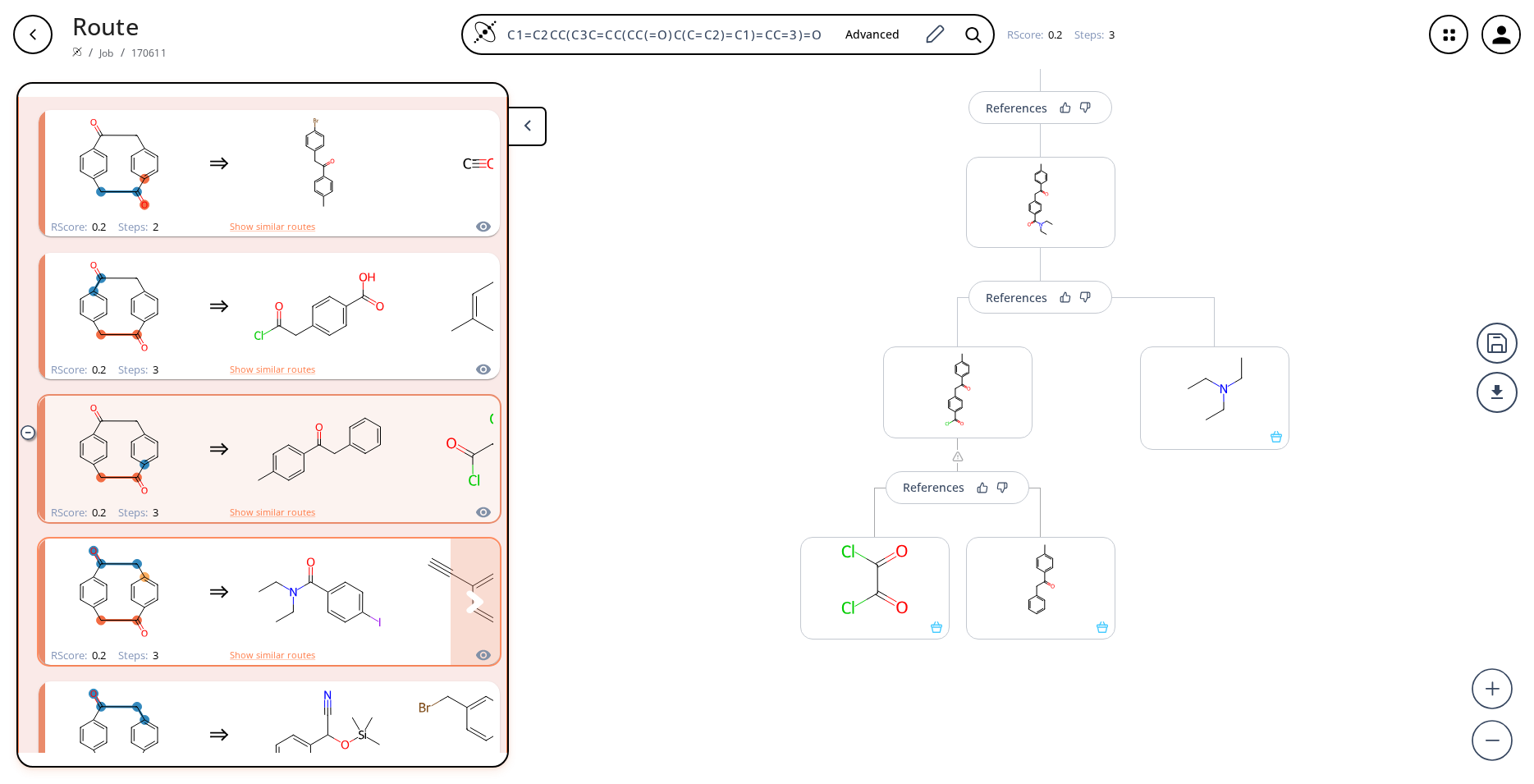
click at [353, 613] on rect "clusters" at bounding box center [319, 592] width 148 height 103
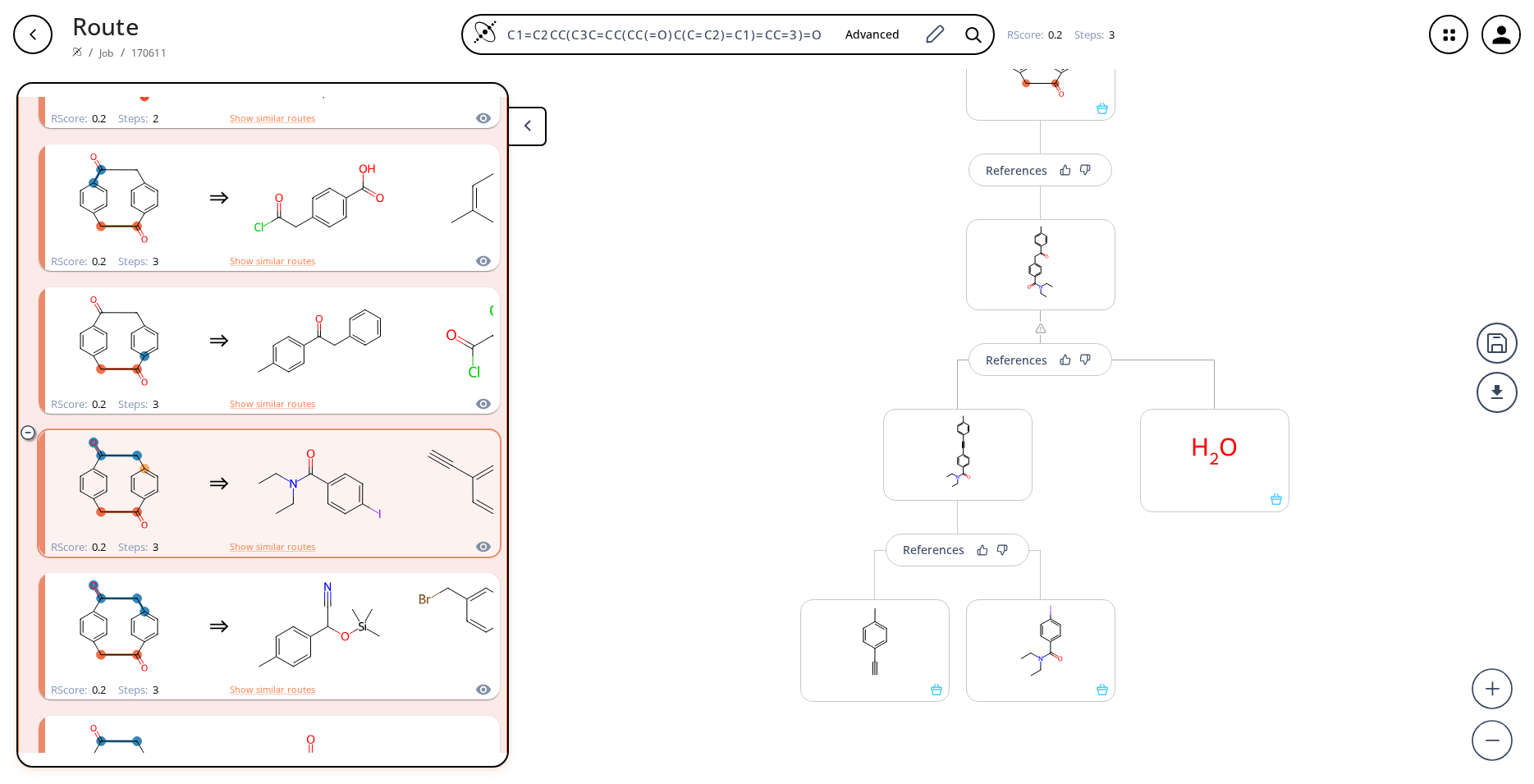
scroll to position [975, 0]
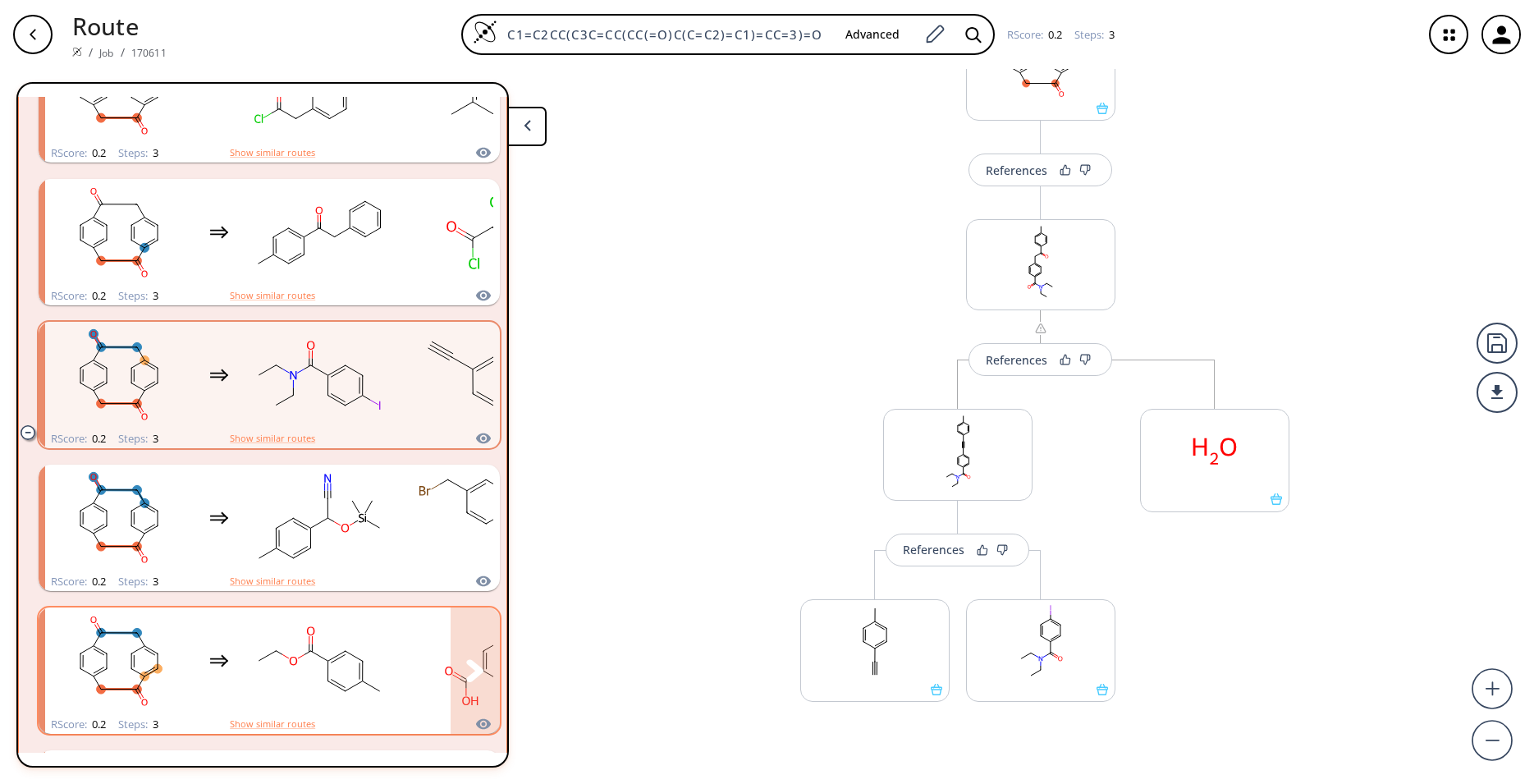
click at [286, 637] on rect "clusters" at bounding box center [319, 661] width 148 height 103
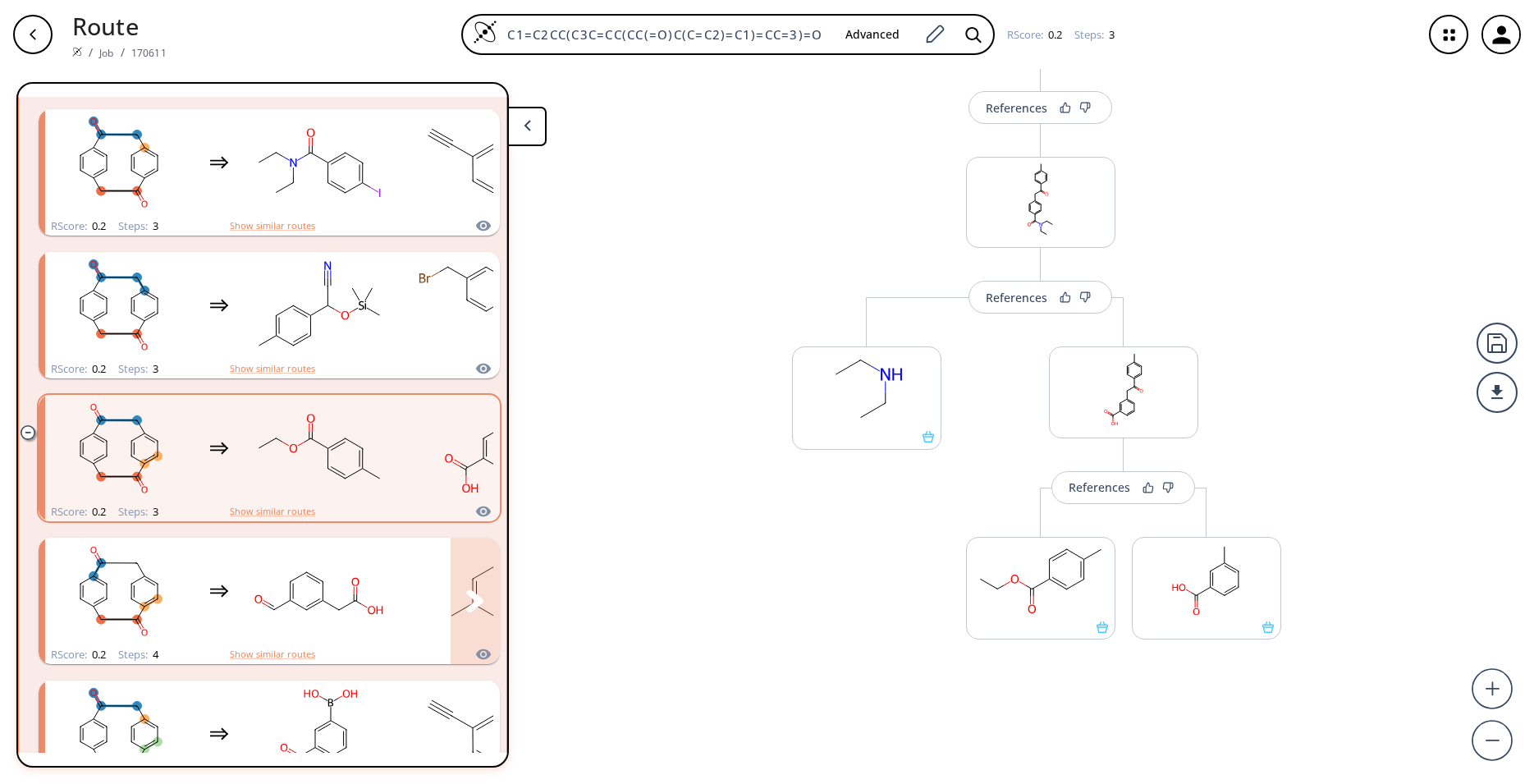
scroll to position [1191, 0]
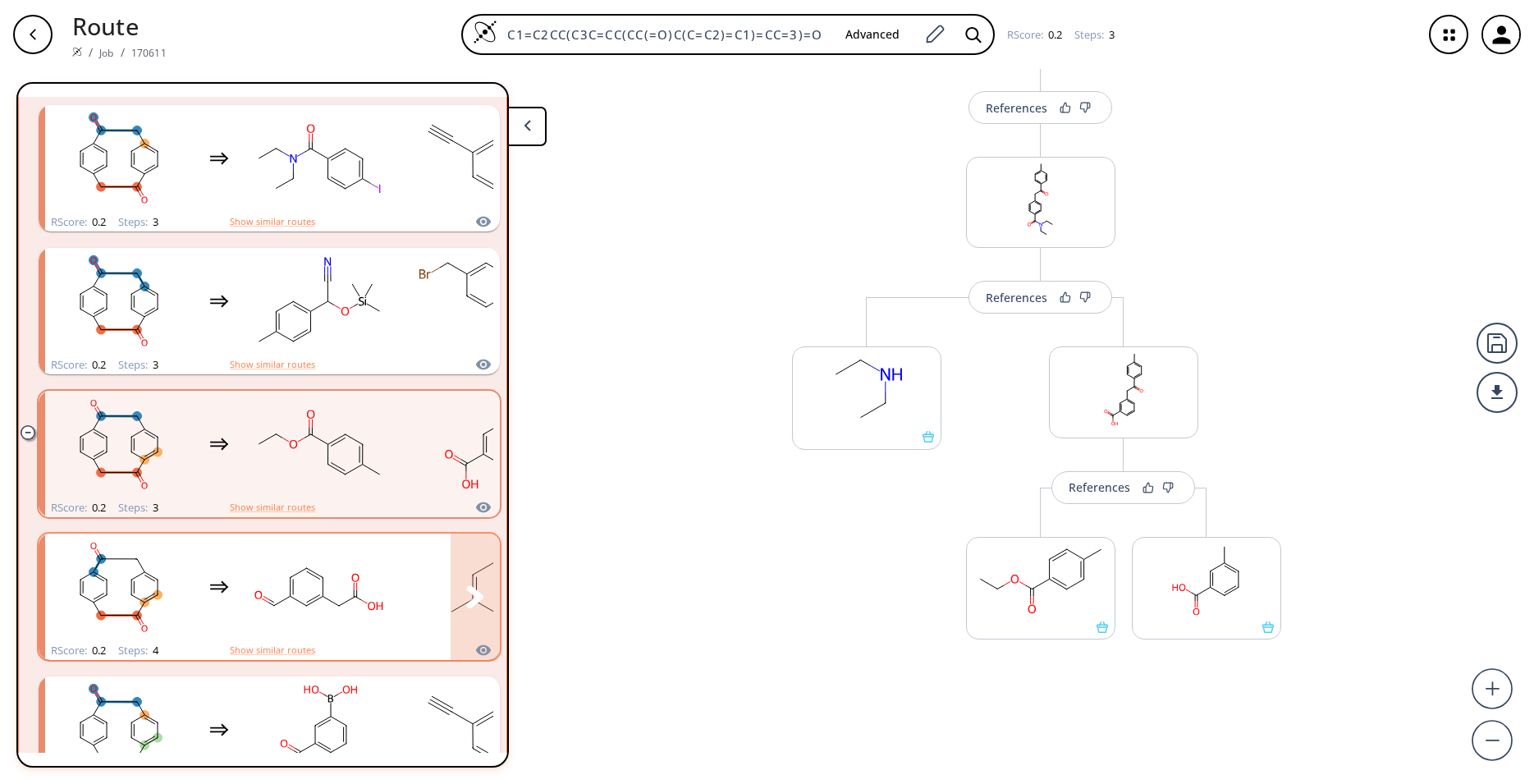
click at [404, 628] on div "clusters" at bounding box center [383, 587] width 676 height 108
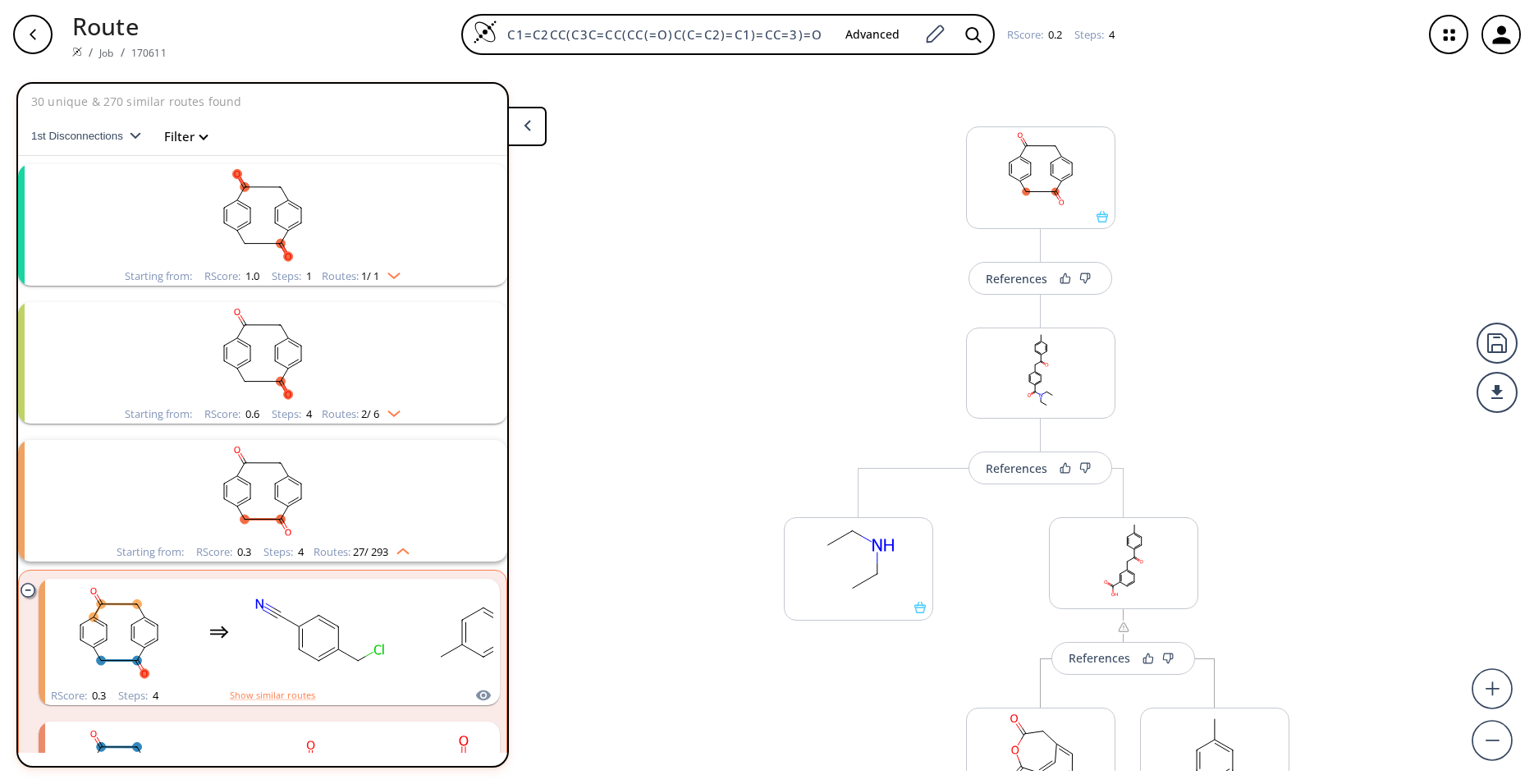
scroll to position [3, 0]
click at [31, 590] on icon "clusters" at bounding box center [29, 590] width 4 height 0
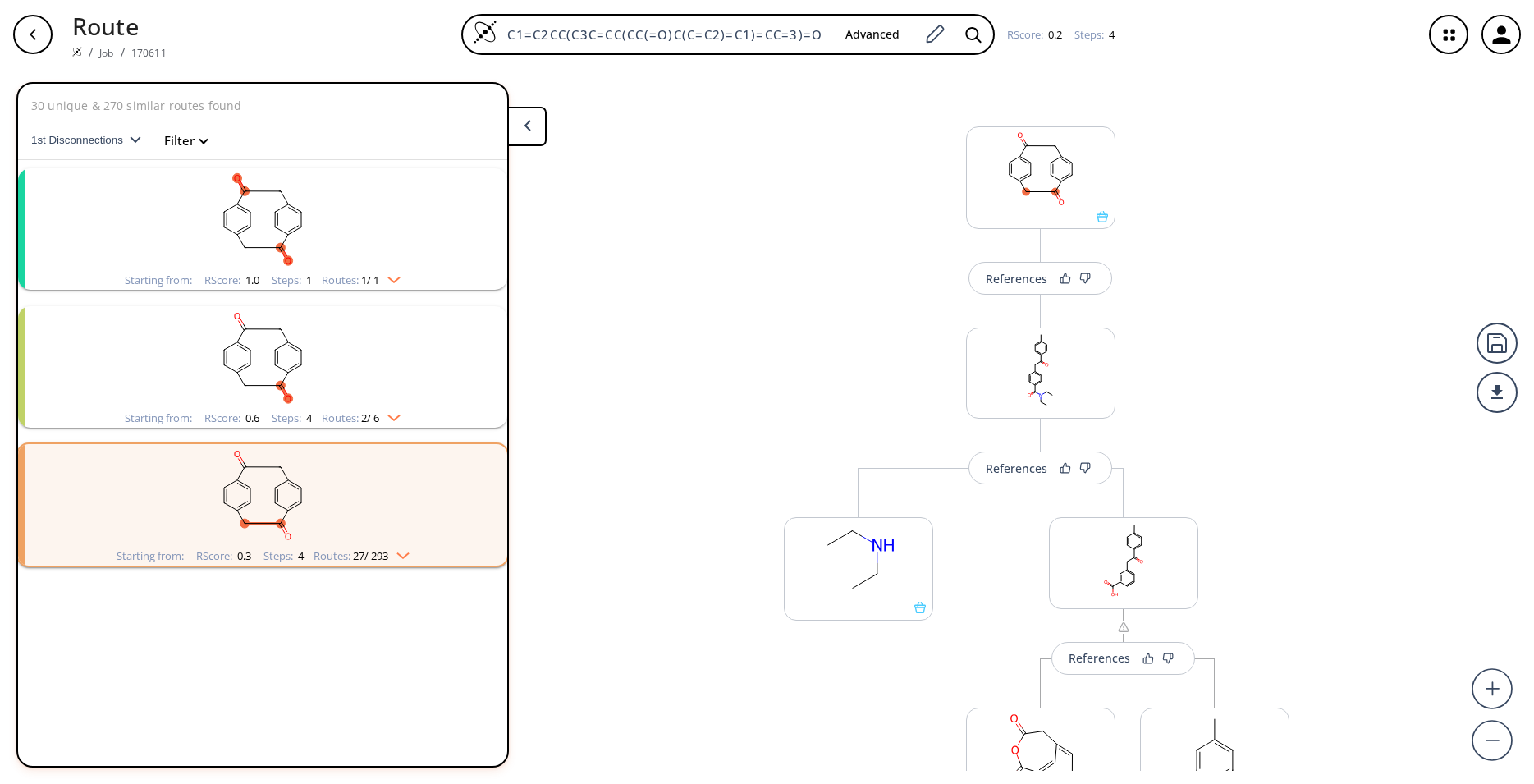
scroll to position [0, 0]
click at [168, 405] on rect "clusters" at bounding box center [262, 358] width 426 height 103
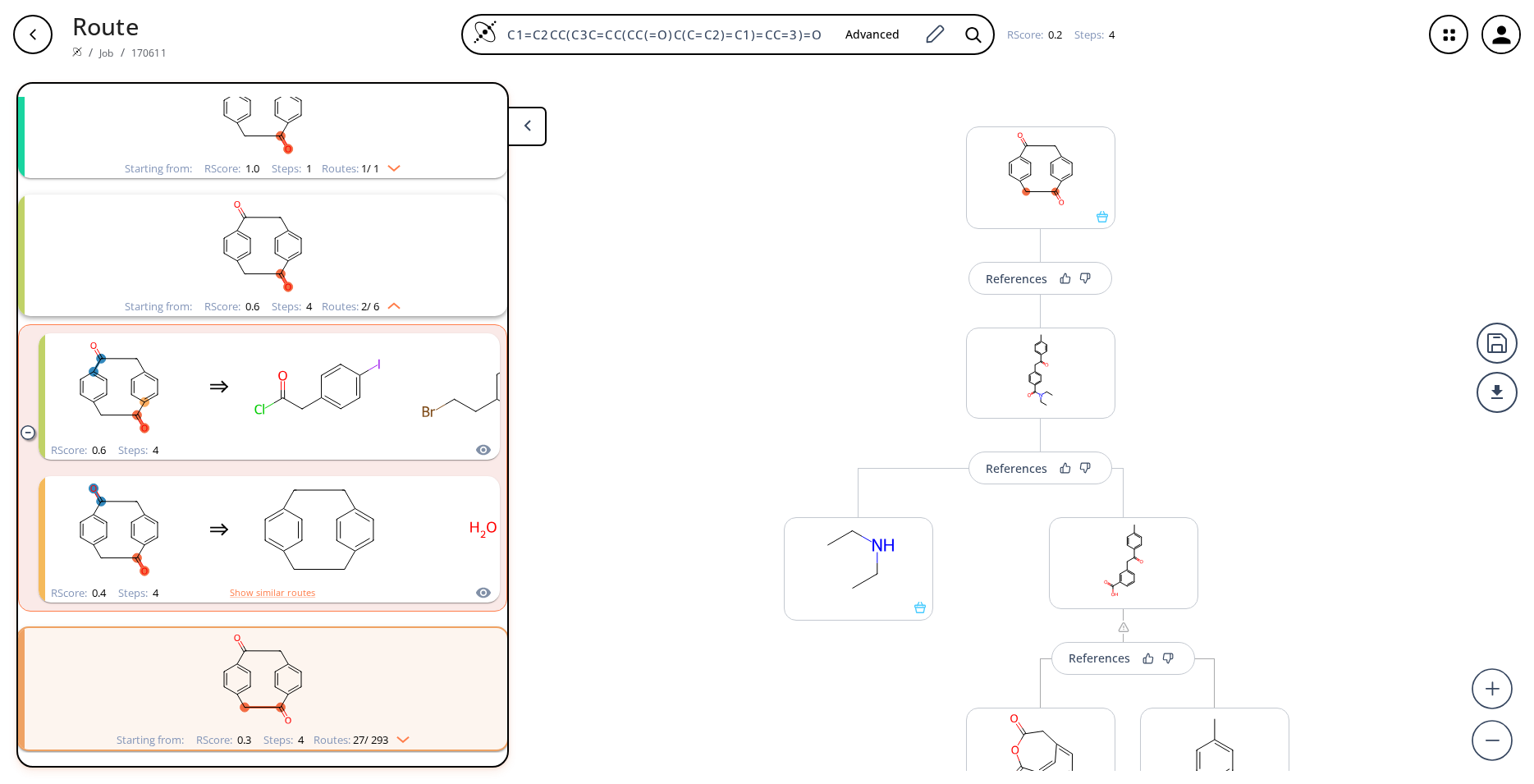
scroll to position [123, 0]
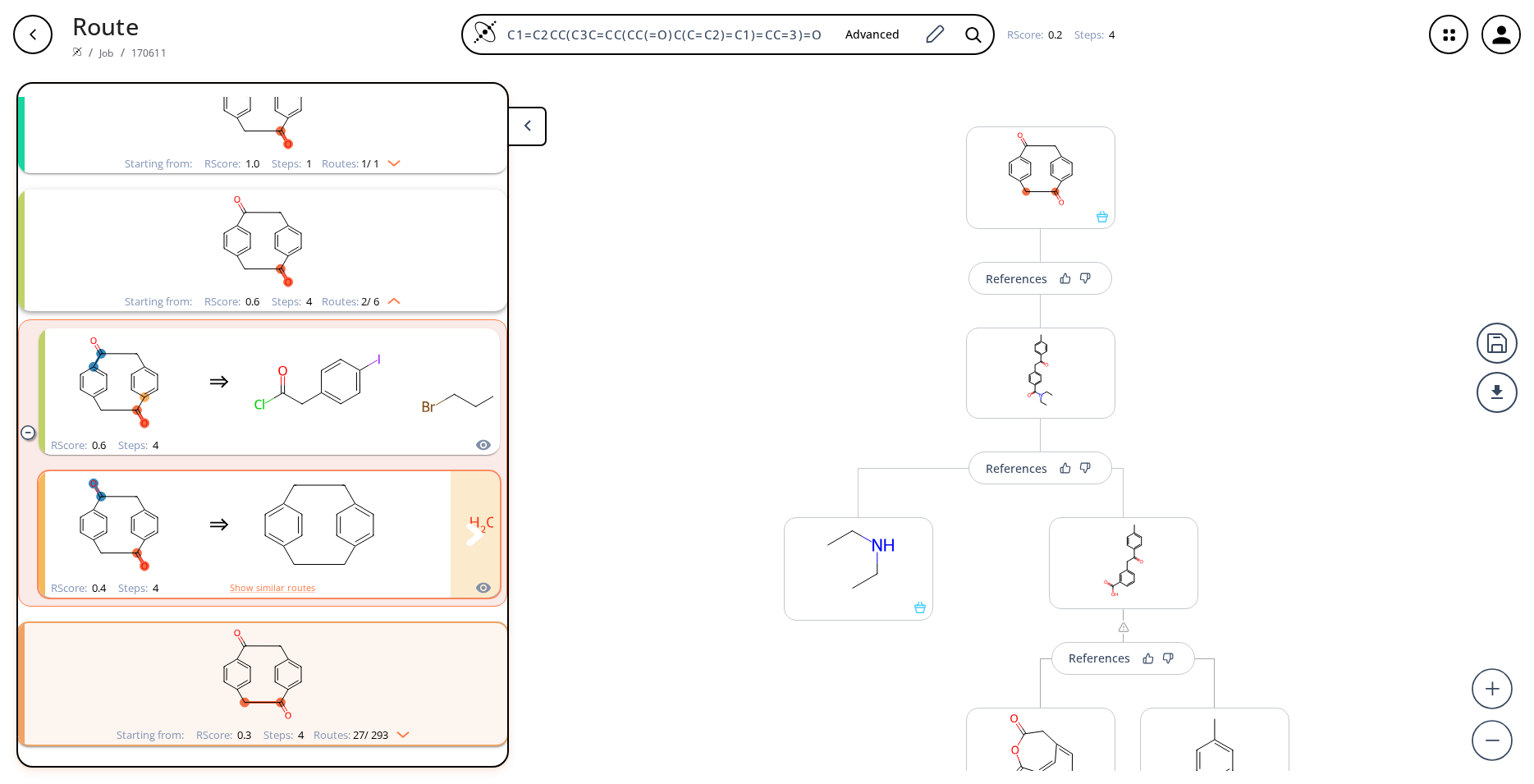
click at [209, 543] on div "clusters" at bounding box center [383, 525] width 676 height 108
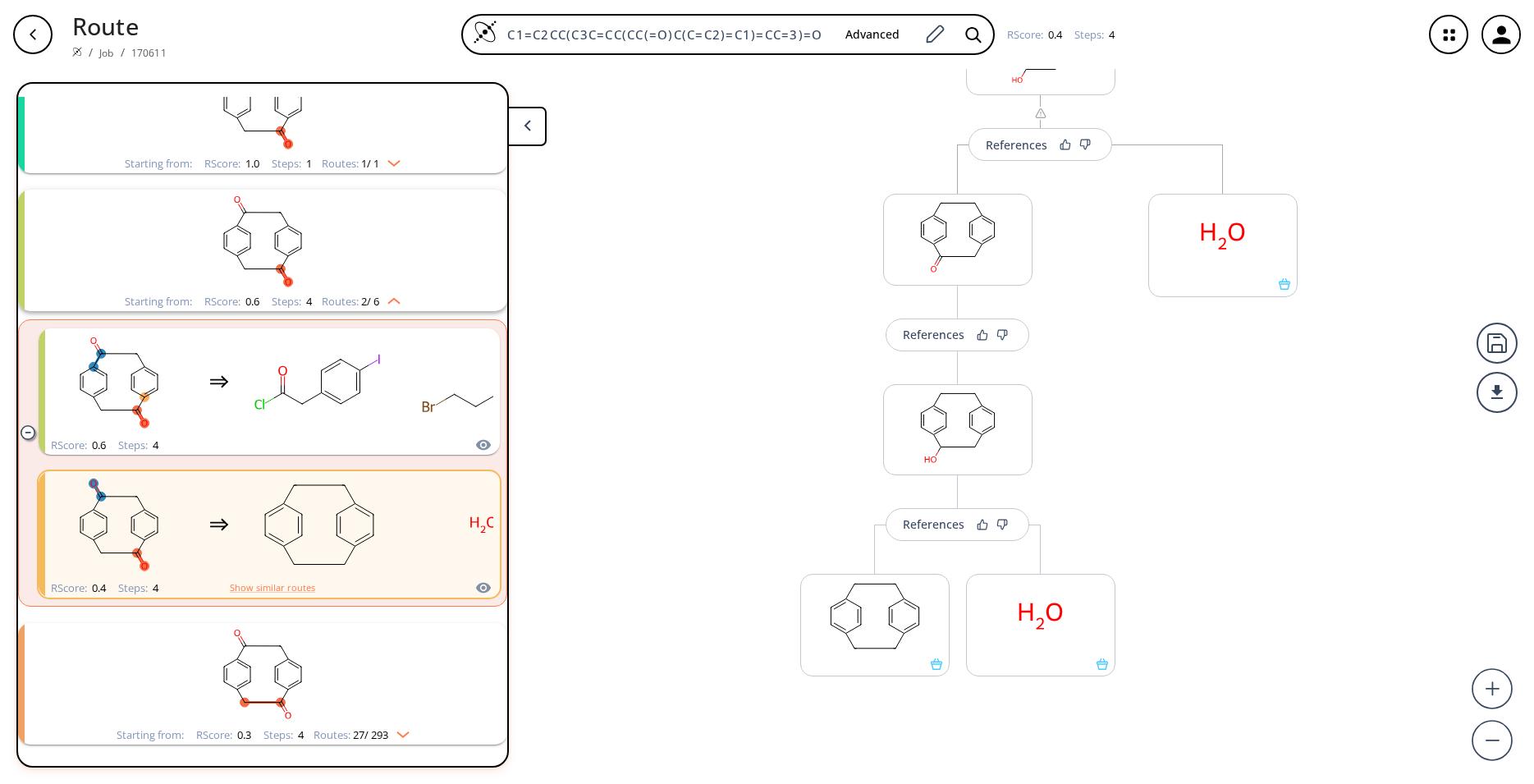
scroll to position [325, 0]
click at [1497, 397] on div at bounding box center [1497, 392] width 41 height 41
click at [1452, 392] on li "PDF" at bounding box center [1436, 385] width 82 height 27
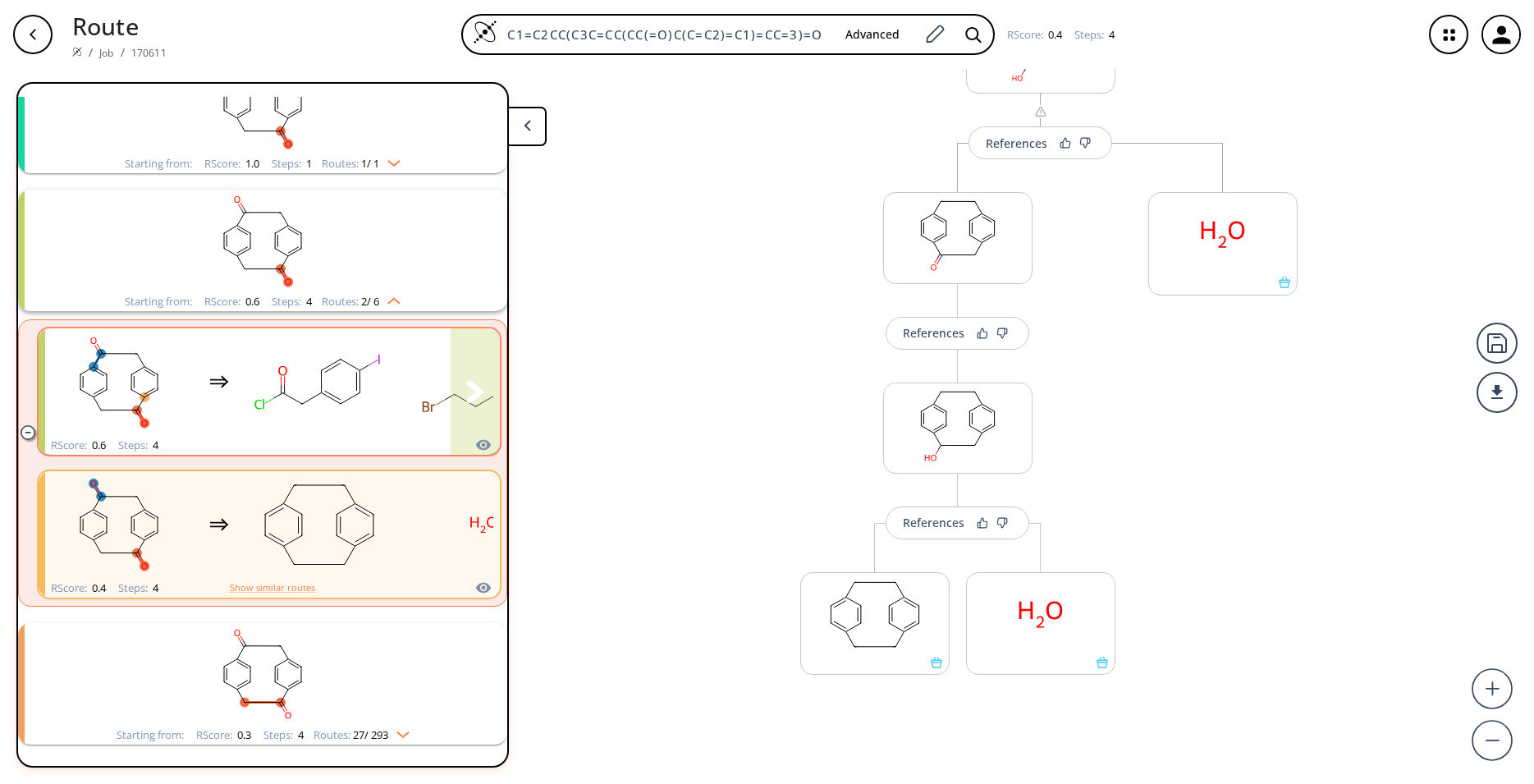
click at [246, 390] on rect "clusters" at bounding box center [319, 382] width 148 height 103
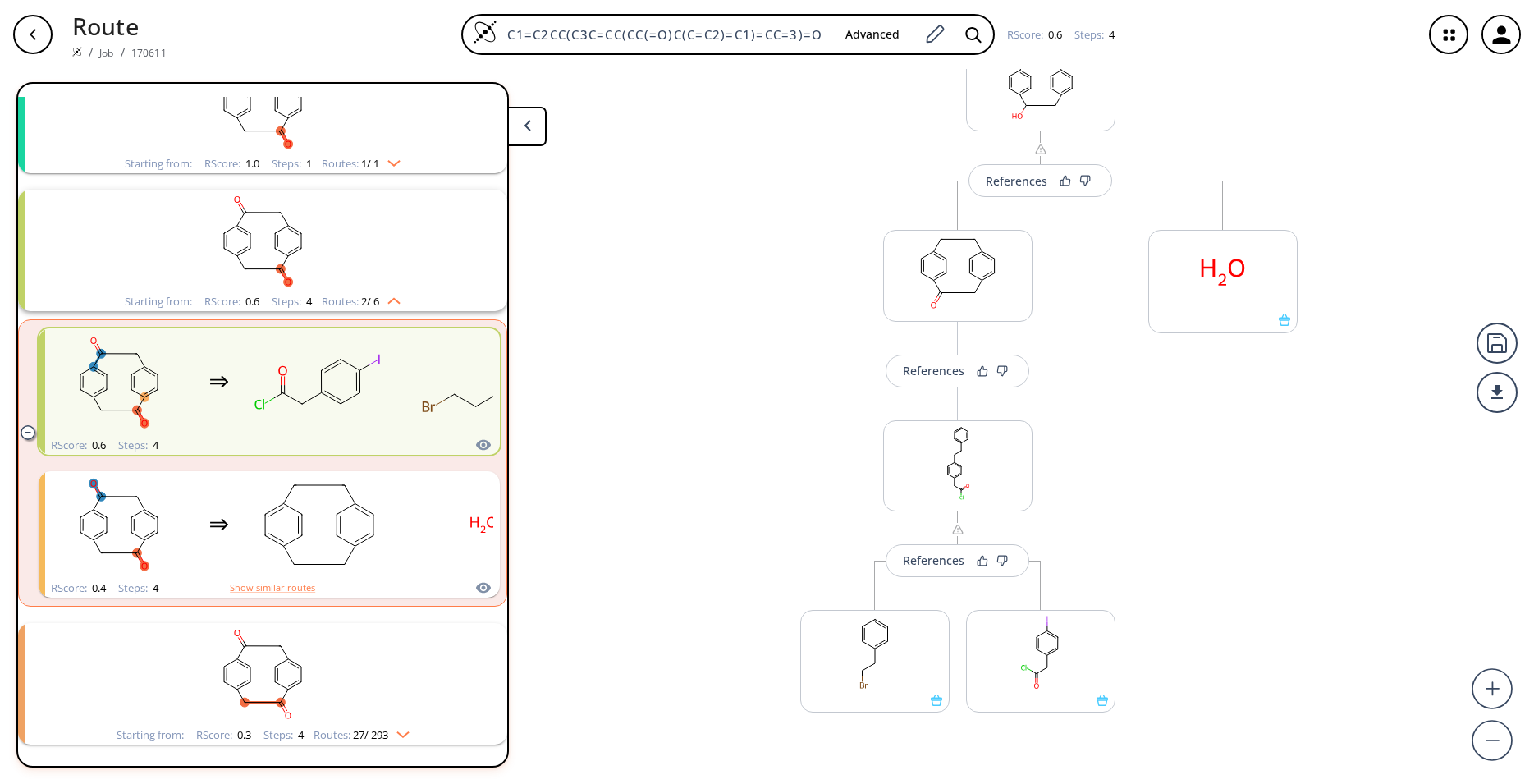
scroll to position [325, 0]
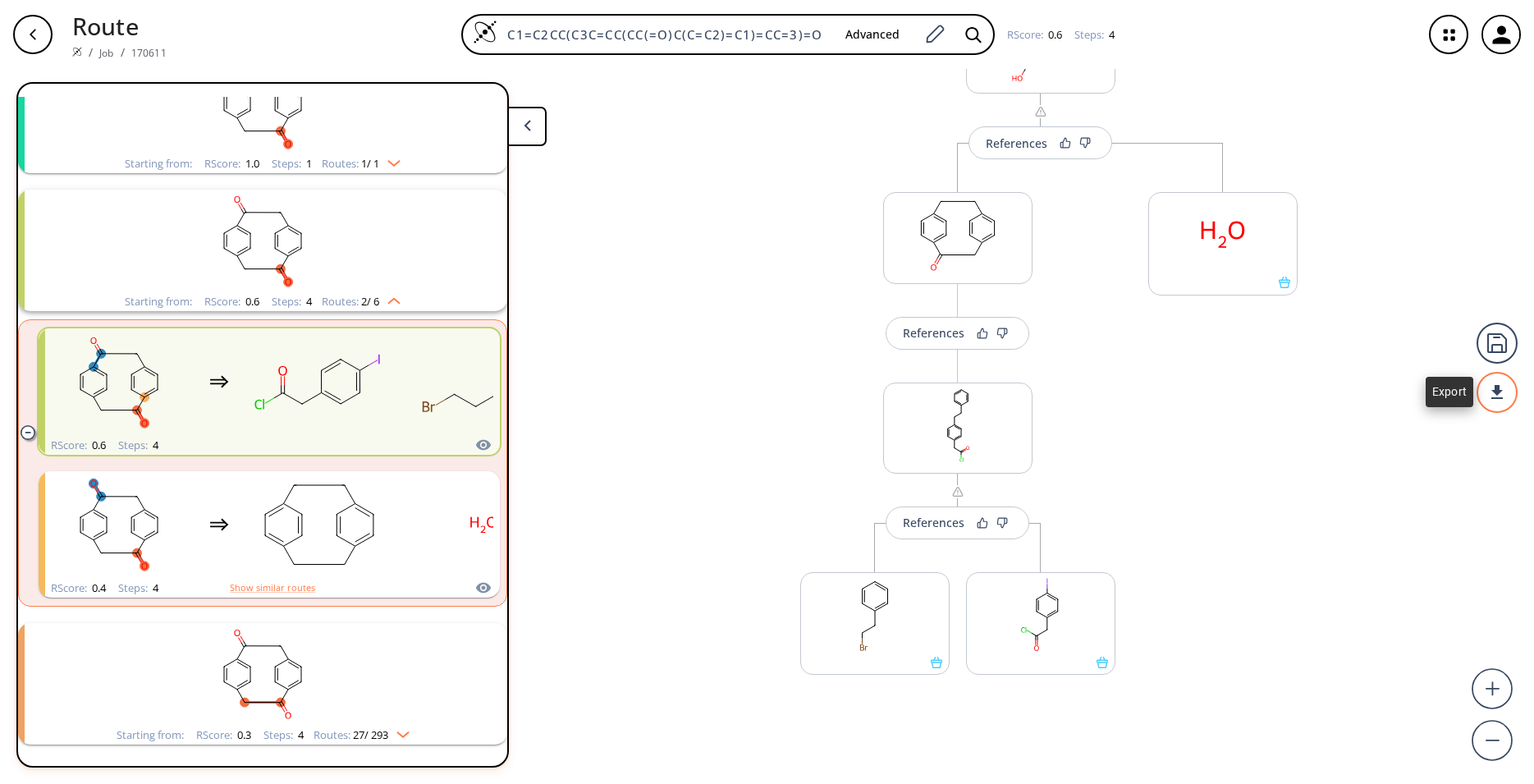
click at [1507, 399] on div at bounding box center [1497, 392] width 41 height 41
click at [1413, 395] on li "PDF" at bounding box center [1436, 385] width 82 height 27
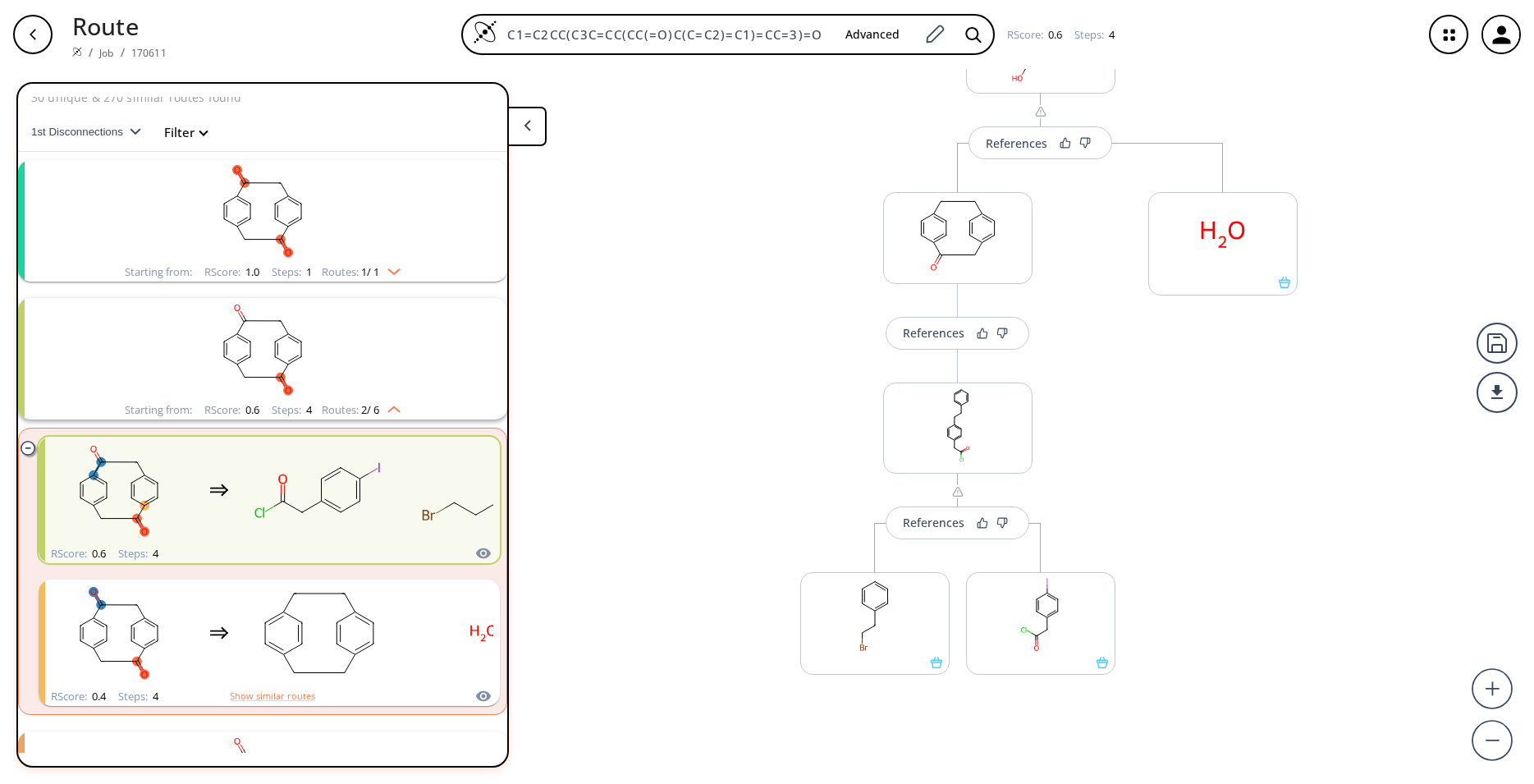
scroll to position [0, 0]
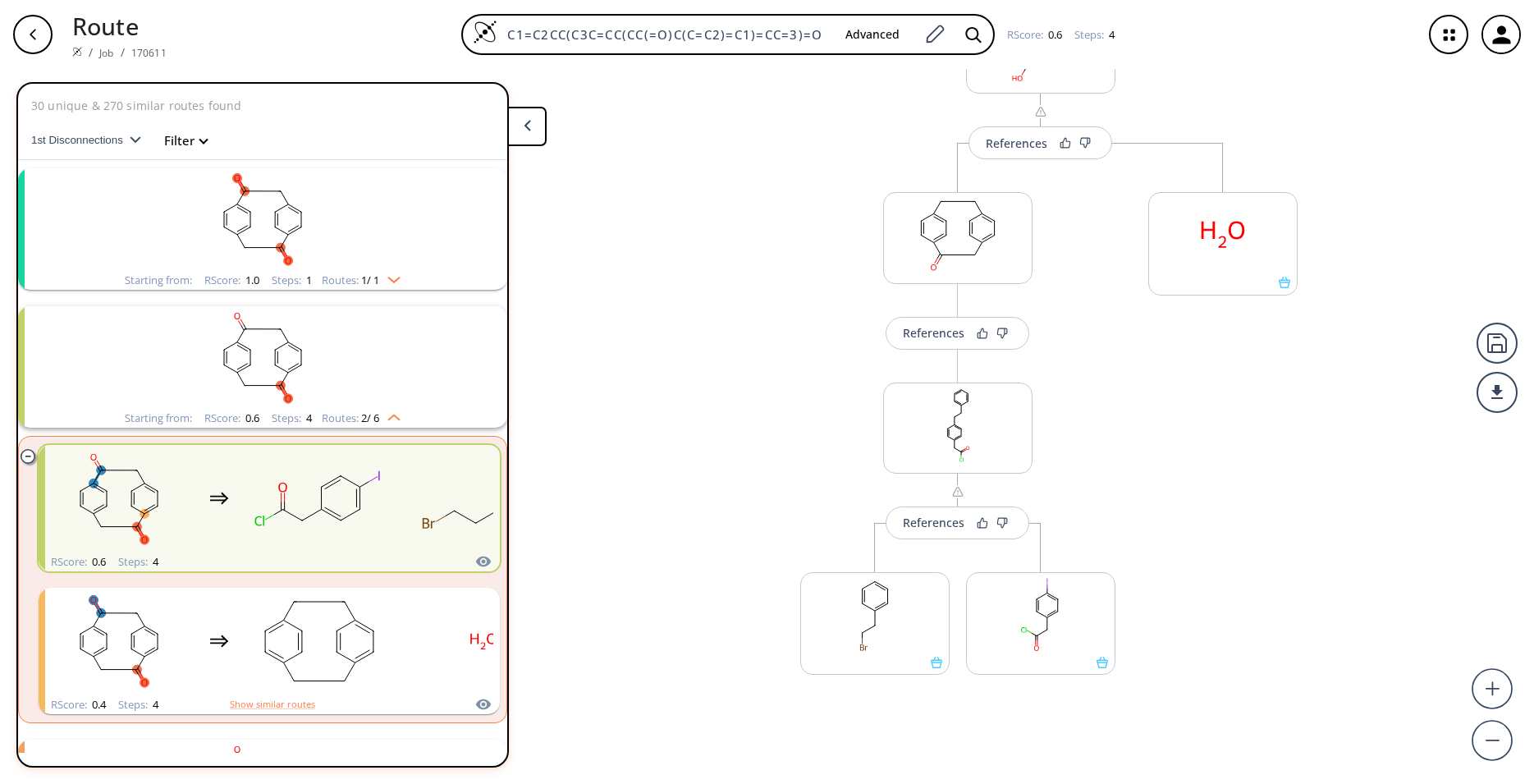
click at [393, 359] on rect "clusters" at bounding box center [262, 358] width 426 height 103
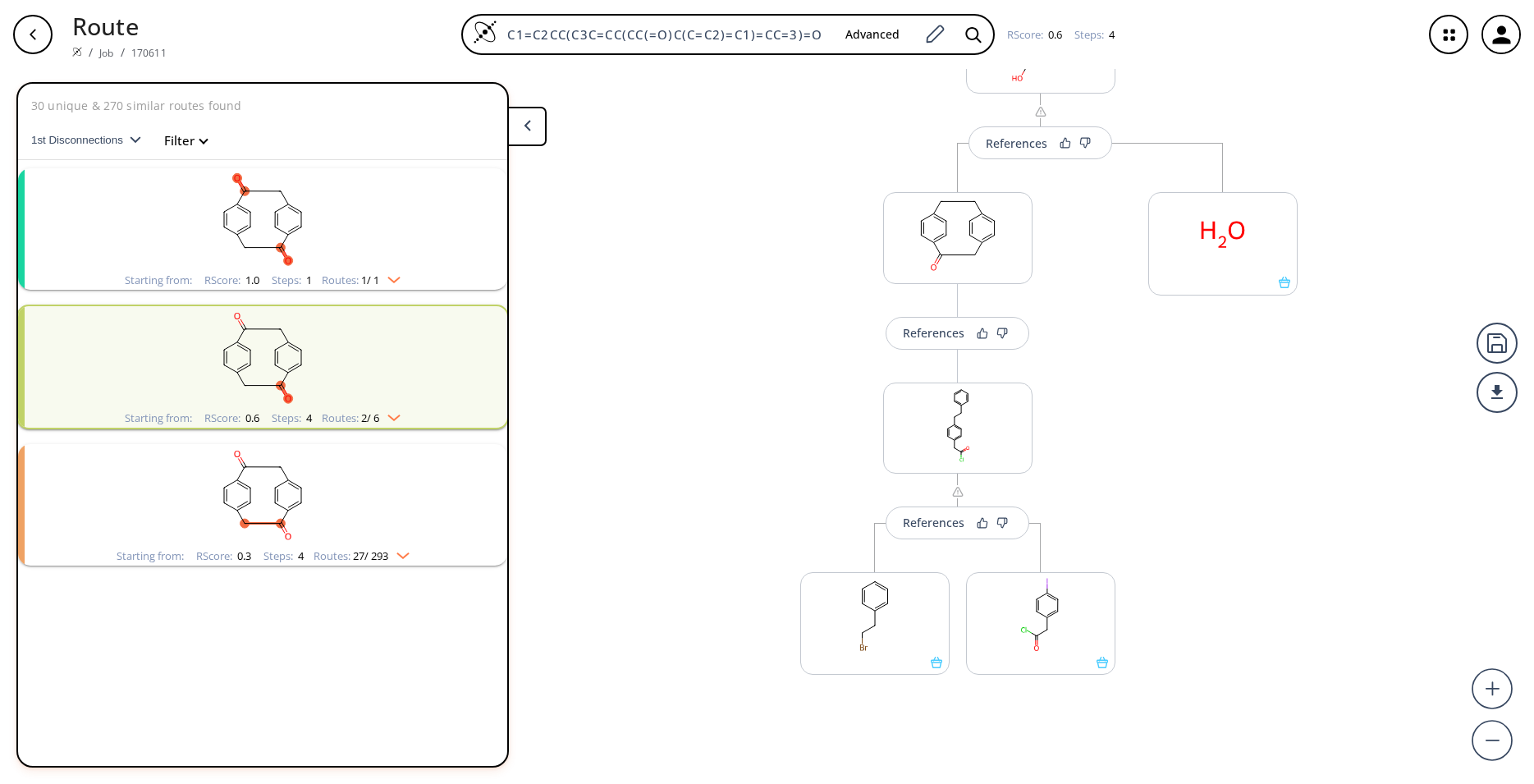
click at [369, 219] on rect "clusters" at bounding box center [262, 219] width 426 height 103
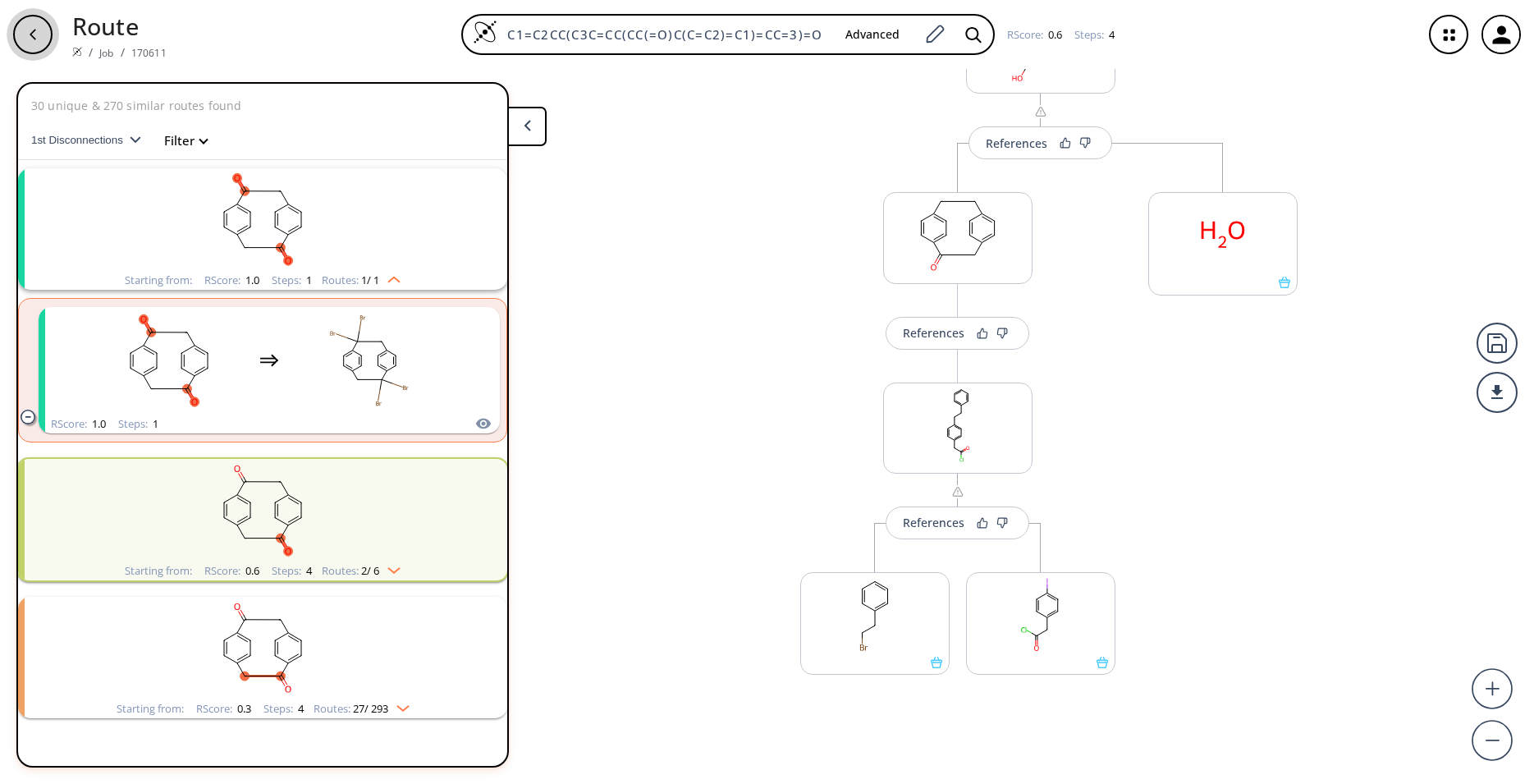
click at [44, 26] on div "button" at bounding box center [32, 33] width 39 height 39
